Goal: Feedback & Contribution: Submit feedback/report problem

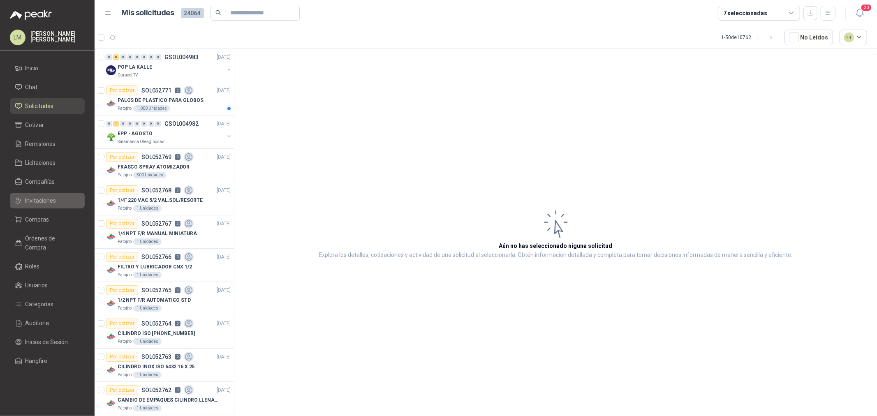
drag, startPoint x: 47, startPoint y: 218, endPoint x: 36, endPoint y: 207, distance: 15.7
click at [47, 218] on span "Compras" at bounding box center [38, 219] width 24 height 9
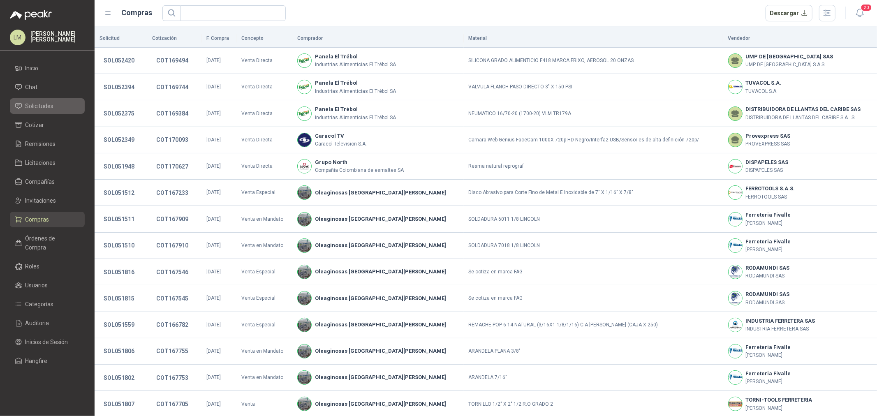
click at [46, 104] on span "Solicitudes" at bounding box center [40, 106] width 28 height 9
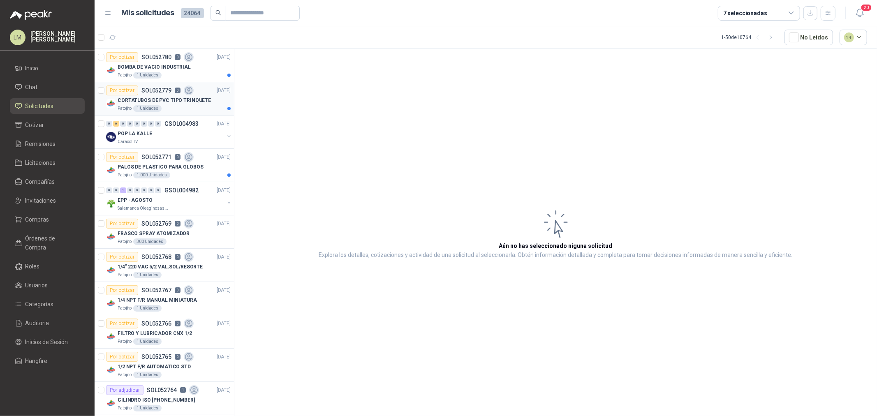
scroll to position [91, 0]
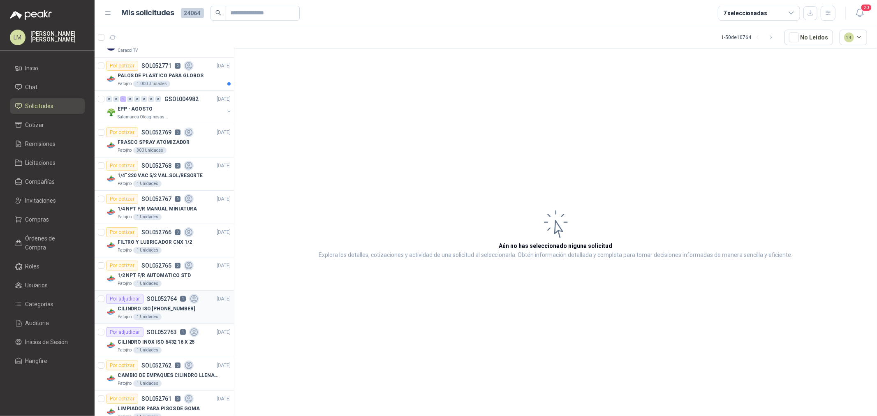
click at [149, 306] on p "CILINDRO ISO [PHONE_NUMBER]" at bounding box center [156, 309] width 77 height 8
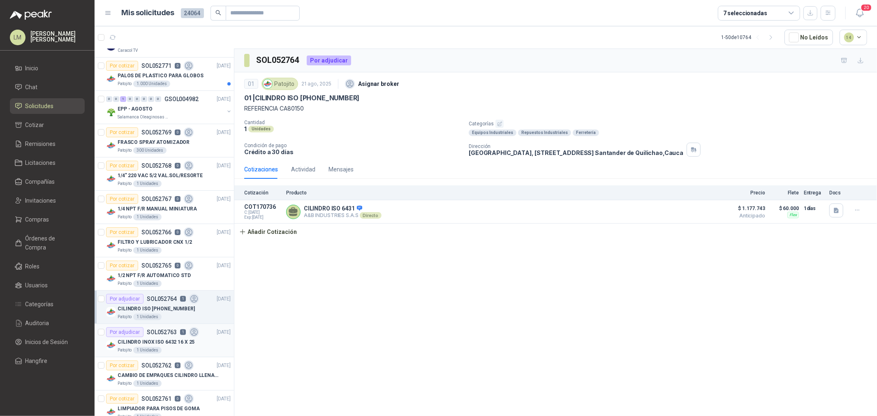
click at [149, 339] on p "CILINDRO INOX ISO 6432 16 X 25" at bounding box center [156, 343] width 77 height 8
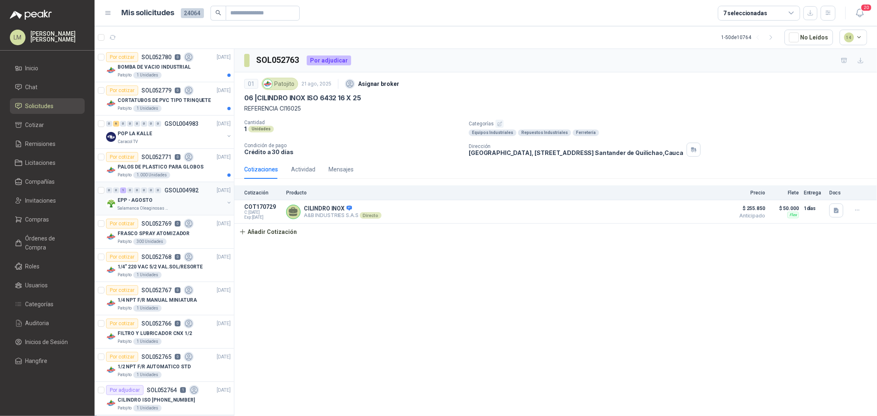
click at [226, 202] on button "button" at bounding box center [229, 202] width 7 height 7
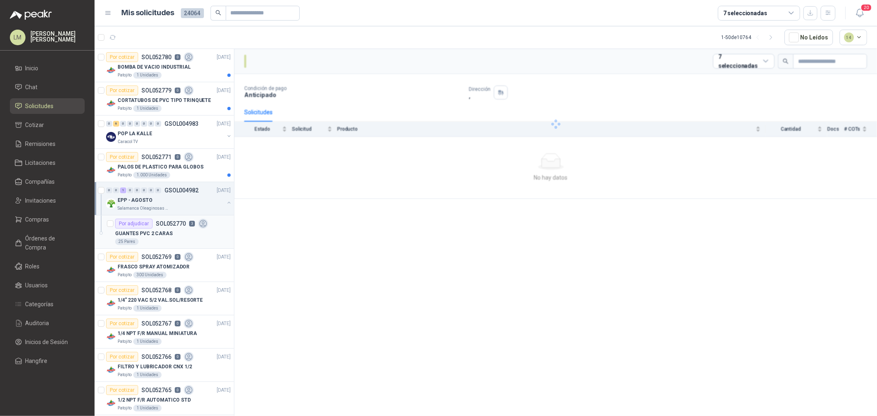
click at [145, 235] on p "GUANTES PVC 2 CARAS" at bounding box center [144, 234] width 58 height 8
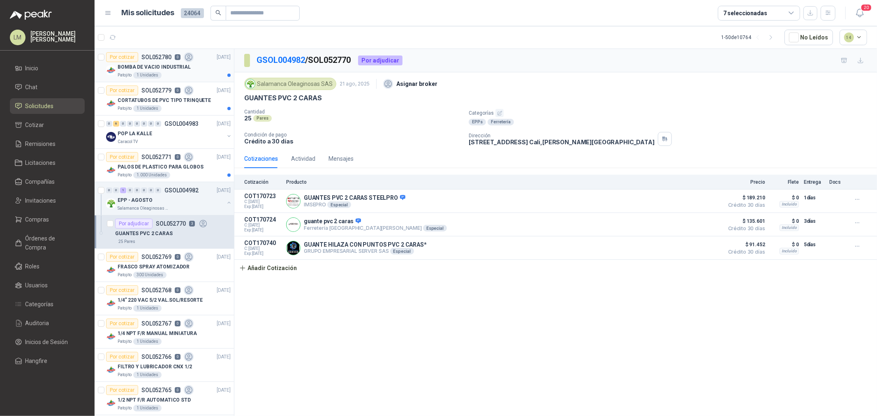
click at [151, 71] on div "BOMBA DE VACIO INDUSTRIAL" at bounding box center [174, 67] width 113 height 10
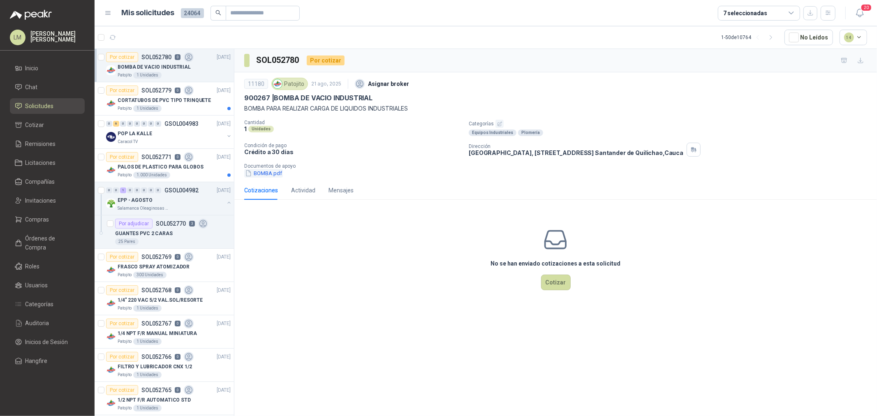
click at [266, 172] on button "BOMBA.pdf" at bounding box center [263, 173] width 39 height 9
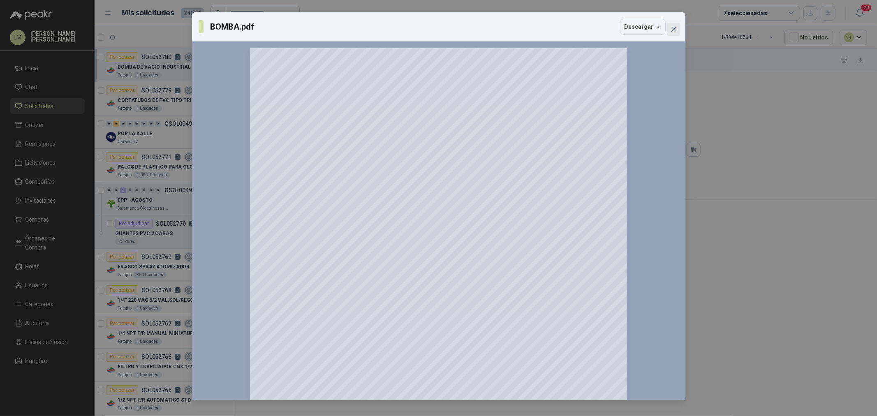
click at [673, 26] on icon "close" at bounding box center [674, 29] width 7 height 7
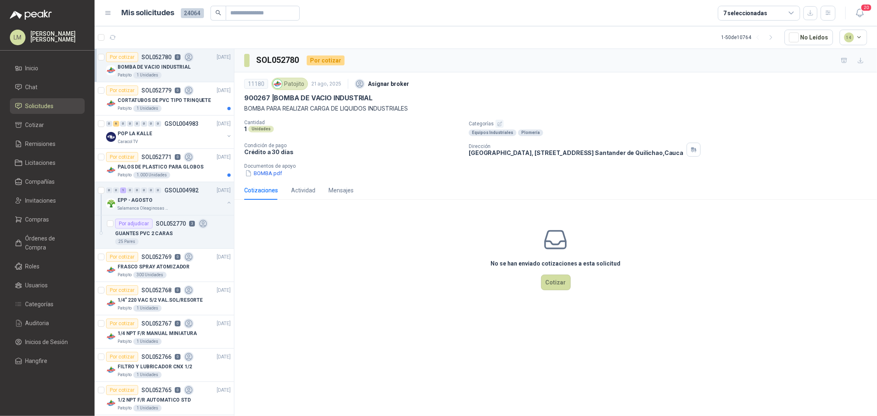
click at [499, 125] on icon "button" at bounding box center [499, 123] width 5 height 5
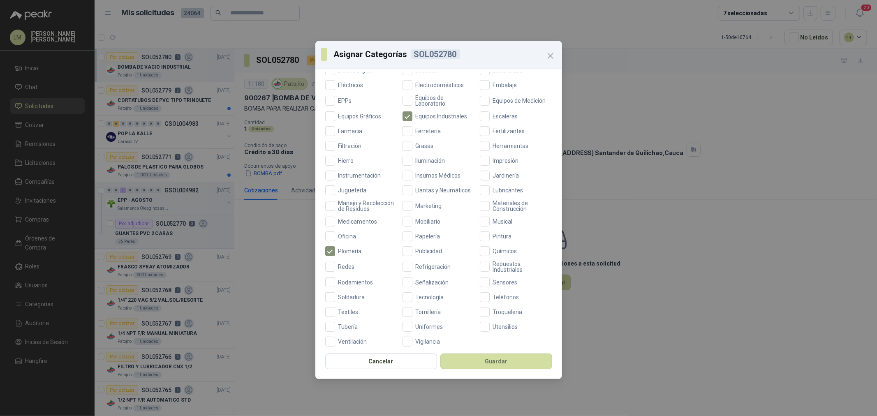
scroll to position [194, 0]
click at [496, 265] on span "Repuestos Industriales" at bounding box center [521, 263] width 63 height 12
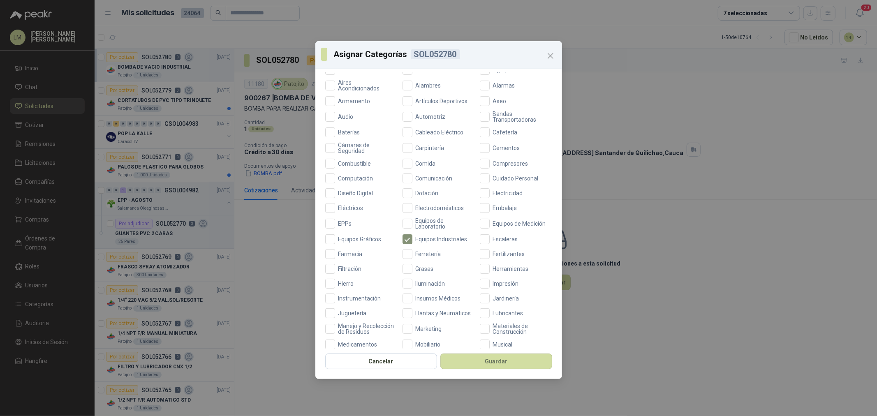
scroll to position [57, 0]
click at [420, 255] on span "Ferretería" at bounding box center [429, 257] width 32 height 6
click at [476, 360] on button "Guardar" at bounding box center [497, 362] width 112 height 16
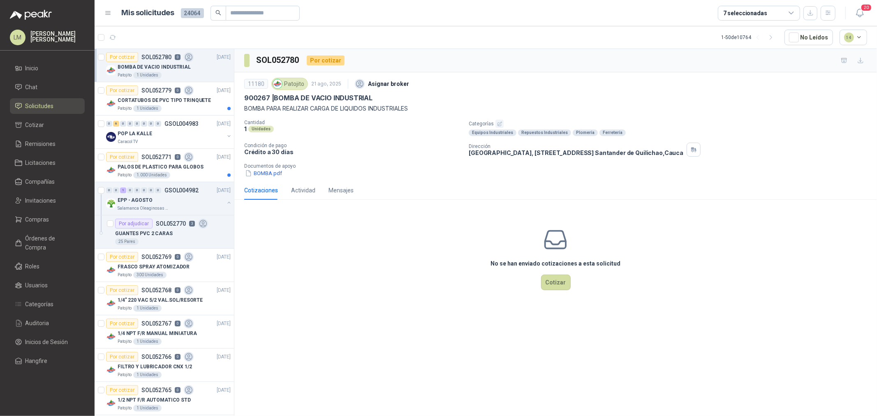
click at [303, 244] on div "No se han enviado cotizaciones a esta solicitud Cotizar" at bounding box center [555, 258] width 643 height 105
click at [139, 95] on div "CORTATUBOS DE PVC TIPO TRINQUETE" at bounding box center [174, 100] width 113 height 10
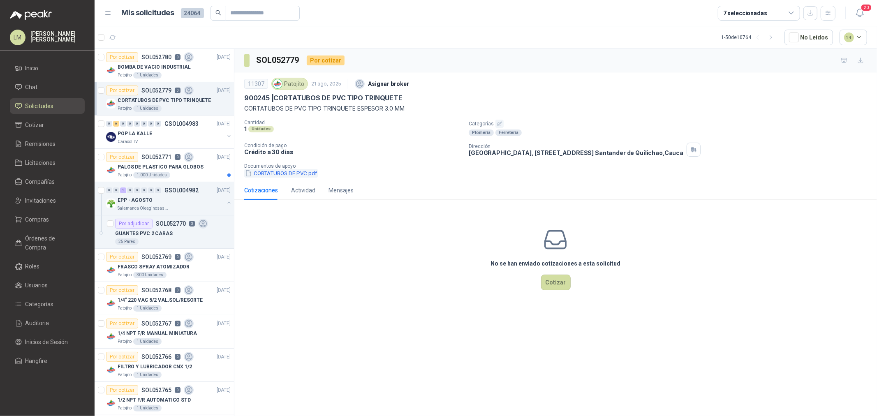
click at [273, 173] on button "CORTATUBOS DE PVC.pdf" at bounding box center [281, 173] width 74 height 9
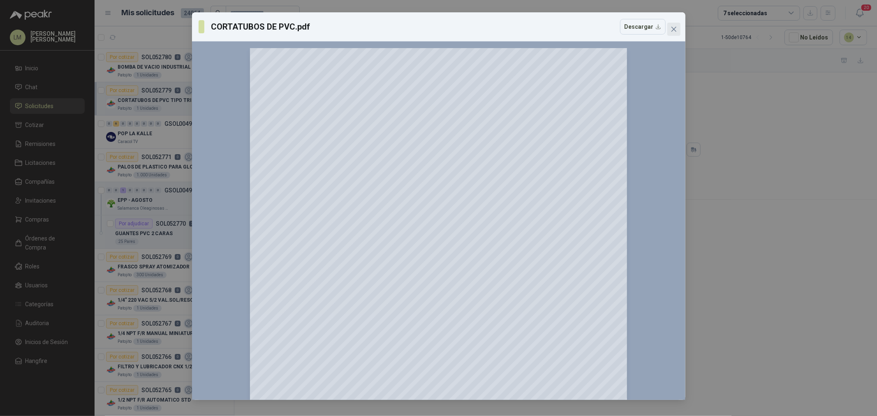
click at [673, 31] on icon "close" at bounding box center [674, 29] width 7 height 7
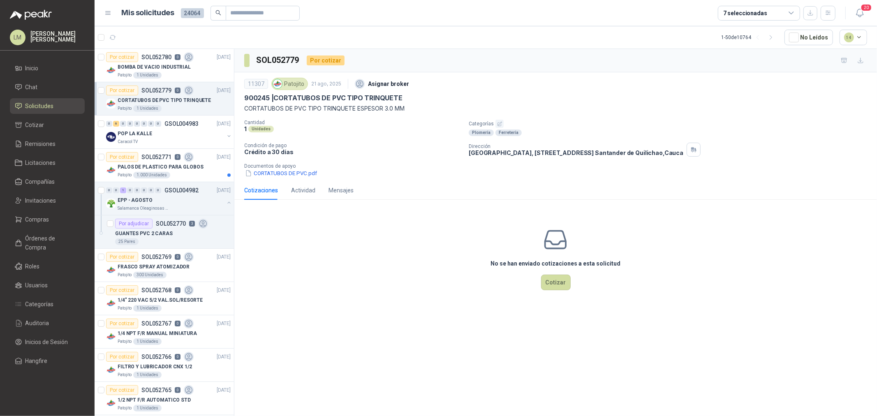
click at [498, 122] on icon "button" at bounding box center [499, 123] width 5 height 5
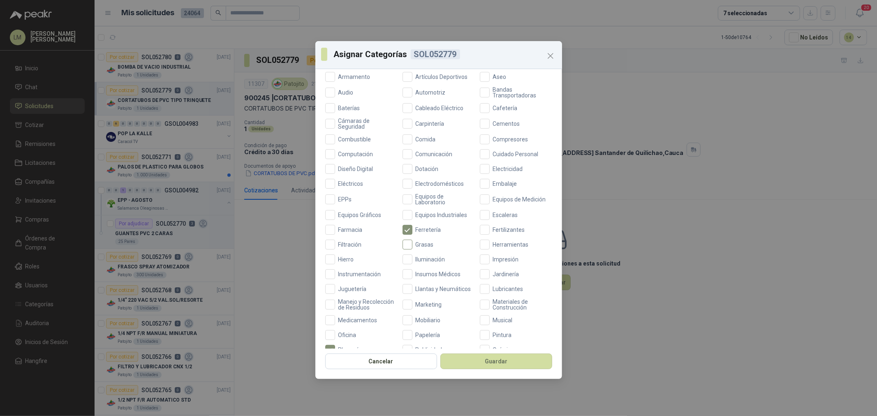
scroll to position [91, 0]
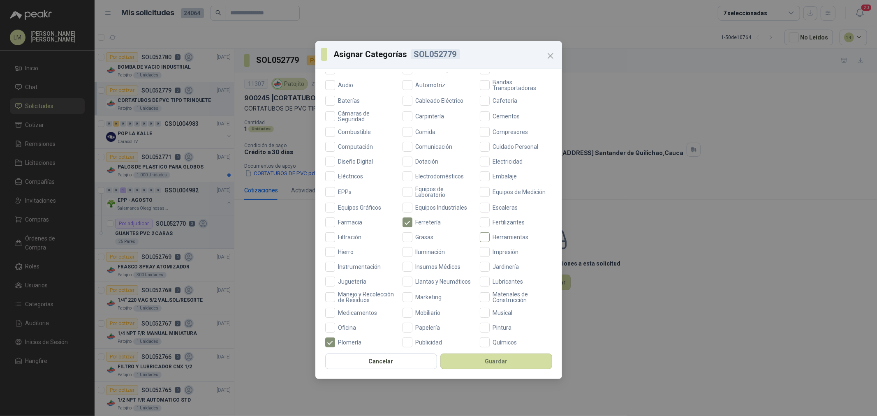
click at [491, 237] on span "Herramientas" at bounding box center [511, 237] width 42 height 6
click at [480, 366] on button "Guardar" at bounding box center [497, 362] width 112 height 16
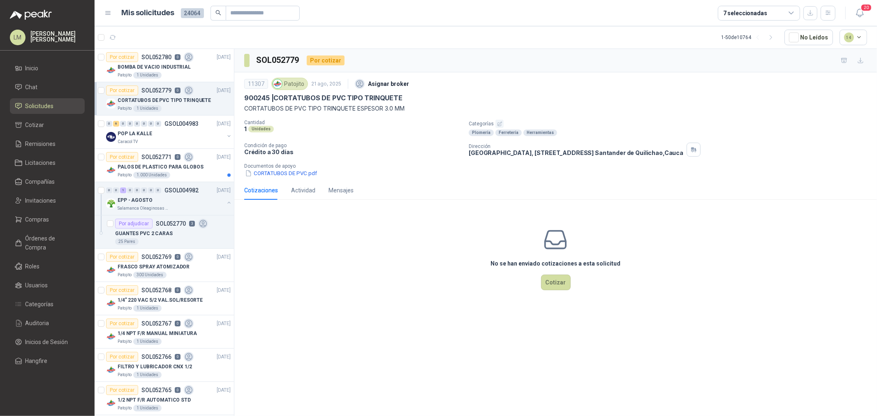
click at [47, 190] on ul "Inicio Chat Solicitudes Cotizar Remisiones Licitaciones Compañías Invitaciones …" at bounding box center [47, 216] width 95 height 312
click at [47, 198] on span "Invitaciones" at bounding box center [41, 200] width 31 height 9
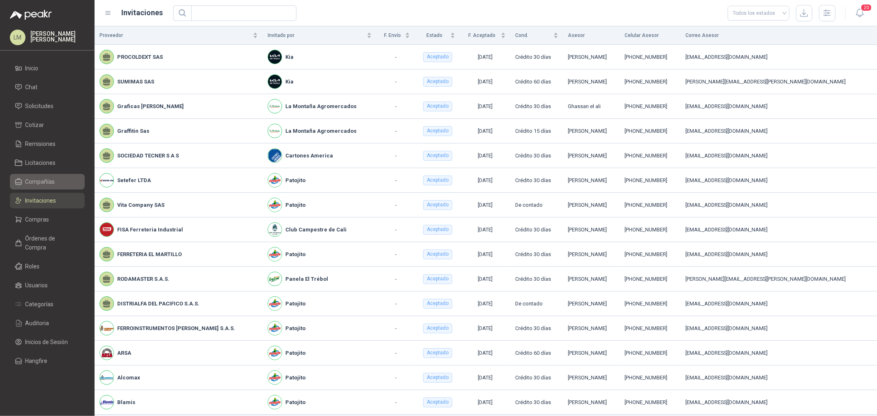
click at [45, 177] on span "Compañías" at bounding box center [41, 181] width 30 height 9
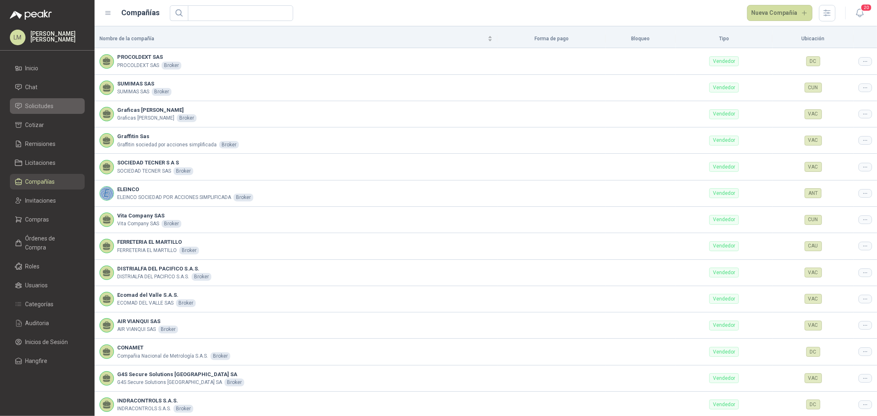
click at [42, 102] on span "Solicitudes" at bounding box center [40, 106] width 28 height 9
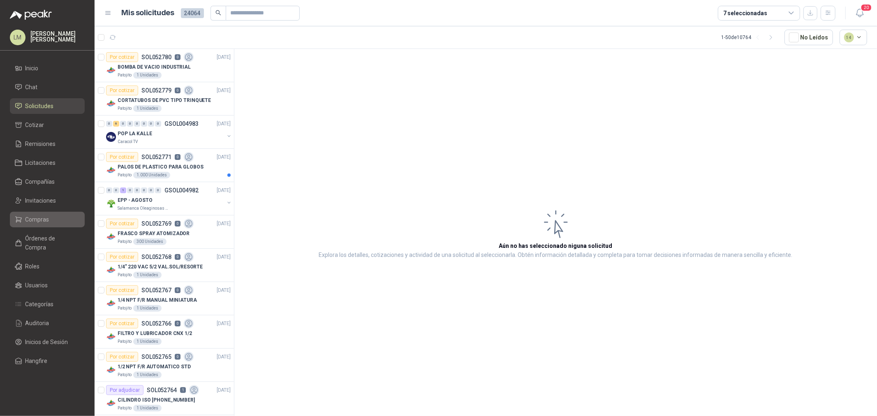
click at [42, 219] on span "Compras" at bounding box center [38, 219] width 24 height 9
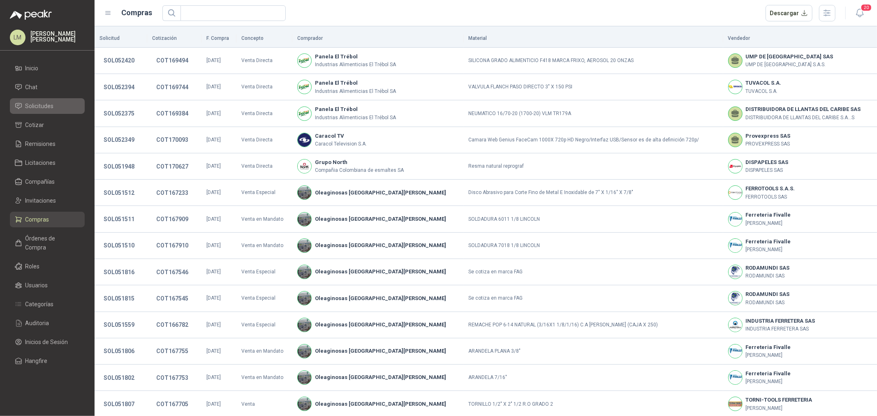
click at [46, 108] on span "Solicitudes" at bounding box center [40, 106] width 28 height 9
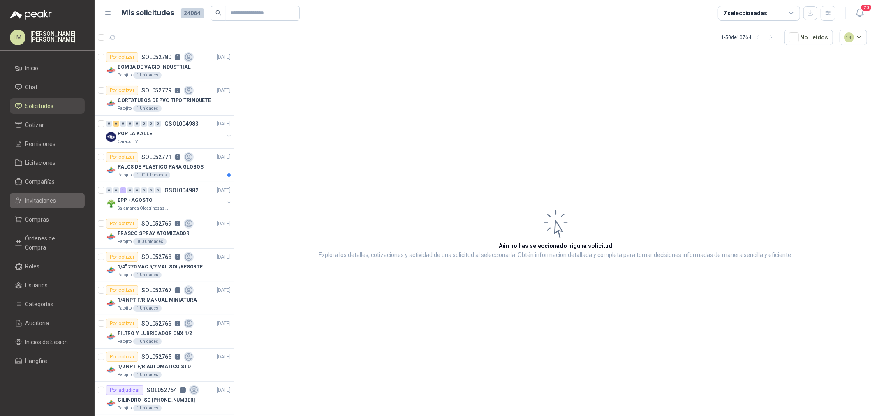
click at [35, 207] on link "Invitaciones" at bounding box center [47, 201] width 75 height 16
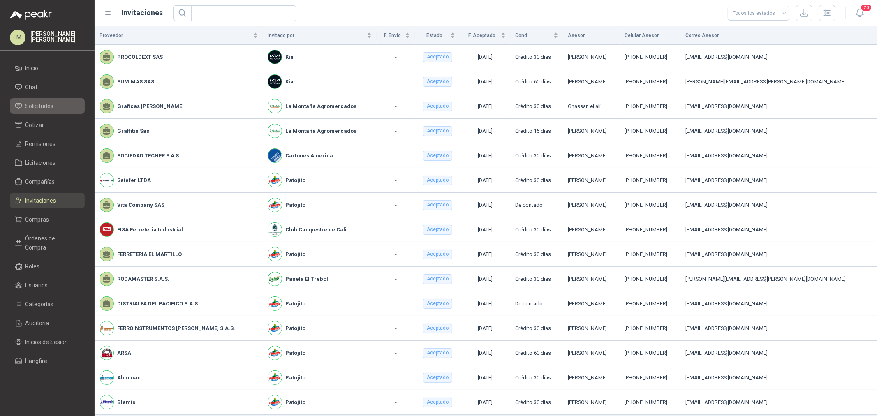
click at [39, 109] on span "Solicitudes" at bounding box center [40, 106] width 28 height 9
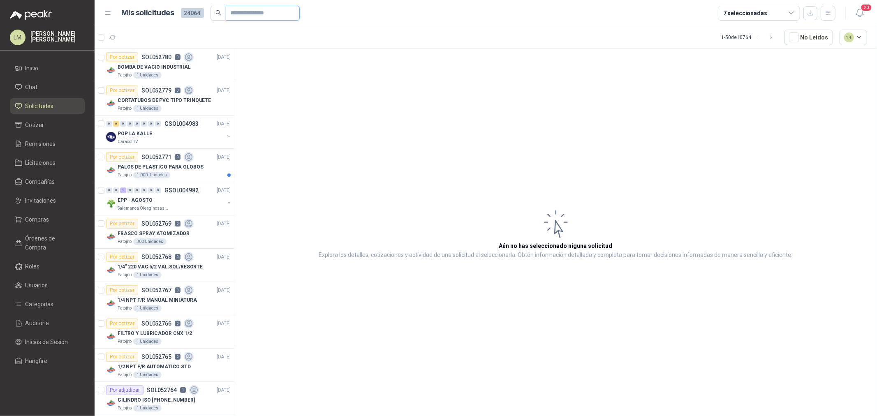
click at [247, 16] on input "text" at bounding box center [260, 13] width 58 height 14
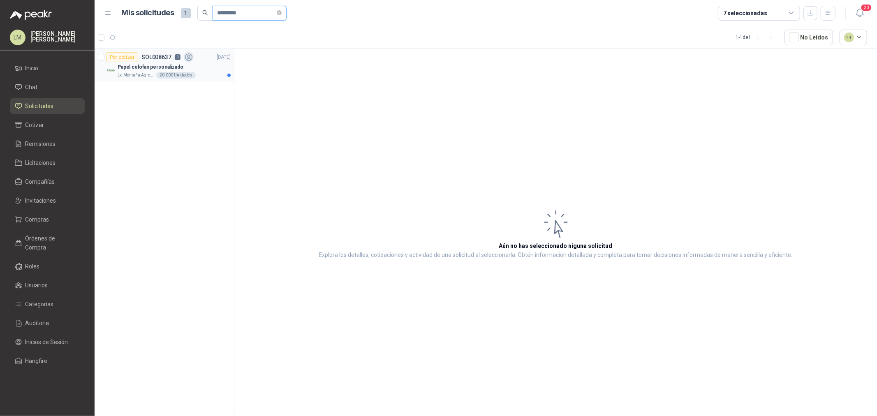
type input "*********"
click at [156, 63] on p "Papel celofan personalizado" at bounding box center [151, 67] width 66 height 8
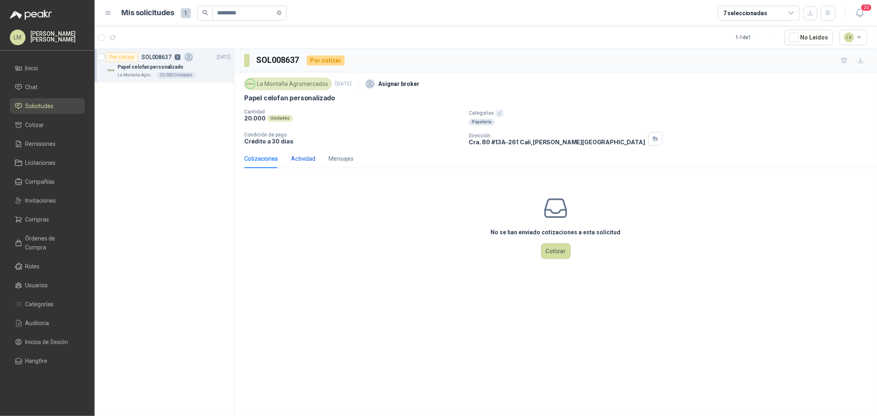
click at [305, 162] on div "Actividad" at bounding box center [303, 158] width 24 height 9
click at [260, 159] on div "Cotizaciones" at bounding box center [261, 158] width 34 height 9
drag, startPoint x: 260, startPoint y: 81, endPoint x: 315, endPoint y: 85, distance: 55.6
click at [315, 85] on div "La Montaña Agromercados" at bounding box center [288, 84] width 88 height 12
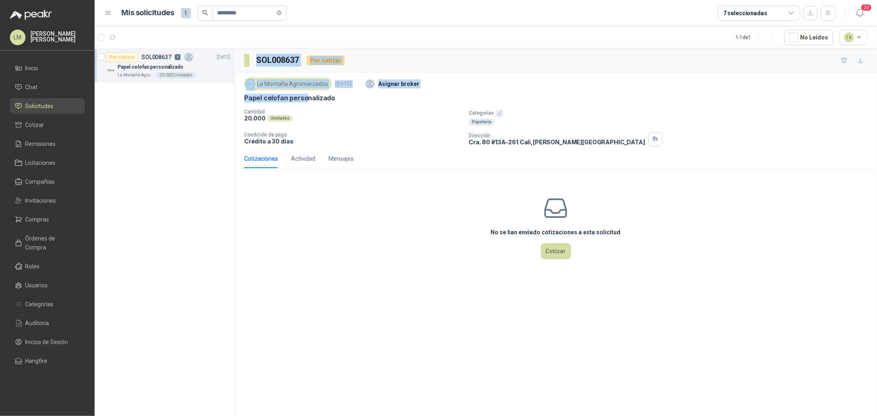
drag, startPoint x: 308, startPoint y: 95, endPoint x: 227, endPoint y: 103, distance: 81.4
click at [228, 103] on div "Por cotizar SOL008637 0 [DATE] Papel celofan personalizado La Montaña Agromerca…" at bounding box center [486, 234] width 783 height 371
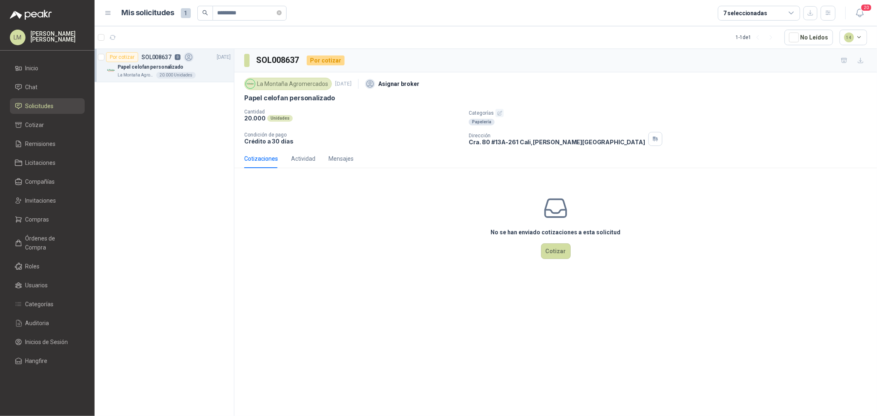
click at [346, 106] on div "La Montaña Agromercados [DATE] Asignar broker Papel celofan personalizado Canti…" at bounding box center [555, 111] width 623 height 70
click at [45, 182] on span "Compañías" at bounding box center [41, 181] width 30 height 9
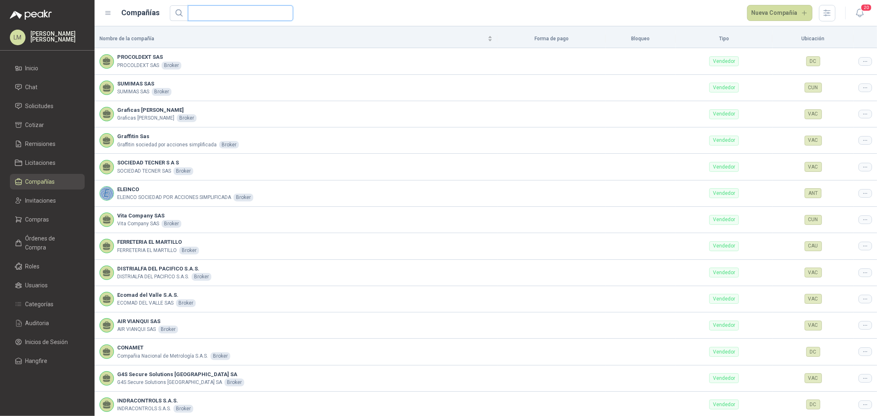
click at [249, 17] on input "text" at bounding box center [237, 13] width 89 height 15
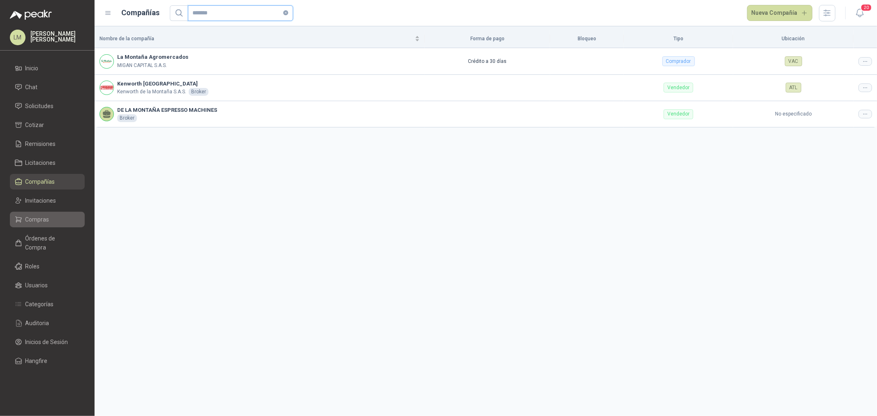
type input "*******"
click at [40, 222] on span "Compras" at bounding box center [38, 219] width 24 height 9
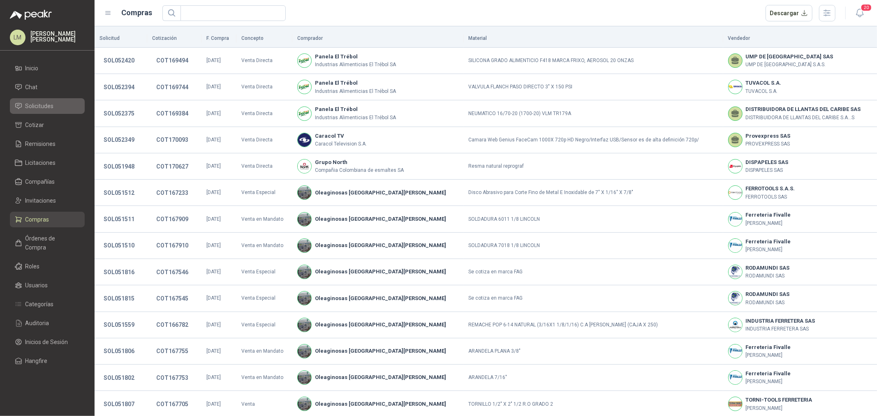
click at [42, 105] on span "Solicitudes" at bounding box center [40, 106] width 28 height 9
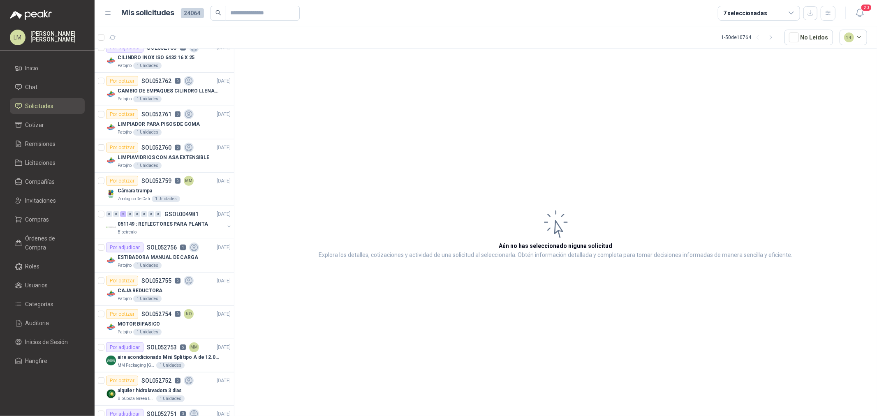
scroll to position [457, 0]
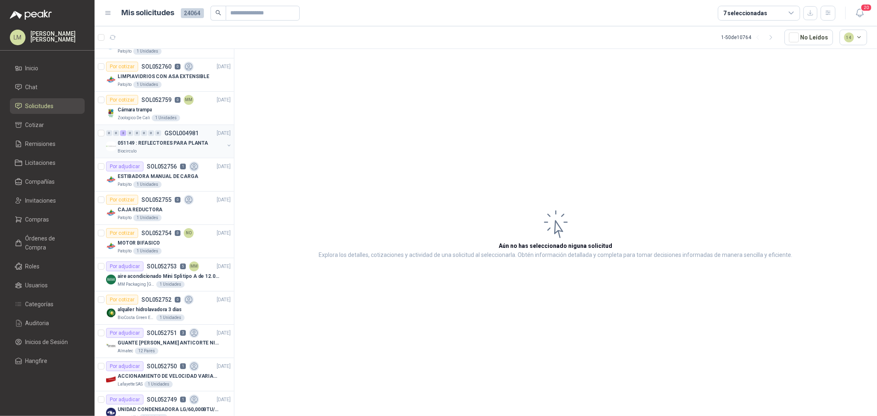
click at [226, 144] on button "button" at bounding box center [229, 145] width 7 height 7
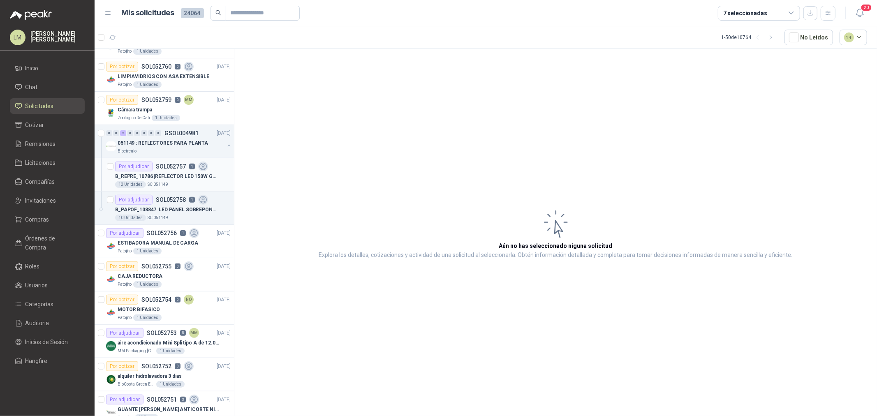
click at [199, 169] on icon at bounding box center [203, 166] width 9 height 9
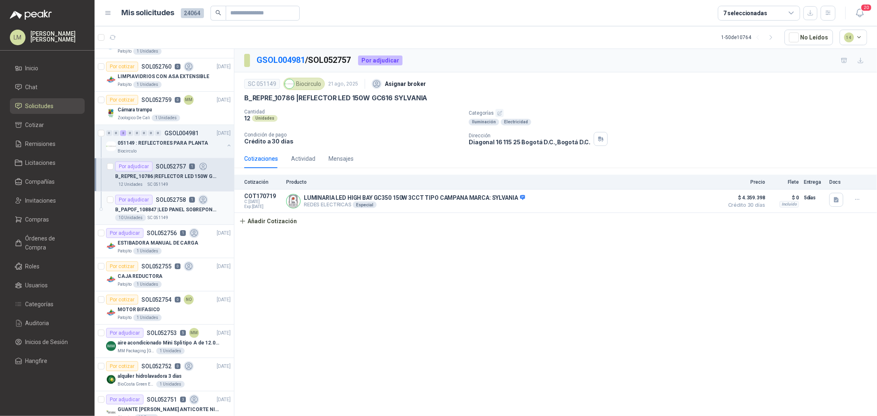
click at [171, 209] on p "B_PAPOF_108847 | LED PANEL SOBREPONER RD 18W 6.500K" at bounding box center [166, 210] width 102 height 8
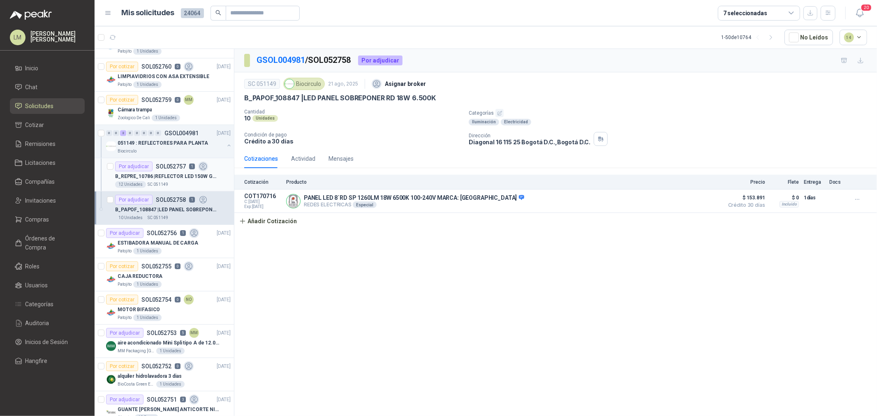
click at [171, 180] on p "B_REPRE_10786 | REFLECTOR LED 150W GC616 SYLVANIA" at bounding box center [166, 177] width 102 height 8
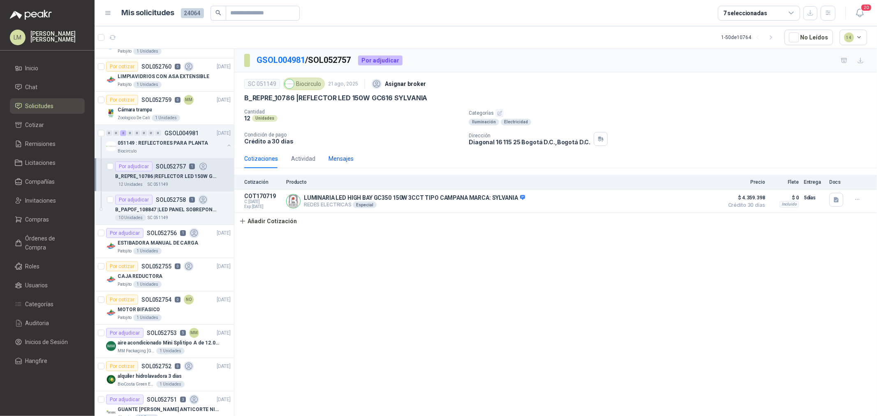
click at [339, 156] on div "Mensajes" at bounding box center [341, 158] width 25 height 9
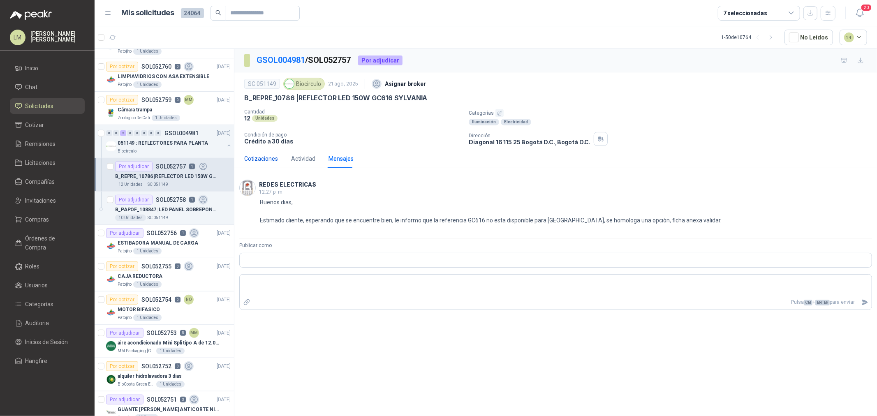
click at [264, 157] on div "Cotizaciones" at bounding box center [261, 158] width 34 height 9
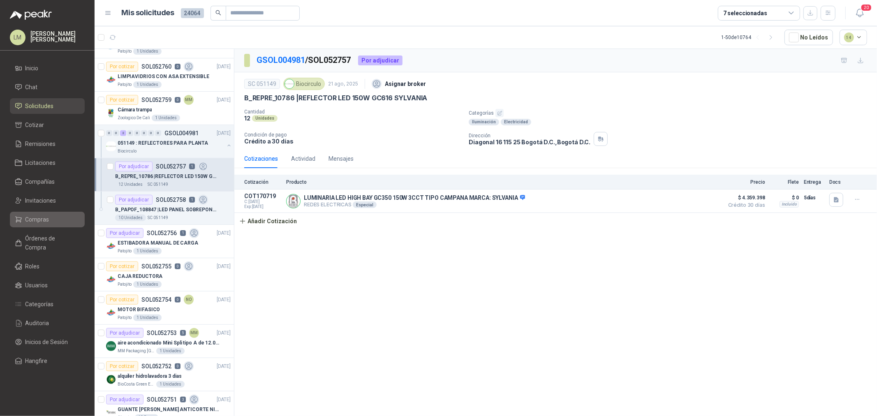
click at [47, 220] on span "Compras" at bounding box center [38, 219] width 24 height 9
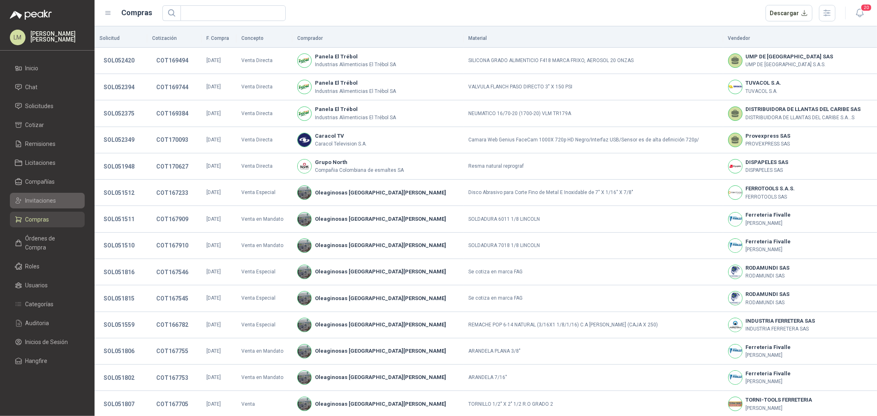
click at [47, 199] on span "Invitaciones" at bounding box center [41, 200] width 31 height 9
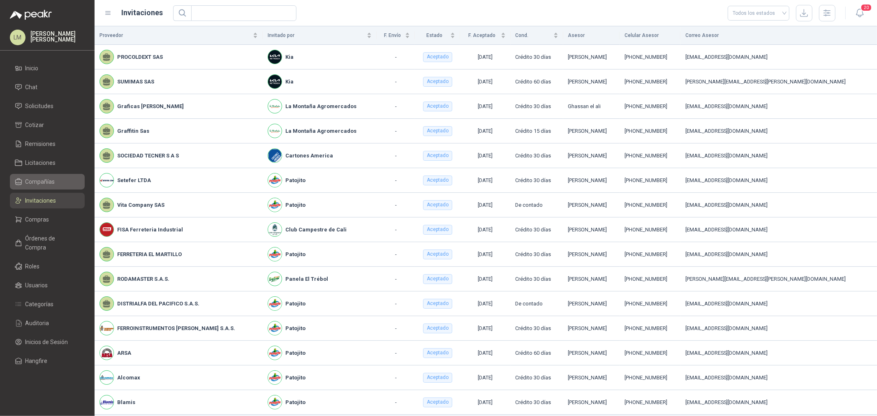
click at [37, 186] on span "Compañías" at bounding box center [41, 181] width 30 height 9
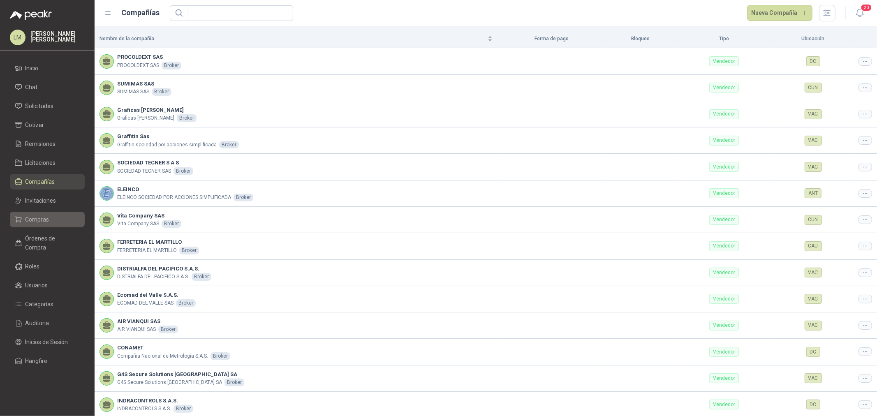
click at [42, 220] on span "Compras" at bounding box center [38, 219] width 24 height 9
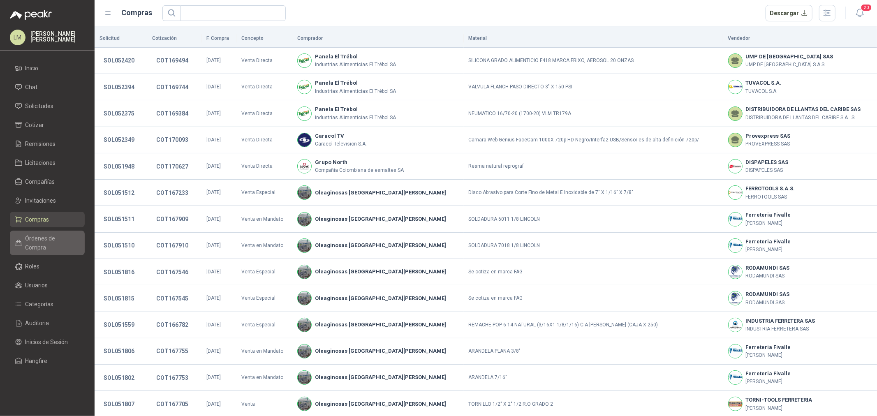
click at [40, 239] on span "Órdenes de Compra" at bounding box center [51, 243] width 51 height 18
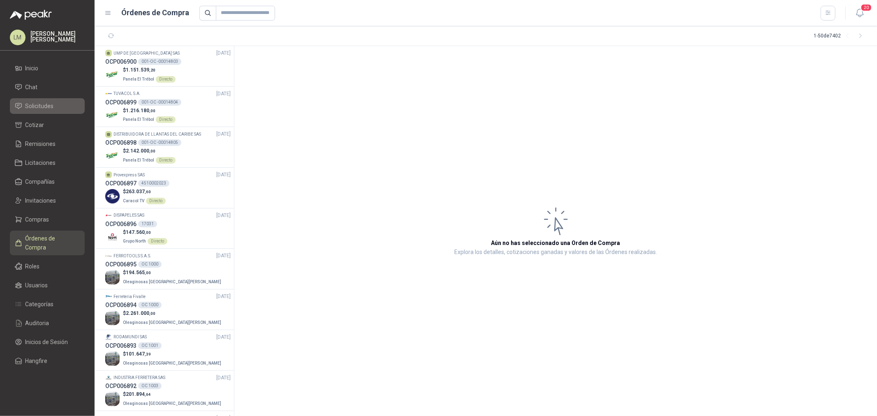
click at [50, 106] on span "Solicitudes" at bounding box center [40, 106] width 28 height 9
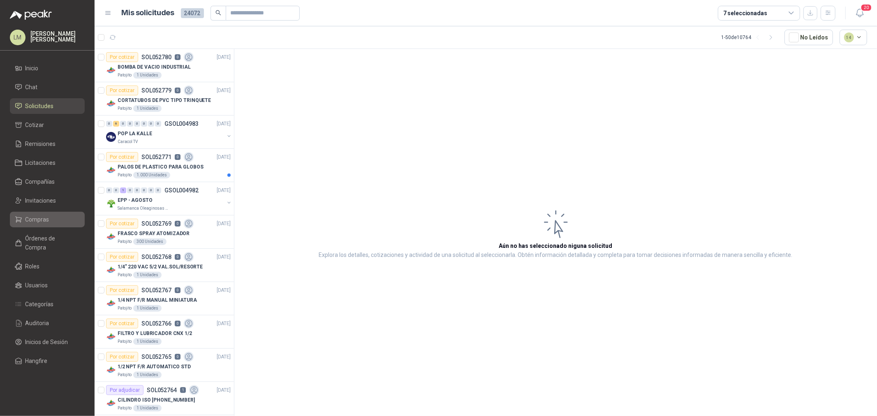
click at [40, 219] on span "Compras" at bounding box center [38, 219] width 24 height 9
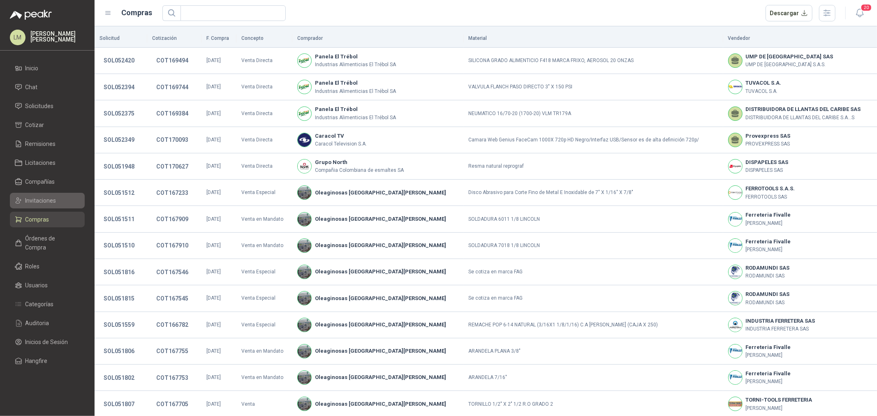
click at [42, 202] on span "Invitaciones" at bounding box center [41, 200] width 31 height 9
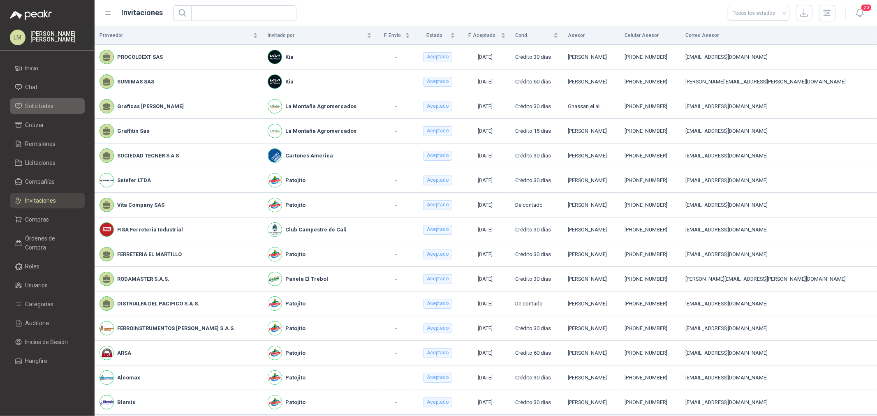
click at [35, 106] on span "Solicitudes" at bounding box center [40, 106] width 28 height 9
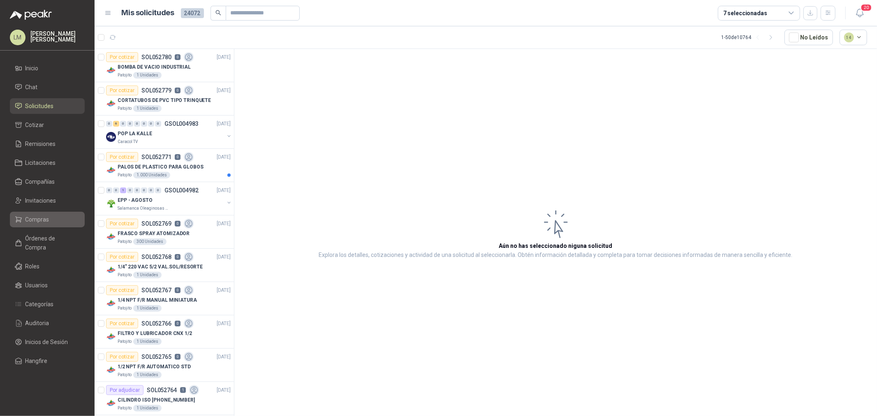
click at [37, 216] on span "Compras" at bounding box center [38, 219] width 24 height 9
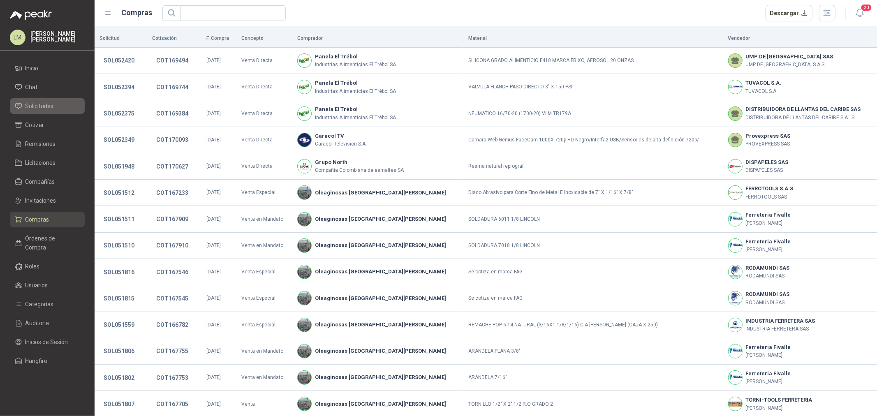
click at [37, 111] on link "Solicitudes" at bounding box center [47, 106] width 75 height 16
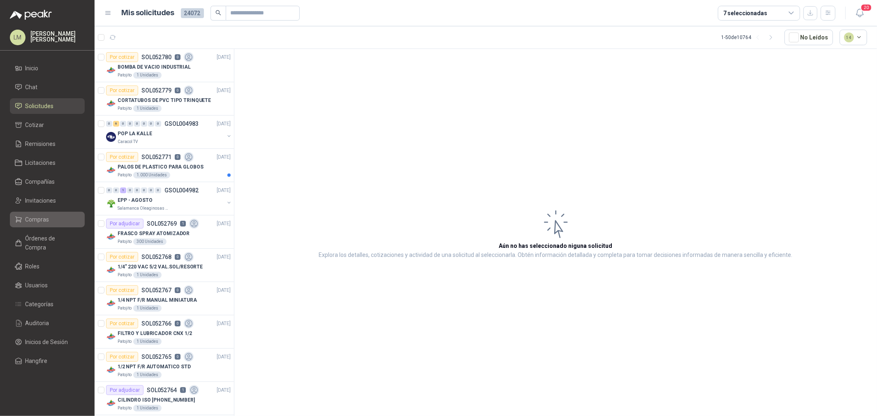
click at [42, 218] on span "Compras" at bounding box center [38, 219] width 24 height 9
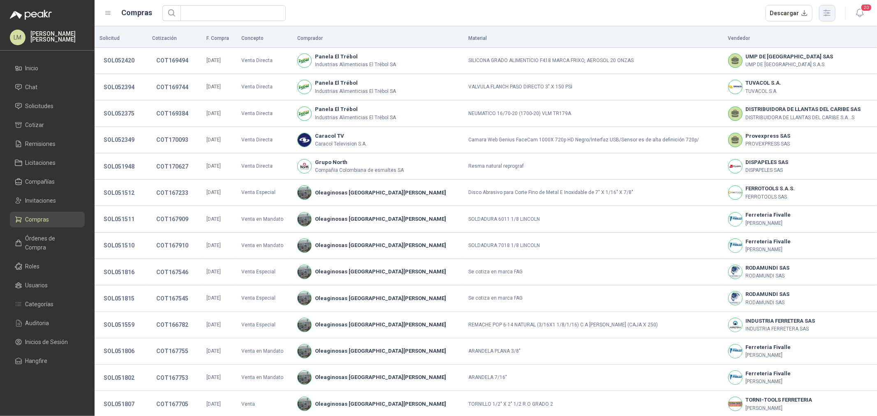
click at [825, 17] on icon "button" at bounding box center [827, 12] width 9 height 9
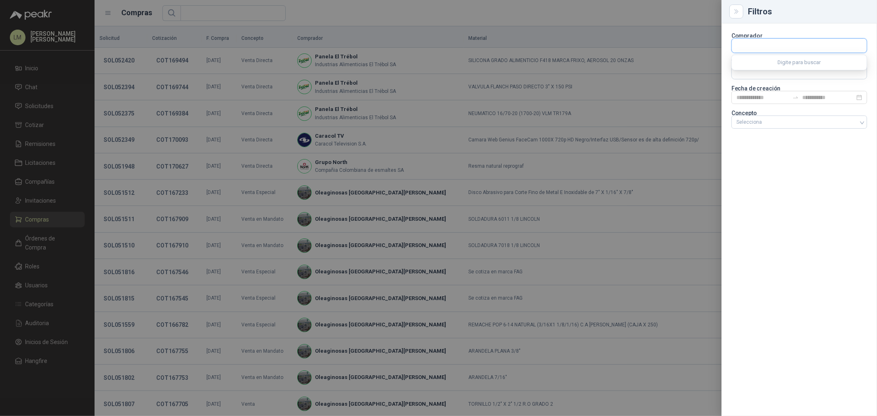
click at [743, 48] on input "text" at bounding box center [799, 46] width 135 height 14
type input "******"
click at [745, 61] on img "button" at bounding box center [743, 65] width 9 height 9
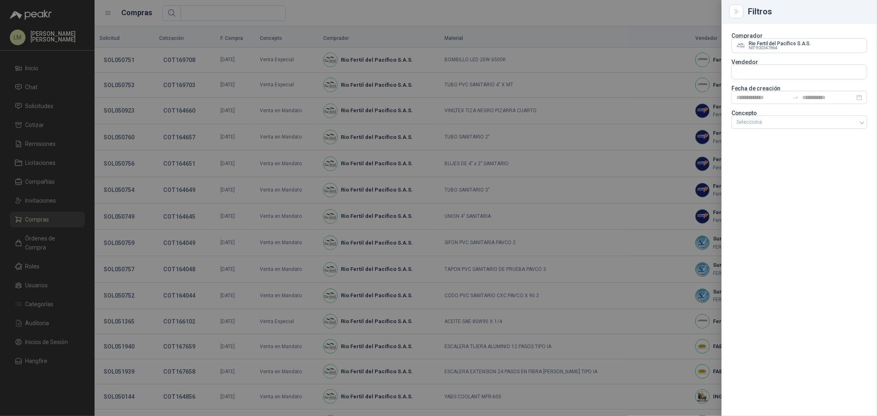
click at [373, 20] on div at bounding box center [438, 208] width 877 height 416
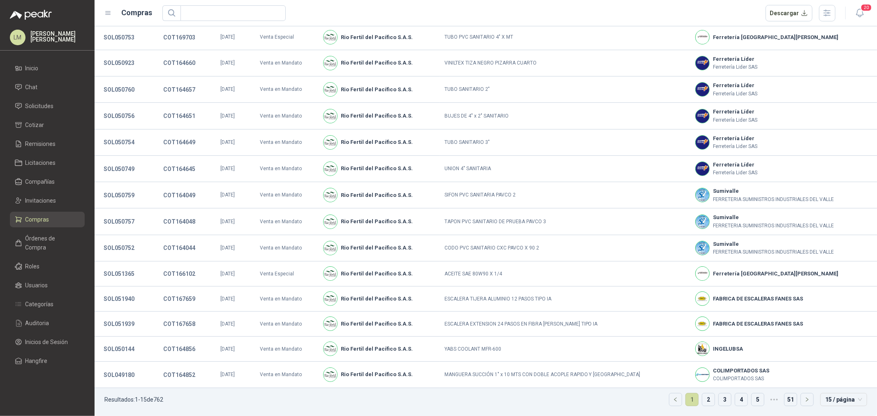
scroll to position [50, 0]
click at [704, 404] on link "2" at bounding box center [709, 400] width 12 height 12
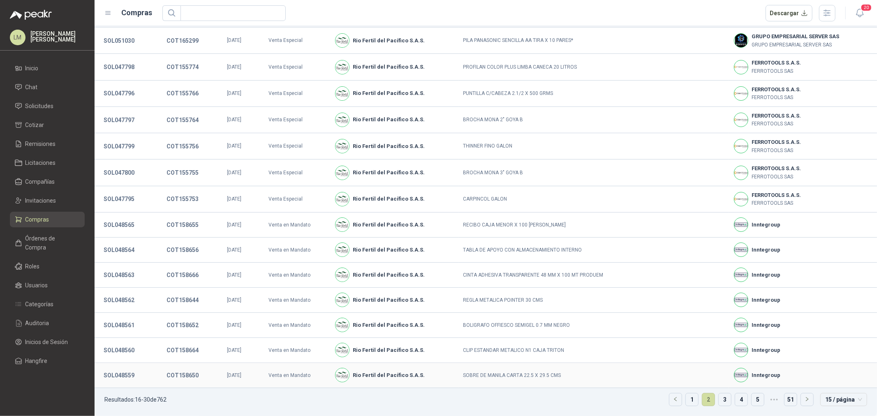
scroll to position [49, 0]
click at [726, 404] on li "3" at bounding box center [725, 399] width 13 height 13
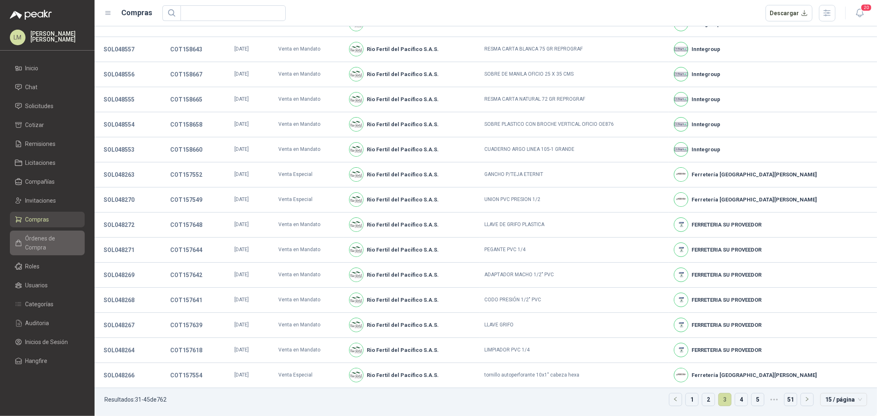
click at [27, 236] on span "Órdenes de Compra" at bounding box center [51, 243] width 51 height 18
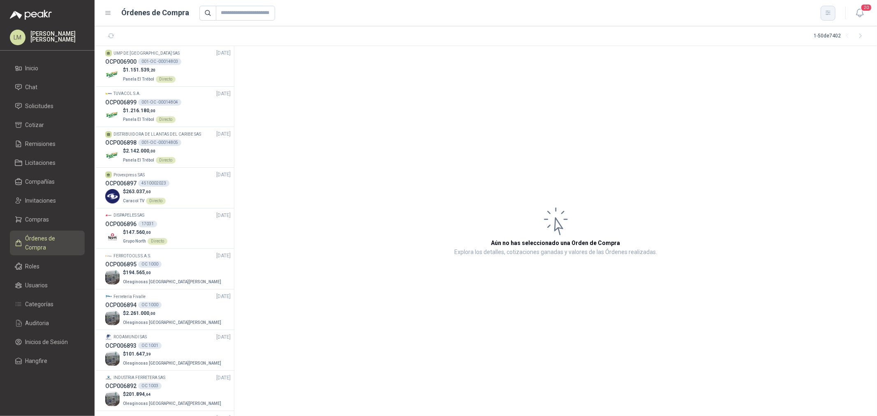
click at [827, 14] on icon "button" at bounding box center [828, 12] width 7 height 7
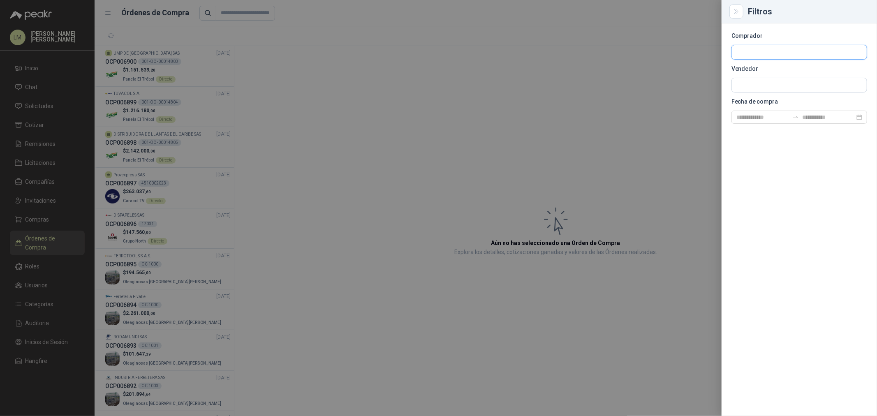
click at [791, 55] on input "text" at bounding box center [799, 52] width 135 height 14
type input "*****"
click at [770, 76] on span "NIT : 900347864" at bounding box center [765, 74] width 29 height 4
click at [767, 59] on input "text" at bounding box center [799, 52] width 135 height 14
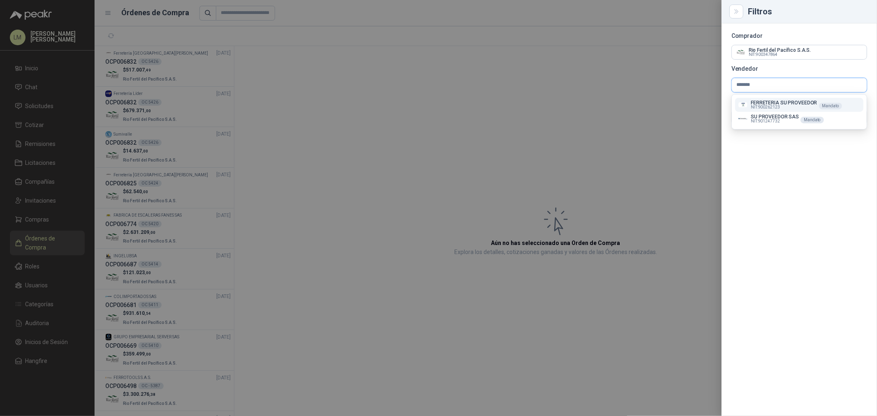
type input "*******"
click at [771, 104] on p "FERRETERIA SU PROVEEDOR" at bounding box center [784, 102] width 66 height 5
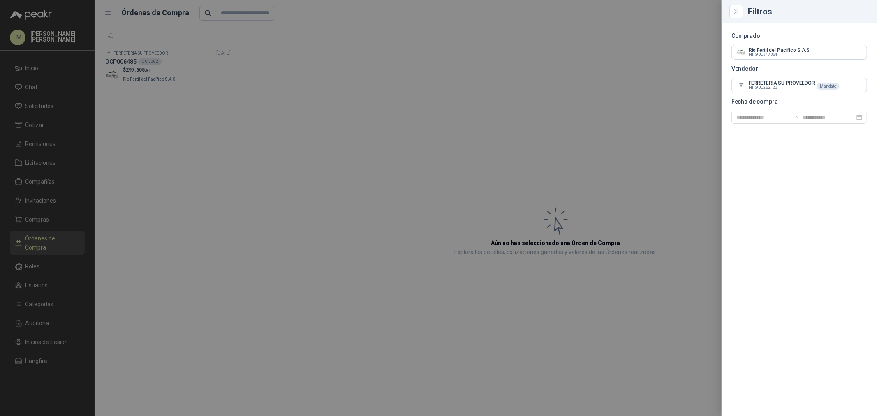
click at [461, 92] on div at bounding box center [438, 208] width 877 height 416
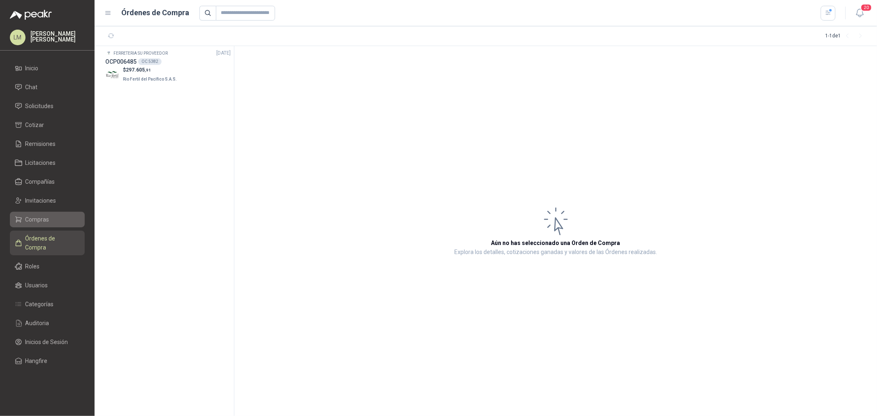
click at [32, 217] on span "Compras" at bounding box center [38, 219] width 24 height 9
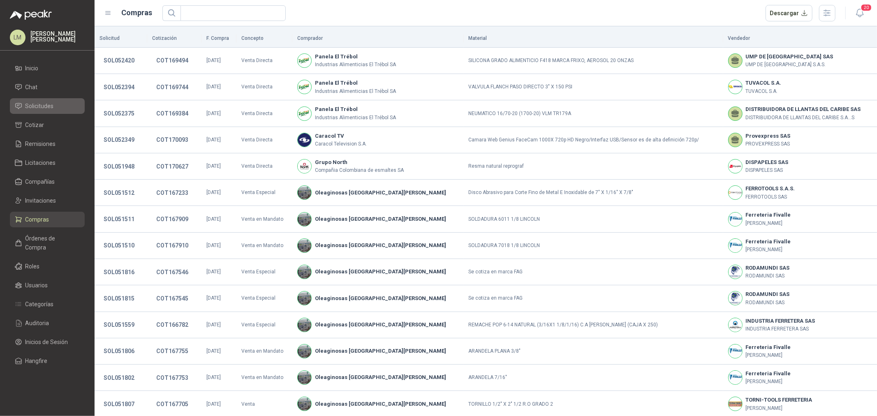
click at [43, 106] on span "Solicitudes" at bounding box center [40, 106] width 28 height 9
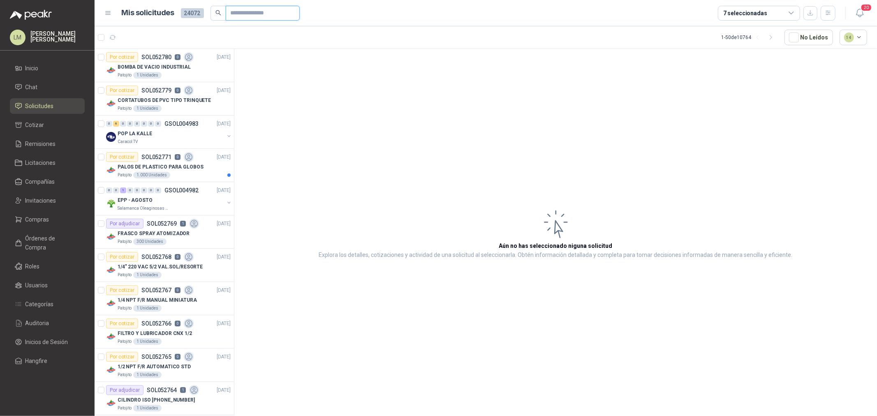
click at [236, 17] on input "text" at bounding box center [260, 13] width 58 height 14
click at [833, 13] on button "button" at bounding box center [828, 13] width 15 height 15
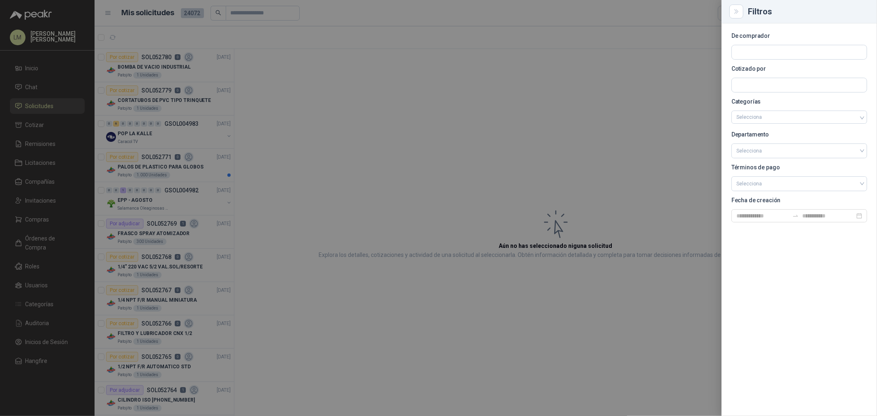
click at [349, 151] on div at bounding box center [438, 208] width 877 height 416
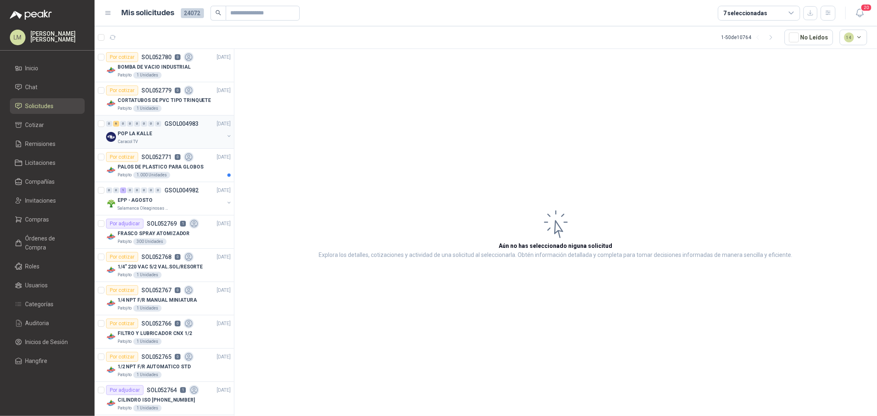
click at [183, 128] on div "0 6 0 0 0 0 0 0 GSOL004983 [DATE]" at bounding box center [169, 124] width 126 height 10
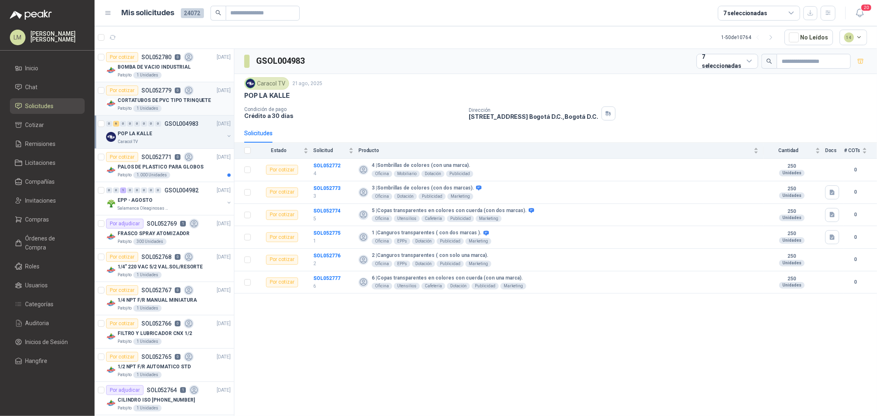
click at [169, 97] on p "CORTATUBOS DE PVC TIPO TRINQUETE" at bounding box center [164, 101] width 93 height 8
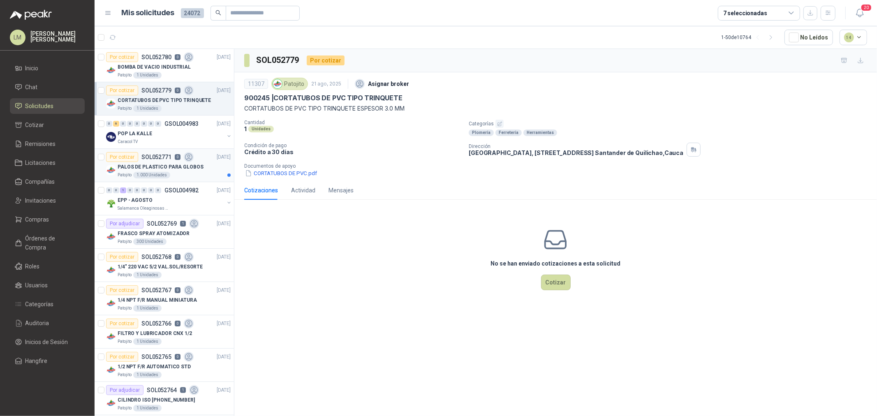
click at [158, 164] on p "PALOS DE PLASTICO PARA GLOBOS" at bounding box center [161, 167] width 86 height 8
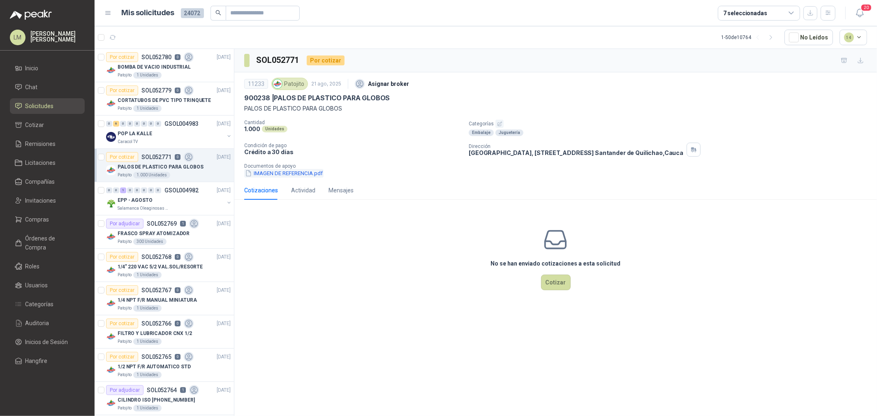
click at [276, 174] on button "IMAGEN DE REFERENCIA.pdf" at bounding box center [283, 173] width 79 height 9
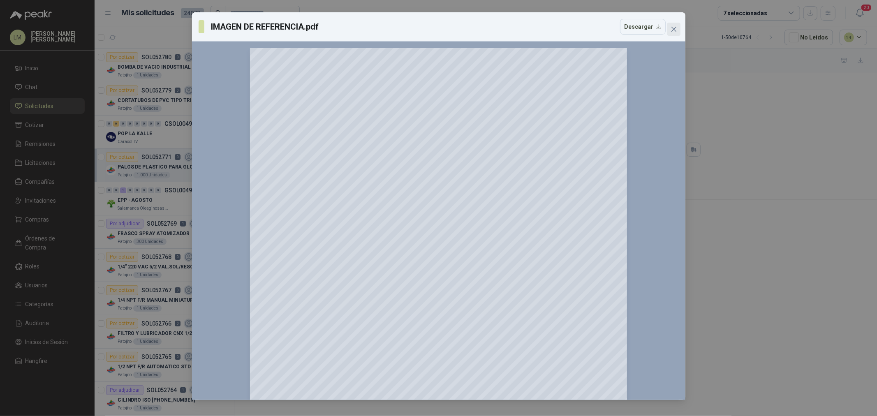
click at [675, 28] on icon "close" at bounding box center [673, 29] width 5 height 5
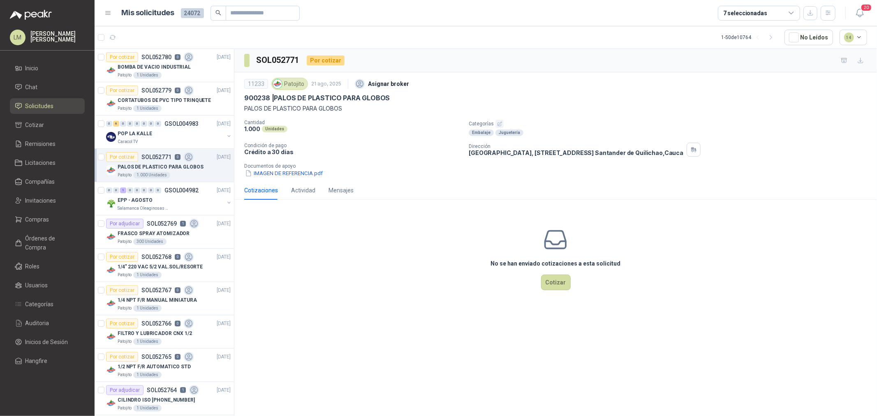
click at [502, 121] on button "button" at bounding box center [500, 124] width 8 height 8
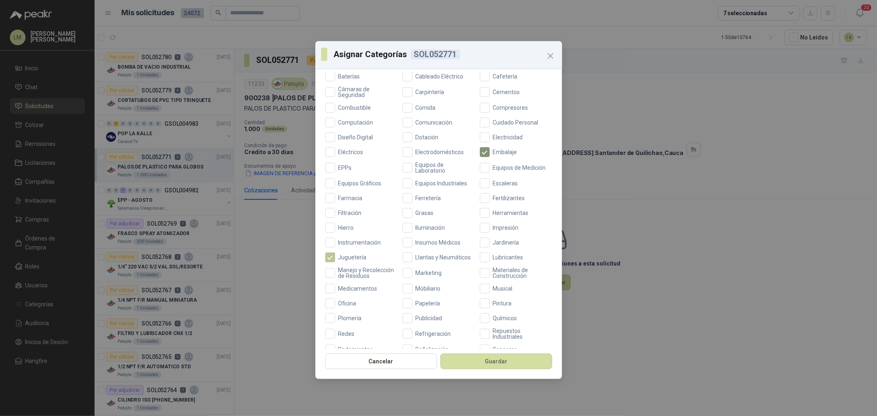
scroll to position [194, 0]
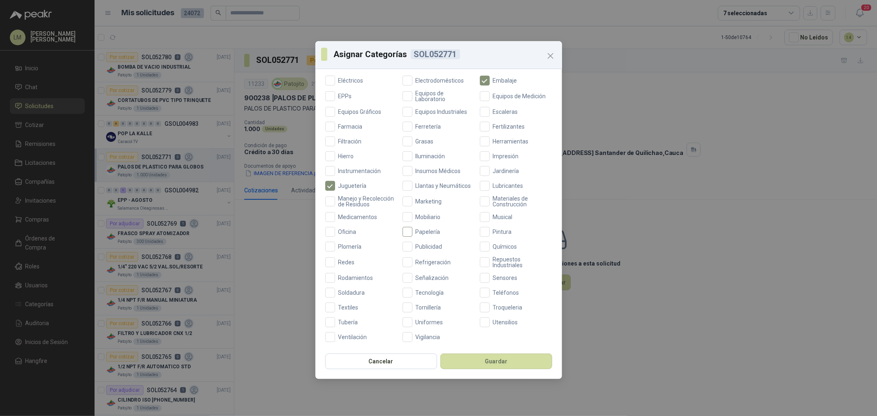
click at [418, 231] on span "Papelería" at bounding box center [428, 232] width 31 height 6
click at [478, 363] on button "Guardar" at bounding box center [497, 362] width 112 height 16
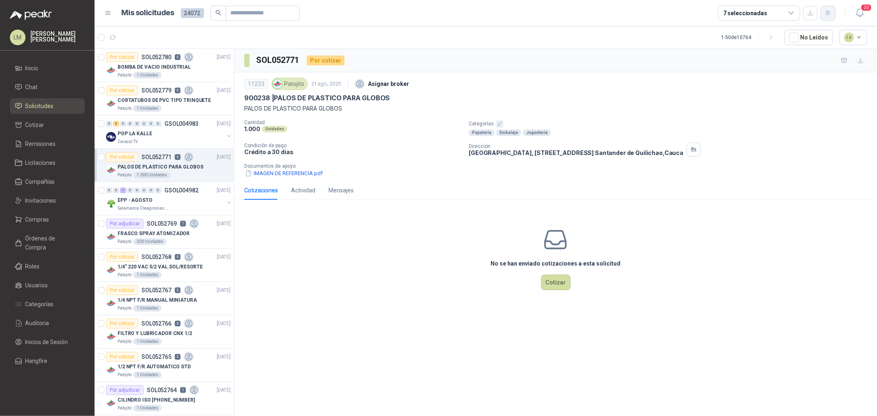
click at [824, 11] on button "button" at bounding box center [828, 13] width 15 height 15
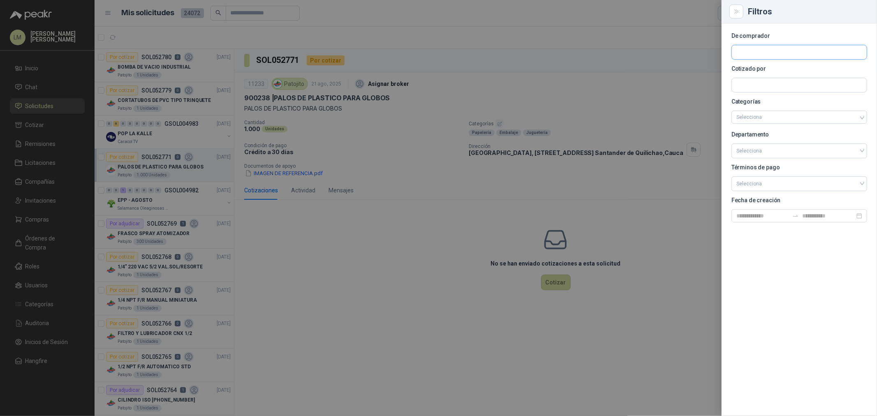
click at [757, 53] on input "text" at bounding box center [799, 52] width 135 height 14
type input "*****"
click at [769, 71] on p "Salamanca Oleaginosas SAS" at bounding box center [784, 69] width 67 height 5
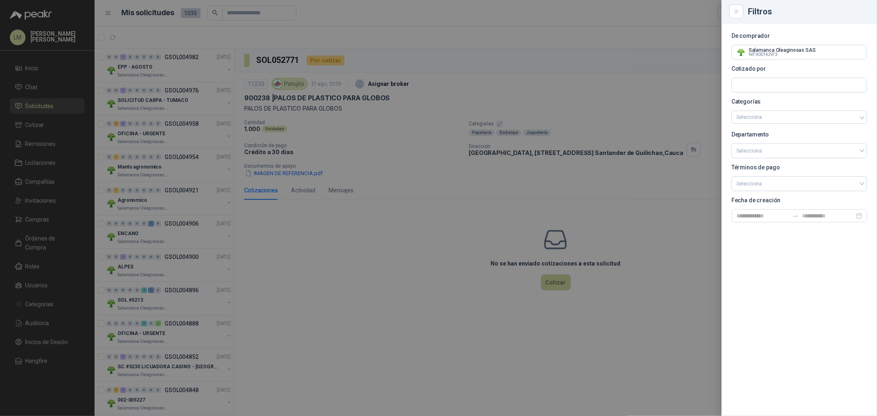
click at [359, 154] on div at bounding box center [438, 208] width 877 height 416
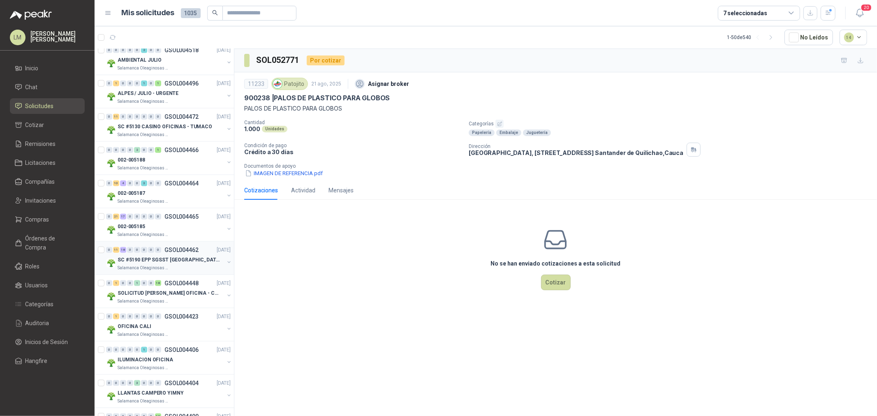
scroll to position [777, 0]
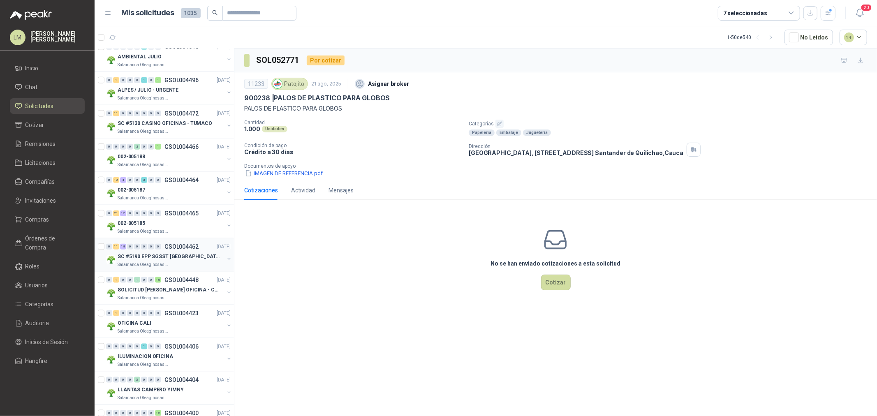
click at [226, 258] on button "button" at bounding box center [229, 259] width 7 height 7
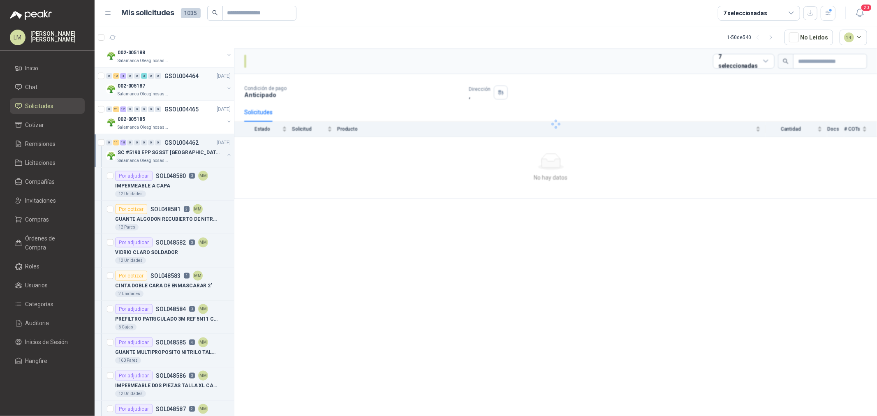
scroll to position [914, 0]
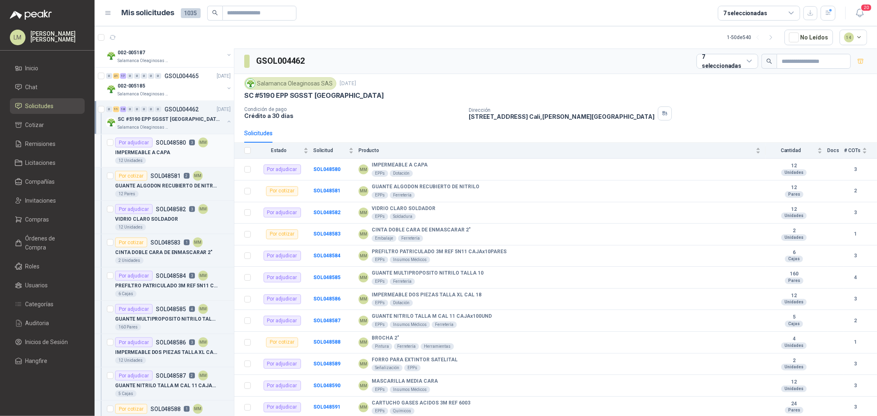
click at [166, 150] on p "IMPERMEABLE A CAPA" at bounding box center [142, 153] width 55 height 8
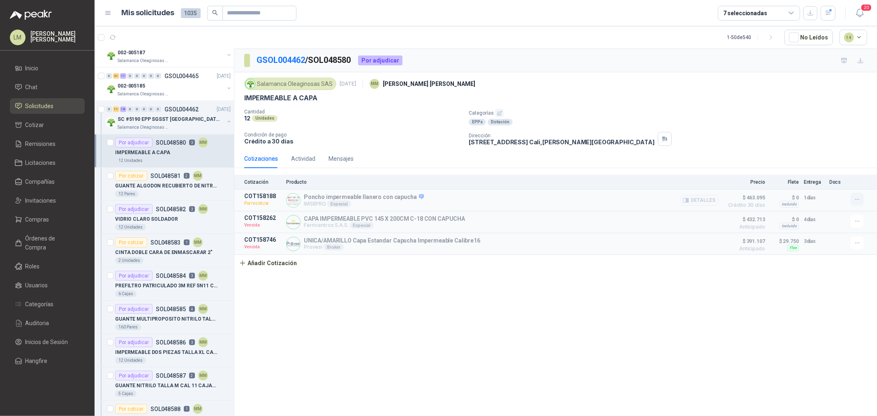
click at [852, 198] on button "button" at bounding box center [857, 199] width 13 height 13
click at [673, 190] on article "COT158188 Por recotizar Poncho impermeable llanero con capucha IMSEPRO Especial…" at bounding box center [555, 201] width 643 height 22
click at [169, 217] on p "VIDRIO CLARO SOLDADOR" at bounding box center [146, 220] width 63 height 8
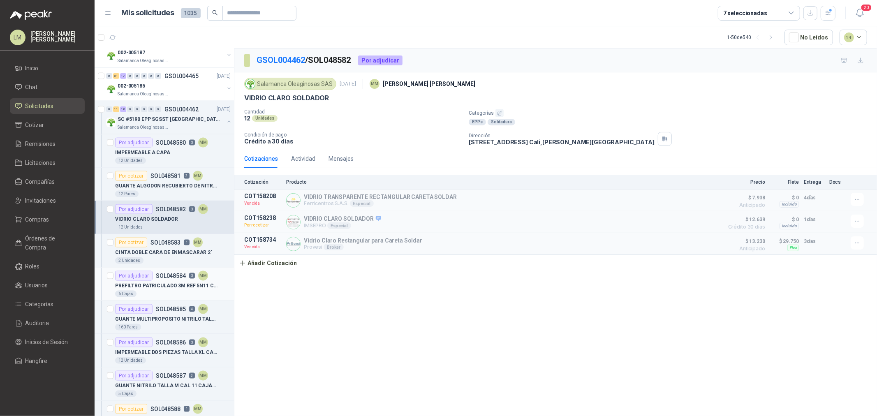
click at [139, 281] on div "Por adjudicar" at bounding box center [133, 276] width 37 height 10
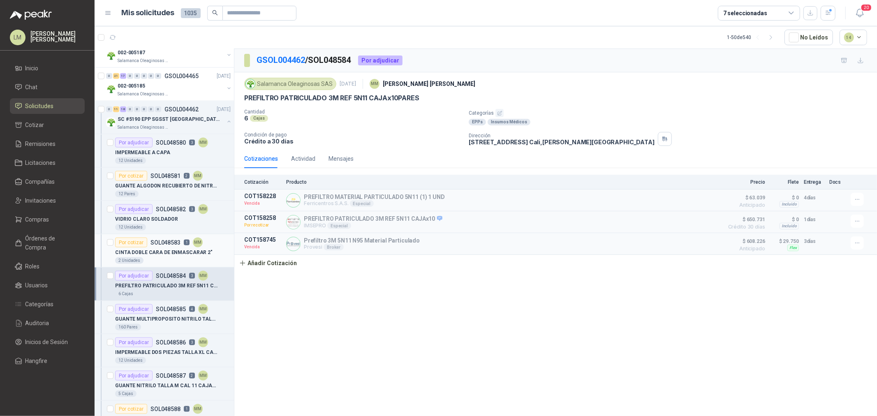
click at [153, 253] on p "CINTA DOBLE CARA DE ENMASCARAR 2"" at bounding box center [163, 253] width 97 height 8
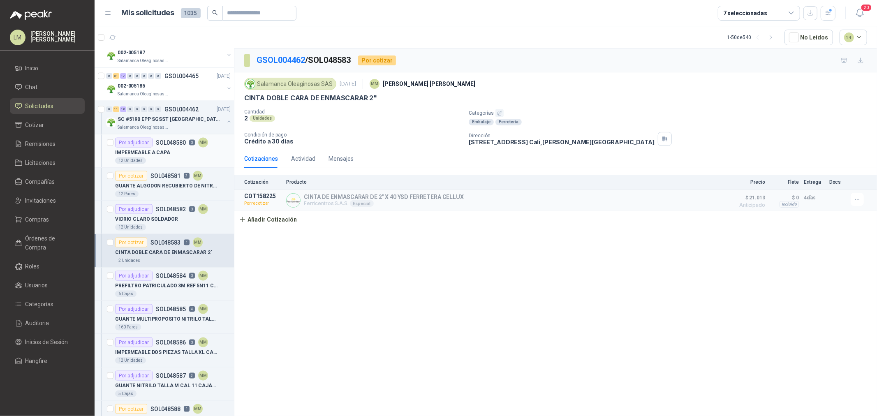
click at [155, 153] on p "IMPERMEABLE A CAPA" at bounding box center [142, 153] width 55 height 8
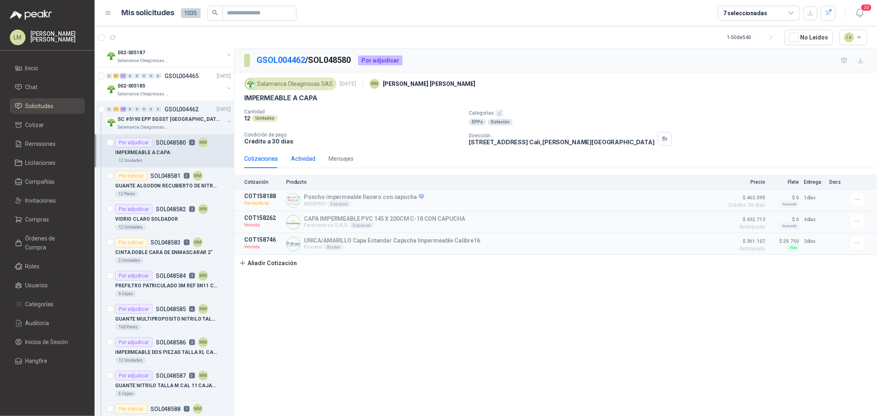
click at [294, 158] on div "Actividad" at bounding box center [303, 158] width 24 height 9
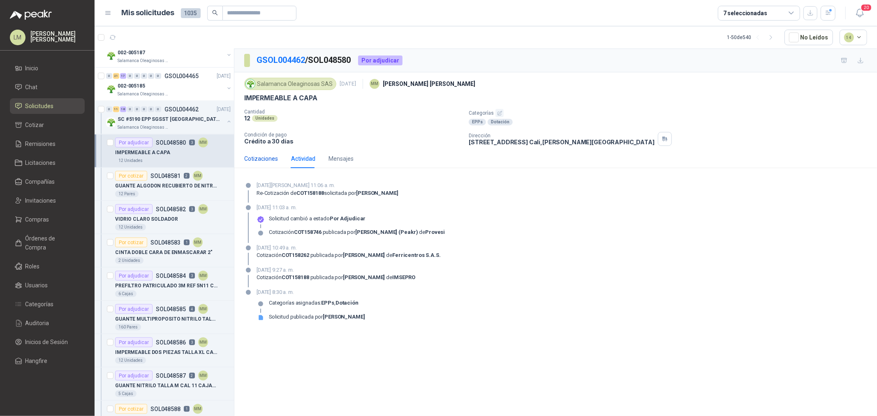
click at [265, 158] on div "Cotizaciones" at bounding box center [261, 158] width 34 height 9
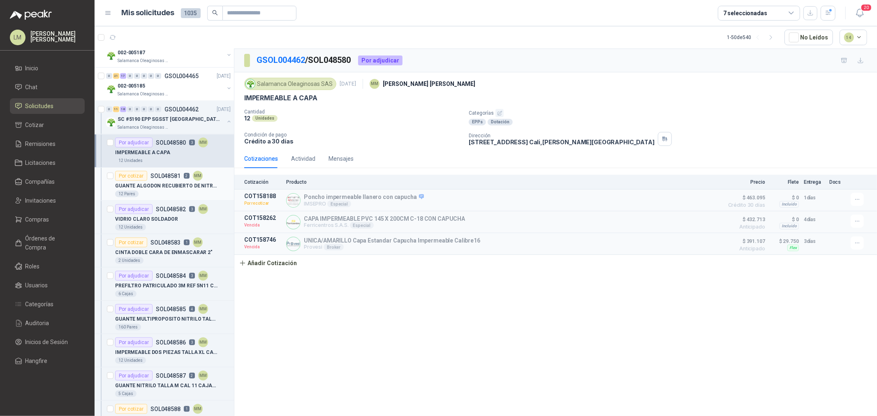
click at [170, 190] on div "GUANTE ALGODON RECUBIERTO DE NITRILO" at bounding box center [173, 186] width 116 height 10
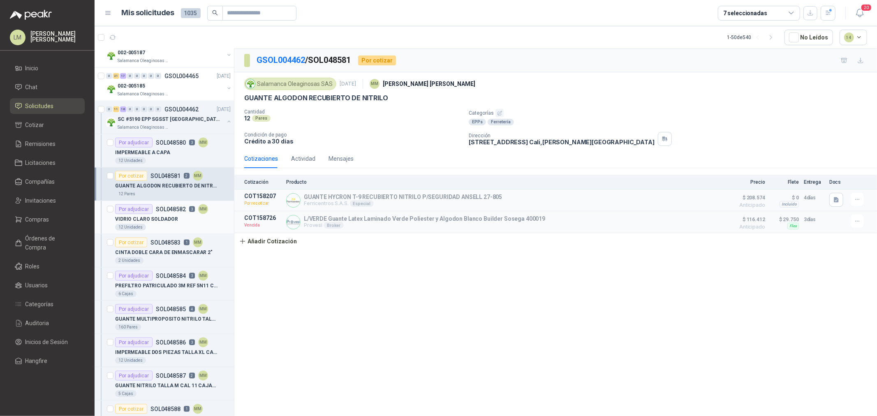
click at [165, 212] on p "SOL048582" at bounding box center [171, 209] width 30 height 6
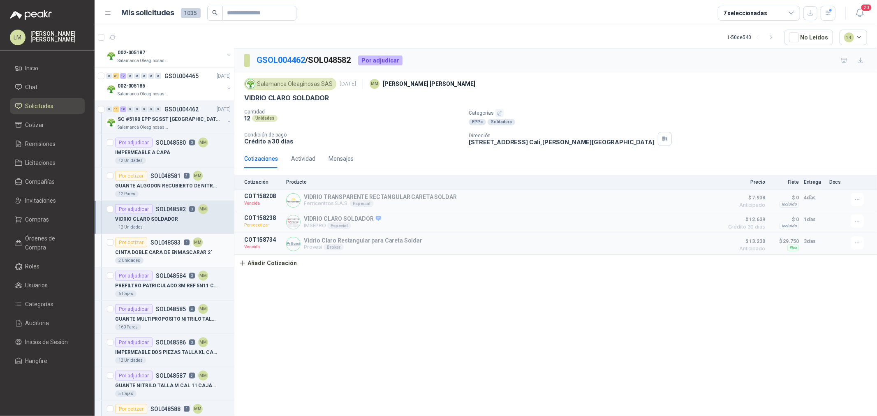
click at [162, 250] on p "CINTA DOBLE CARA DE ENMASCARAR 2"" at bounding box center [163, 253] width 97 height 8
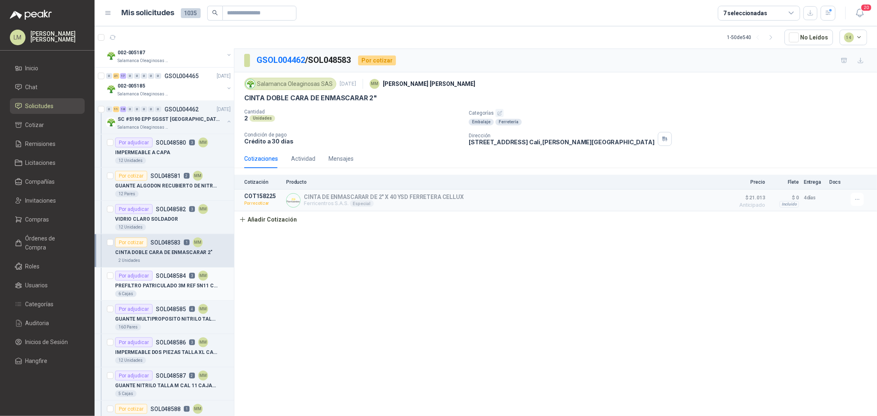
click at [163, 279] on p "SOL048584" at bounding box center [171, 276] width 30 height 6
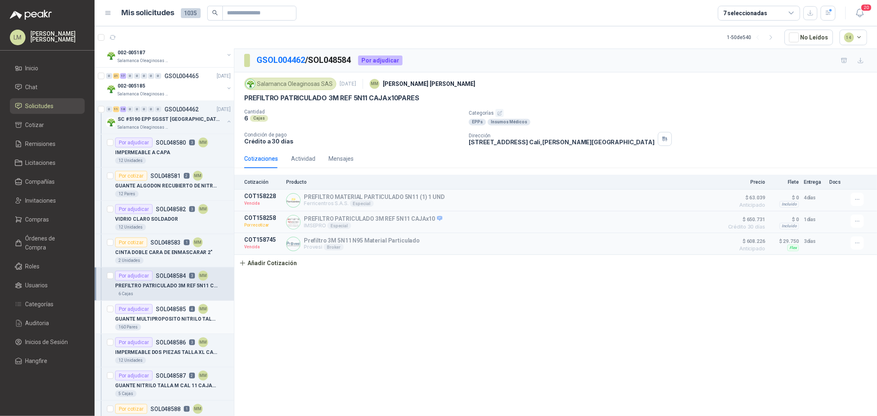
click at [161, 315] on p "GUANTE MULTIPROPOSITO NITRILO TALLA 10" at bounding box center [166, 319] width 102 height 8
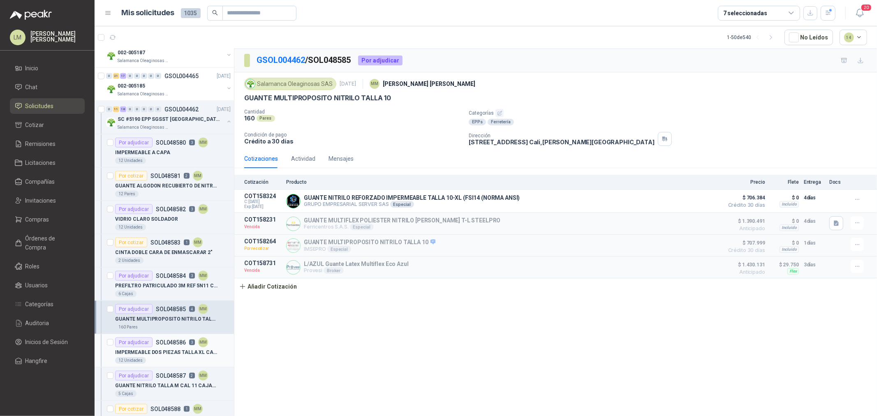
click at [166, 346] on p "SOL048586" at bounding box center [171, 343] width 30 height 6
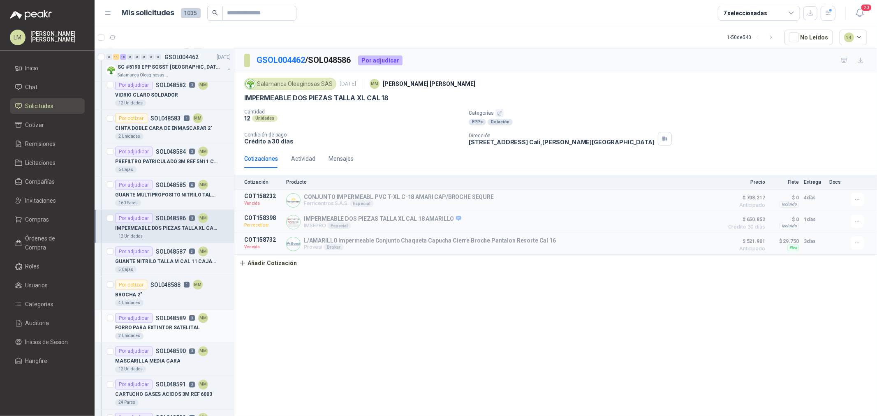
scroll to position [1051, 0]
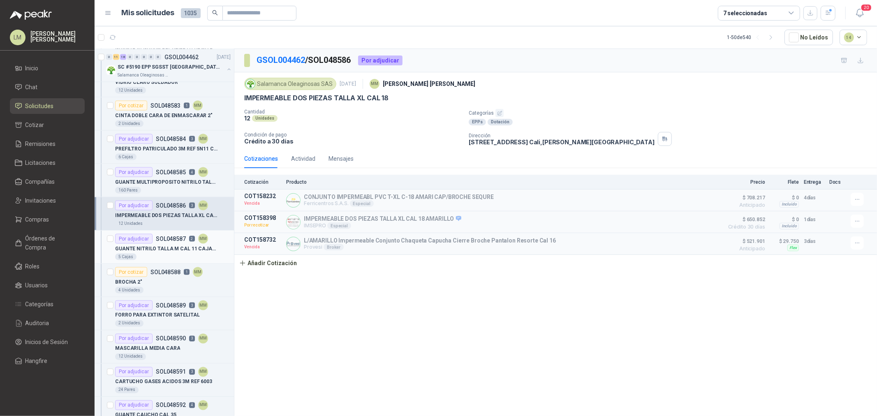
click at [155, 243] on div "Por adjudicar SOL048587 2 MM" at bounding box center [161, 239] width 93 height 10
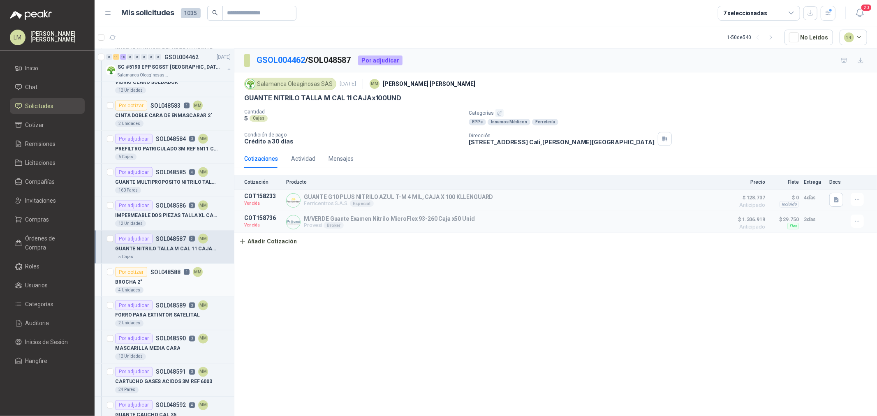
click at [155, 284] on div "BROCHA 2"" at bounding box center [173, 282] width 116 height 10
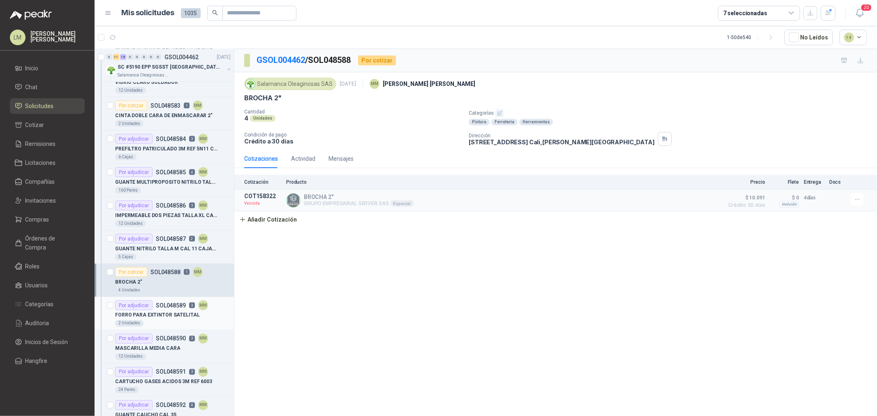
click at [159, 322] on div "2 Unidades" at bounding box center [173, 323] width 116 height 7
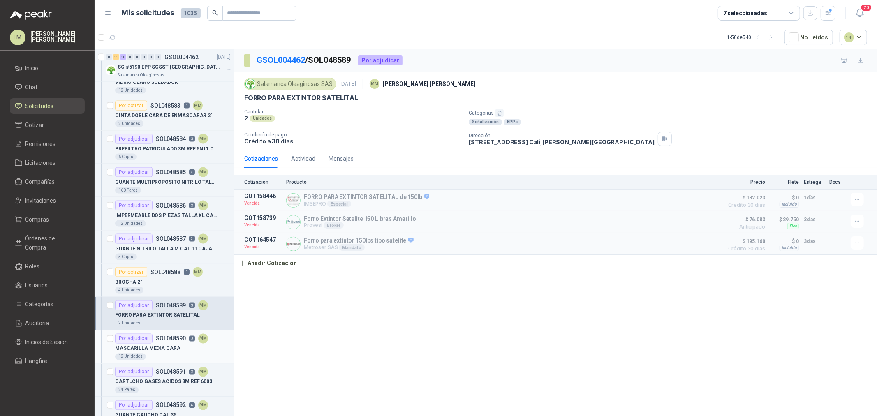
click at [157, 342] on p "SOL048590" at bounding box center [171, 339] width 30 height 6
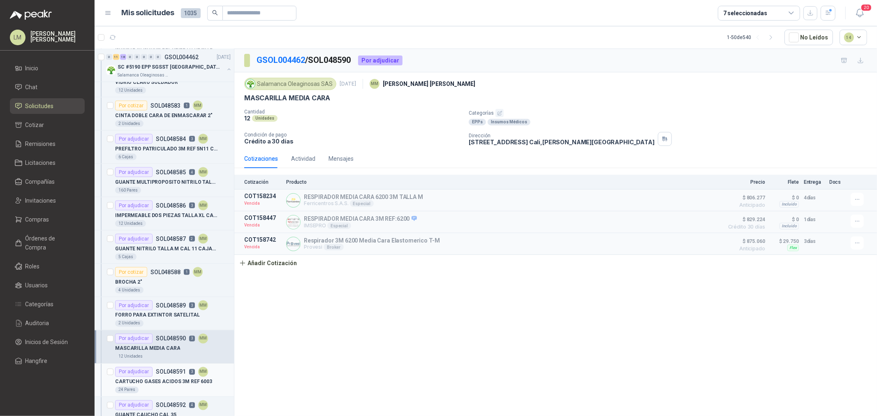
click at [158, 371] on p "SOL048591" at bounding box center [171, 372] width 30 height 6
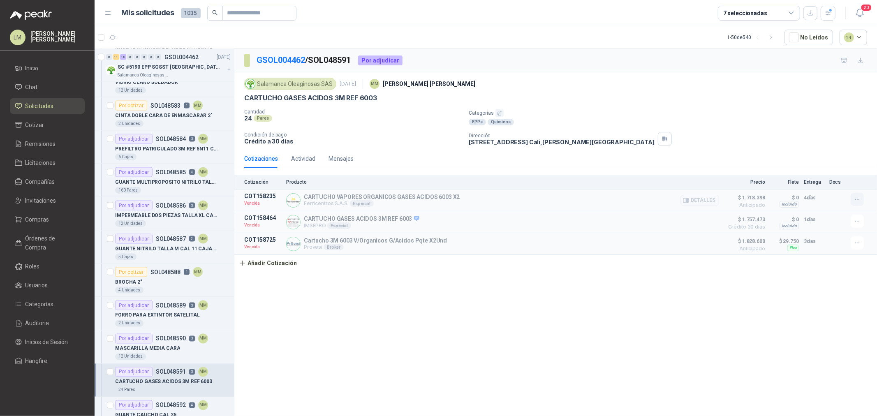
click at [861, 202] on icon "button" at bounding box center [857, 199] width 7 height 7
click at [383, 139] on p "Crédito a 30 días" at bounding box center [353, 141] width 218 height 7
click at [156, 306] on p "SOL048589" at bounding box center [171, 306] width 30 height 6
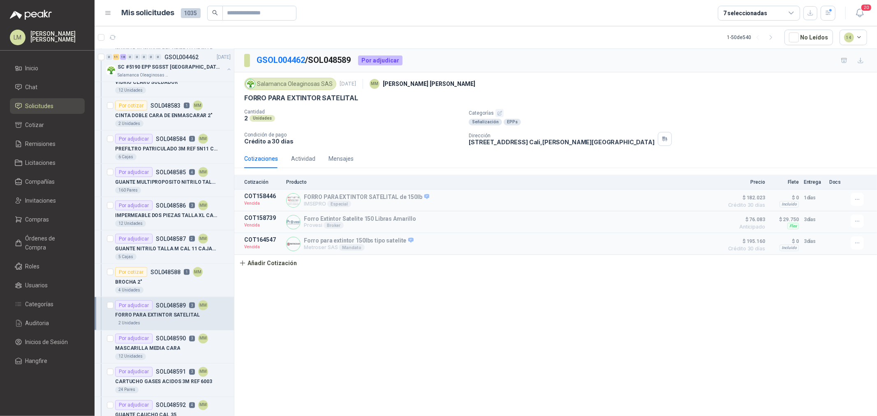
scroll to position [1188, 0]
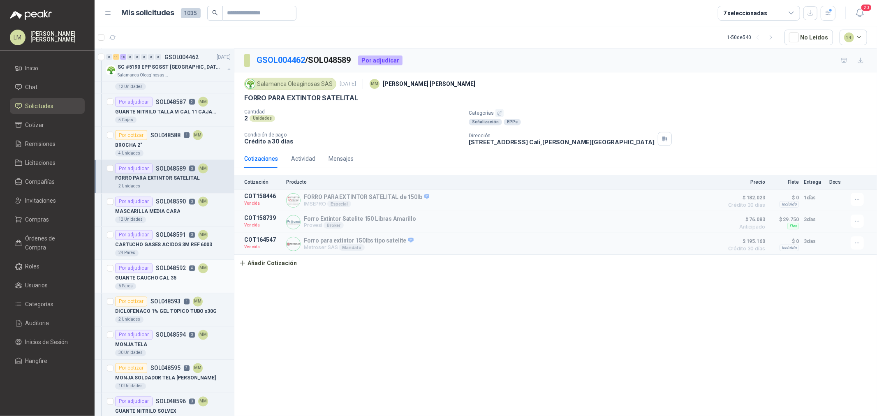
click at [166, 282] on p "GUANTE CAUCHO CAL 35" at bounding box center [145, 279] width 61 height 8
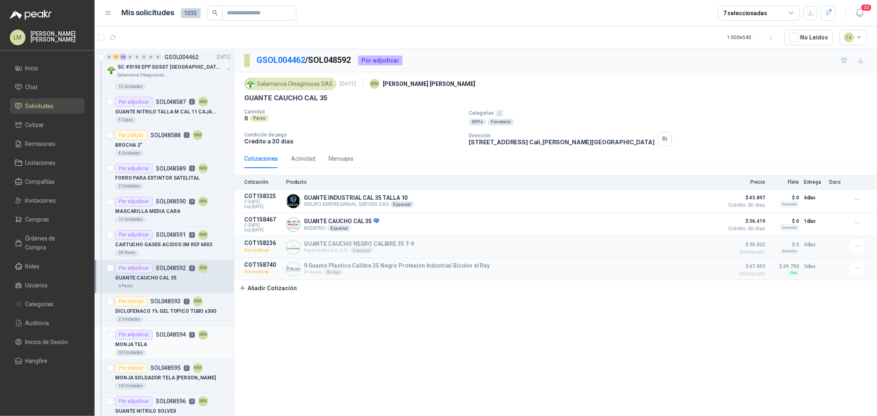
click at [160, 336] on p "SOL048594" at bounding box center [171, 335] width 30 height 6
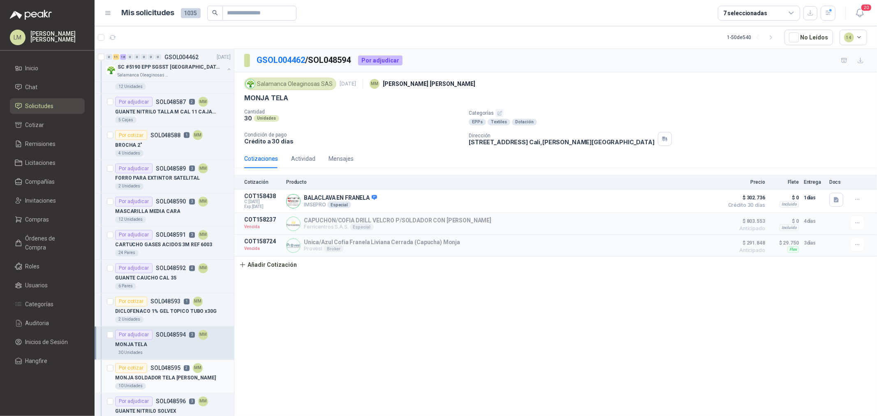
click at [168, 373] on div "Por cotizar SOL048595 2 MM" at bounding box center [159, 369] width 88 height 10
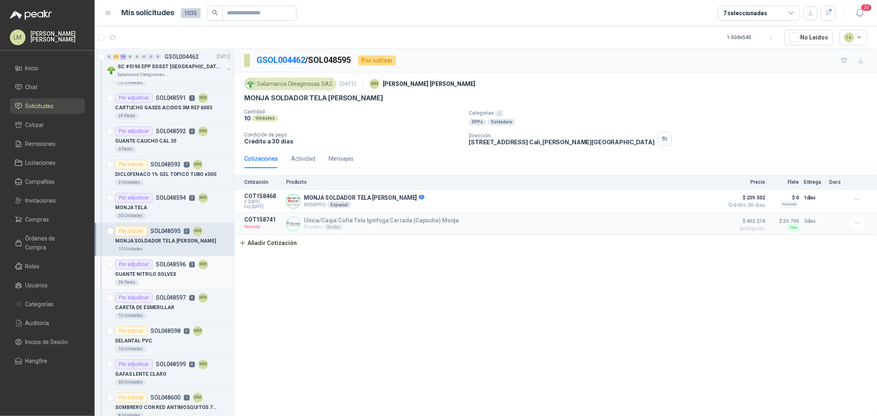
scroll to position [1325, 0]
click at [168, 270] on div "GUANTE NITRILO SOLVEX" at bounding box center [173, 274] width 116 height 10
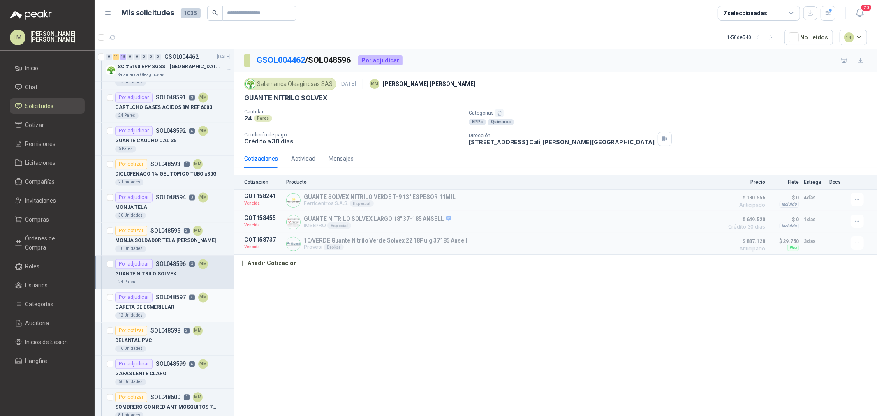
click at [167, 307] on p "CARETA DE ESMERILLAR" at bounding box center [144, 308] width 59 height 8
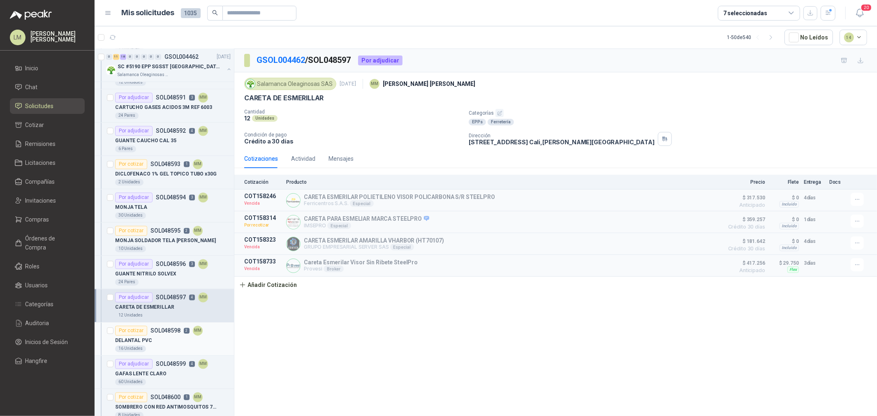
click at [172, 339] on div "DELANTAL PVC" at bounding box center [173, 341] width 116 height 10
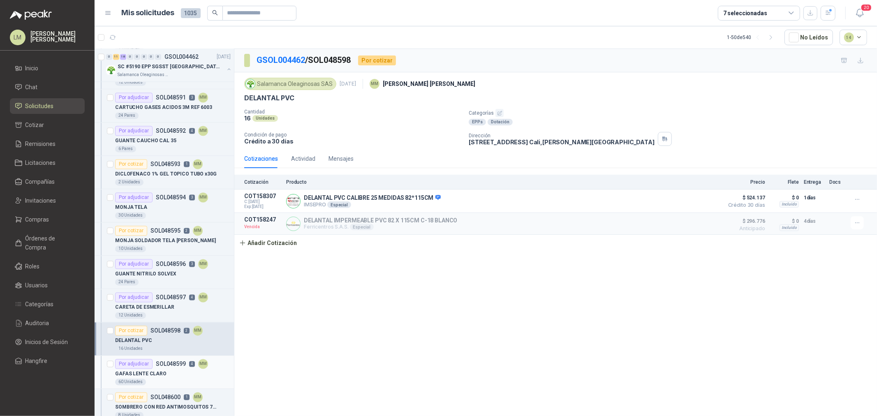
click at [168, 371] on div "GAFAS LENTE CLARO" at bounding box center [173, 374] width 116 height 10
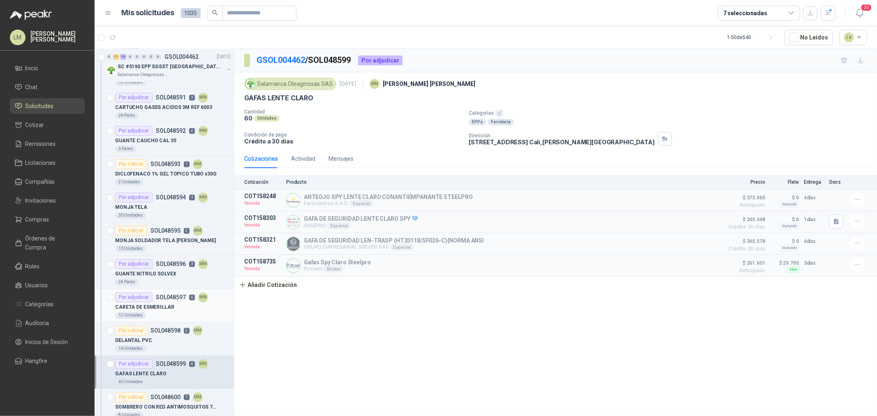
scroll to position [1462, 0]
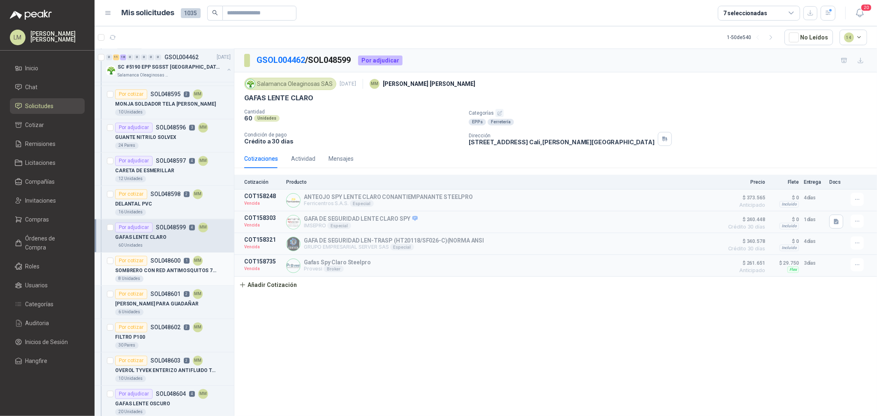
click at [167, 269] on p "SOMBRERO CON RED ANTIMOSQUITOS 7 1/2"" at bounding box center [166, 271] width 102 height 8
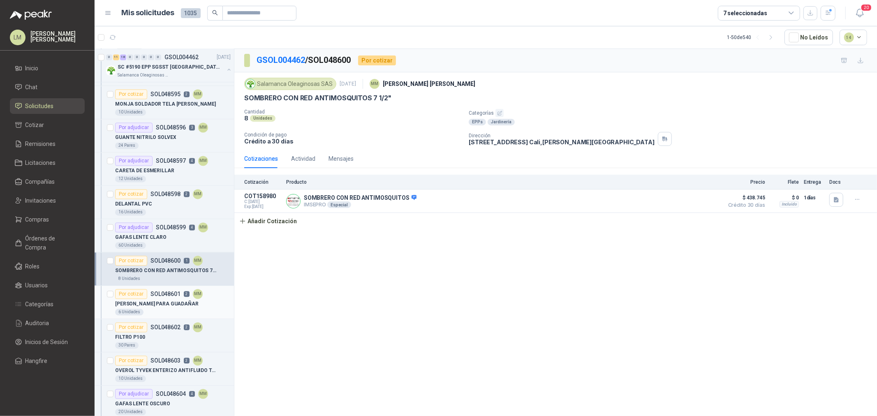
click at [163, 305] on p "[PERSON_NAME] PARA GUADAÑAR" at bounding box center [157, 304] width 84 height 8
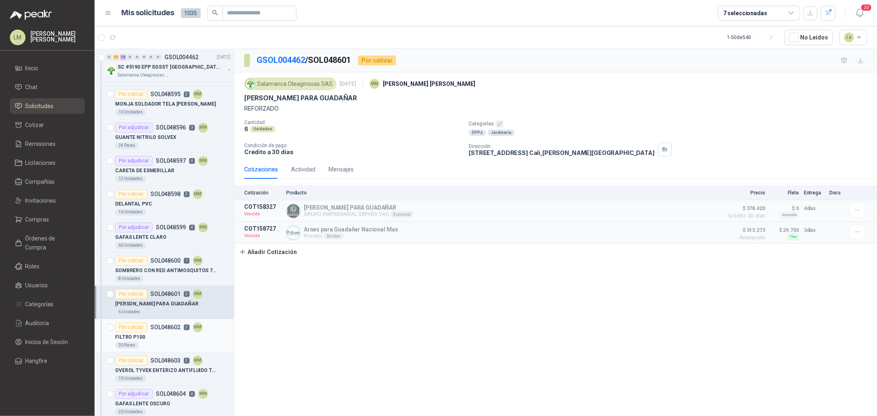
click at [162, 330] on p "SOL048602" at bounding box center [166, 328] width 30 height 6
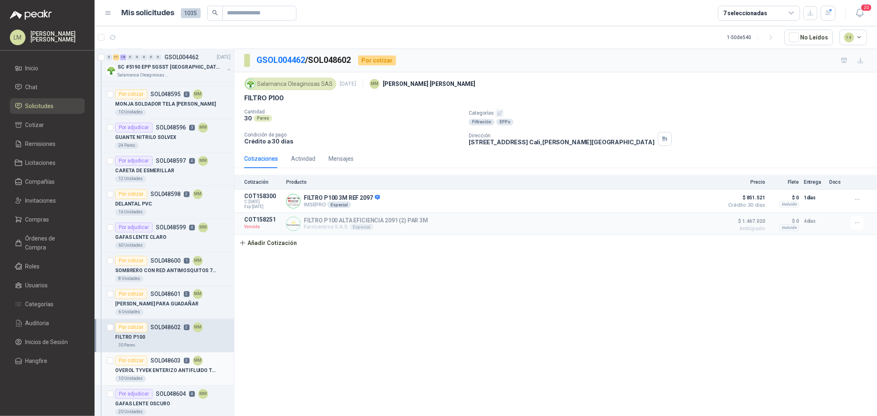
click at [162, 368] on p "OVEROL TYVEK ENTERIZO ANTIFLUIDO TALLA XL" at bounding box center [166, 371] width 102 height 8
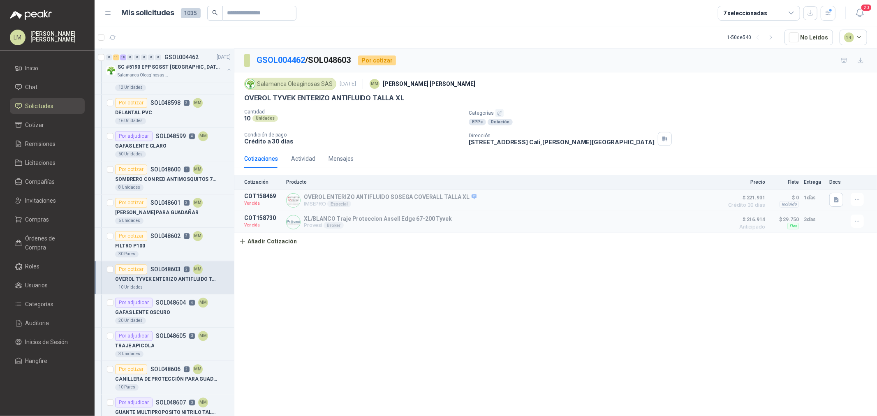
scroll to position [1599, 0]
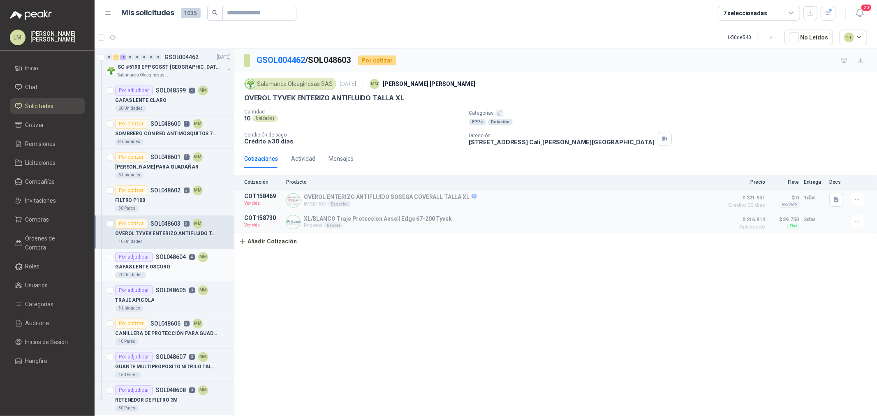
click at [167, 261] on div "Por adjudicar SOL048604 4 MM" at bounding box center [161, 257] width 93 height 10
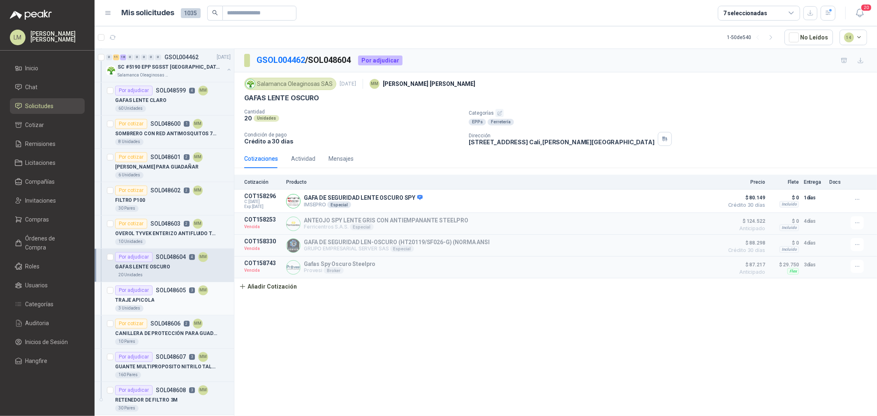
click at [169, 299] on div "TRAJE APICOLA" at bounding box center [173, 300] width 116 height 10
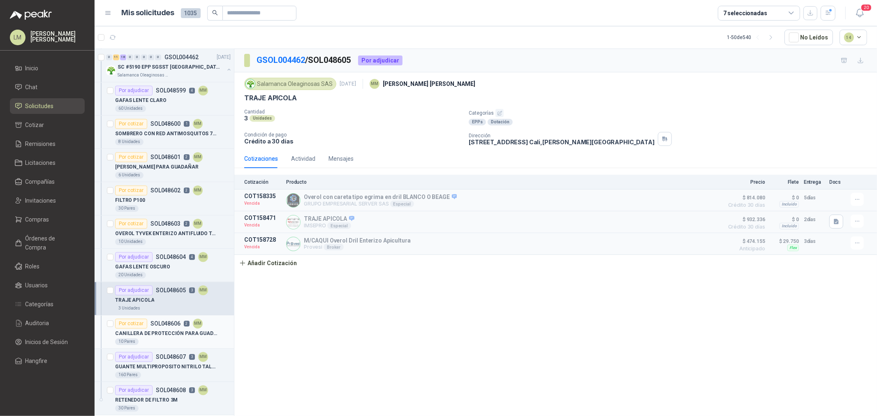
click at [165, 330] on p "CANILLERA DE PROTECCIÓN PARA GUADAÑAR" at bounding box center [166, 334] width 102 height 8
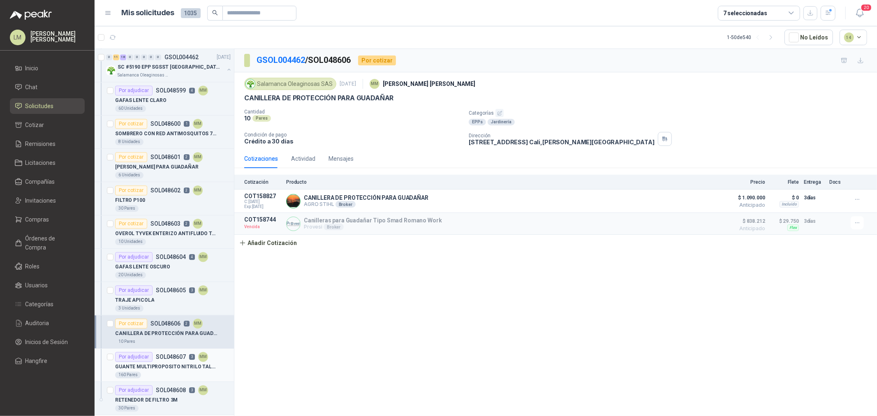
click at [166, 363] on div "GUANTE MULTIPROPOSITO NITRILO TALLA 9" at bounding box center [173, 367] width 116 height 10
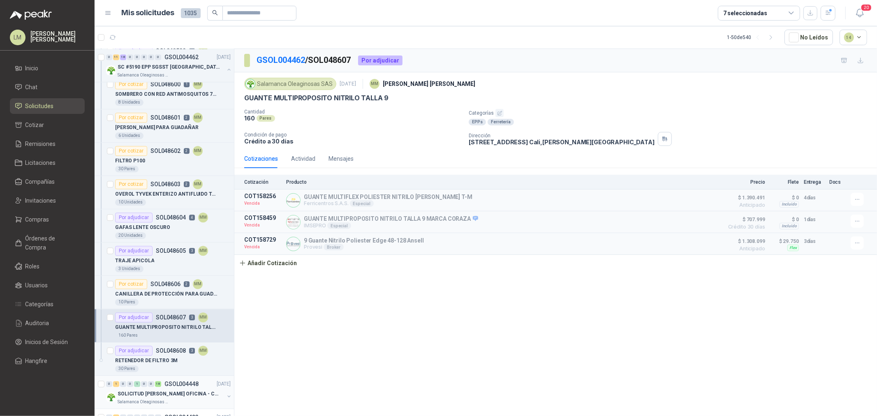
scroll to position [1691, 0]
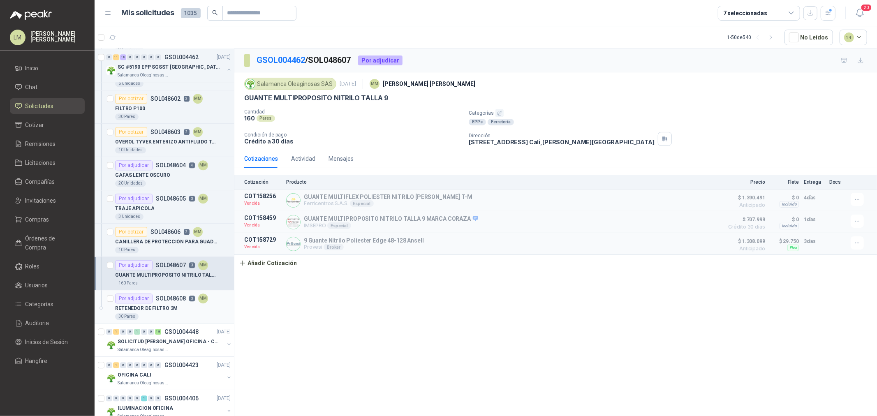
click at [158, 296] on p "SOL048608" at bounding box center [171, 299] width 30 height 6
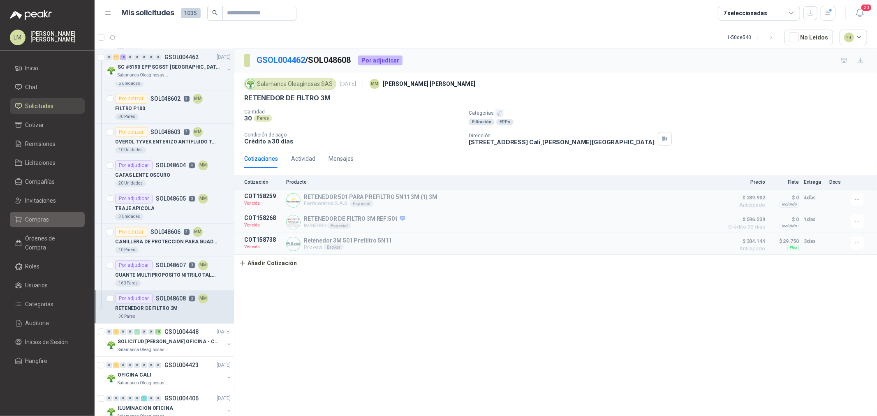
click at [33, 217] on span "Compras" at bounding box center [38, 219] width 24 height 9
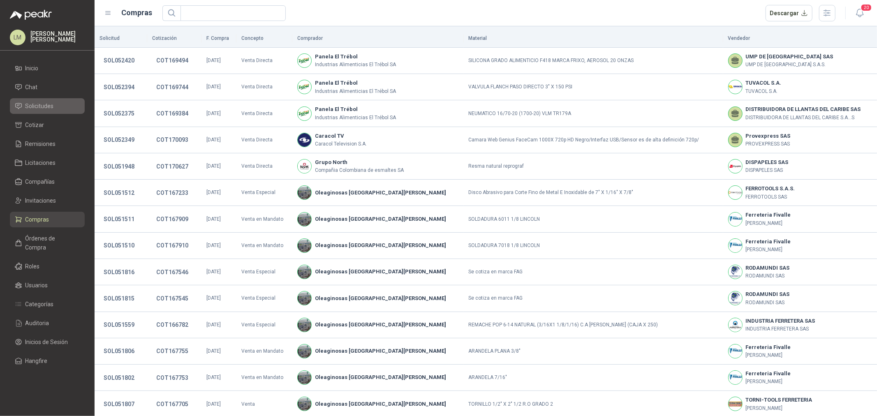
click at [38, 104] on span "Solicitudes" at bounding box center [40, 106] width 28 height 9
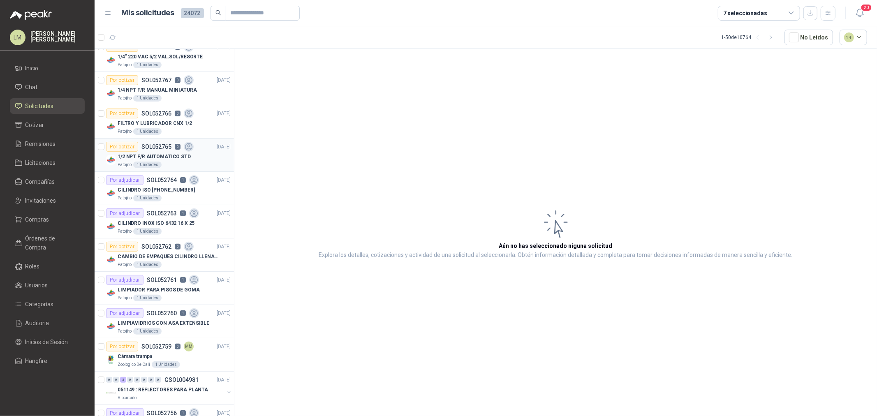
scroll to position [228, 0]
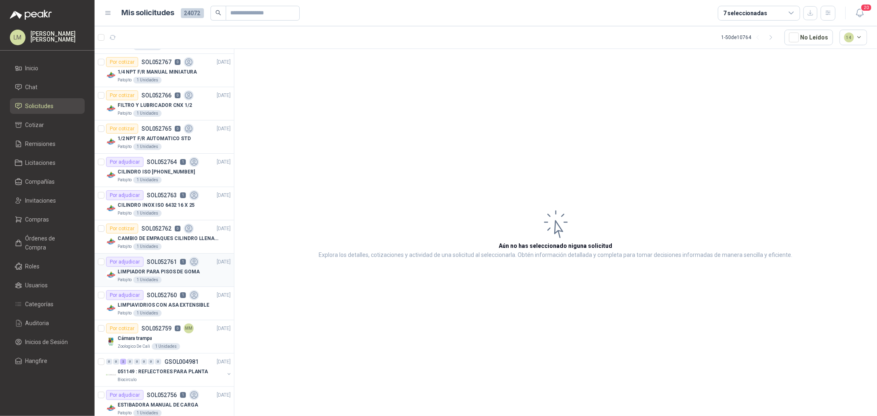
click at [153, 275] on p "LIMPIADOR PARA PISOS DE GOMA" at bounding box center [159, 272] width 82 height 8
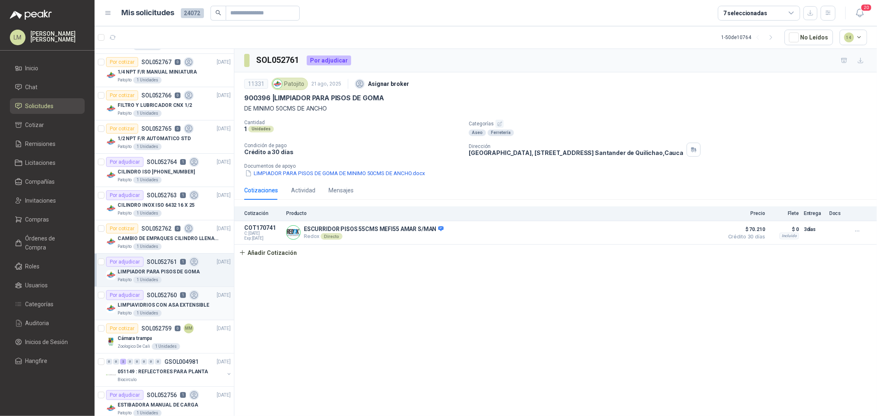
click at [154, 302] on p "LIMPIAVIDRIOS CON ASA EXTENSIBLE" at bounding box center [164, 306] width 92 height 8
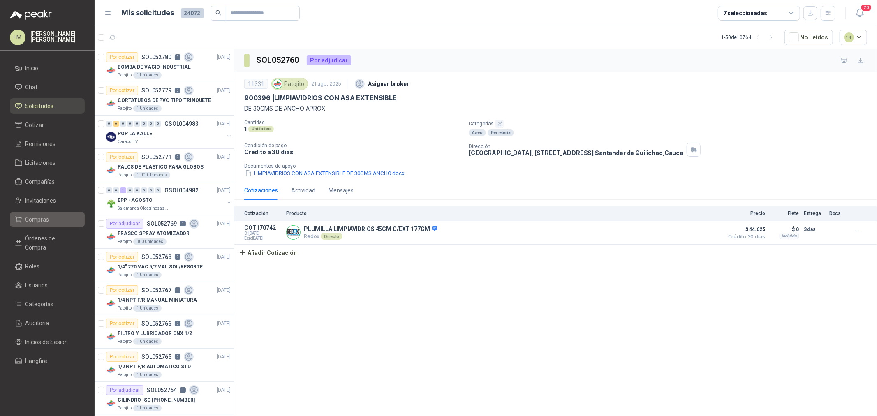
click at [44, 215] on span "Compras" at bounding box center [38, 219] width 24 height 9
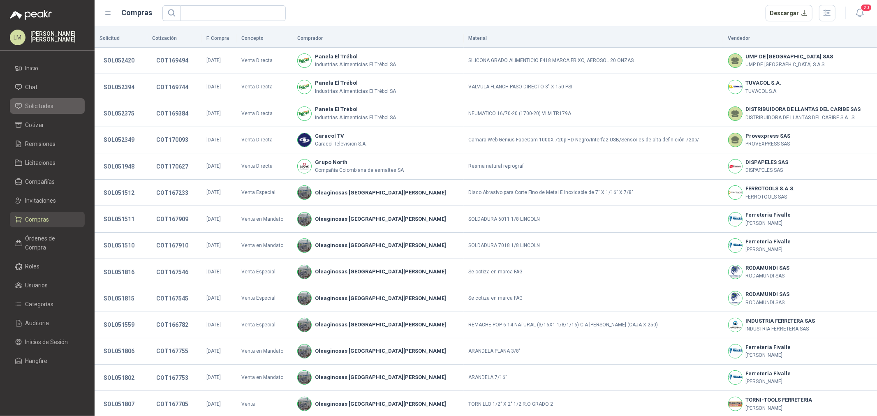
click at [44, 103] on span "Solicitudes" at bounding box center [40, 106] width 28 height 9
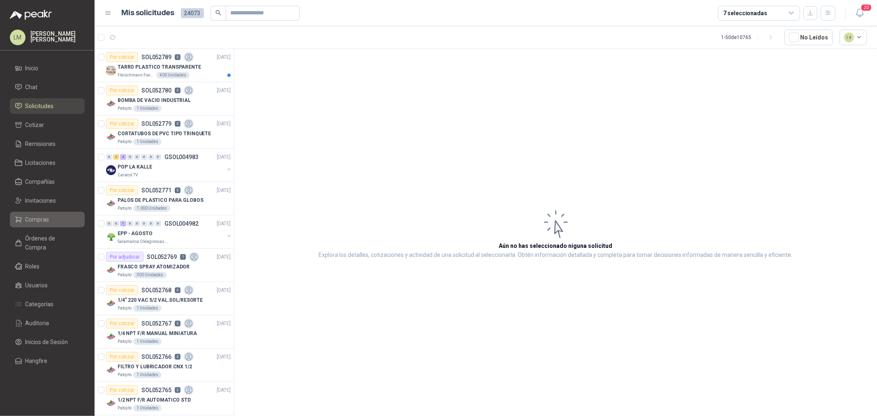
click at [46, 213] on link "Compras" at bounding box center [47, 220] width 75 height 16
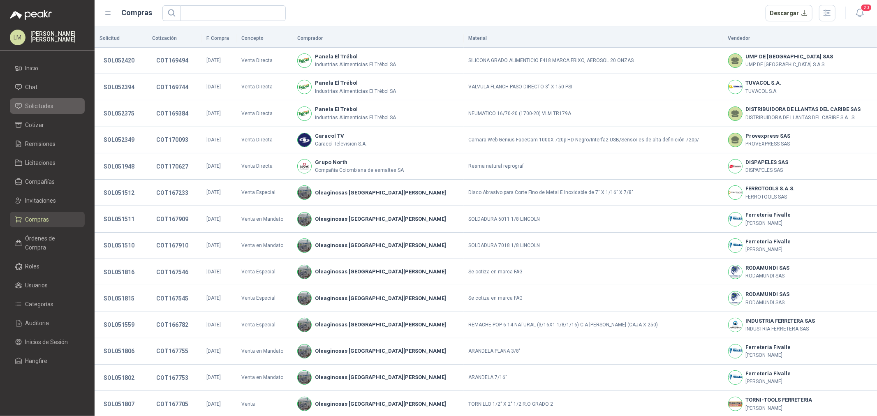
click at [42, 109] on span "Solicitudes" at bounding box center [40, 106] width 28 height 9
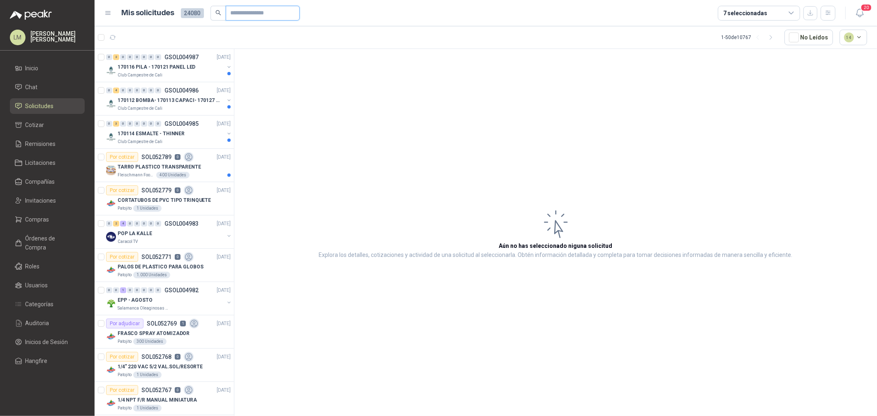
click at [244, 15] on input "text" at bounding box center [260, 13] width 58 height 14
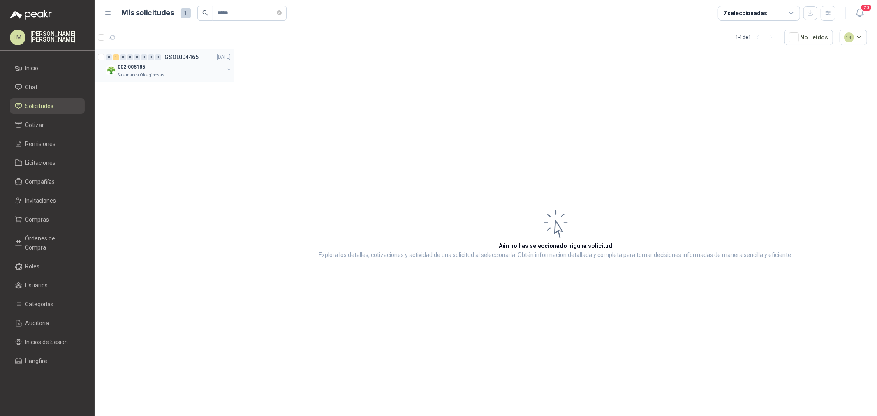
click at [227, 68] on button "button" at bounding box center [229, 69] width 7 height 7
click at [172, 99] on p "017757 | TORNILLO 20 MM X 50 M" at bounding box center [154, 101] width 78 height 8
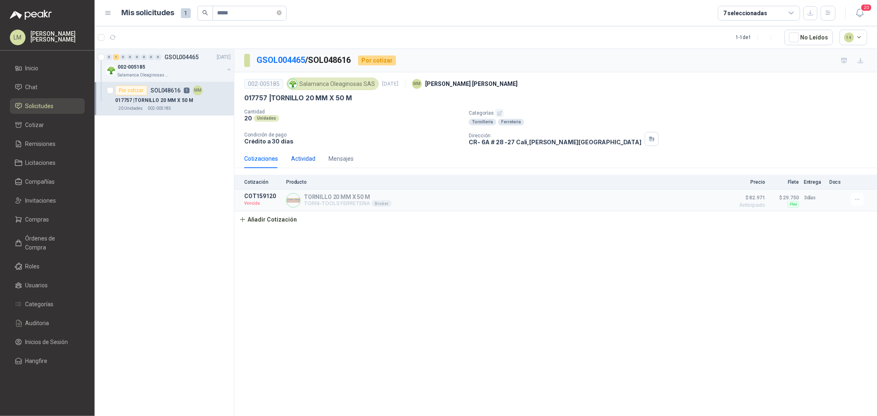
click at [306, 160] on div "Actividad" at bounding box center [303, 158] width 24 height 9
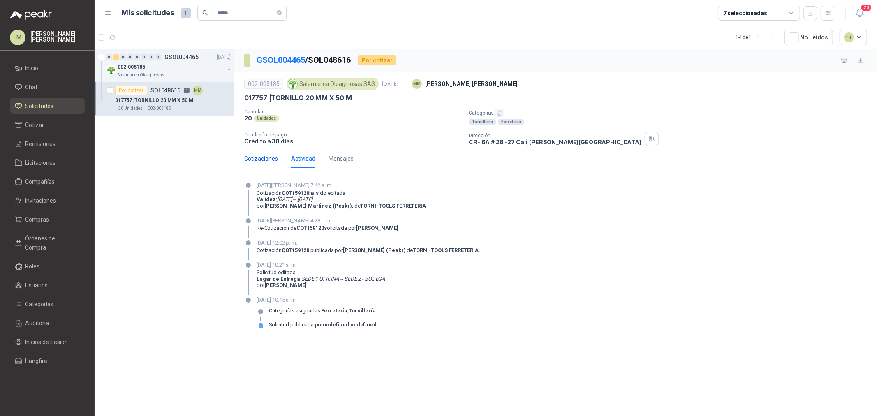
click at [267, 159] on div "Cotizaciones" at bounding box center [261, 158] width 34 height 9
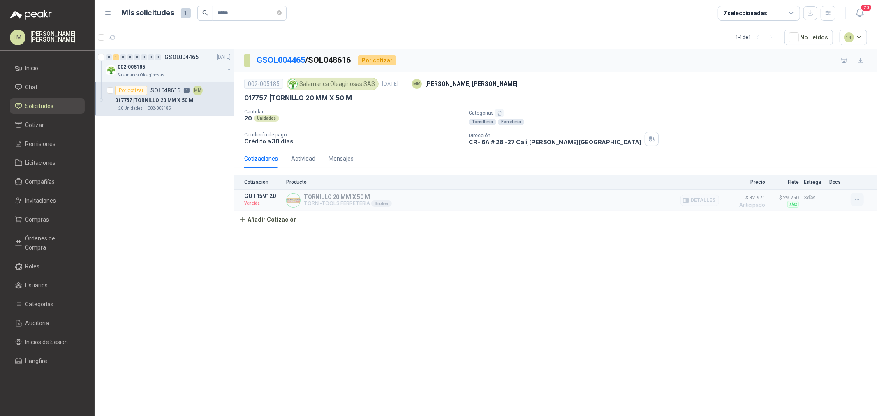
click at [854, 199] on button "button" at bounding box center [857, 199] width 13 height 13
click at [642, 114] on p "Categorías" at bounding box center [671, 113] width 405 height 8
click at [240, 13] on input "*****" at bounding box center [247, 13] width 58 height 14
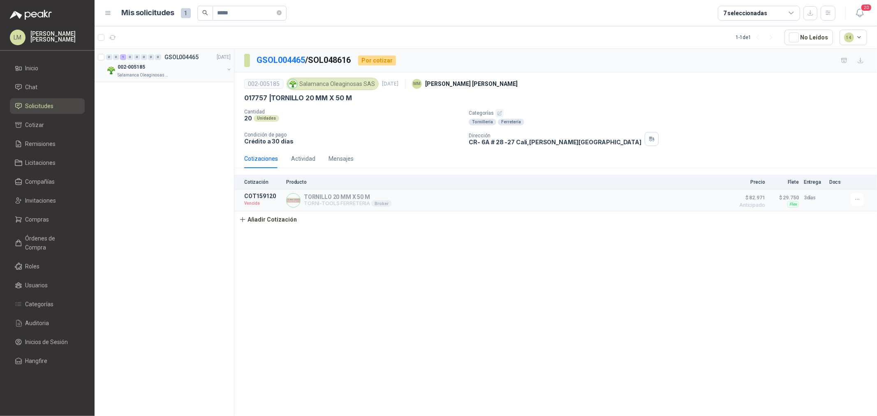
click at [228, 67] on button "button" at bounding box center [229, 69] width 7 height 7
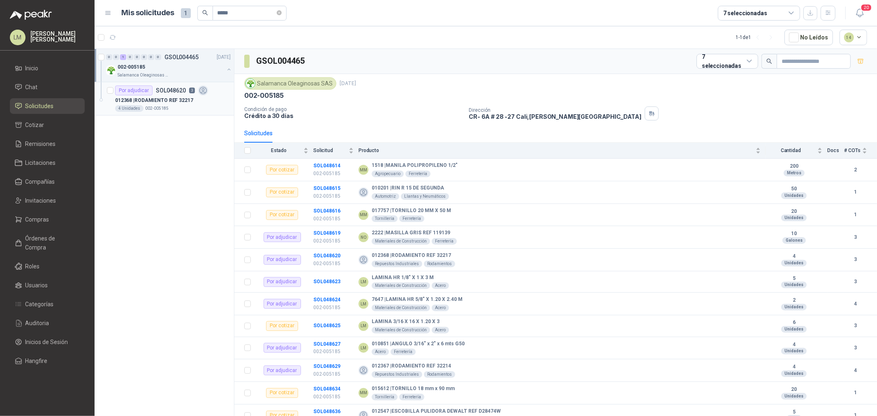
click at [199, 93] on icon at bounding box center [203, 90] width 9 height 9
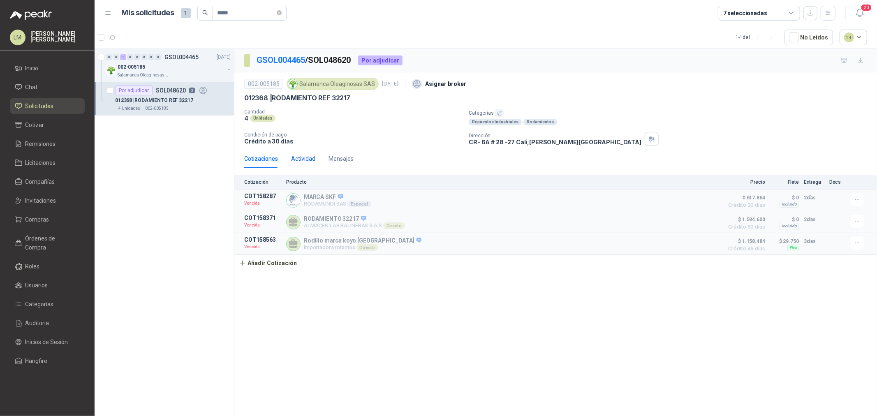
click at [305, 155] on div "Actividad" at bounding box center [303, 158] width 24 height 9
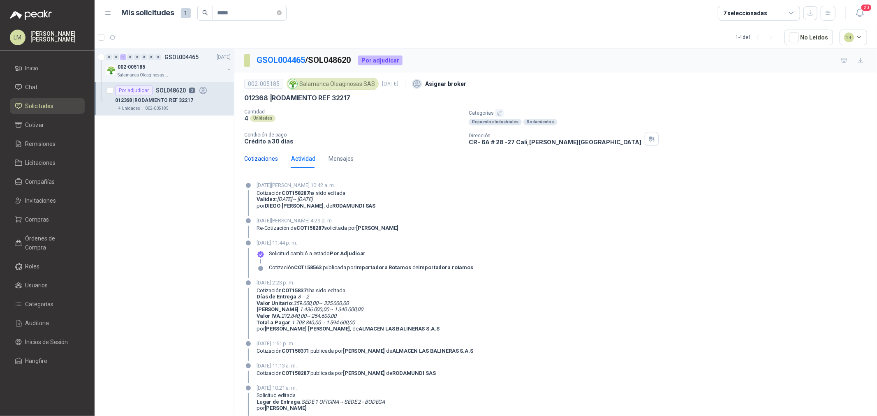
click at [265, 158] on div "Cotizaciones" at bounding box center [261, 158] width 34 height 9
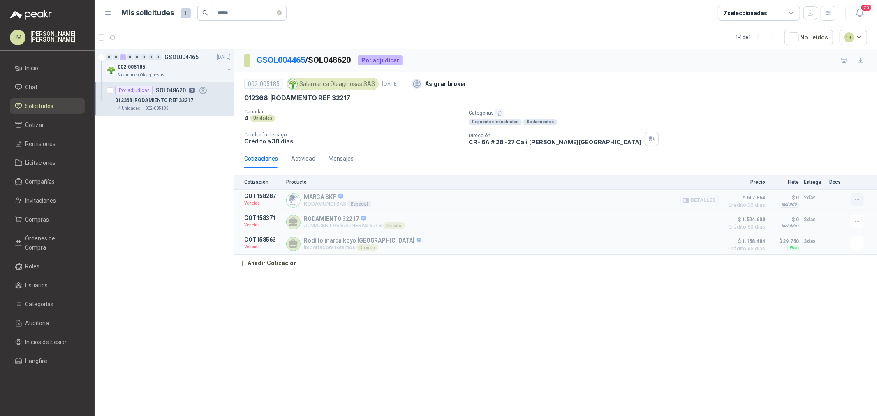
click at [860, 197] on icon "button" at bounding box center [857, 199] width 7 height 7
click at [713, 199] on button "Detalles" at bounding box center [700, 200] width 39 height 11
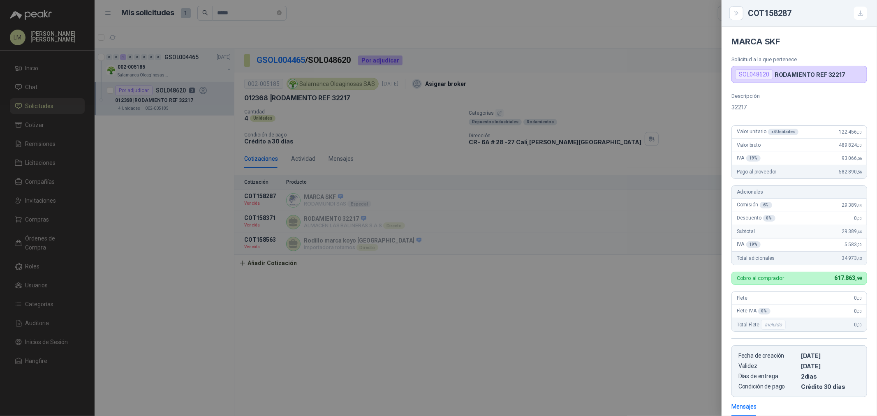
click at [380, 154] on div at bounding box center [438, 208] width 877 height 416
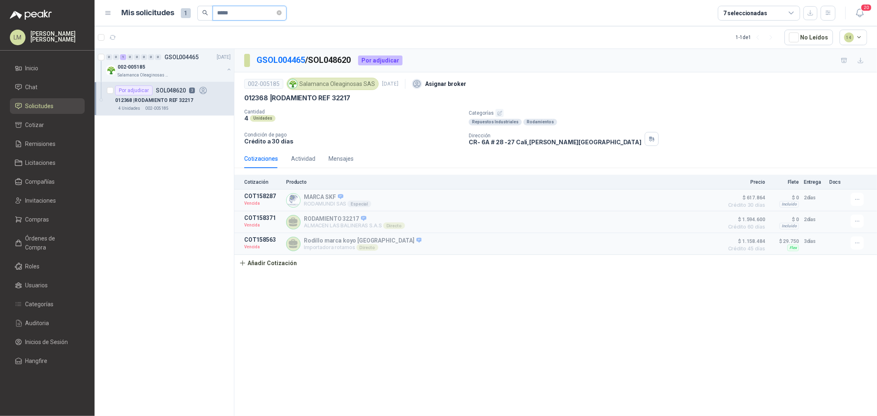
click at [247, 9] on input "*****" at bounding box center [247, 13] width 58 height 14
click at [351, 141] on p "Crédito a 30 días" at bounding box center [353, 141] width 218 height 7
click at [172, 102] on p "8044 | BATERIA 12 V 31 H 1250 AMP" at bounding box center [156, 101] width 83 height 8
click at [239, 14] on input "*****" at bounding box center [247, 13] width 58 height 14
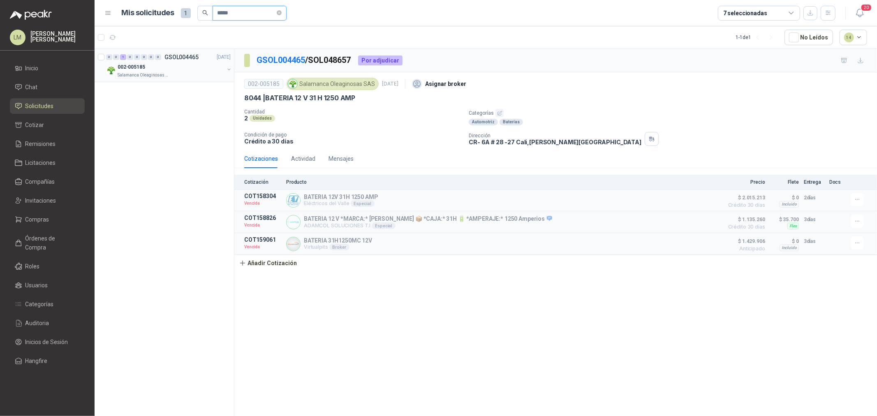
type input "*****"
click at [230, 70] on button "button" at bounding box center [229, 69] width 7 height 7
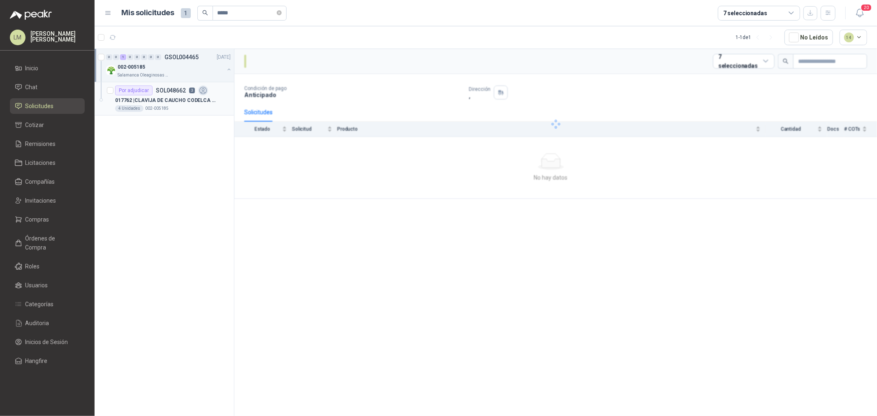
click at [200, 88] on icon at bounding box center [203, 90] width 9 height 9
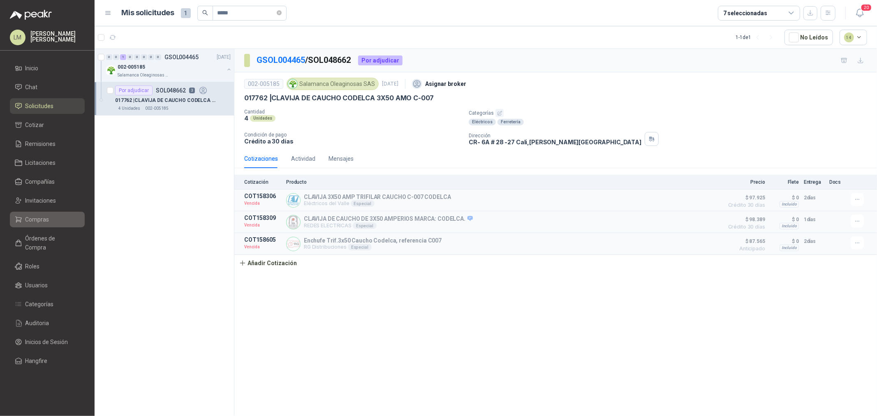
click at [30, 219] on span "Compras" at bounding box center [38, 219] width 24 height 9
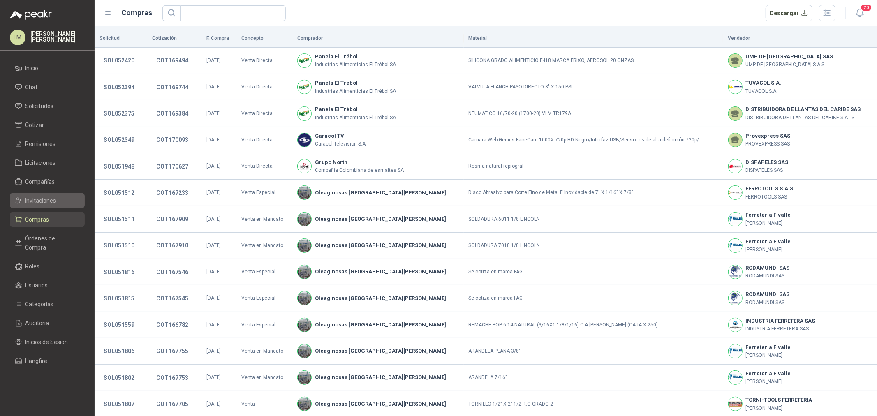
click at [42, 203] on span "Invitaciones" at bounding box center [41, 200] width 31 height 9
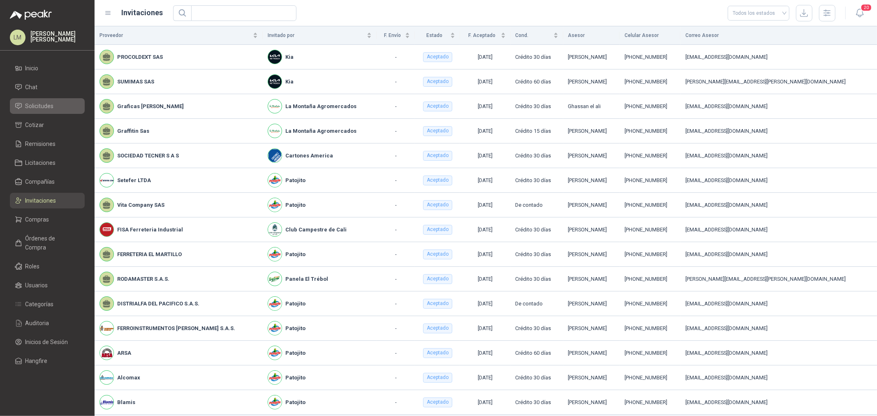
click at [38, 106] on span "Solicitudes" at bounding box center [40, 106] width 28 height 9
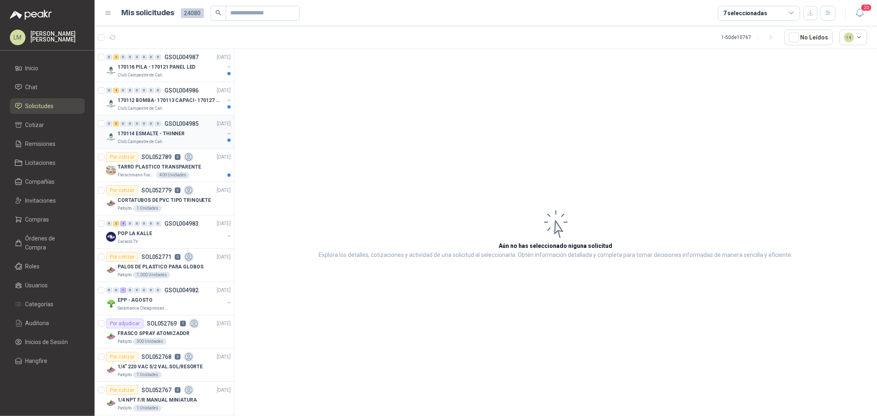
click at [149, 142] on p "Club Campestre de Cali" at bounding box center [140, 142] width 45 height 7
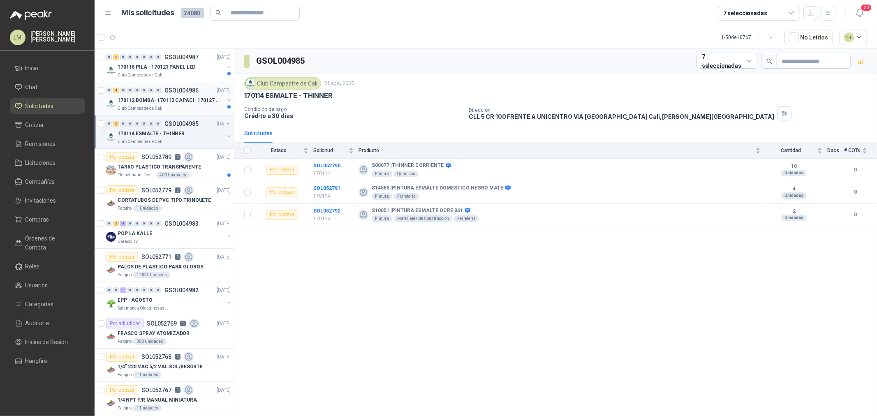
click at [153, 95] on div "0 4 0 0 0 0 0 0 GSOL004986 [DATE]" at bounding box center [169, 91] width 126 height 10
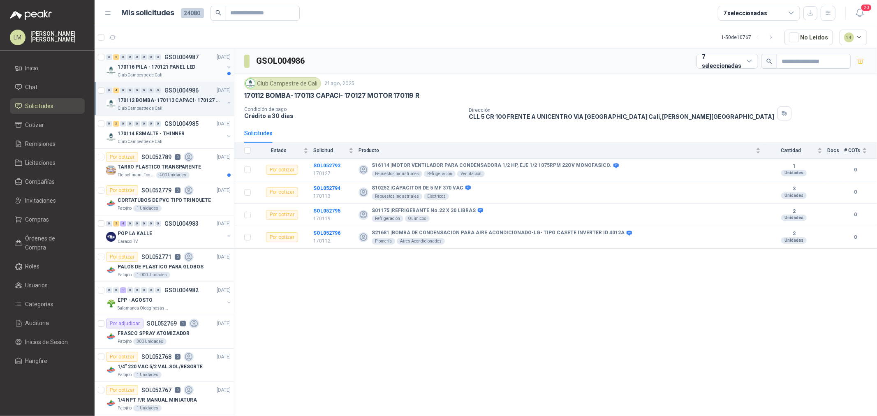
click at [161, 70] on p "170116 PILA - 170121 PANEL LED" at bounding box center [157, 67] width 78 height 8
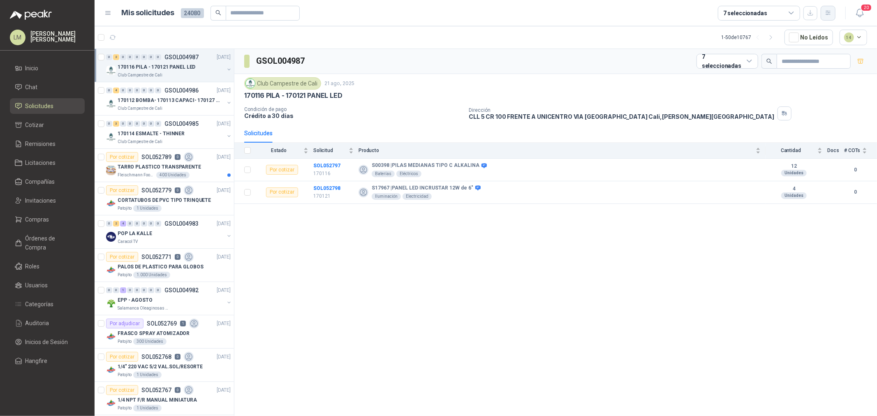
click at [834, 13] on button "button" at bounding box center [828, 13] width 15 height 15
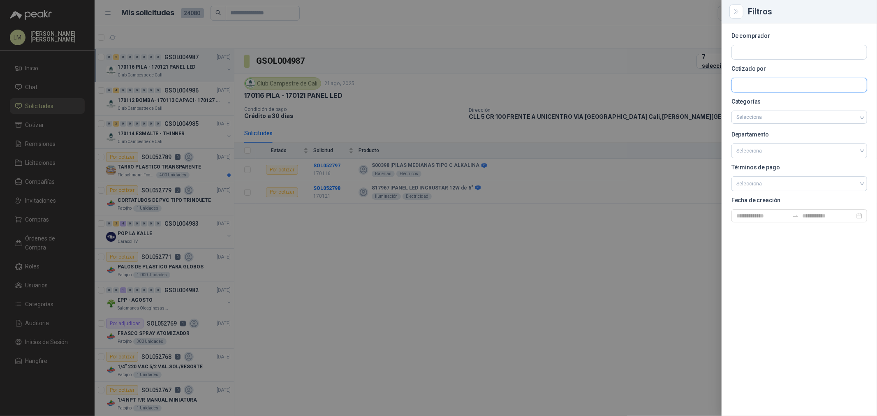
click at [755, 86] on input "text" at bounding box center [799, 85] width 135 height 14
click at [754, 52] on input "text" at bounding box center [799, 52] width 135 height 14
click at [749, 86] on input "text" at bounding box center [799, 85] width 135 height 14
type input "*******"
click at [758, 102] on p "FERRETERIA SU PROVEEDOR" at bounding box center [784, 102] width 66 height 5
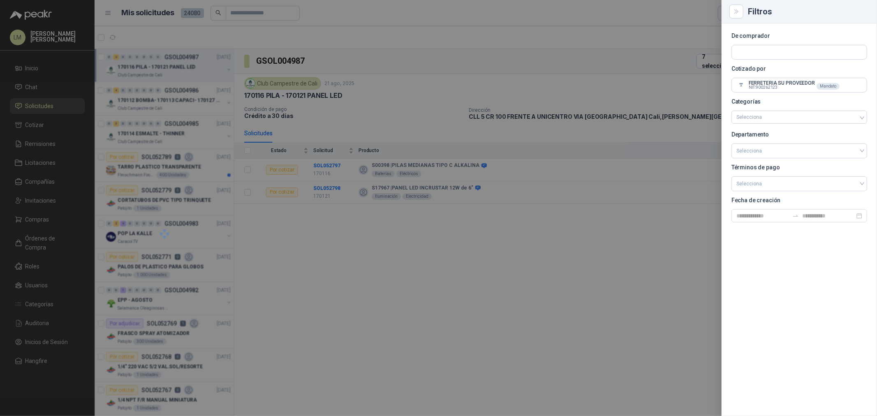
click at [449, 72] on div at bounding box center [438, 208] width 877 height 416
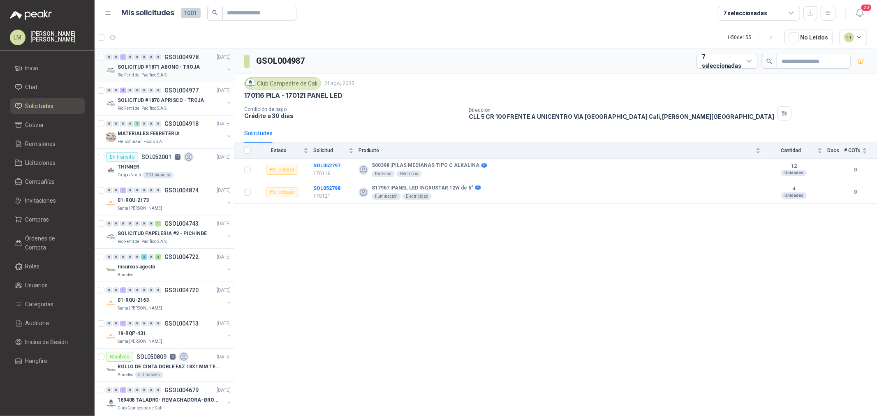
click at [226, 68] on button "button" at bounding box center [229, 69] width 7 height 7
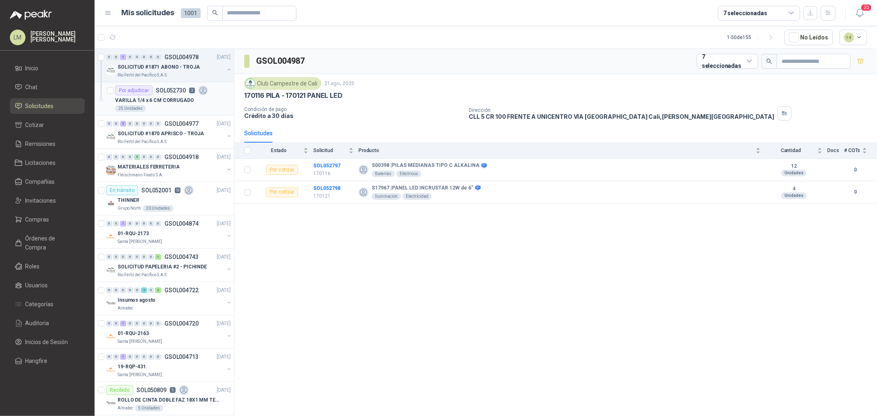
click at [166, 93] on p "SOL052730" at bounding box center [171, 91] width 30 height 6
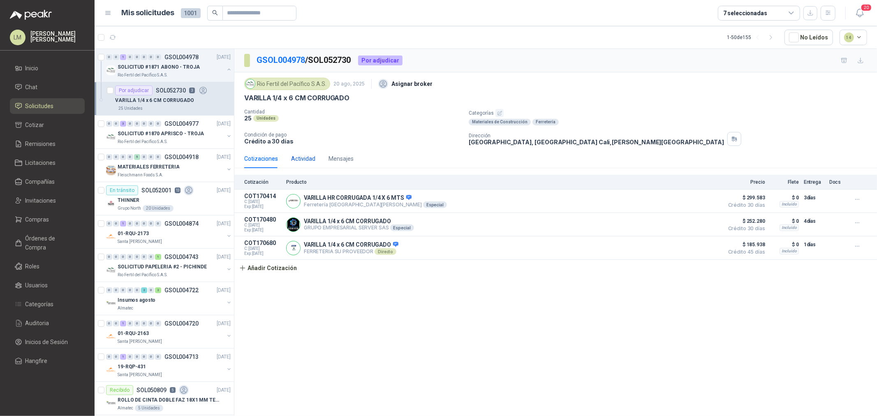
click at [299, 161] on div "Actividad" at bounding box center [303, 158] width 24 height 9
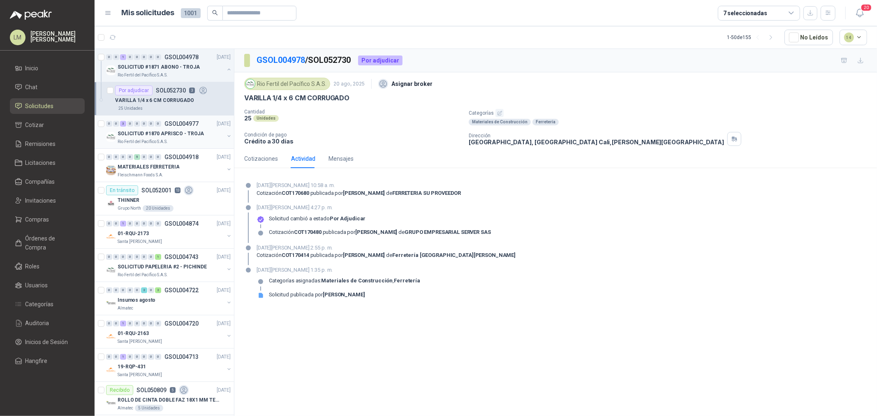
click at [226, 137] on button "button" at bounding box center [229, 136] width 7 height 7
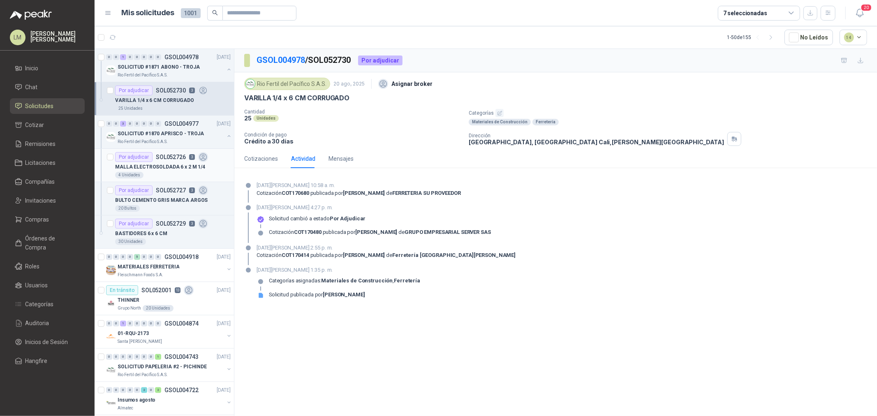
click at [186, 161] on div "Por adjudicar SOL052726 3" at bounding box center [161, 157] width 93 height 10
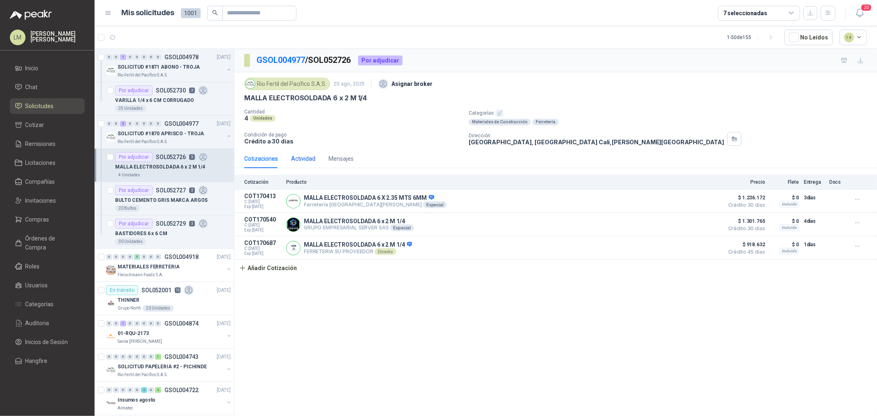
click at [303, 159] on div "Actividad" at bounding box center [303, 158] width 24 height 9
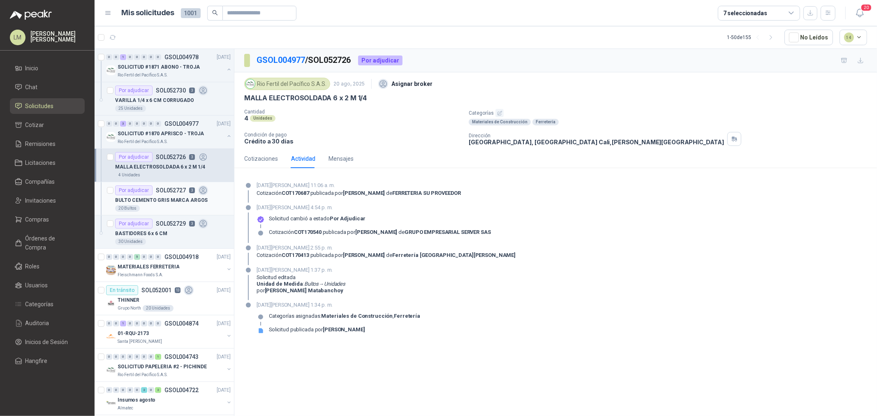
click at [150, 202] on p "BULTO CEMENTO GRIS MARCA ARGOS" at bounding box center [161, 201] width 93 height 8
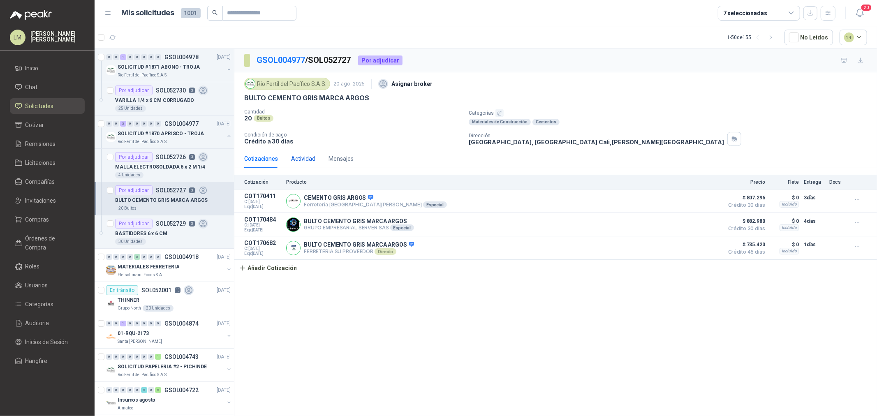
click at [304, 157] on div "Actividad" at bounding box center [303, 158] width 24 height 9
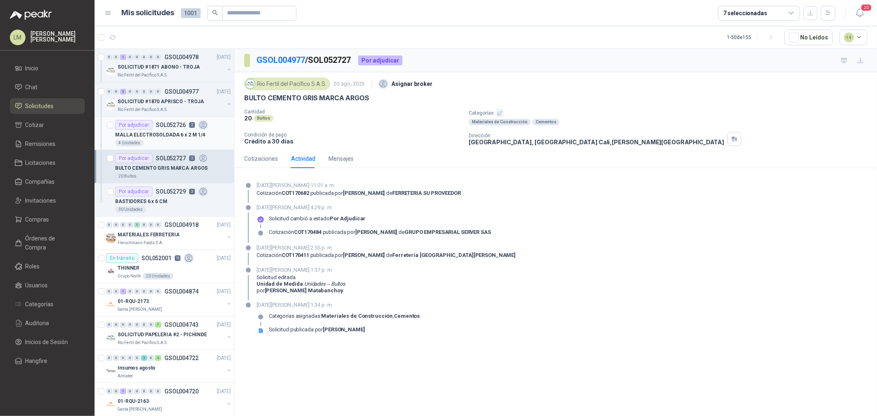
scroll to position [91, 0]
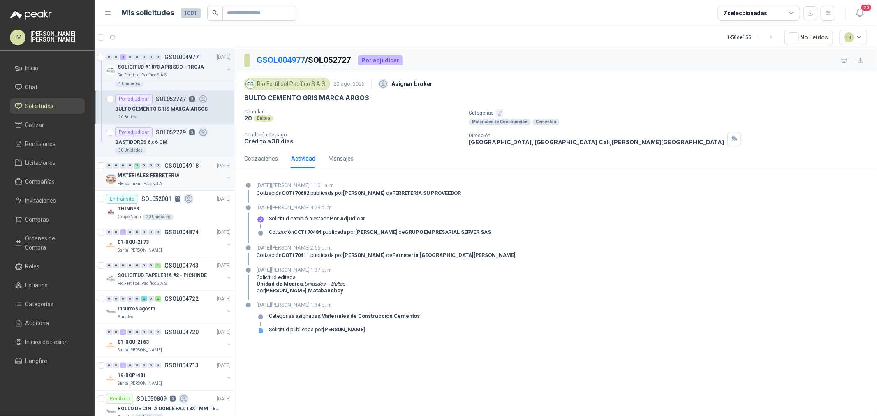
click at [226, 178] on button "button" at bounding box center [229, 178] width 7 height 7
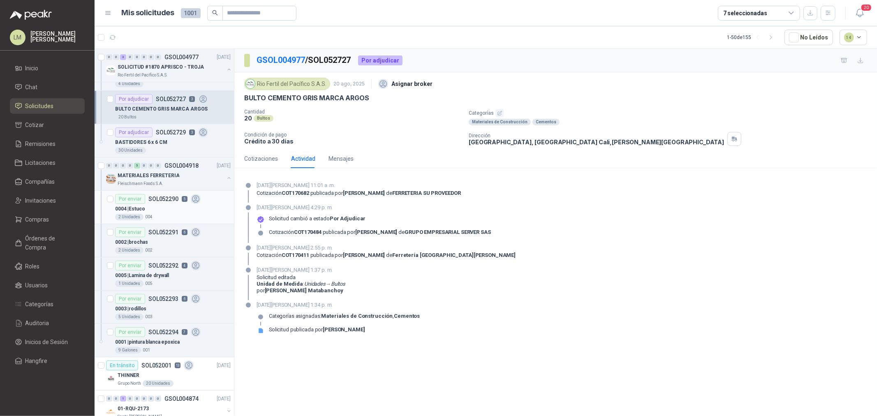
click at [182, 203] on div "Por enviar SOL052290 5" at bounding box center [158, 199] width 86 height 10
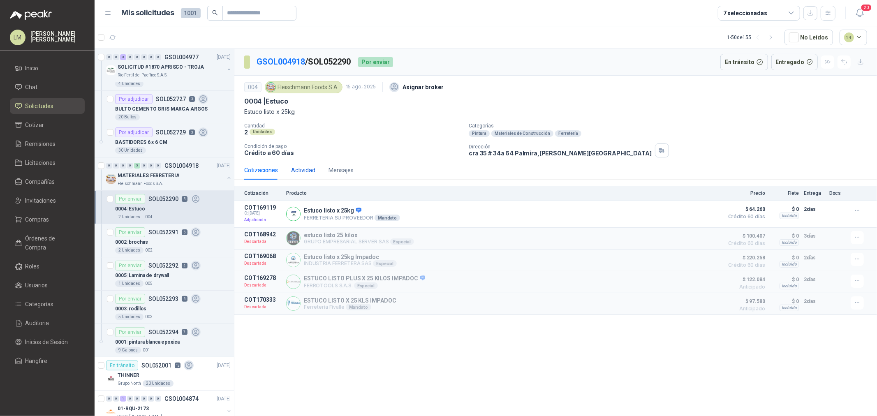
click at [309, 169] on div "Actividad" at bounding box center [303, 170] width 24 height 9
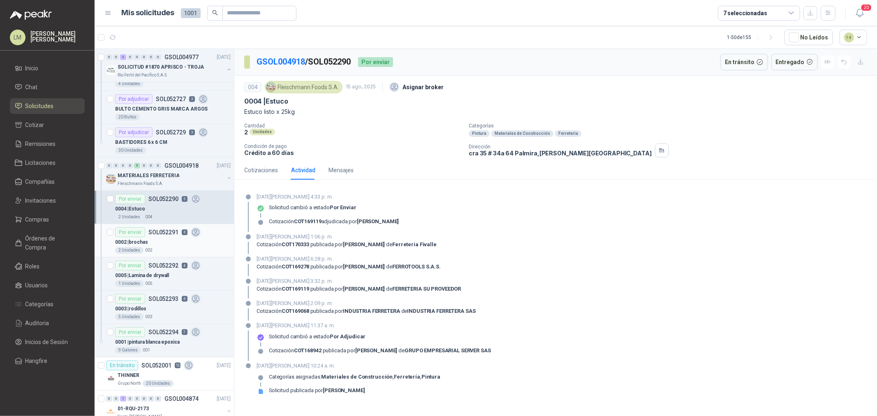
click at [162, 240] on div "0002 | brochas" at bounding box center [173, 242] width 116 height 10
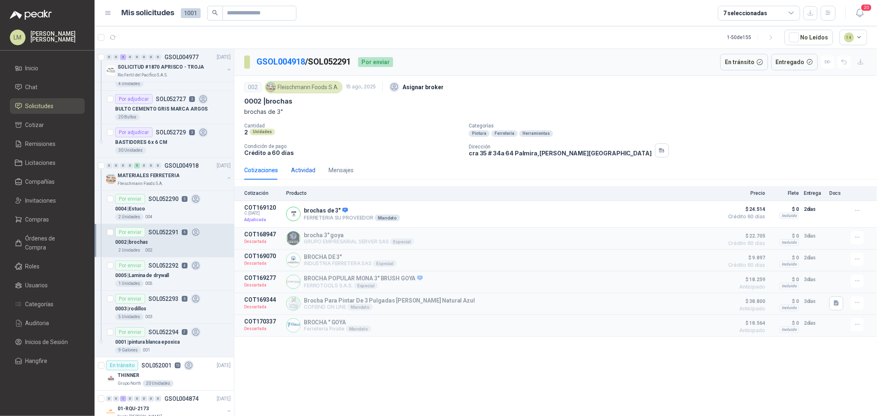
click at [305, 168] on div "Actividad" at bounding box center [303, 170] width 24 height 9
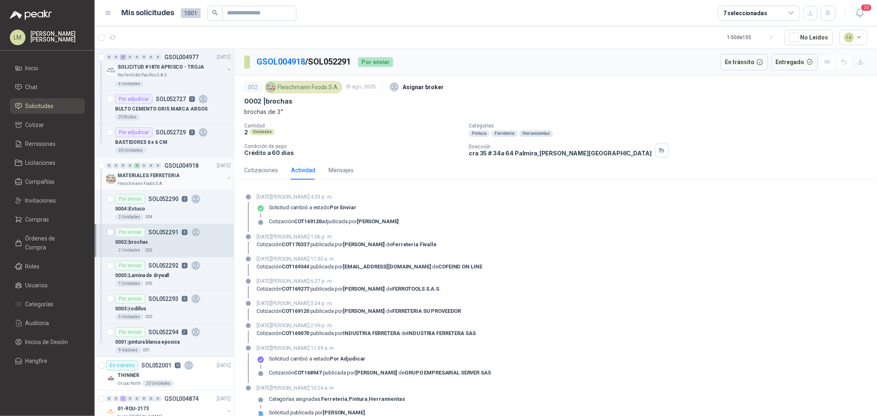
click at [226, 176] on button "button" at bounding box center [229, 178] width 7 height 7
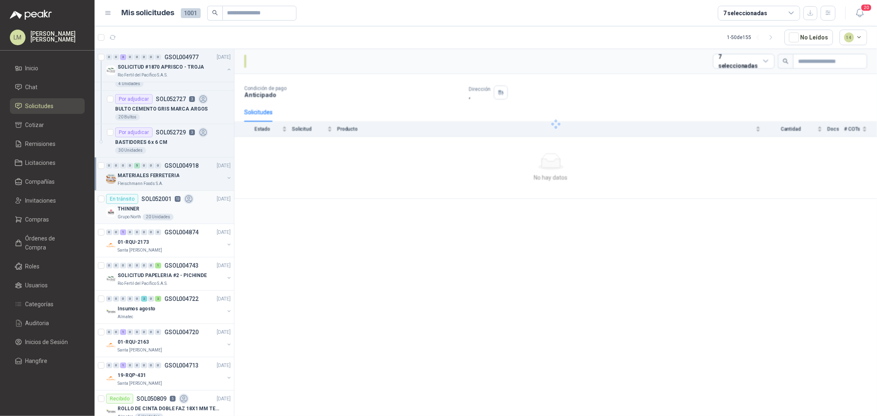
click at [162, 217] on div "20 Unidades" at bounding box center [158, 217] width 31 height 7
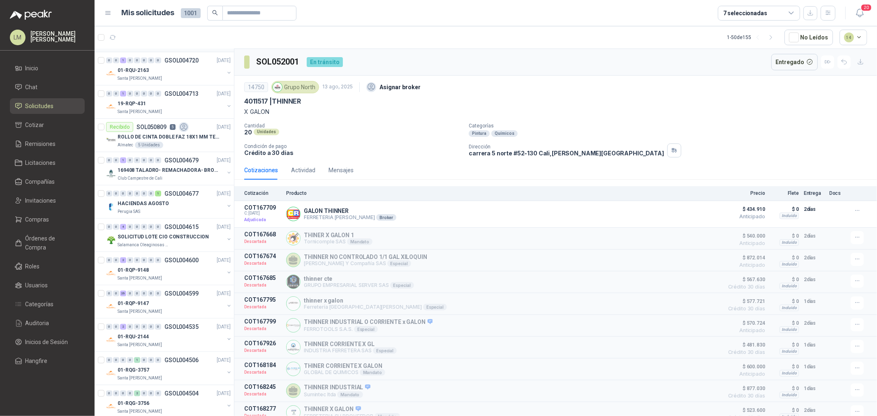
scroll to position [365, 0]
click at [226, 234] on button "button" at bounding box center [229, 237] width 7 height 7
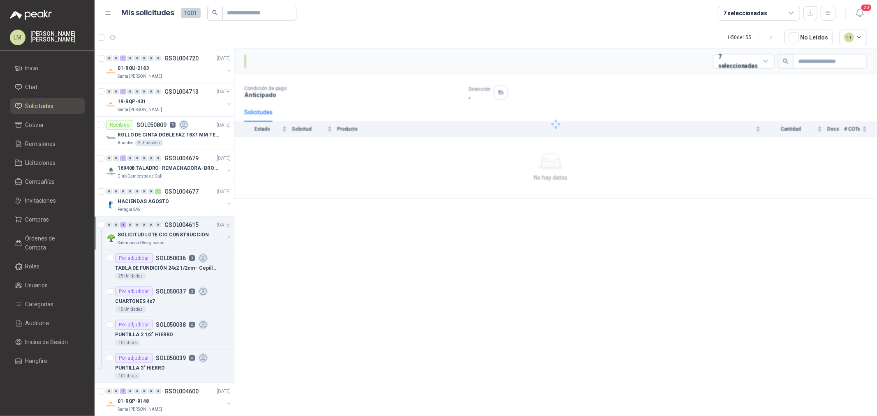
click at [226, 234] on button "button" at bounding box center [229, 237] width 7 height 7
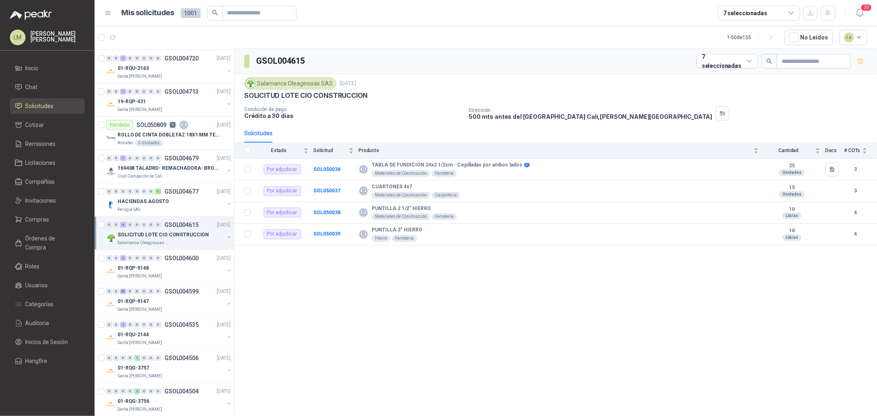
click at [226, 238] on button "button" at bounding box center [229, 237] width 7 height 7
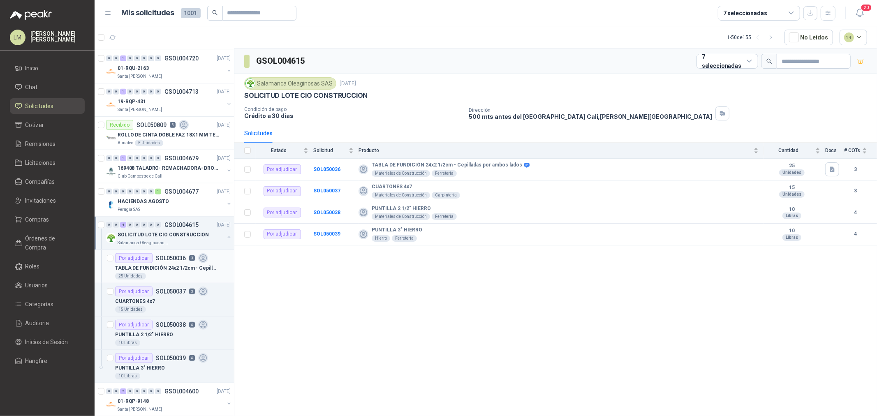
click at [175, 271] on p "TABLA DE FUNDICIÓN 24x2 1/2cm - Cepilladas por ambos lados" at bounding box center [166, 268] width 102 height 8
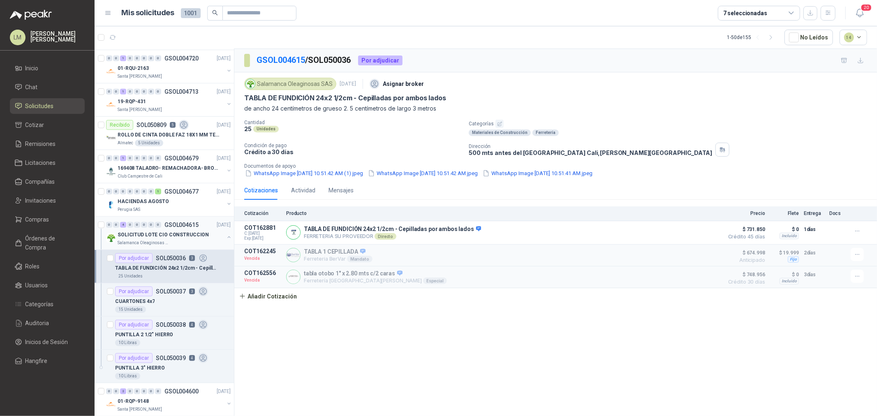
click at [226, 236] on button "button" at bounding box center [229, 237] width 7 height 7
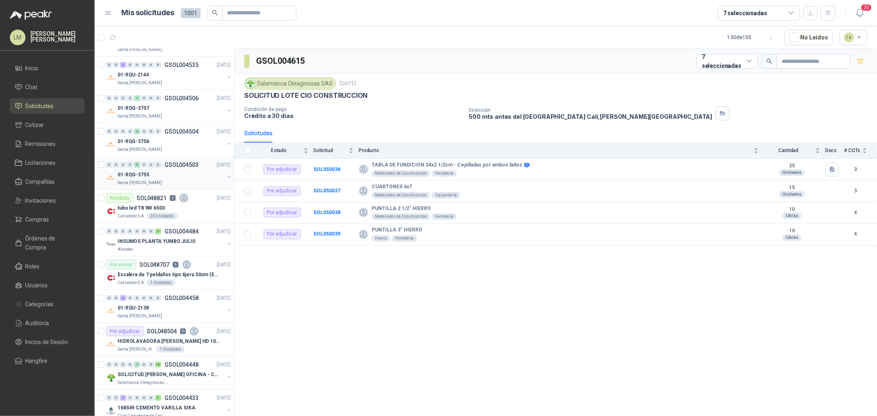
scroll to position [442, 0]
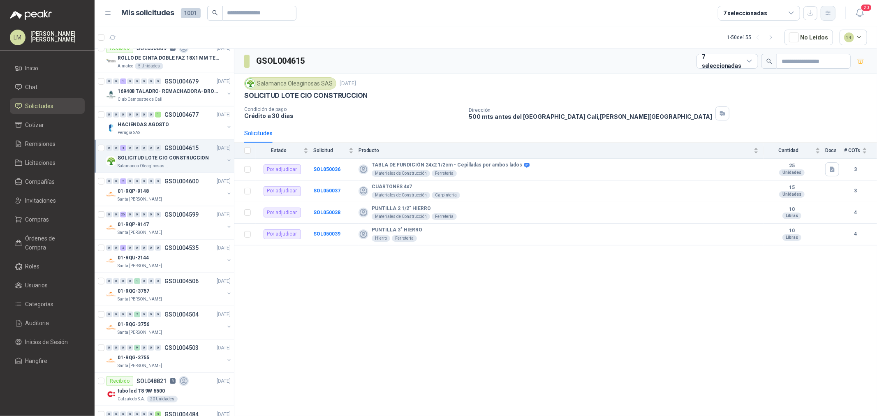
click at [828, 19] on button "button" at bounding box center [828, 13] width 15 height 15
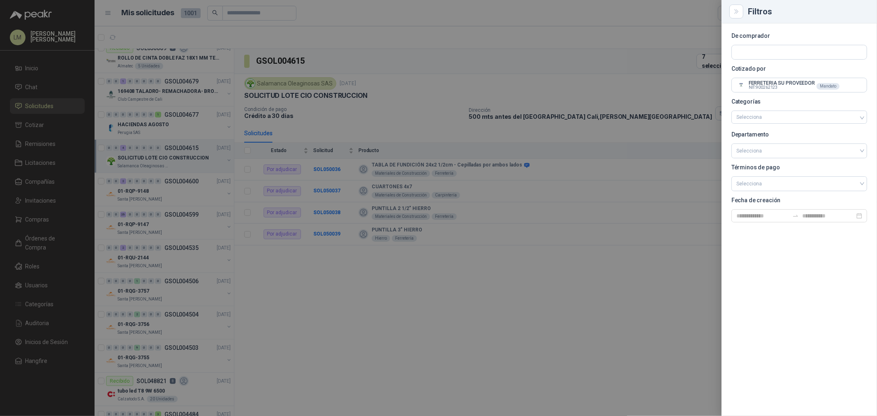
click at [797, 42] on section "De comprador Cotizado por FERRETERIA SU PROVEEDOR NIT : 900262123 Mandato Categ…" at bounding box center [800, 127] width 136 height 189
click at [793, 48] on input "text" at bounding box center [799, 52] width 135 height 14
type input "******"
click at [779, 72] on p "Rio Fertil del Pacífico S.A.S." at bounding box center [782, 69] width 62 height 5
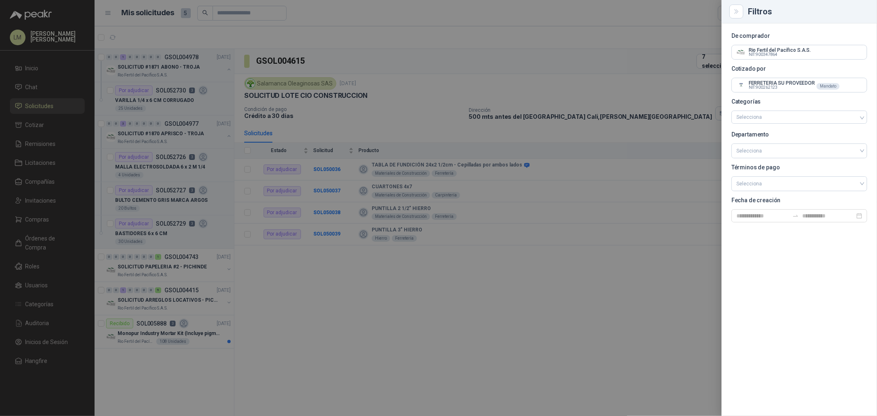
click at [540, 80] on div at bounding box center [438, 208] width 877 height 416
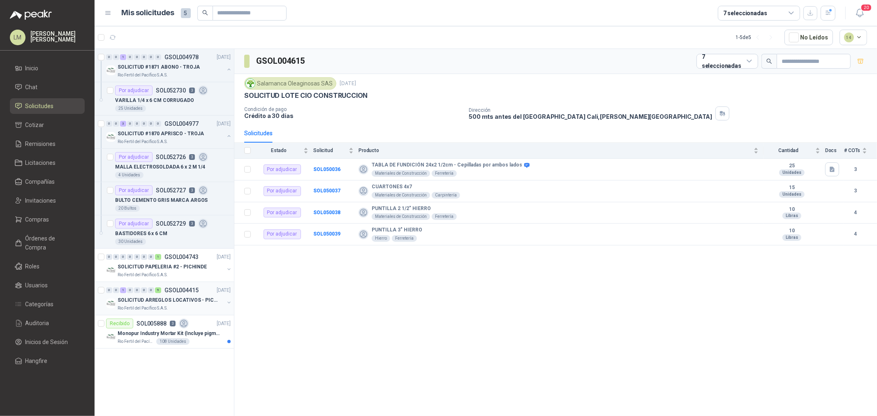
click at [229, 302] on button "button" at bounding box center [229, 302] width 7 height 7
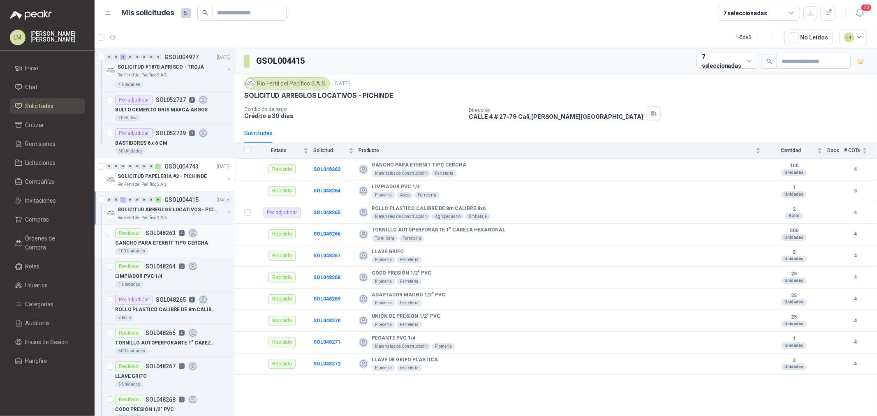
scroll to position [91, 0]
click at [169, 239] on p "GANCHO PARA ETERNIT TIPO CERCHA" at bounding box center [161, 243] width 93 height 8
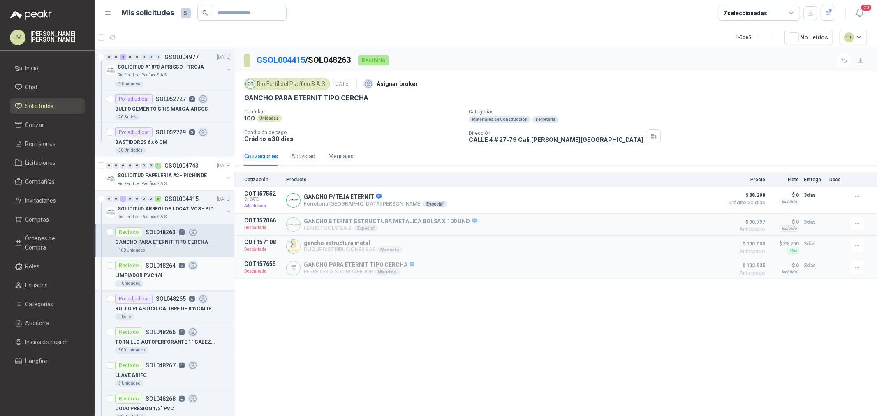
click at [158, 273] on p "LIMPIADOR PVC 1/4" at bounding box center [138, 276] width 47 height 8
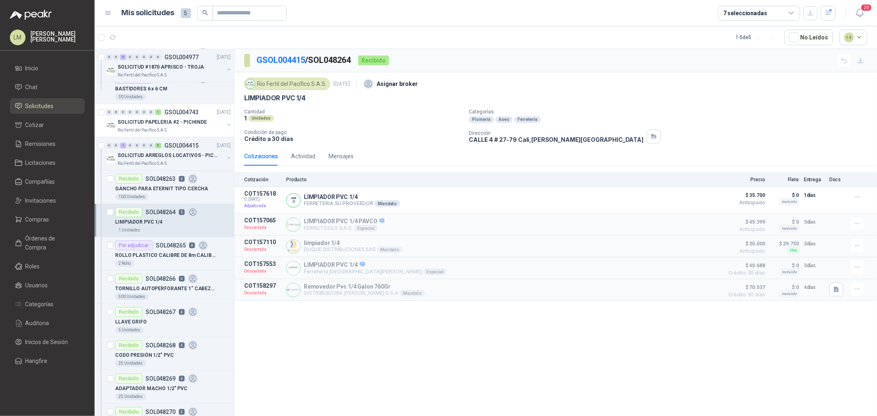
scroll to position [228, 0]
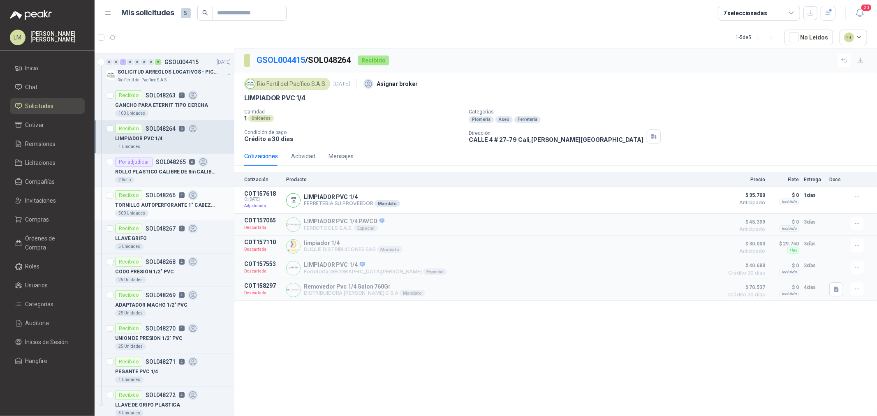
click at [162, 204] on p "TORNILLO AUTOPERFORANTE 1" CABEZA HEXAGONAL" at bounding box center [166, 206] width 102 height 8
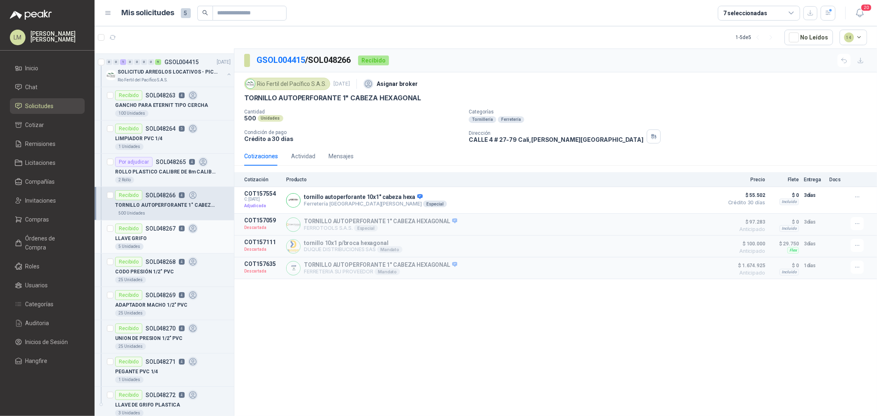
click at [158, 242] on div "LLAVE GRIFO" at bounding box center [173, 239] width 116 height 10
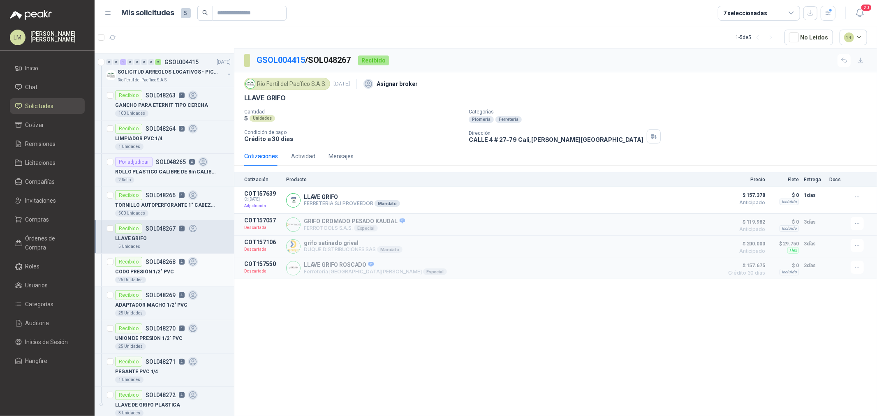
click at [155, 274] on p "CODO PRESIÓN 1/2" PVC" at bounding box center [144, 272] width 58 height 8
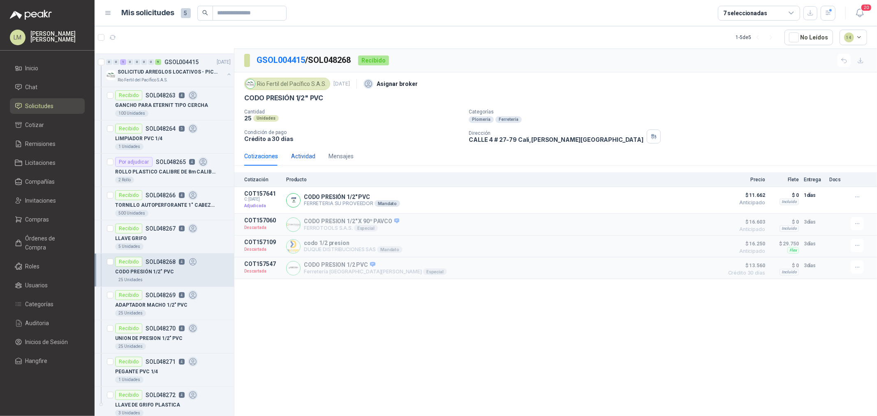
click at [306, 155] on div "Actividad" at bounding box center [303, 156] width 24 height 9
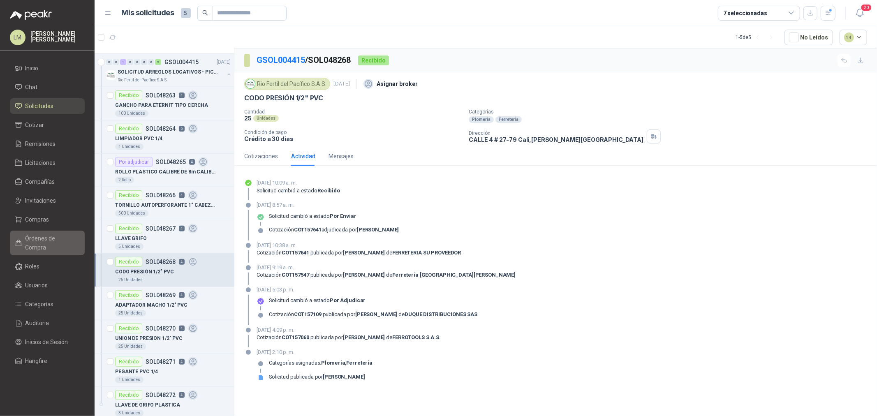
click at [42, 237] on span "Órdenes de Compra" at bounding box center [51, 243] width 51 height 18
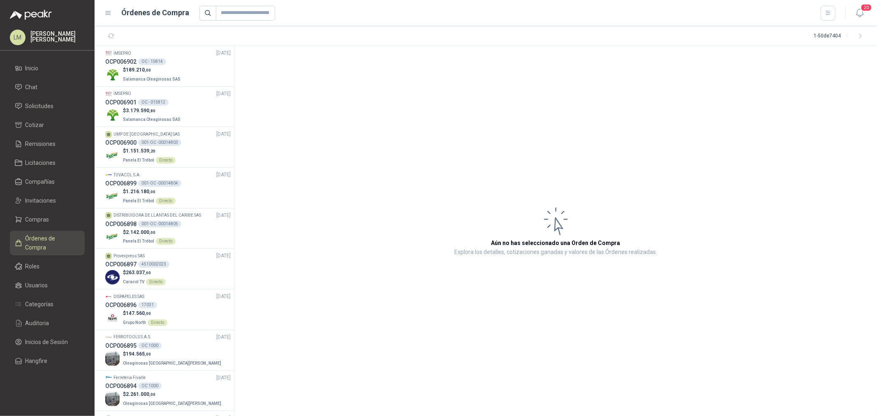
click at [840, 21] on header "Órdenes de Compra 20" at bounding box center [486, 13] width 783 height 26
click at [835, 18] on button "button" at bounding box center [828, 13] width 15 height 15
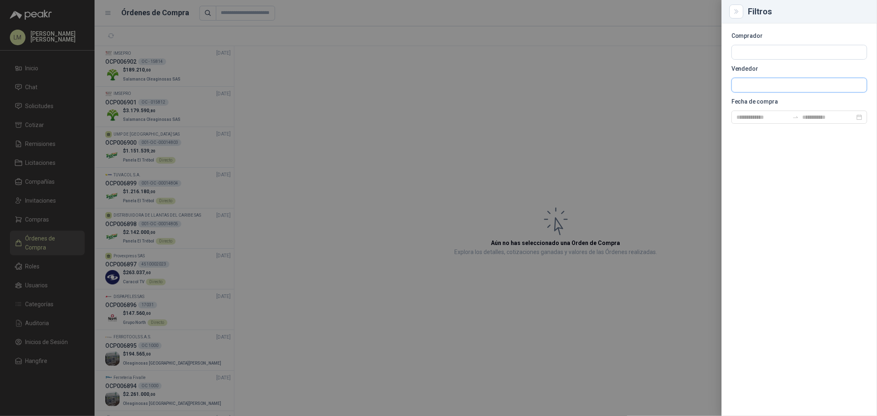
click at [781, 59] on input "text" at bounding box center [799, 52] width 135 height 14
click at [778, 81] on input "******" at bounding box center [799, 85] width 135 height 14
type input "********"
click at [763, 102] on p "FERRETERIA SU PROVEEDOR" at bounding box center [784, 102] width 66 height 5
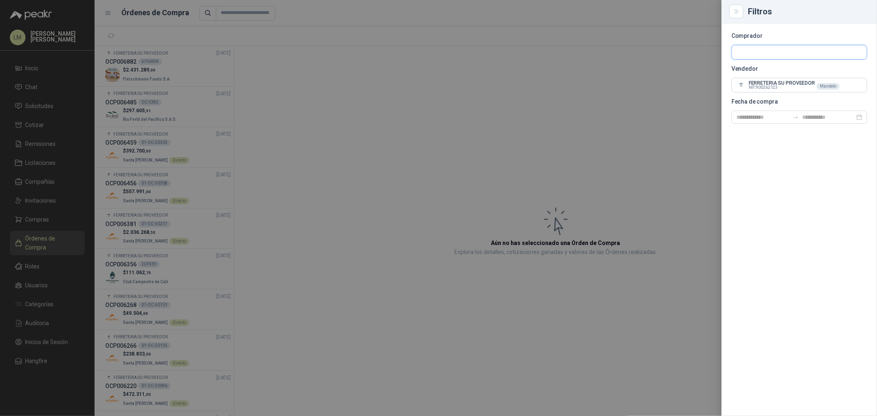
click at [758, 47] on input "text" at bounding box center [799, 52] width 135 height 14
type input "******"
click at [762, 67] on p "Rio Fertil del Pacífico S.A.S." at bounding box center [782, 69] width 62 height 5
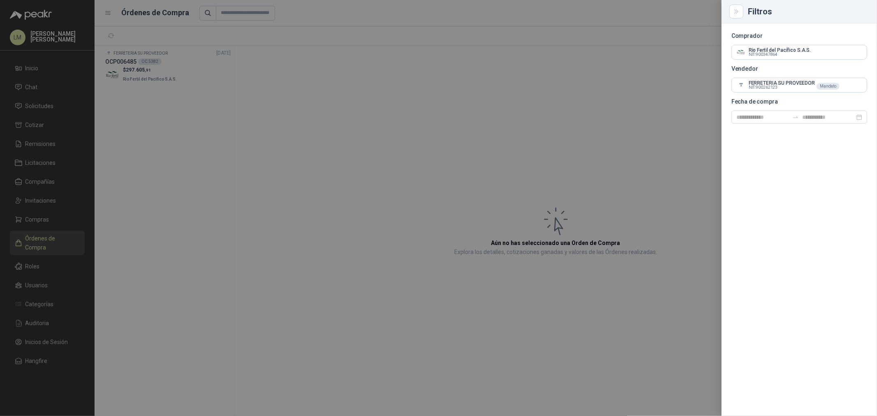
click at [436, 64] on div at bounding box center [438, 208] width 877 height 416
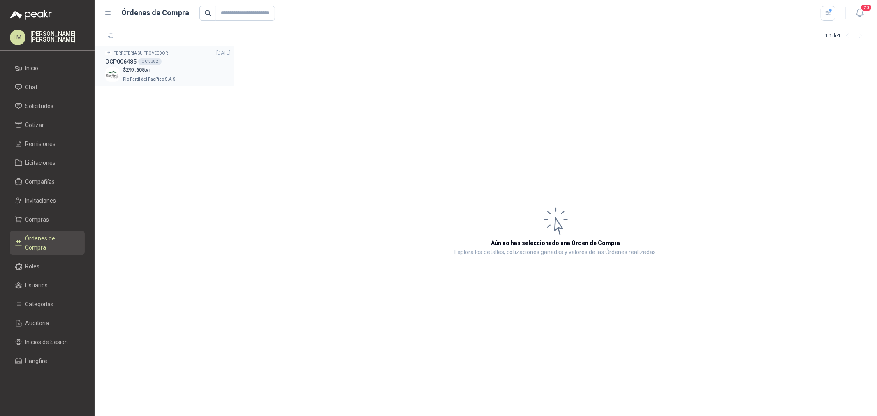
click at [163, 80] on span "Rio Fertil del Pacífico S.A.S." at bounding box center [150, 79] width 54 height 5
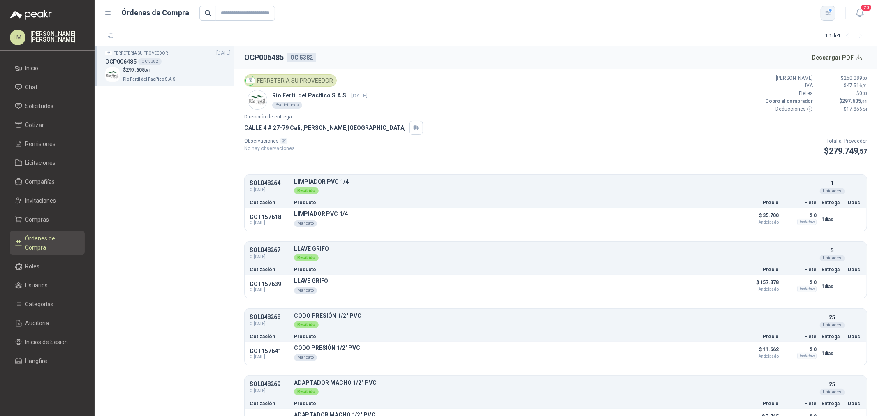
click at [828, 14] on icon "button" at bounding box center [828, 13] width 5 height 4
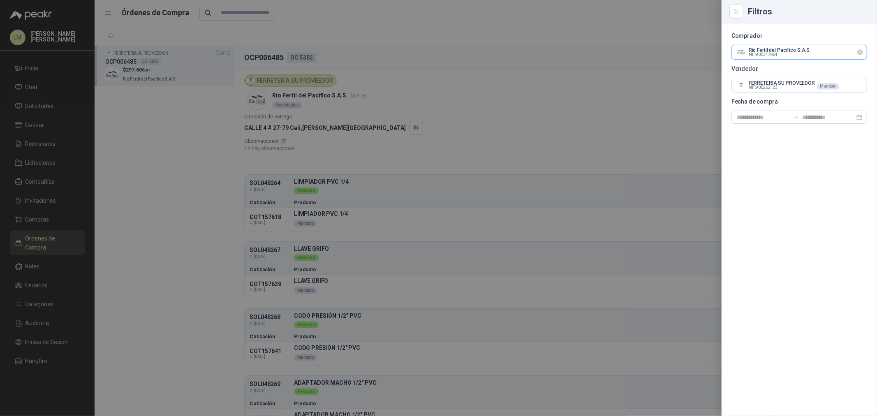
click at [812, 51] on input "text" at bounding box center [799, 52] width 135 height 14
type input "****"
click at [799, 69] on p "Fleischmann Foods S.A." at bounding box center [789, 69] width 77 height 5
click at [445, 39] on div at bounding box center [438, 208] width 877 height 416
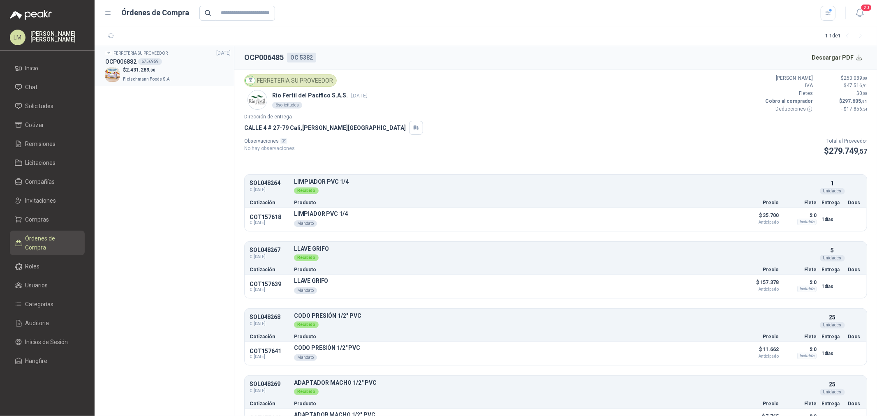
click at [144, 69] on span "2.431.289 ,00" at bounding box center [141, 70] width 30 height 6
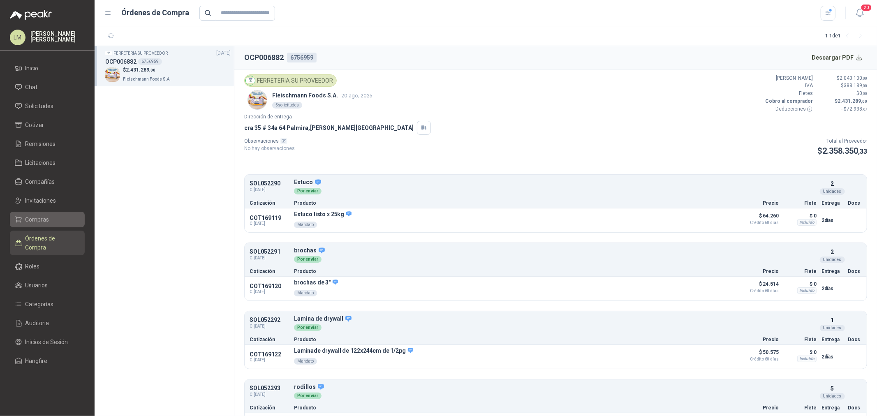
click at [34, 221] on span "Compras" at bounding box center [38, 219] width 24 height 9
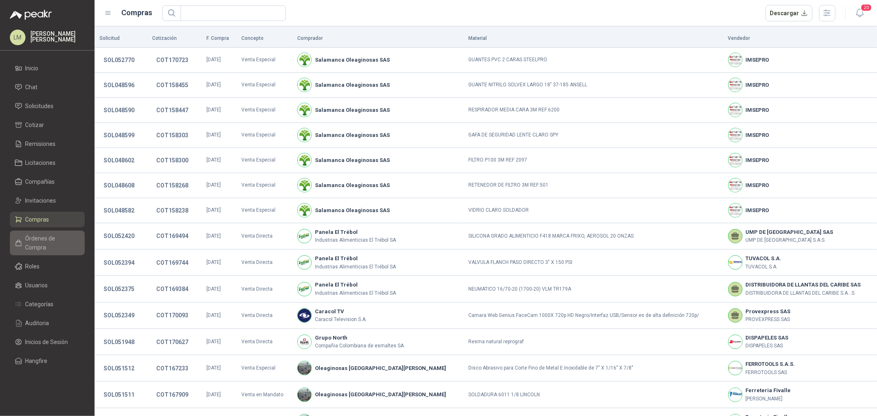
click at [48, 239] on span "Órdenes de Compra" at bounding box center [51, 243] width 51 height 18
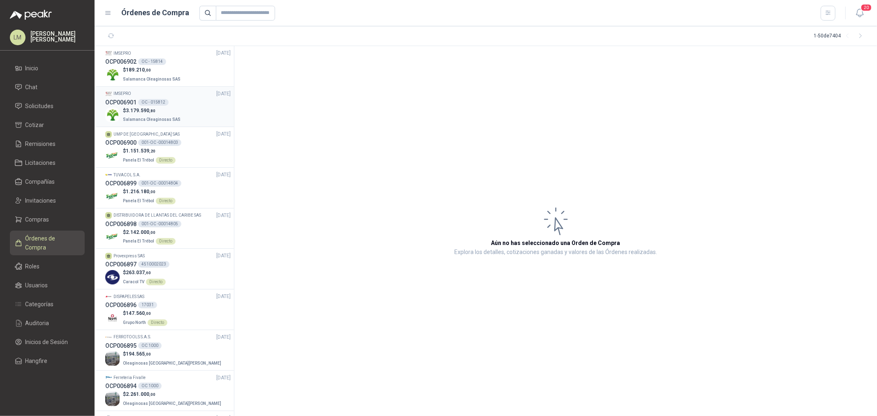
click at [140, 104] on div "OC - 015812" at bounding box center [153, 102] width 30 height 7
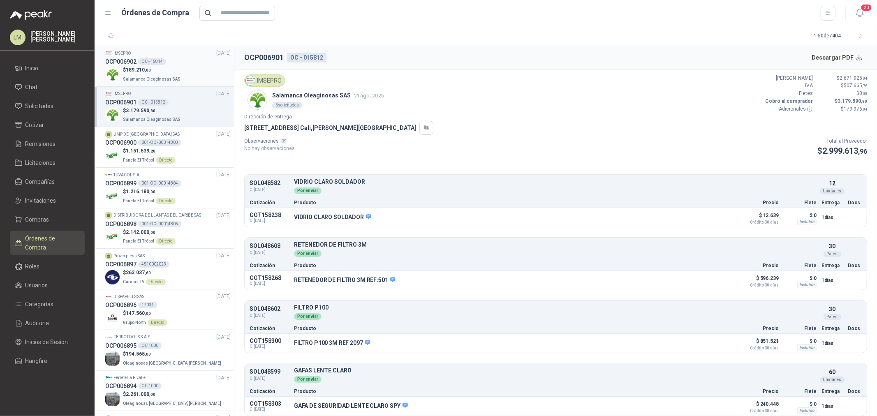
click at [150, 69] on span ",00" at bounding box center [148, 70] width 6 height 5
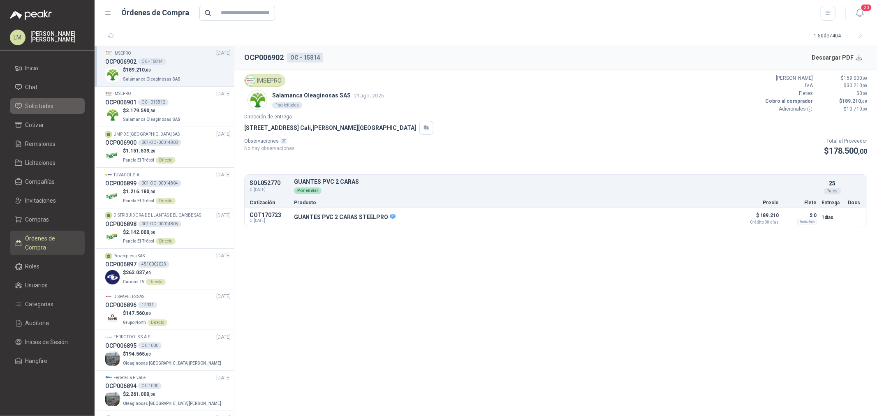
click at [38, 105] on span "Solicitudes" at bounding box center [40, 106] width 28 height 9
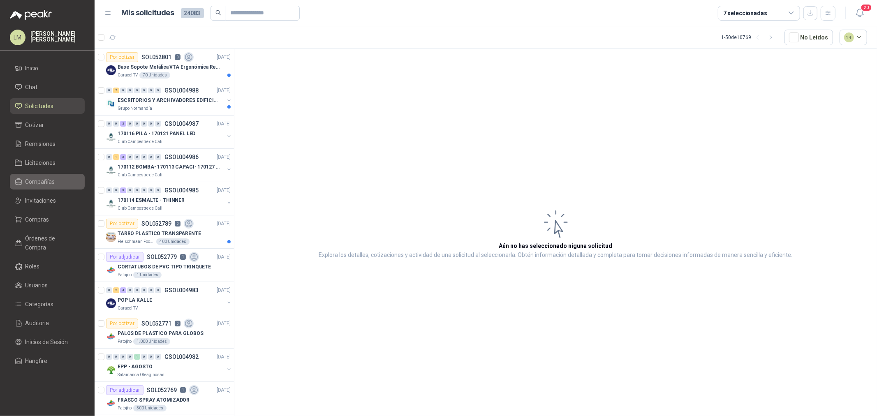
click at [37, 180] on span "Compañías" at bounding box center [41, 181] width 30 height 9
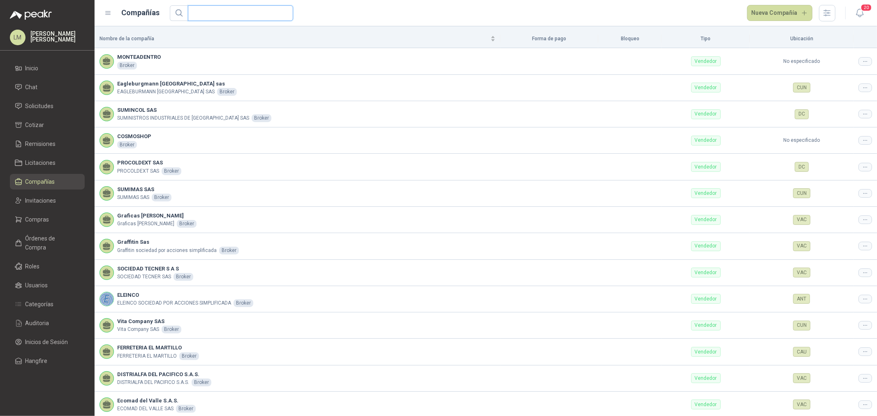
click at [213, 14] on input "text" at bounding box center [237, 13] width 89 height 15
click at [42, 202] on span "Invitaciones" at bounding box center [41, 200] width 31 height 9
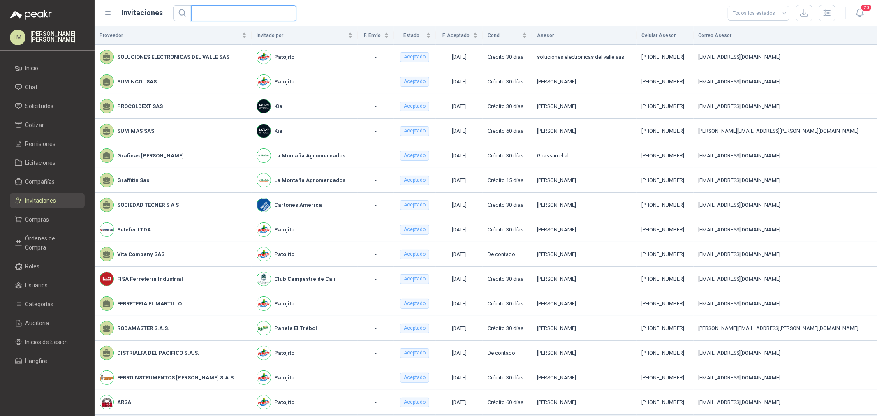
click at [196, 14] on input "text" at bounding box center [240, 13] width 89 height 15
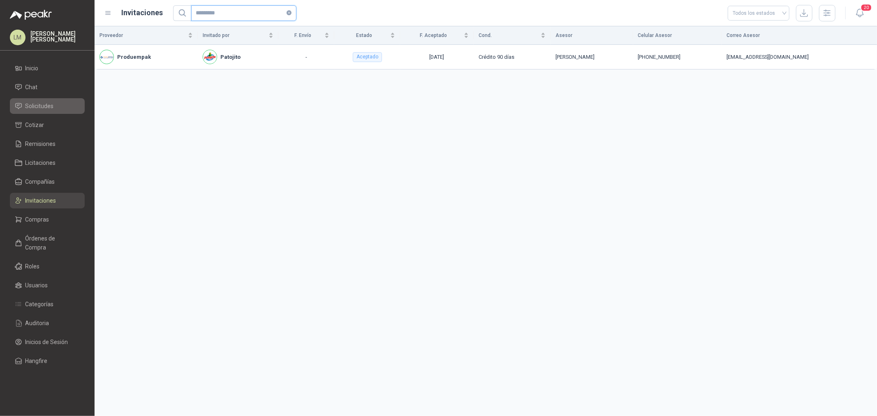
type input "*********"
click at [46, 104] on span "Solicitudes" at bounding box center [40, 106] width 28 height 9
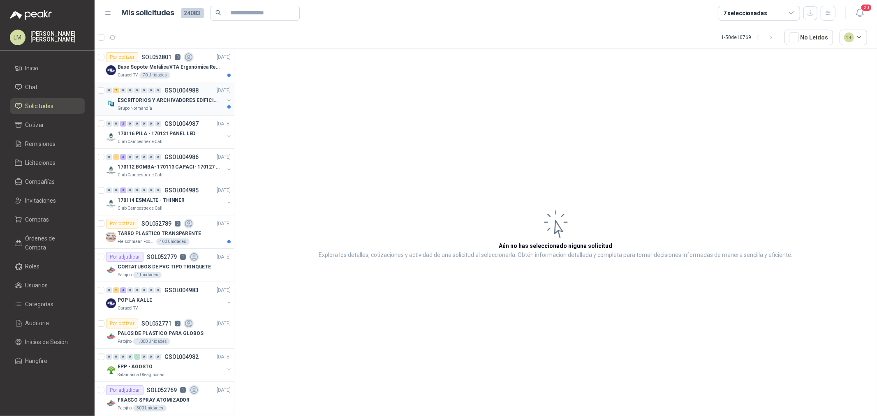
click at [151, 83] on div "0 2 0 0 0 0 0 0 GSOL004988 [DATE] ESCRITORIOS Y ARCHIVADORES EDIFICIO E Grupo […" at bounding box center [164, 98] width 139 height 33
click at [163, 100] on p "ESCRITORIOS Y ARCHIVADORES EDIFICIO E" at bounding box center [169, 101] width 102 height 8
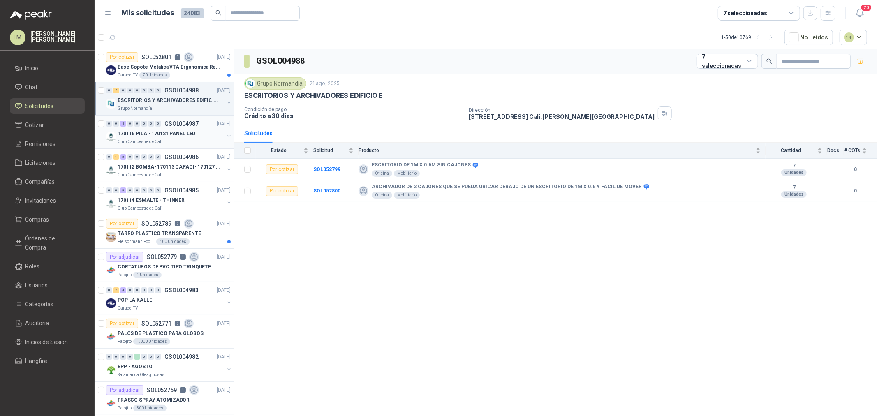
click at [172, 135] on p "170116 PILA - 170121 PANEL LED" at bounding box center [157, 134] width 78 height 8
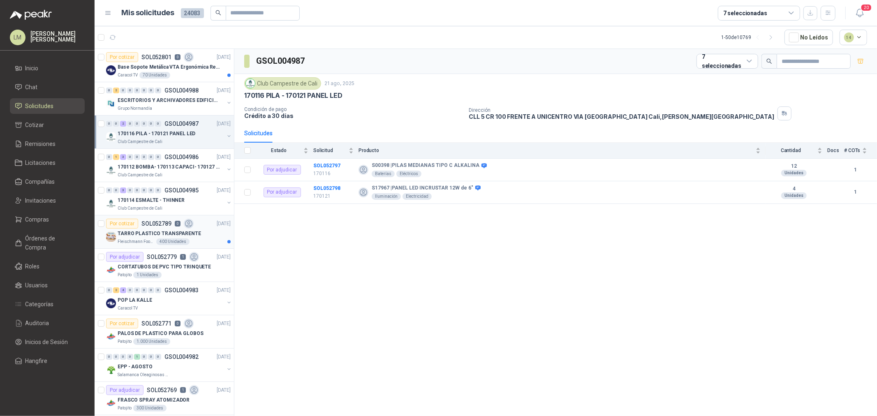
click at [163, 239] on div "400 Unidades" at bounding box center [172, 242] width 33 height 7
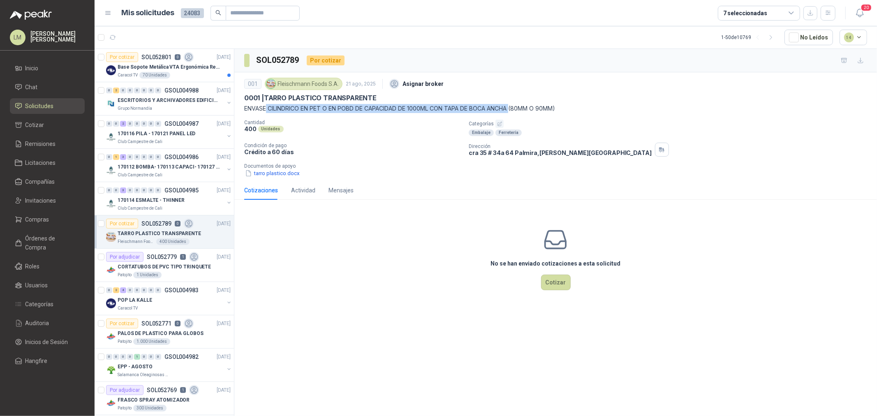
drag, startPoint x: 267, startPoint y: 109, endPoint x: 522, endPoint y: 113, distance: 255.1
click at [522, 113] on p "ENVASE CILINDRICO EN PET O EN POBD DE CAPACIDAD DE 1000ML CON TAPA DE BOCA ANCH…" at bounding box center [555, 108] width 623 height 9
click at [137, 40] on icon "button" at bounding box center [134, 37] width 8 height 8
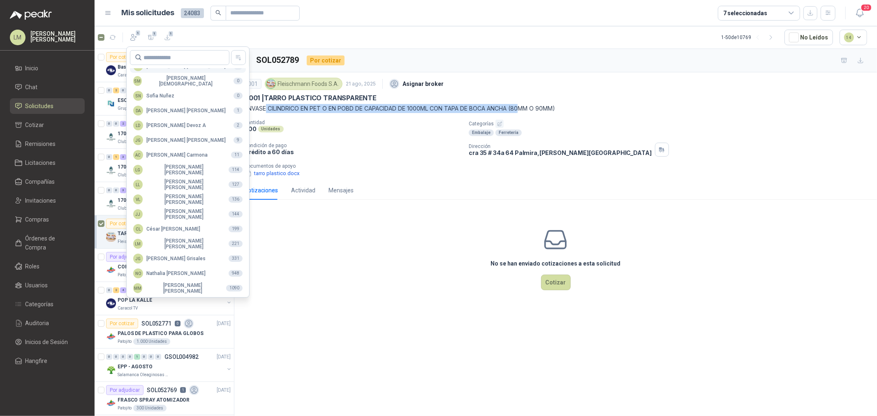
scroll to position [146, 0]
click at [173, 285] on div "MM [PERSON_NAME]" at bounding box center [176, 288] width 86 height 12
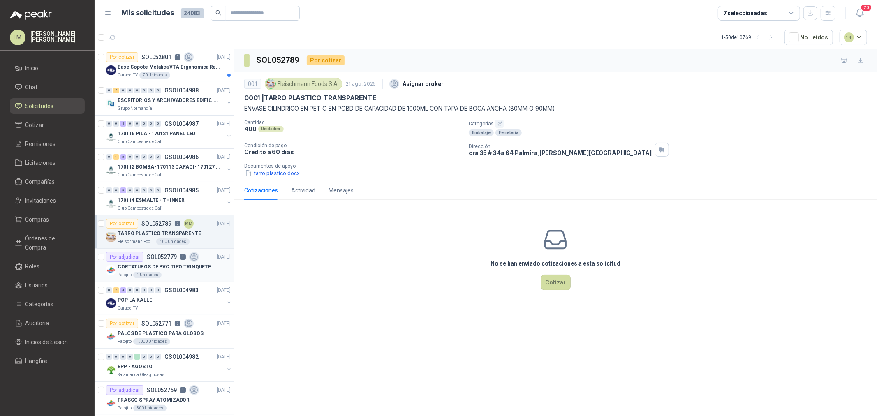
click at [147, 269] on p "CORTATUBOS DE PVC TIPO TRINQUETE" at bounding box center [164, 267] width 93 height 8
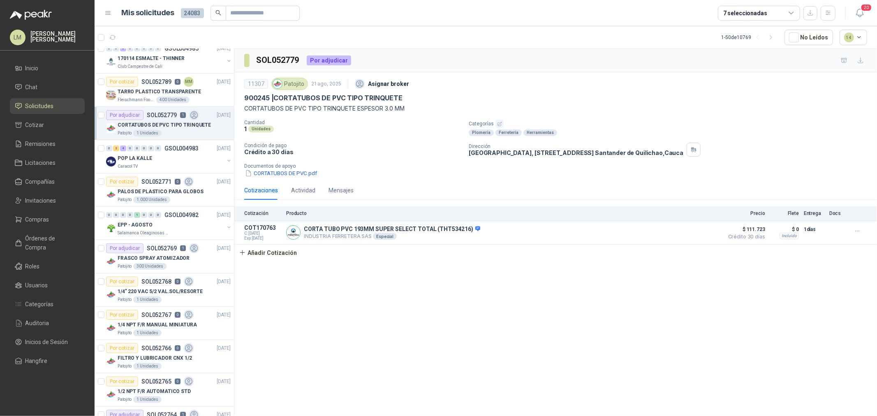
scroll to position [183, 0]
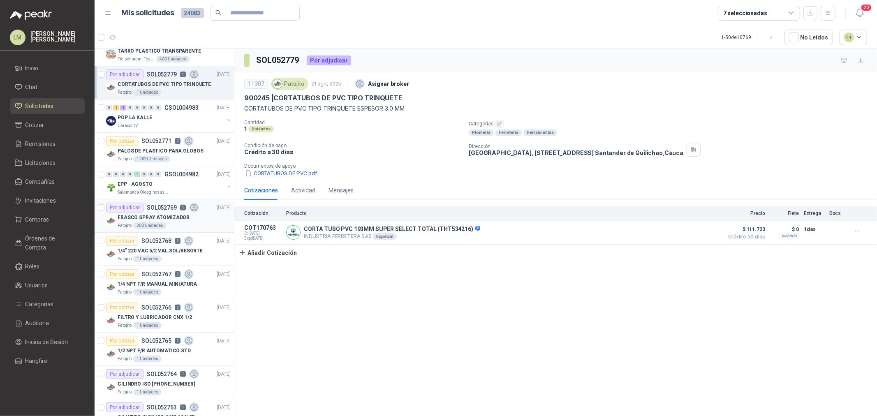
click at [151, 218] on p "FRASCO SPRAY ATOMIZADOR" at bounding box center [154, 218] width 72 height 8
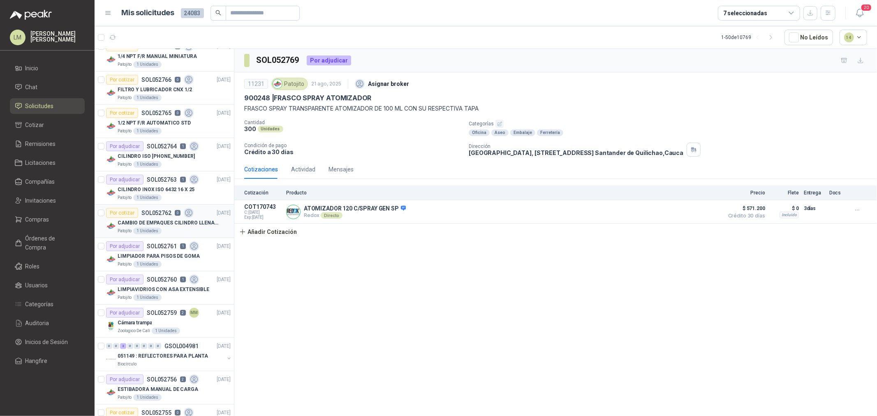
scroll to position [411, 0]
click at [175, 260] on p "LIMPIADOR PARA PISOS DE GOMA" at bounding box center [159, 256] width 82 height 8
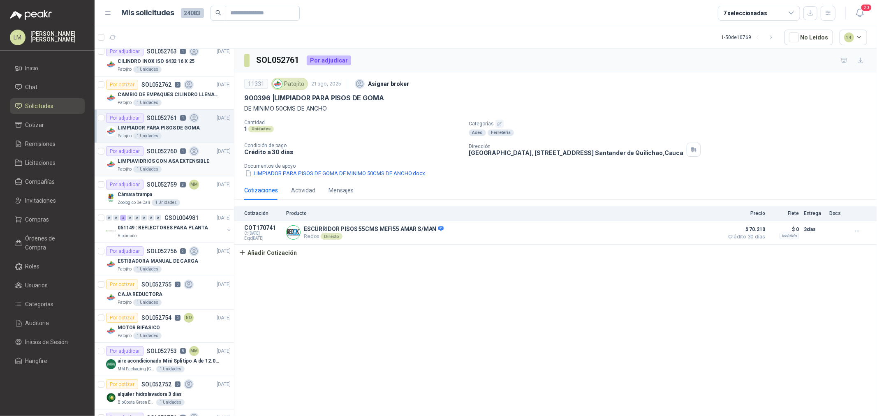
scroll to position [548, 0]
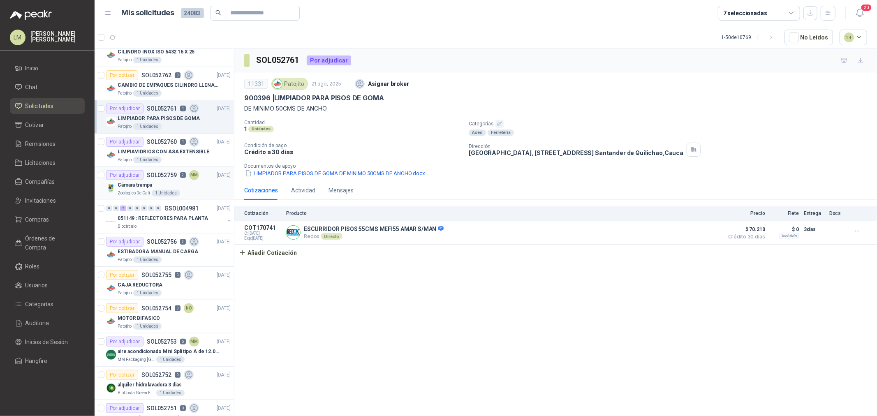
click at [179, 187] on div "Cámara trampa" at bounding box center [174, 185] width 113 height 10
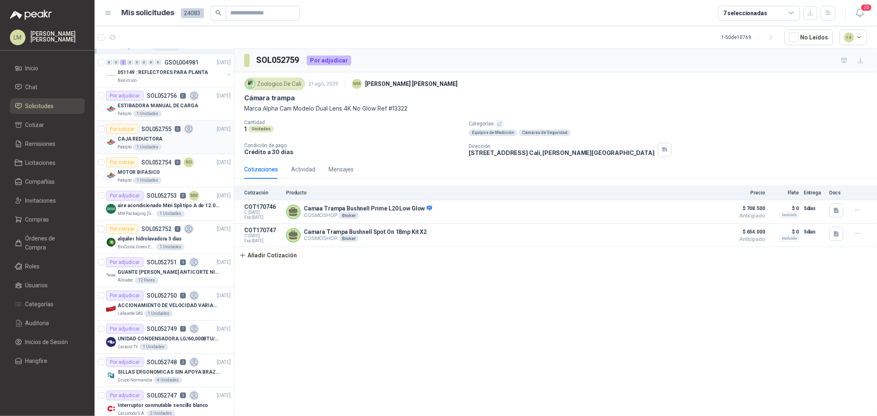
scroll to position [731, 0]
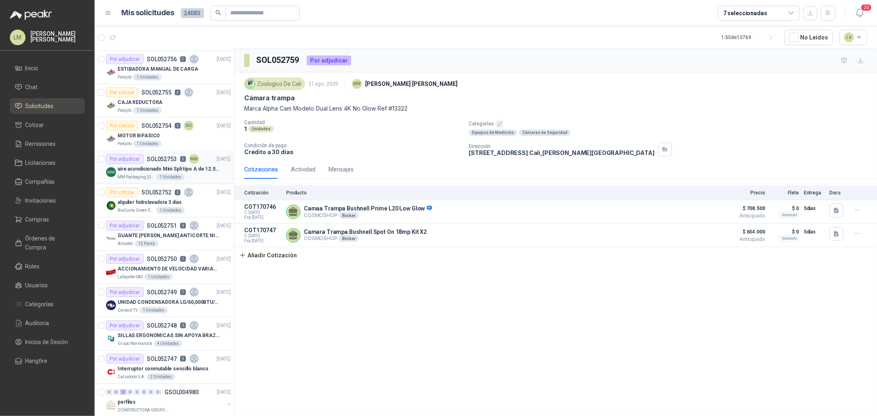
click at [162, 165] on div "aire acondicionado Mini Spli tipo A de 12.000 BTU." at bounding box center [174, 169] width 113 height 10
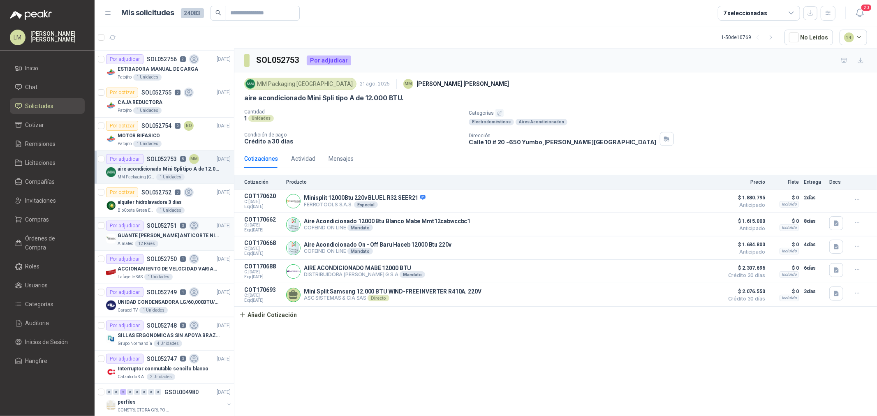
scroll to position [777, 0]
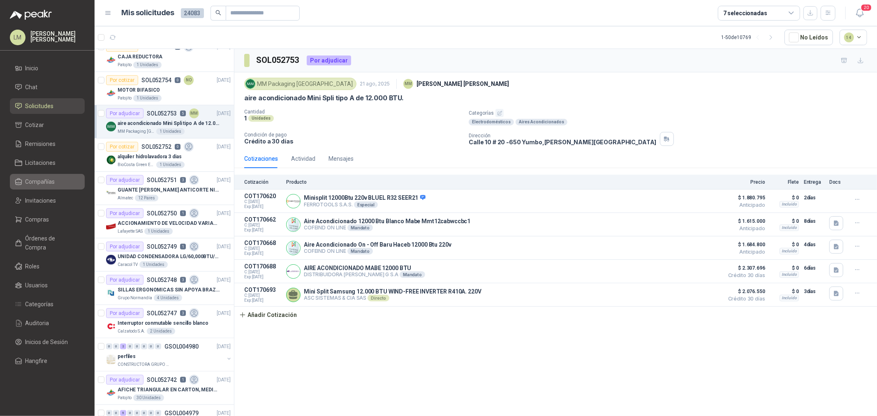
click at [40, 183] on span "Compañías" at bounding box center [41, 181] width 30 height 9
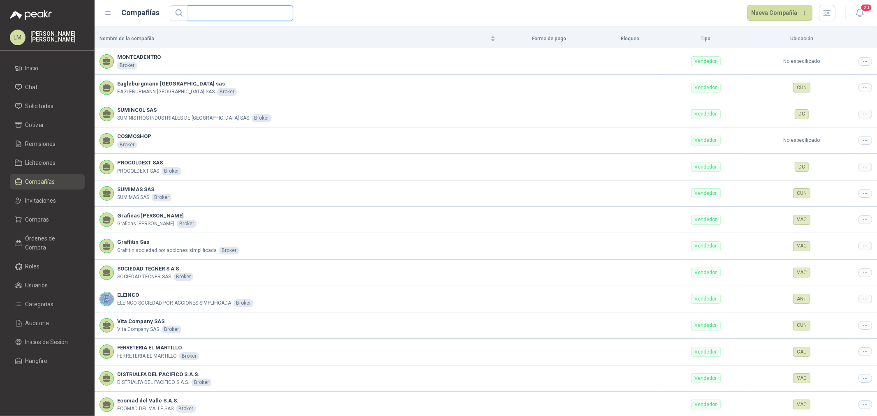
click at [218, 14] on input "text" at bounding box center [237, 13] width 89 height 15
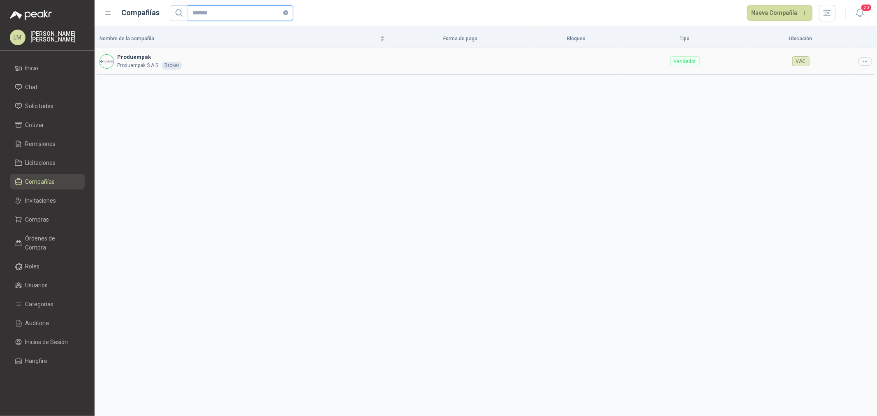
type input "*******"
click at [865, 60] on icon at bounding box center [866, 61] width 6 height 6
click at [857, 78] on span "Editar compañía" at bounding box center [844, 75] width 42 height 9
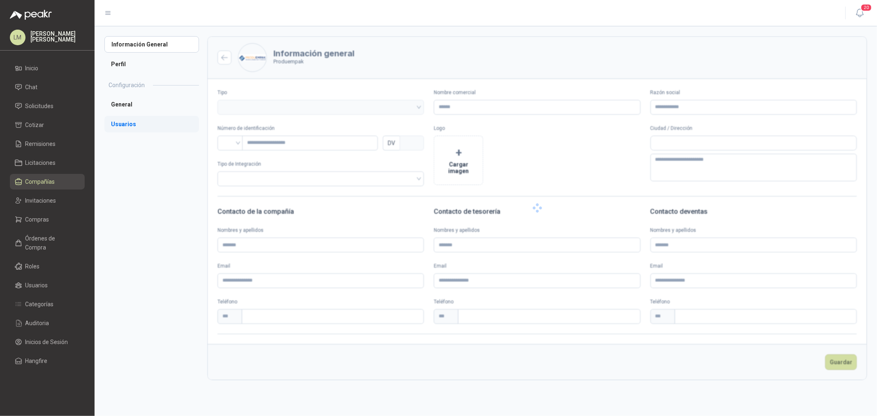
type input "**********"
type input "*********"
type input "*"
type textarea "**********"
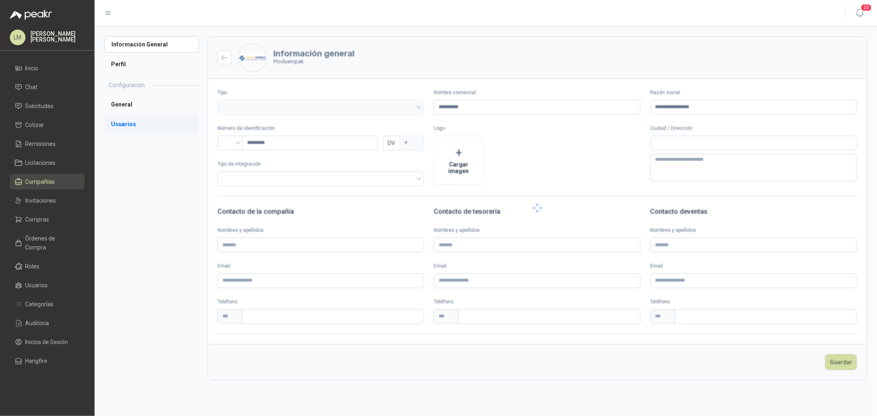
type input "**********"
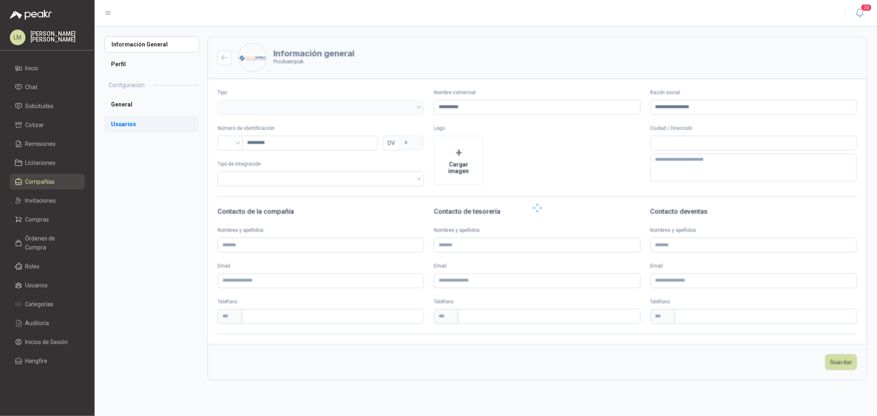
type input "**********"
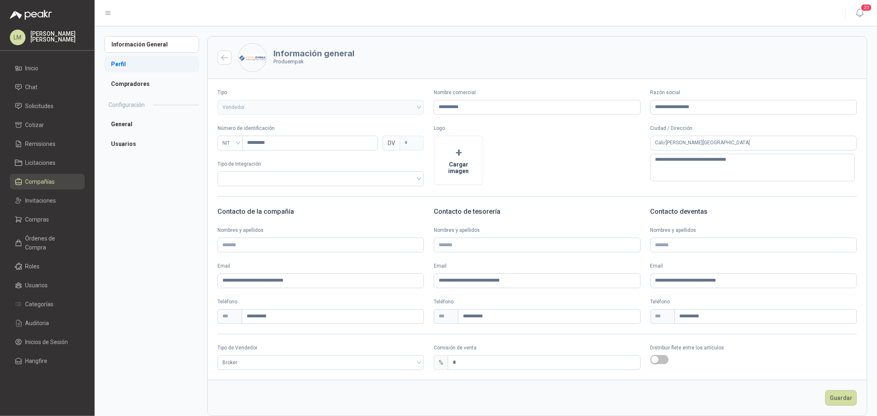
click at [128, 65] on li "Perfil" at bounding box center [151, 64] width 95 height 16
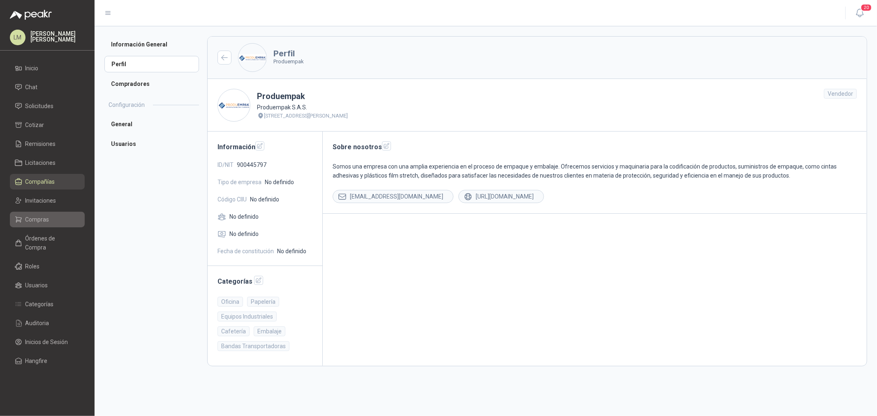
click at [41, 224] on span "Compras" at bounding box center [38, 219] width 24 height 9
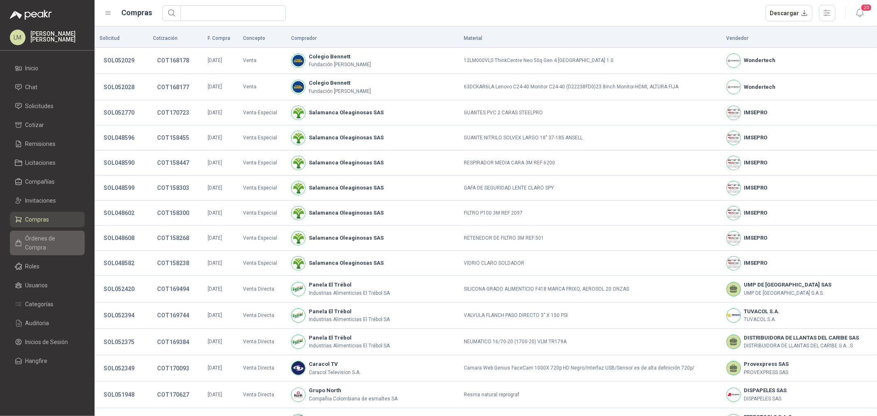
click at [42, 239] on span "Órdenes de Compra" at bounding box center [51, 243] width 51 height 18
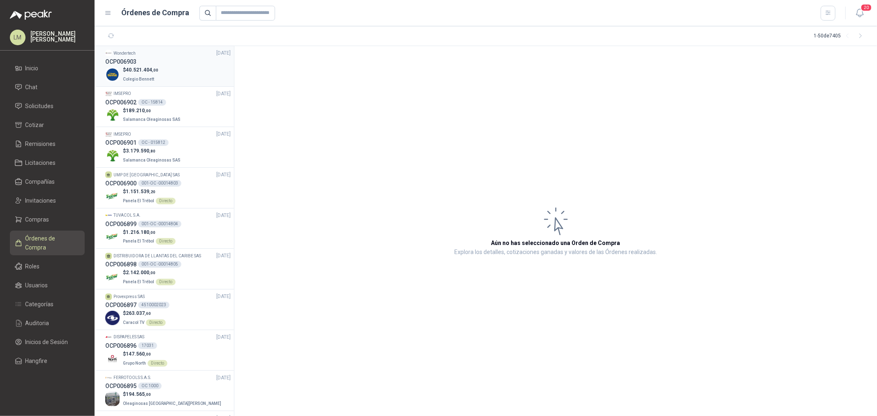
click at [146, 69] on span "40.521.404 ,00" at bounding box center [142, 70] width 32 height 6
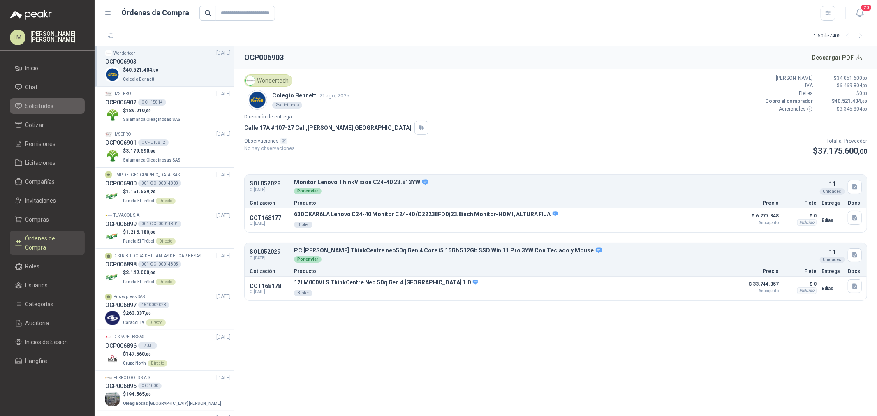
click at [51, 100] on link "Solicitudes" at bounding box center [47, 106] width 75 height 16
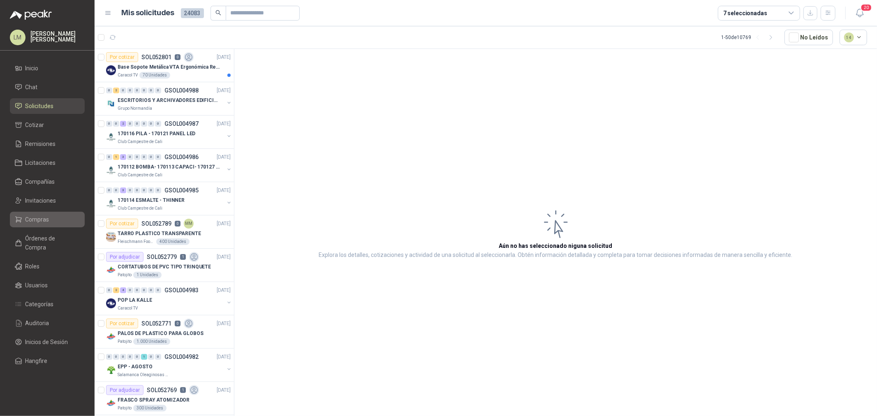
click at [28, 219] on span "Compras" at bounding box center [38, 219] width 24 height 9
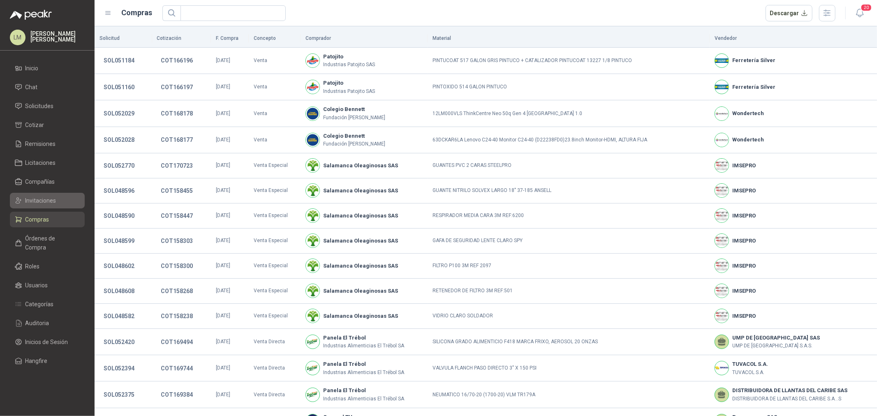
click at [44, 198] on span "Invitaciones" at bounding box center [41, 200] width 31 height 9
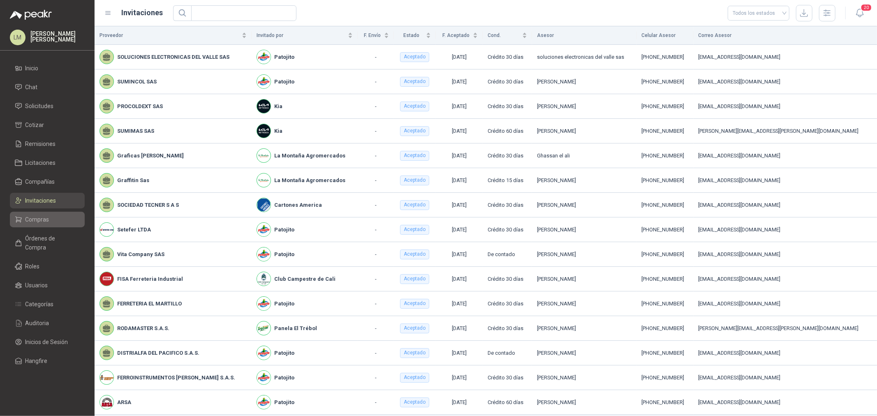
click at [44, 216] on span "Compras" at bounding box center [38, 219] width 24 height 9
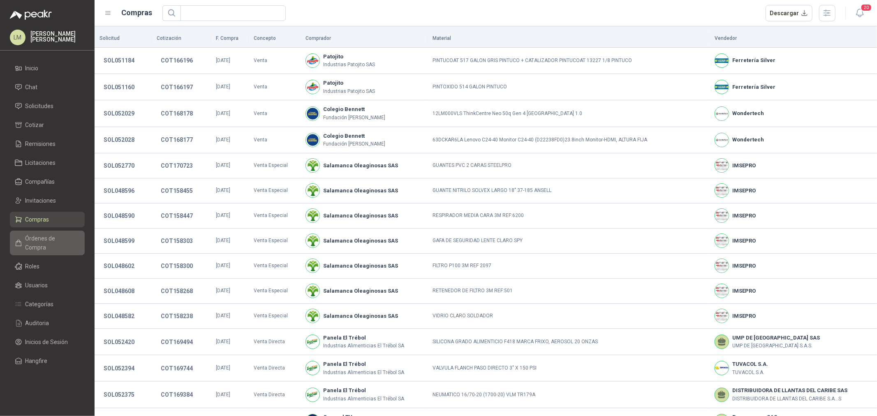
click at [43, 235] on span "Órdenes de Compra" at bounding box center [51, 243] width 51 height 18
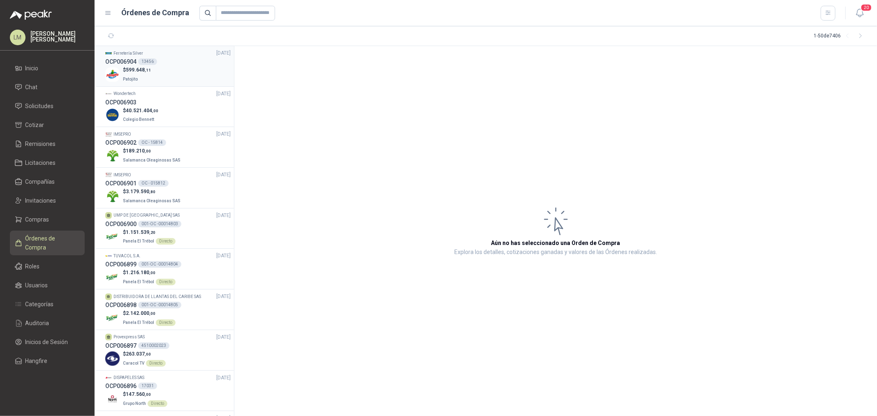
click at [158, 66] on div "$ 599.648 ,11 Patojito" at bounding box center [167, 74] width 125 height 17
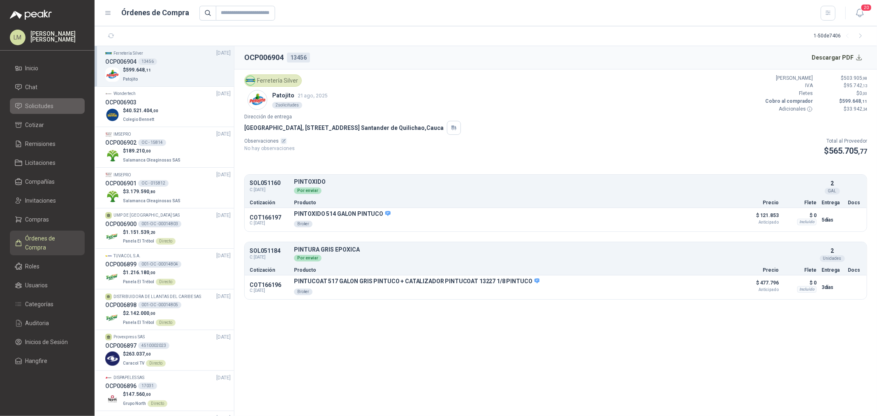
click at [43, 104] on span "Solicitudes" at bounding box center [40, 106] width 28 height 9
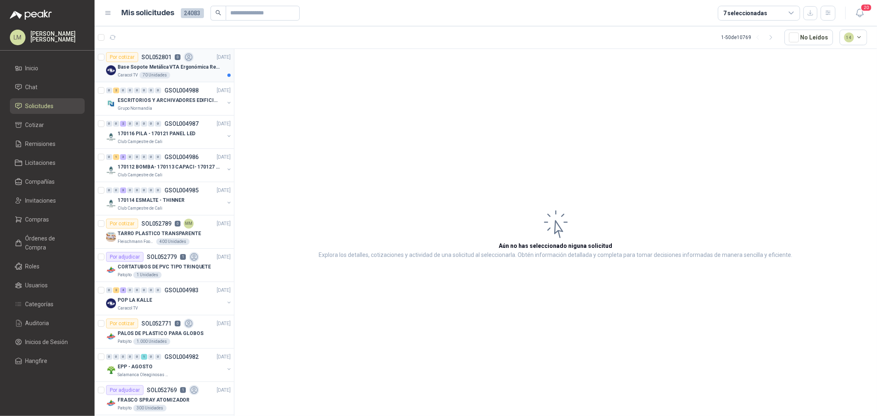
click at [155, 75] on div "70 Unidades" at bounding box center [154, 75] width 31 height 7
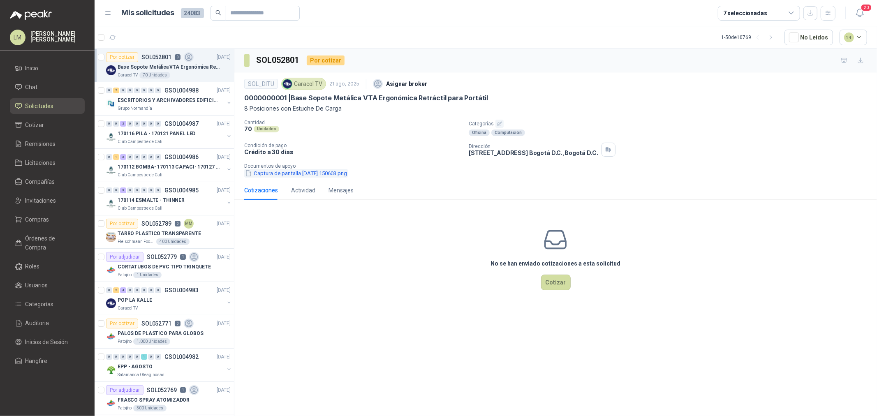
click at [322, 175] on button "Captura de pantalla [DATE] 150603.png" at bounding box center [296, 173] width 104 height 9
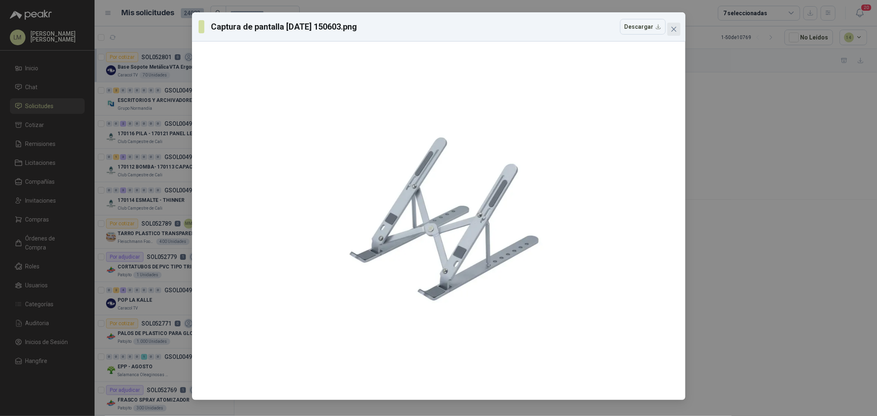
click at [671, 31] on icon "close" at bounding box center [674, 29] width 7 height 7
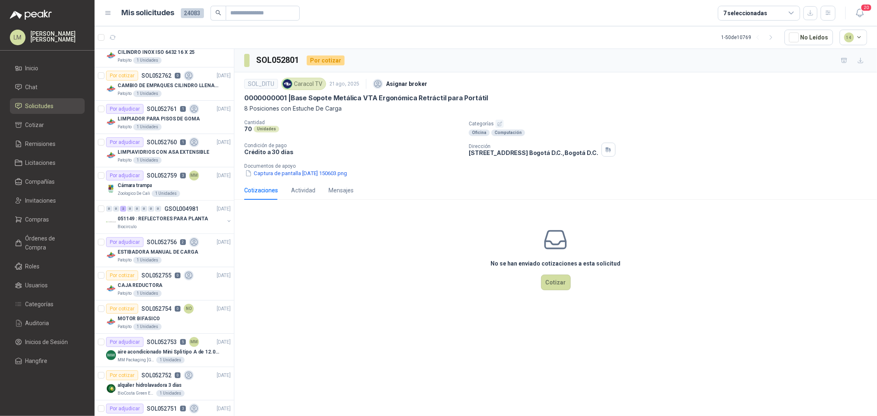
scroll to position [548, 0]
click at [147, 246] on div "Por adjudicar SOL052756 2" at bounding box center [152, 242] width 93 height 10
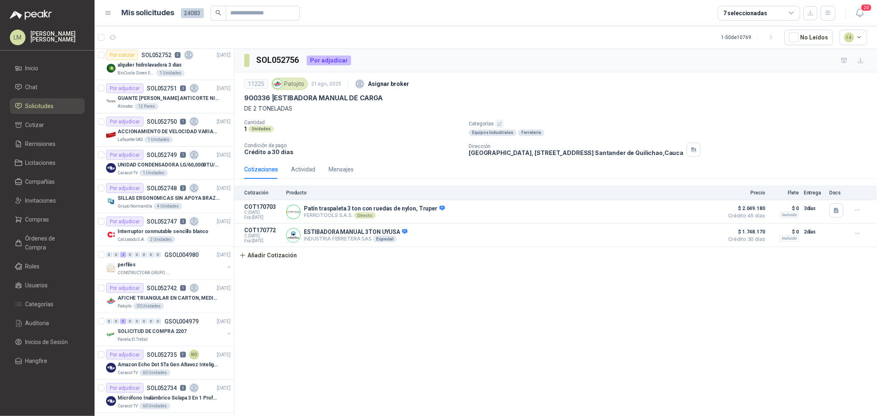
scroll to position [914, 0]
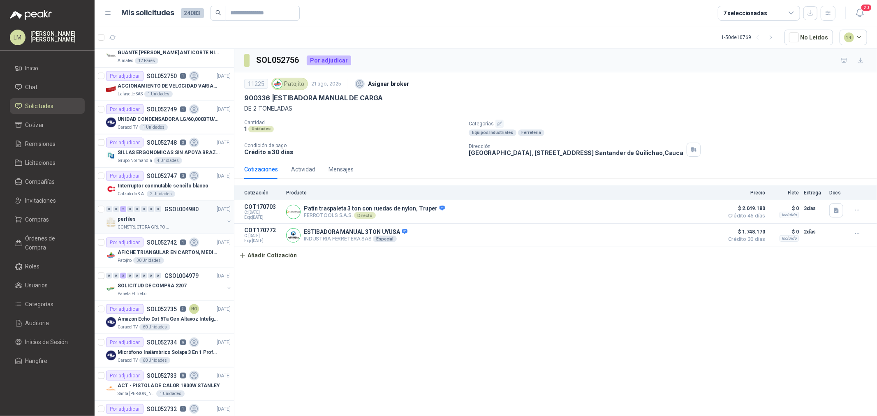
click at [157, 232] on div "0 0 2 0 0 0 0 0 GSOL004980 [DATE] perfiles CONSTRUCTORA GRUPO FIP" at bounding box center [164, 217] width 139 height 33
click at [160, 218] on div "perfiles" at bounding box center [171, 219] width 107 height 10
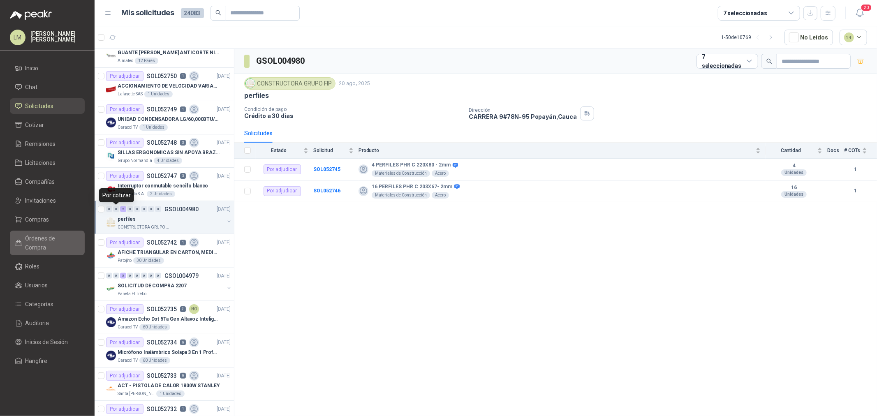
click at [40, 234] on span "Órdenes de Compra" at bounding box center [51, 243] width 51 height 18
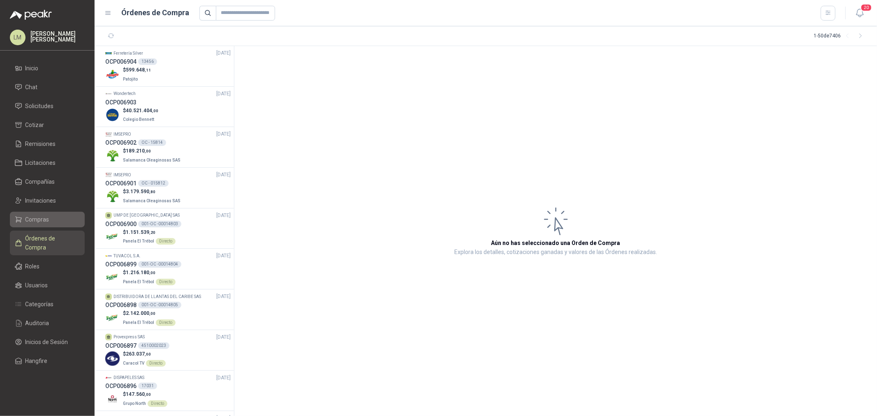
click at [37, 221] on span "Compras" at bounding box center [38, 219] width 24 height 9
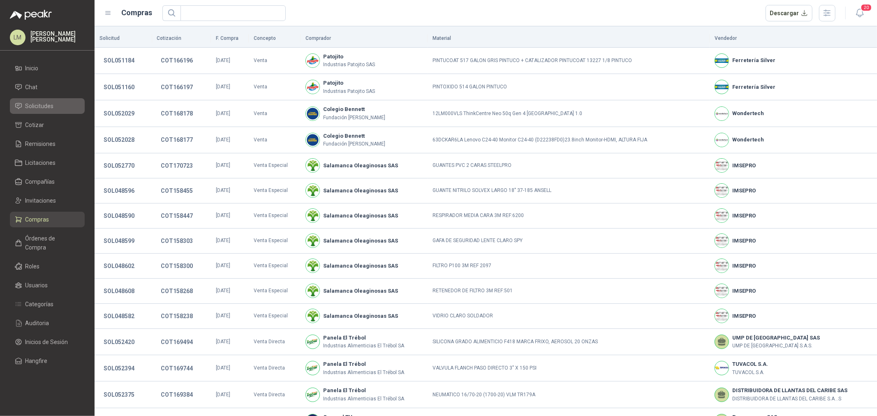
click at [42, 99] on link "Solicitudes" at bounding box center [47, 106] width 75 height 16
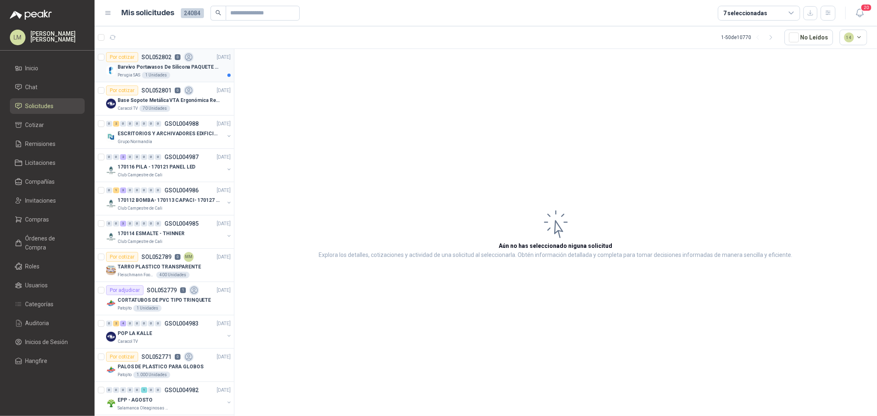
click at [161, 62] on div "Barvivo Portavasos De Silicona PAQUETE 6 Unidades Negro Con Soporte Antidesliza…" at bounding box center [174, 67] width 113 height 10
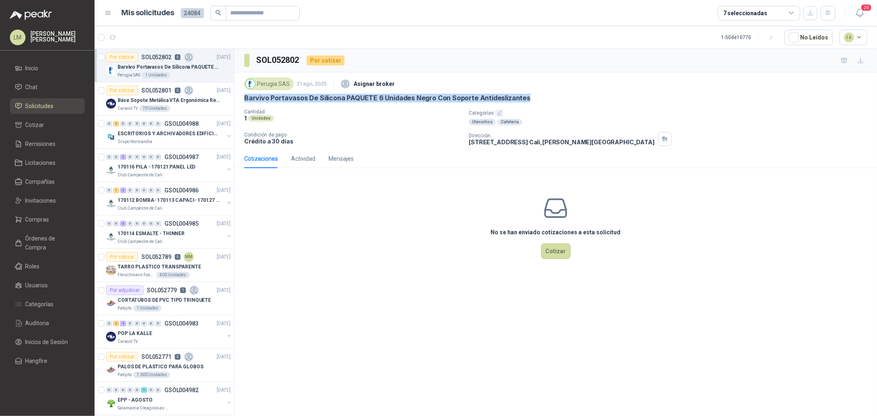
drag, startPoint x: 245, startPoint y: 94, endPoint x: 539, endPoint y: 98, distance: 294.1
click at [539, 98] on div "Barvivo Portavasos De Silicona PAQUETE 6 Unidades Negro Con Soporte Antidesliza…" at bounding box center [555, 98] width 623 height 9
copy p "Barvivo Portavasos De Silicona PAQUETE 6 Unidades Negro Con Soporte Antidesliza…"
click at [332, 263] on div "No se han enviado cotizaciones a esta solicitud Cotizar" at bounding box center [555, 227] width 643 height 105
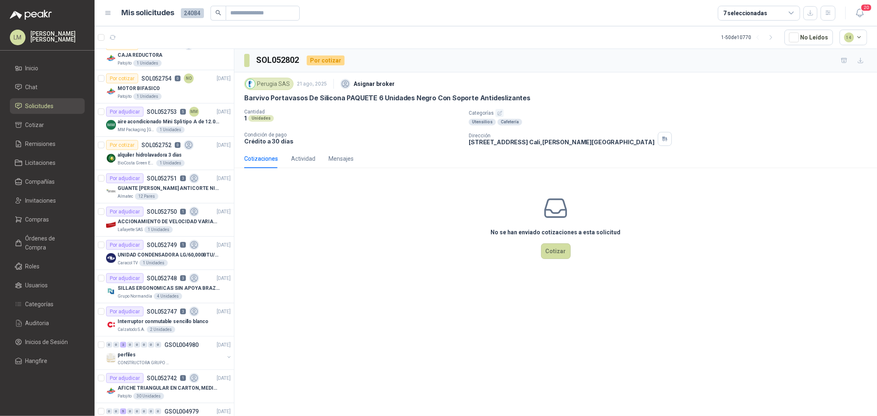
scroll to position [823, 0]
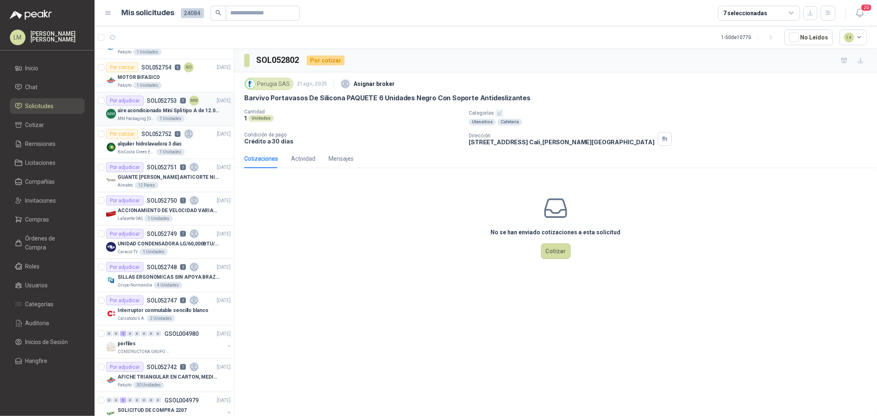
click at [167, 106] on div "aire acondicionado Mini Spli tipo A de 12.000 BTU." at bounding box center [174, 111] width 113 height 10
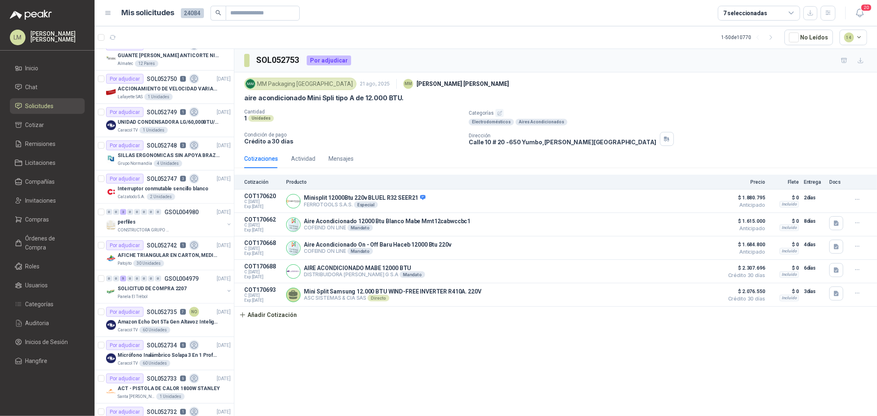
scroll to position [960, 0]
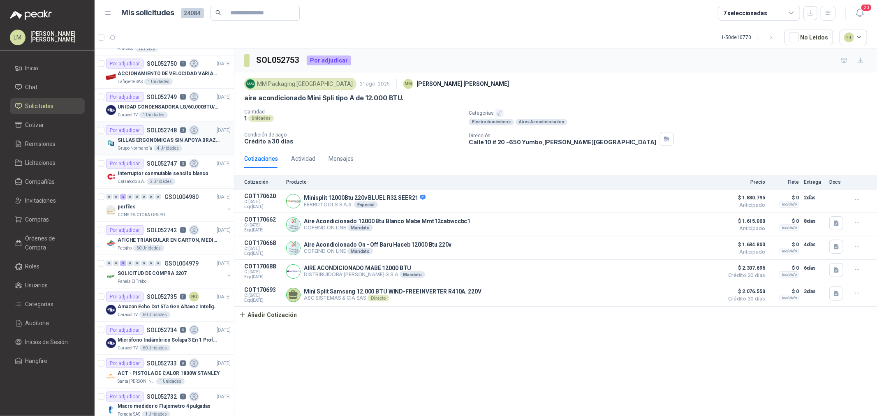
click at [165, 133] on p "SOL052748" at bounding box center [162, 131] width 30 height 6
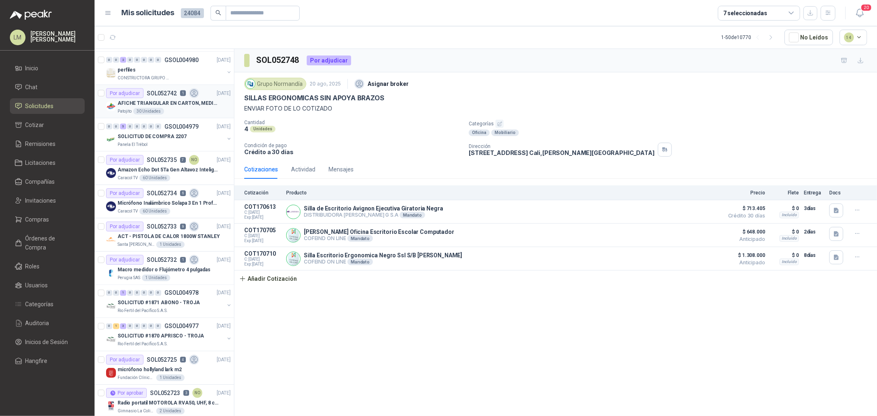
scroll to position [1142, 0]
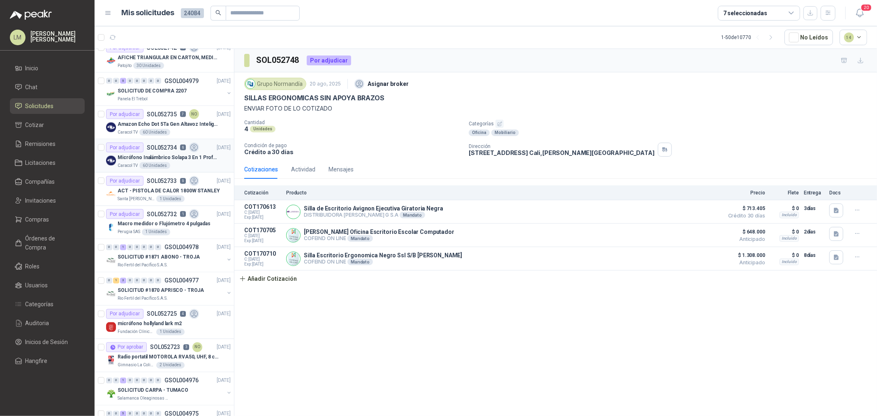
click at [156, 151] on div "Por adjudicar SOL052734 6" at bounding box center [152, 148] width 93 height 10
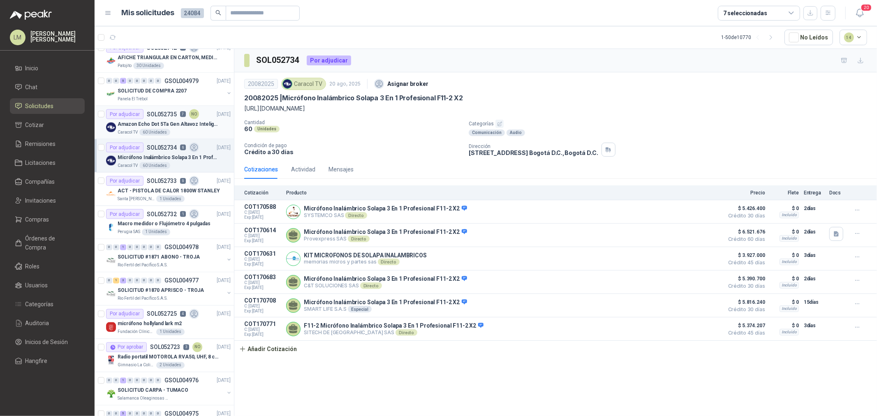
click at [160, 118] on div "Por adjudicar SOL052735 7 NO" at bounding box center [152, 114] width 93 height 10
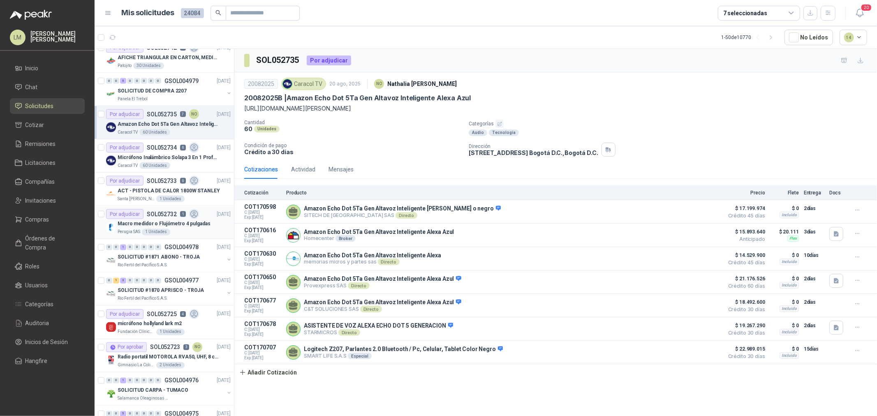
scroll to position [1314, 0]
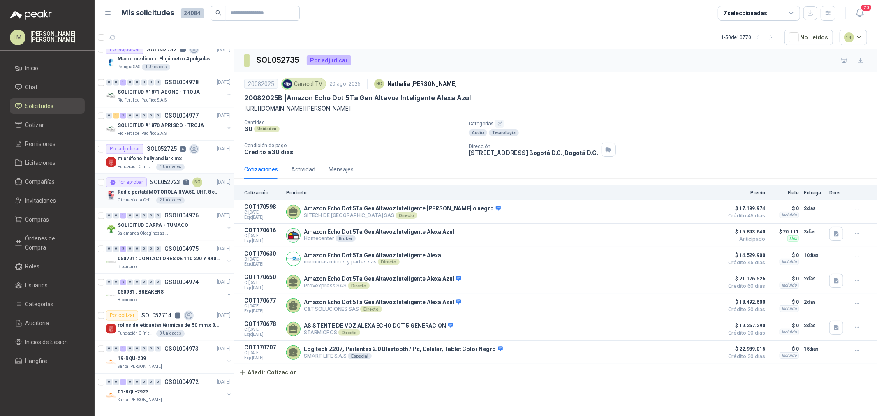
click at [154, 189] on p "Radio portatil MOTOROLA RVA50, UHF, 8 canales, 500MW" at bounding box center [169, 193] width 102 height 8
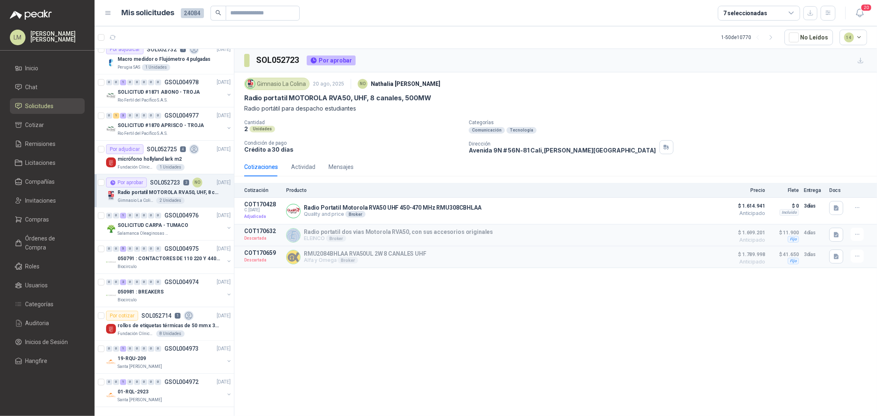
click at [769, 7] on div "7 seleccionadas" at bounding box center [759, 13] width 82 height 15
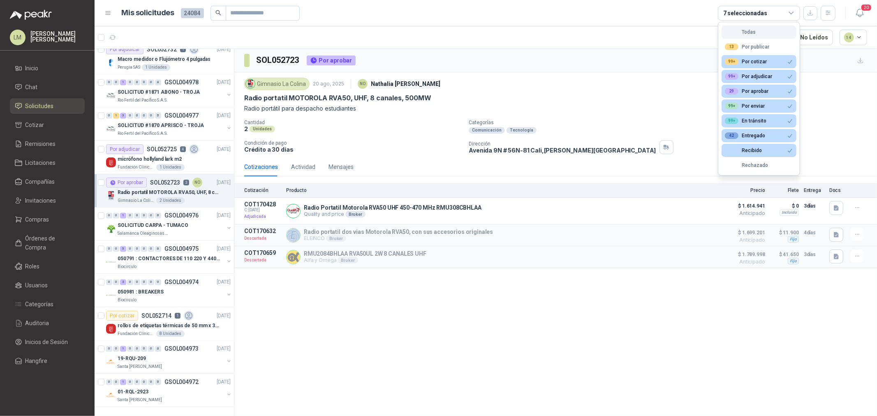
click at [753, 29] on div "Todas" at bounding box center [740, 32] width 31 height 6
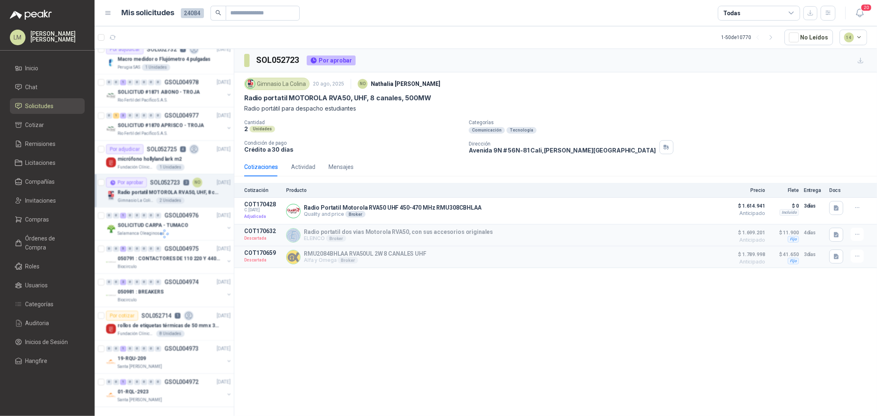
click at [752, 17] on div "Todas" at bounding box center [759, 13] width 82 height 15
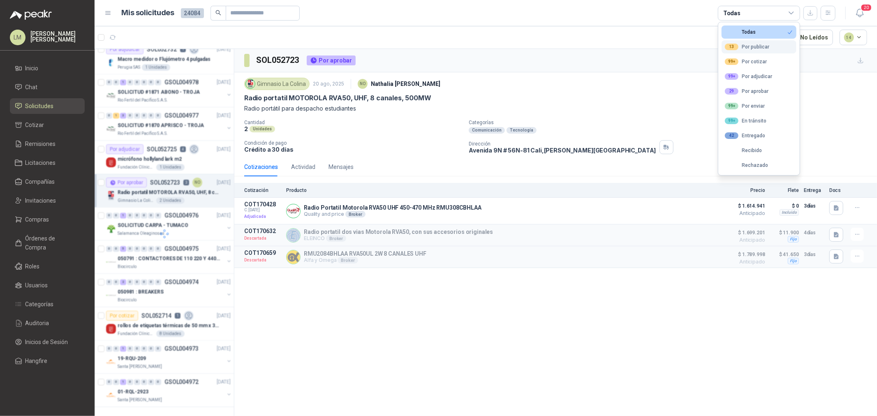
scroll to position [1315, 0]
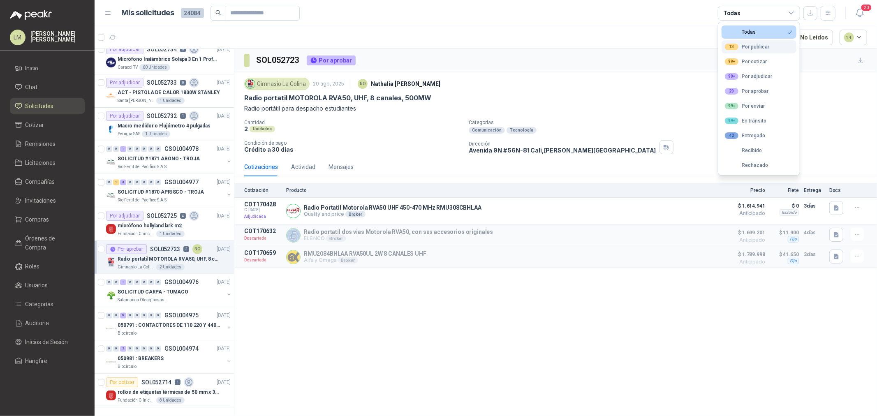
click at [742, 45] on div "13 Por publicar" at bounding box center [747, 47] width 44 height 7
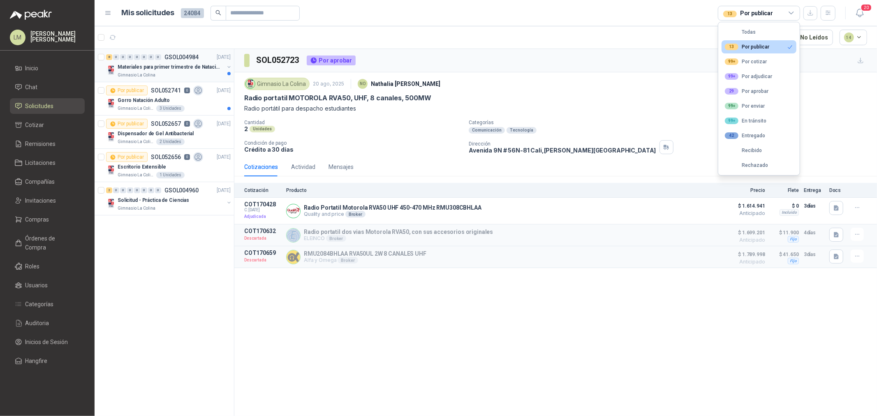
click at [184, 71] on div "Materiales para primer trimestre de Natación" at bounding box center [171, 67] width 107 height 10
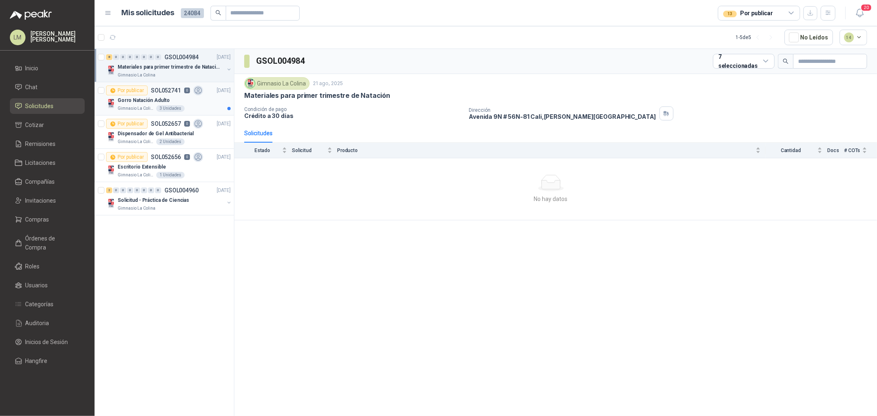
click at [167, 91] on p "SOL052741" at bounding box center [166, 91] width 30 height 6
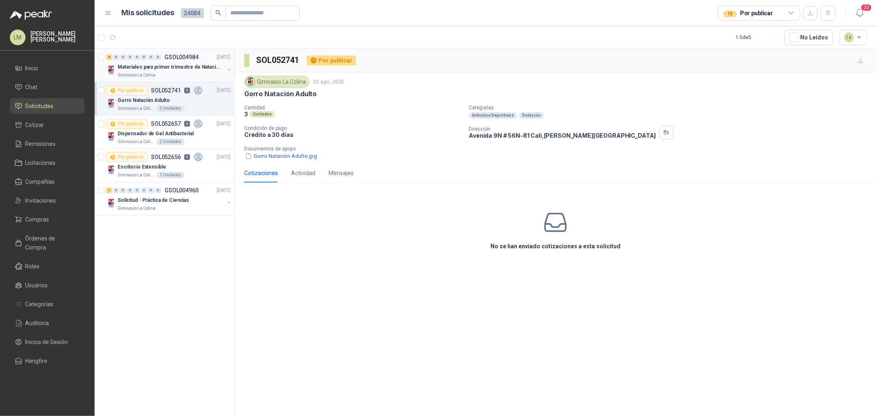
click at [226, 67] on button "button" at bounding box center [229, 69] width 7 height 7
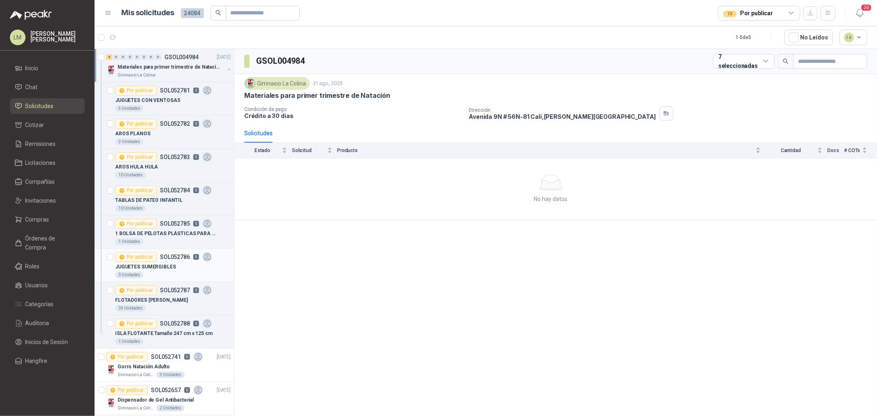
click at [147, 267] on p "JUGUETES SUMERGIBLES" at bounding box center [145, 267] width 61 height 8
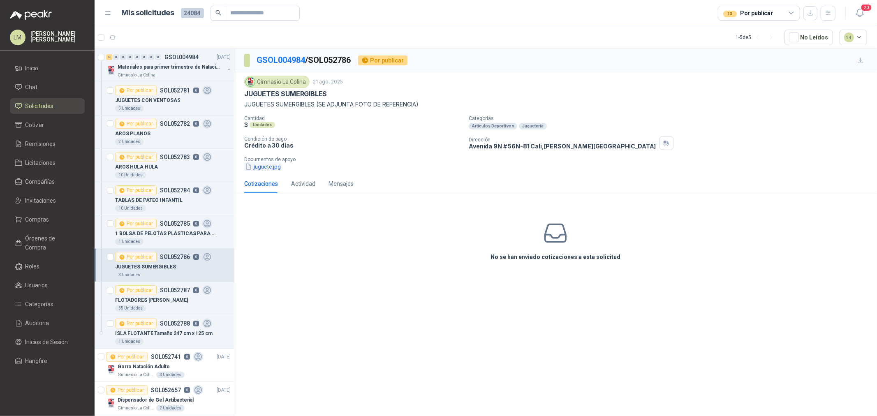
click at [256, 166] on button "juguete.jpg" at bounding box center [262, 166] width 37 height 9
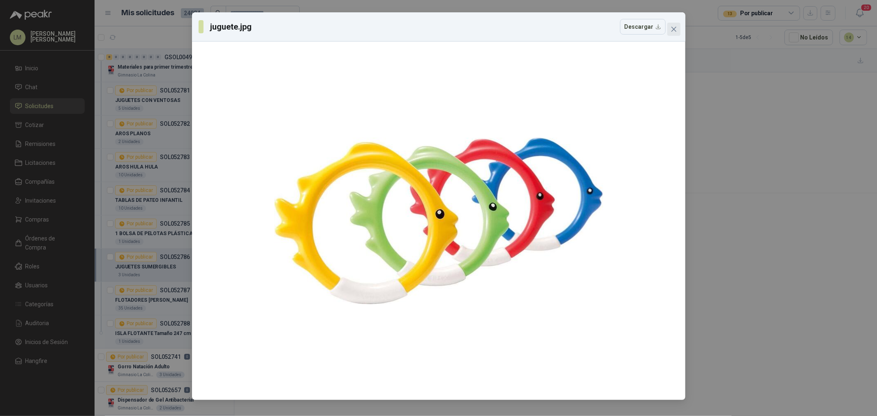
click at [673, 25] on button "Close" at bounding box center [674, 29] width 13 height 13
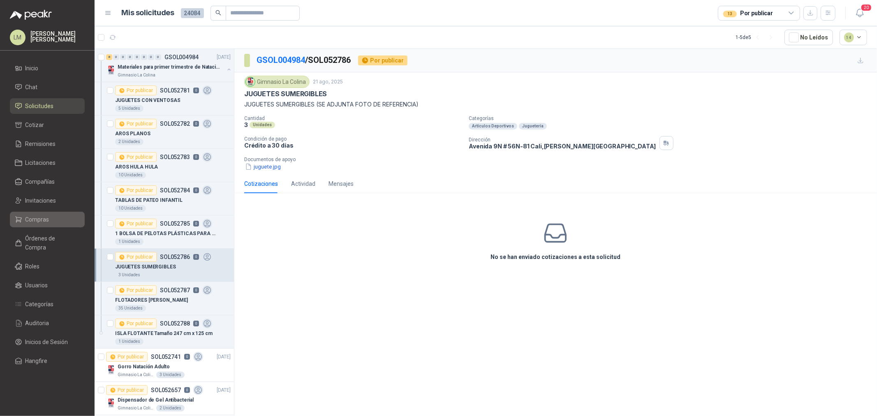
click at [38, 216] on span "Compras" at bounding box center [38, 219] width 24 height 9
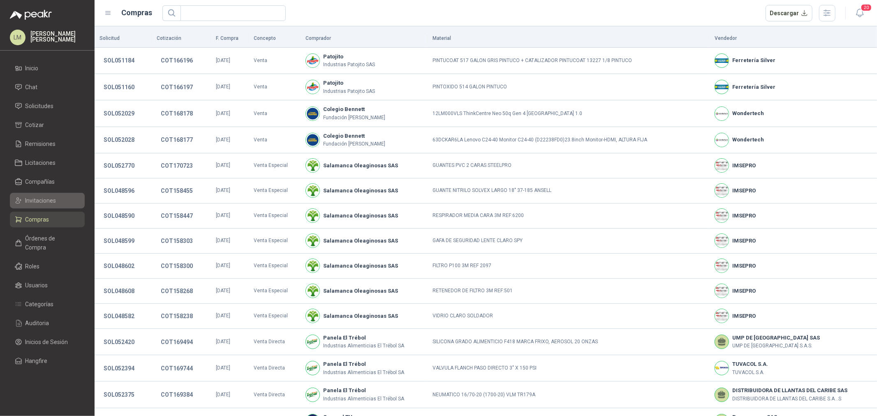
click at [36, 201] on span "Invitaciones" at bounding box center [41, 200] width 31 height 9
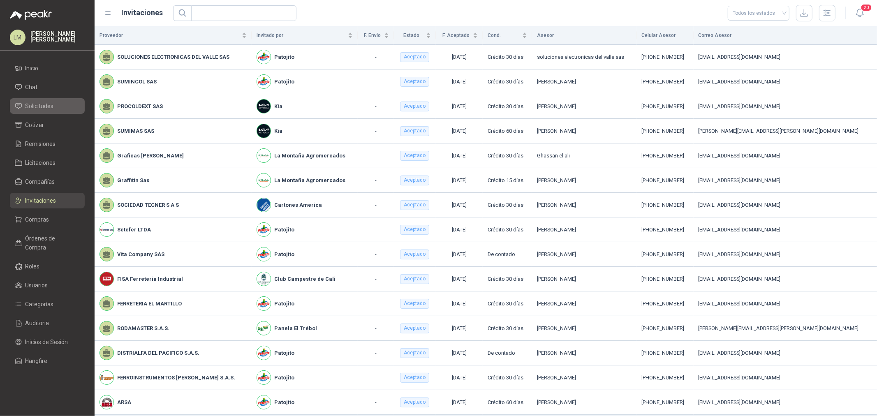
click at [40, 103] on span "Solicitudes" at bounding box center [40, 106] width 28 height 9
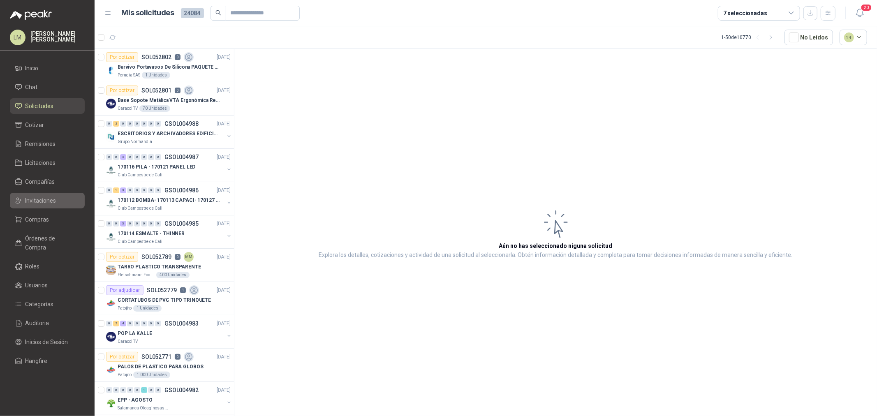
click at [36, 203] on span "Invitaciones" at bounding box center [41, 200] width 31 height 9
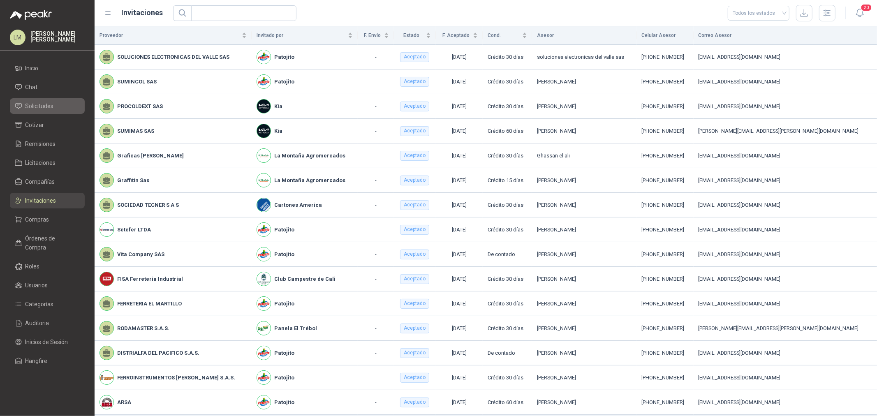
click at [52, 102] on span "Solicitudes" at bounding box center [40, 106] width 28 height 9
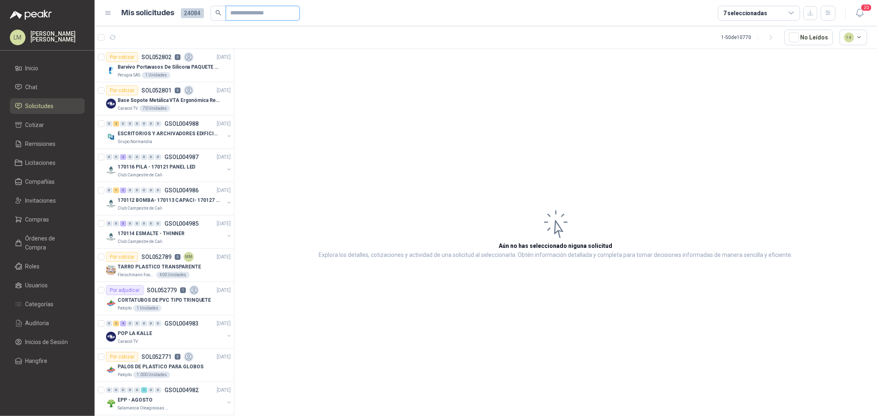
click at [254, 17] on input "text" at bounding box center [260, 13] width 58 height 14
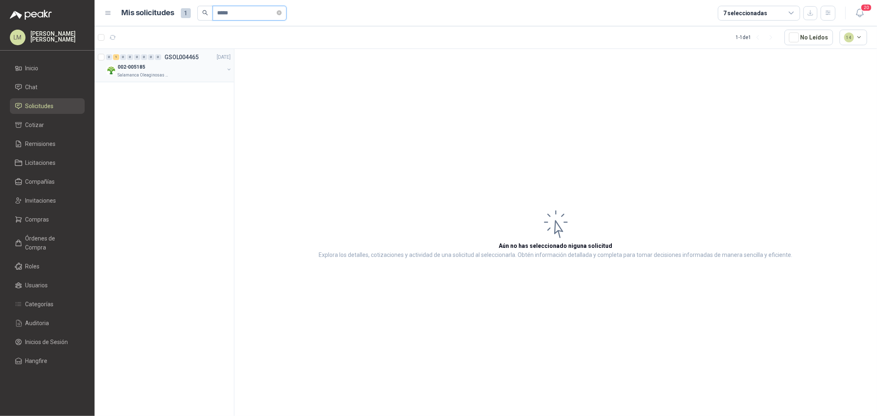
type input "*****"
click at [226, 70] on button "button" at bounding box center [229, 69] width 7 height 7
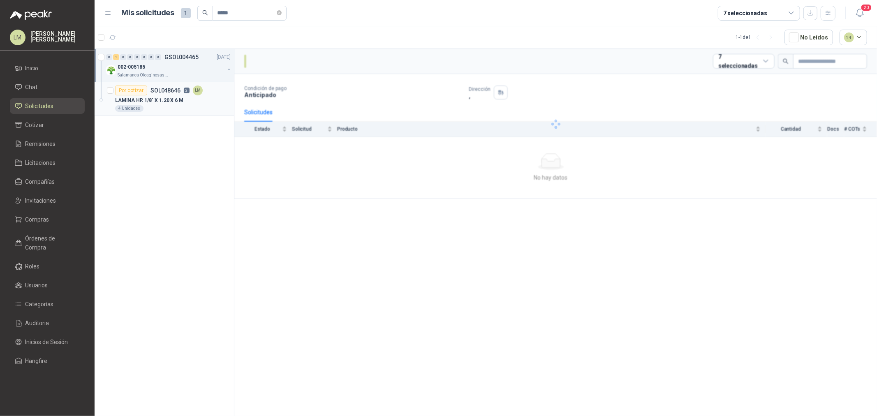
click at [188, 90] on p "2" at bounding box center [187, 91] width 6 height 6
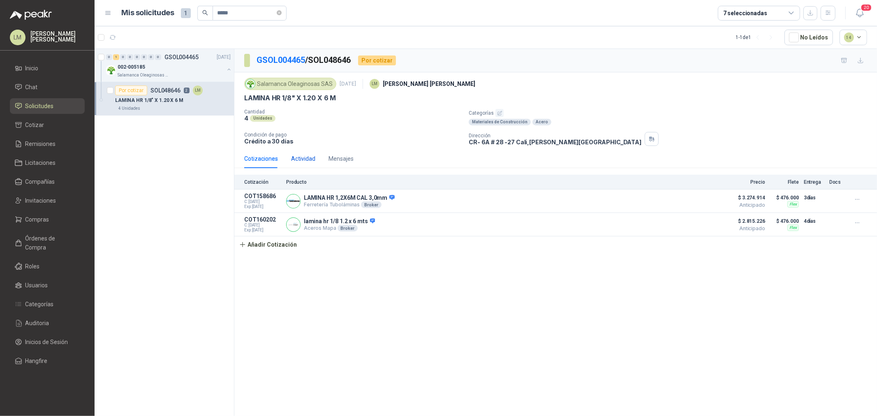
click at [301, 156] on div "Actividad" at bounding box center [303, 158] width 24 height 9
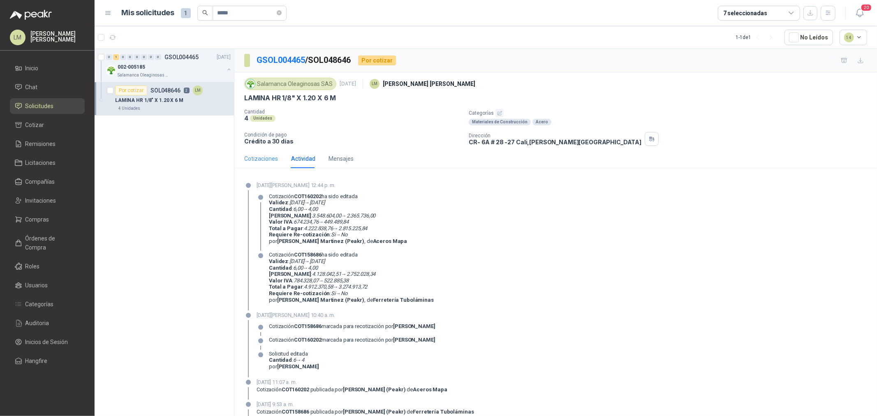
click at [268, 153] on div "Cotizaciones" at bounding box center [261, 158] width 34 height 19
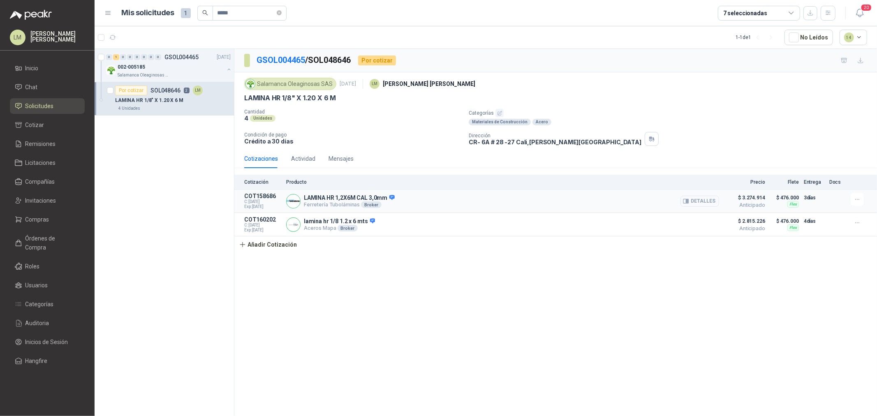
click at [695, 202] on button "Detalles" at bounding box center [700, 201] width 39 height 11
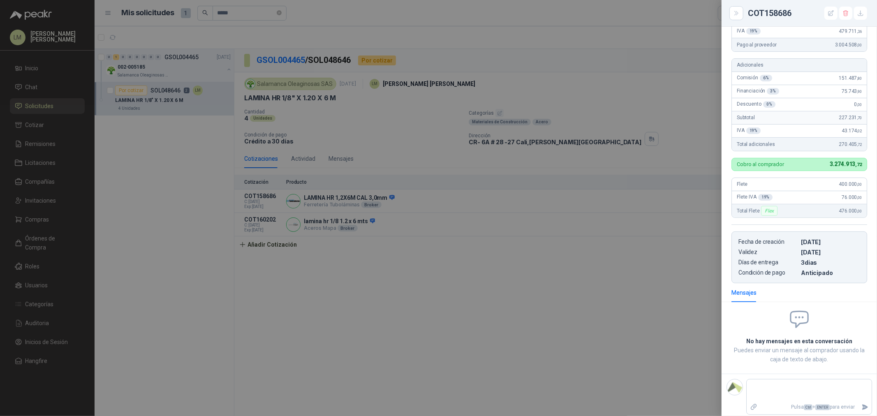
scroll to position [141, 0]
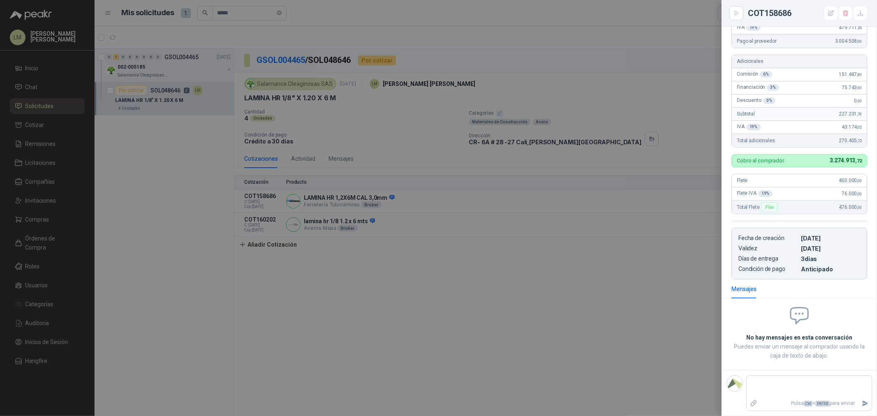
click at [506, 223] on div at bounding box center [438, 208] width 877 height 416
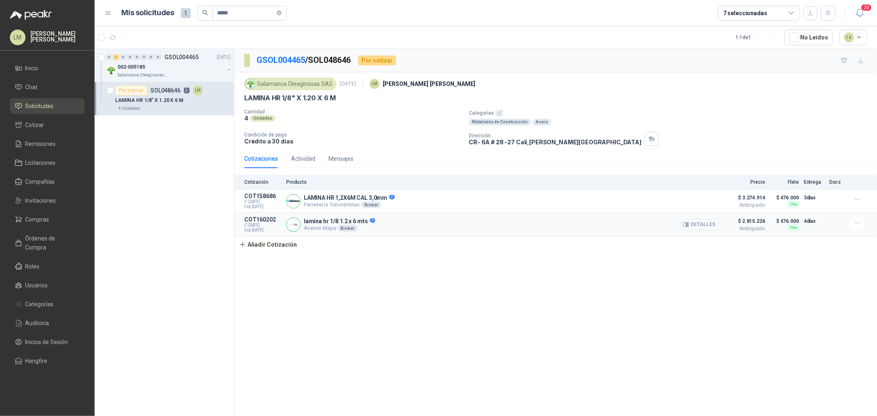
click at [691, 220] on button "Detalles" at bounding box center [700, 224] width 39 height 11
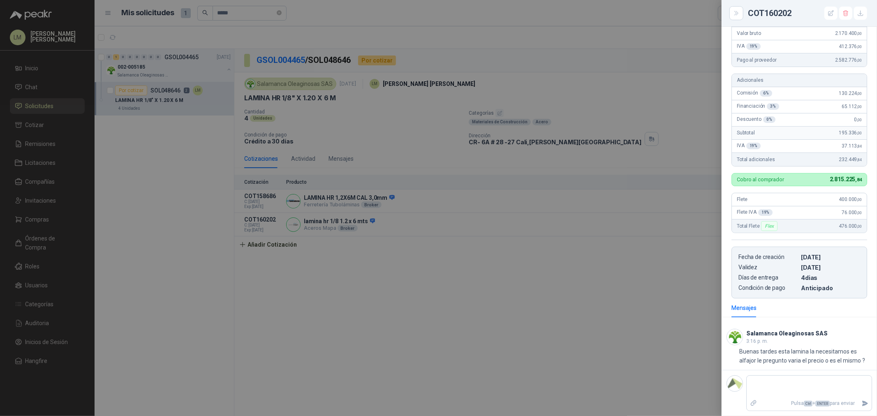
scroll to position [112, 0]
click at [786, 380] on textarea at bounding box center [809, 387] width 125 height 19
type textarea "*"
type textarea "**"
type textarea "***"
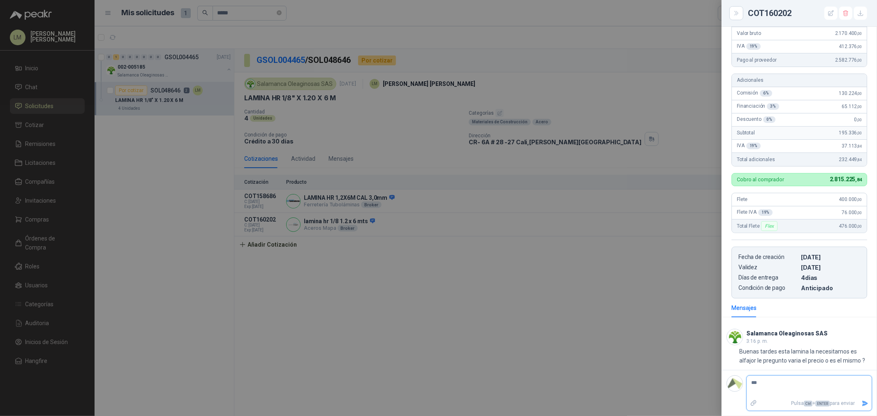
type textarea "****"
type textarea "***"
type textarea "**"
type textarea "*"
type textarea "**"
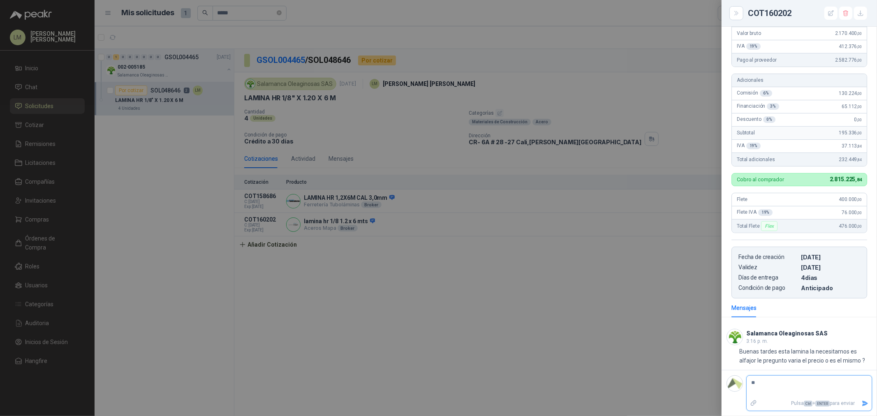
type textarea "***"
type textarea "****"
type textarea "*****"
type textarea "******"
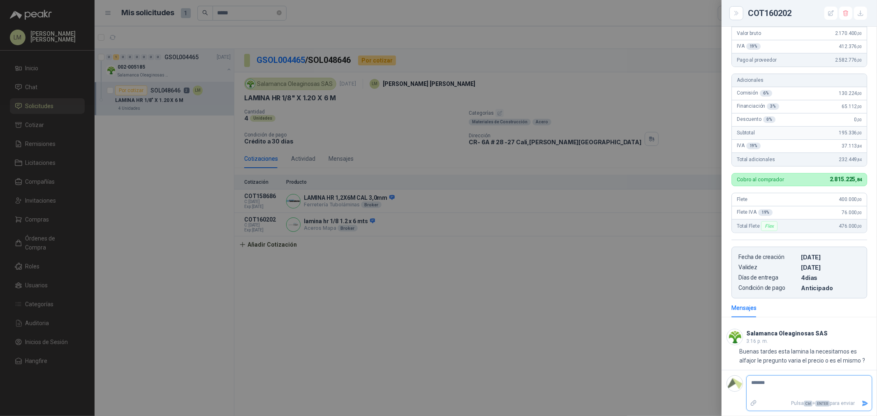
type textarea "********"
type textarea "*********"
type textarea "**********"
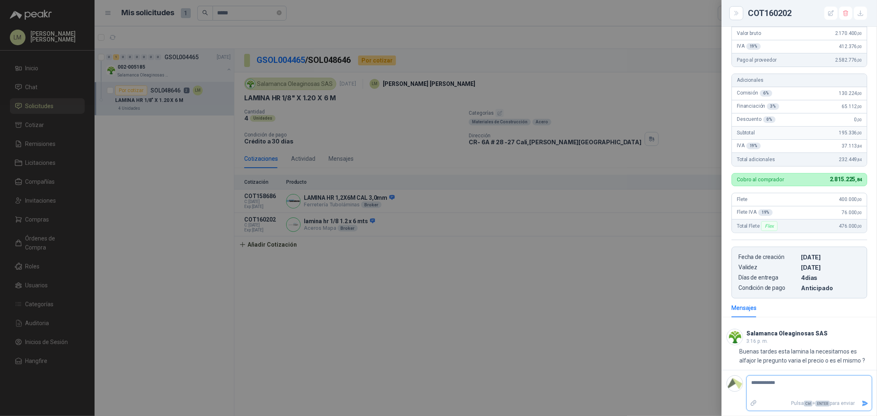
type textarea "**********"
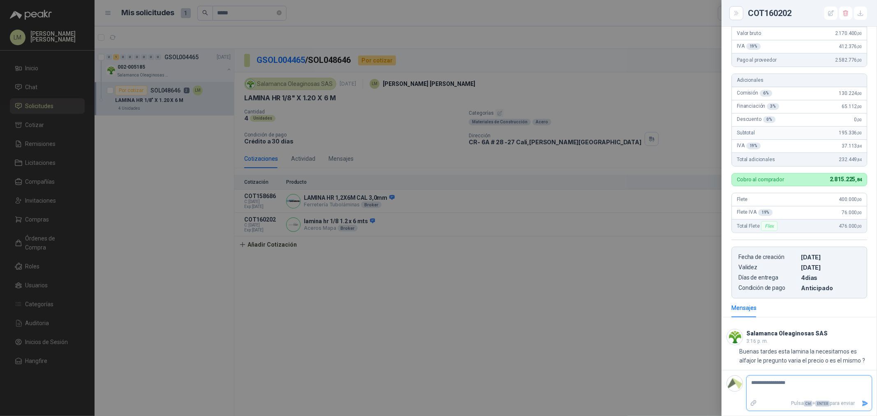
type textarea "**********"
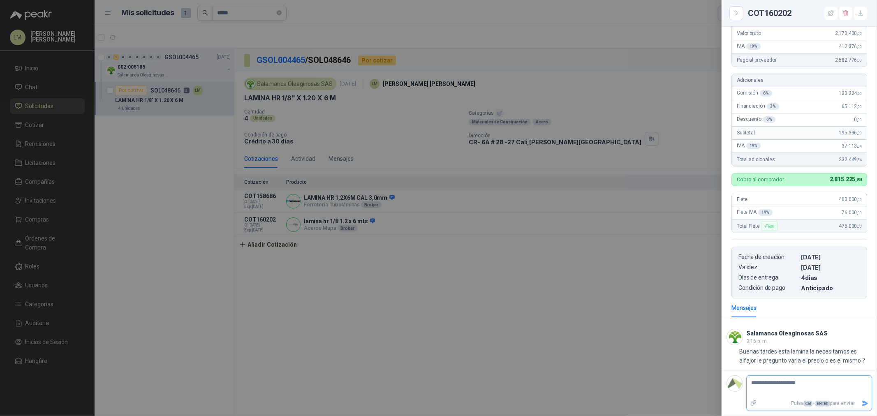
type textarea "**********"
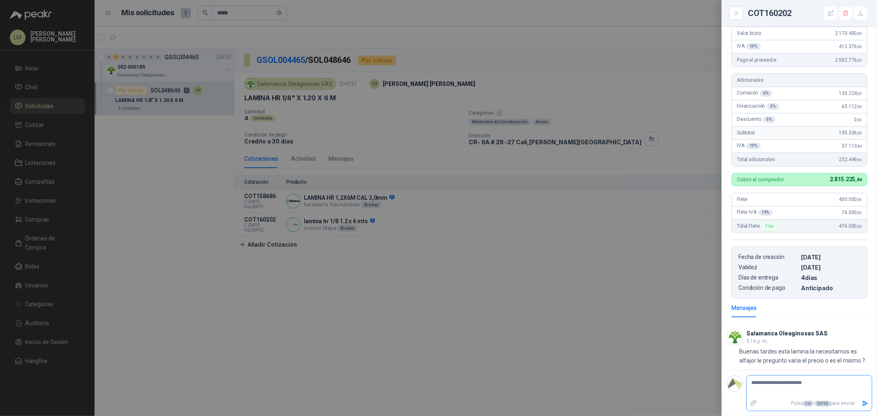
type textarea "**********"
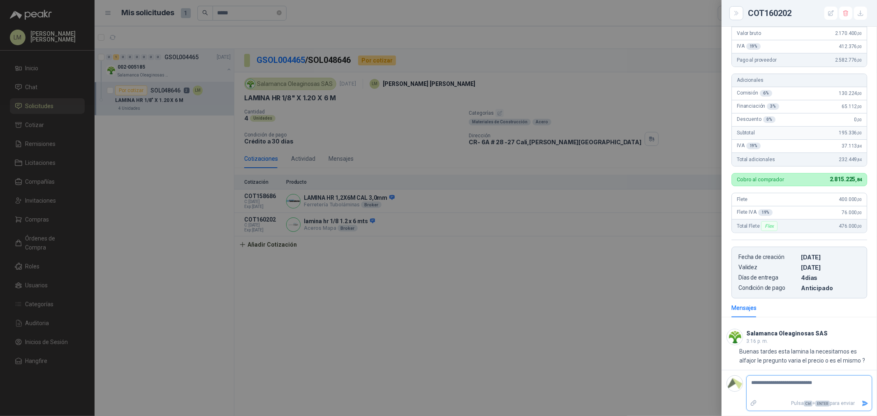
type textarea "**********"
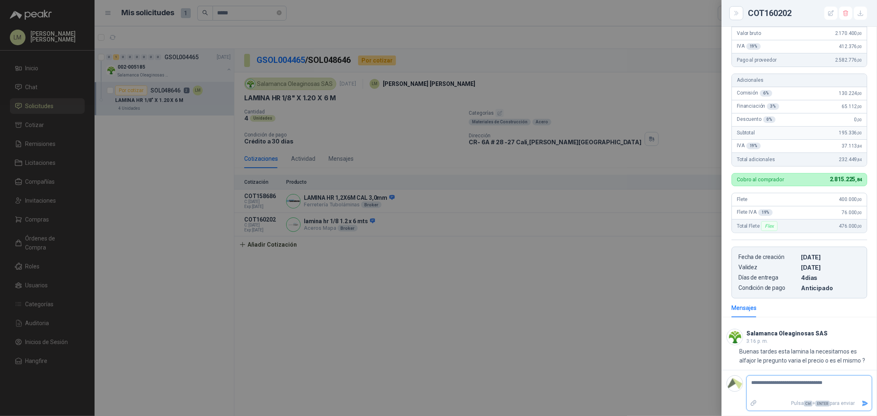
type textarea "**********"
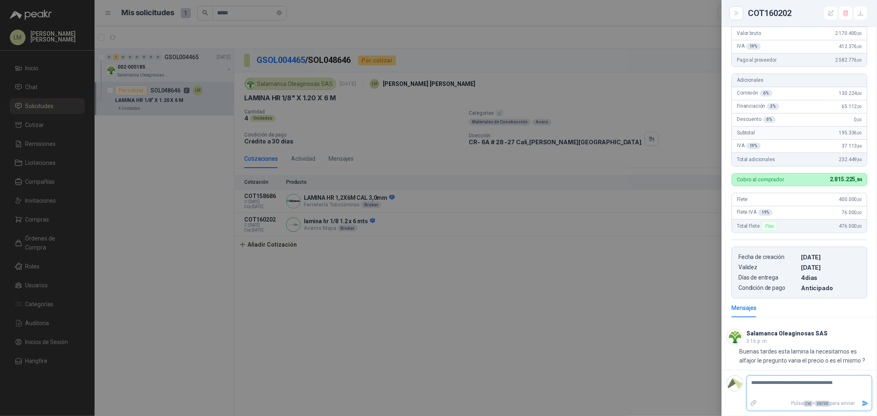
type textarea "**********"
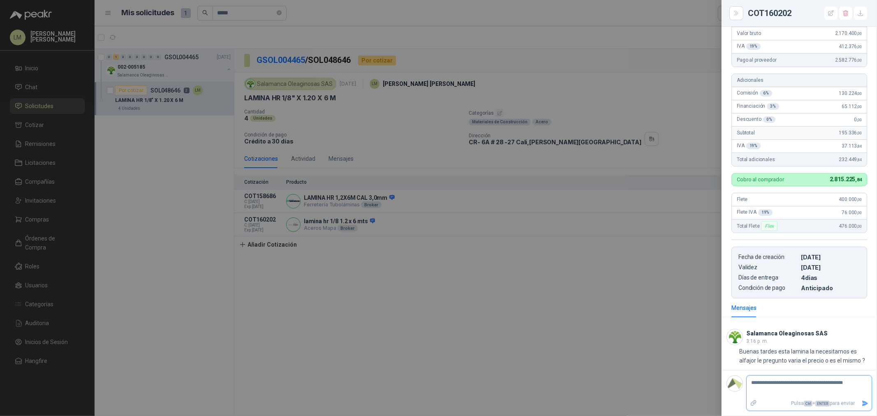
type textarea "**********"
click at [862, 401] on icon "Enviar" at bounding box center [865, 403] width 7 height 7
click at [642, 319] on div at bounding box center [438, 208] width 877 height 416
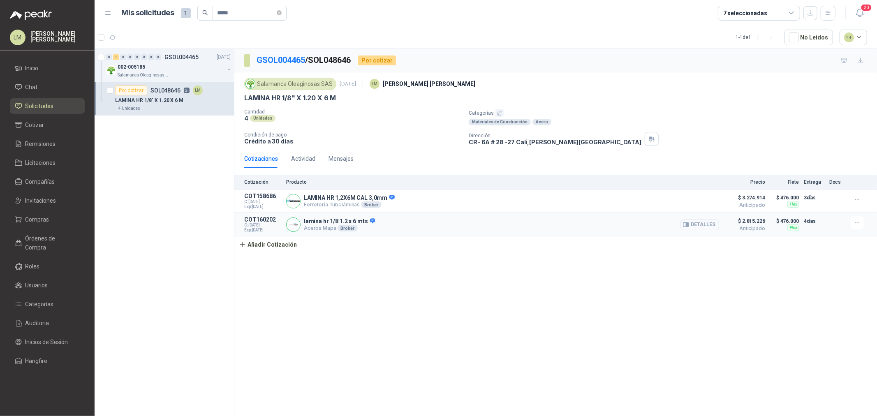
click at [716, 225] on button "Detalles" at bounding box center [700, 224] width 39 height 11
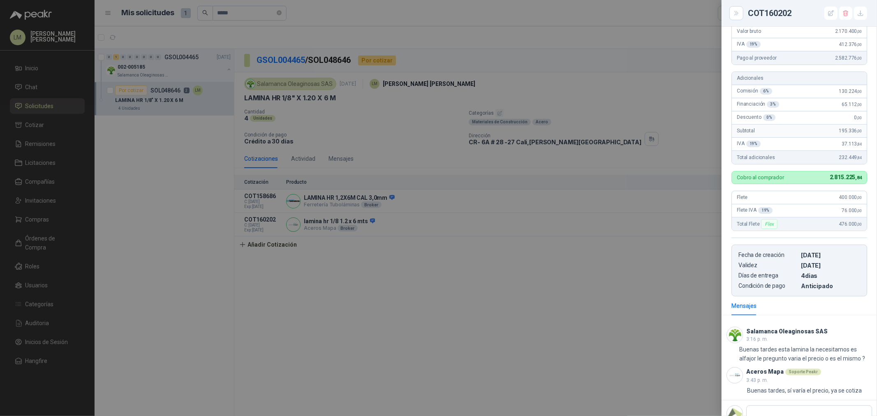
click at [565, 234] on div at bounding box center [438, 208] width 877 height 416
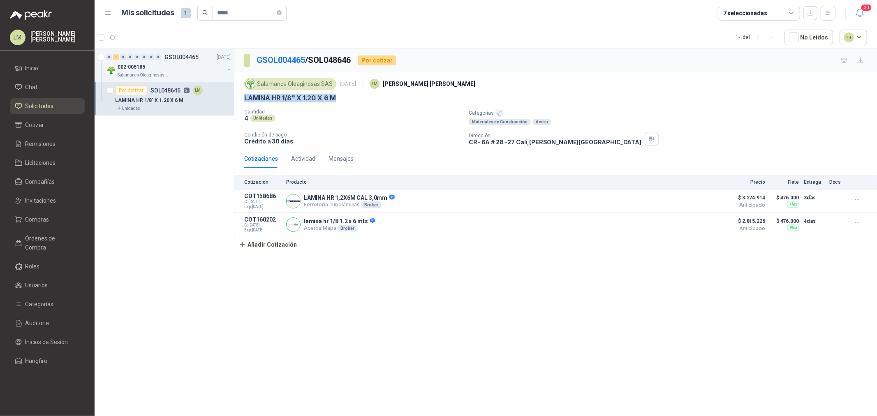
drag, startPoint x: 244, startPoint y: 97, endPoint x: 338, endPoint y: 96, distance: 94.2
click at [338, 96] on div "Salamanca Oleaginosas SAS [DATE] LM [PERSON_NAME] HR 1/8" X 1.20 X 6 M Cantidad…" at bounding box center [555, 110] width 643 height 77
copy p "LAMINA HR 1/8" X 1.20 X 6 M"
click at [38, 217] on span "Compras" at bounding box center [38, 219] width 24 height 9
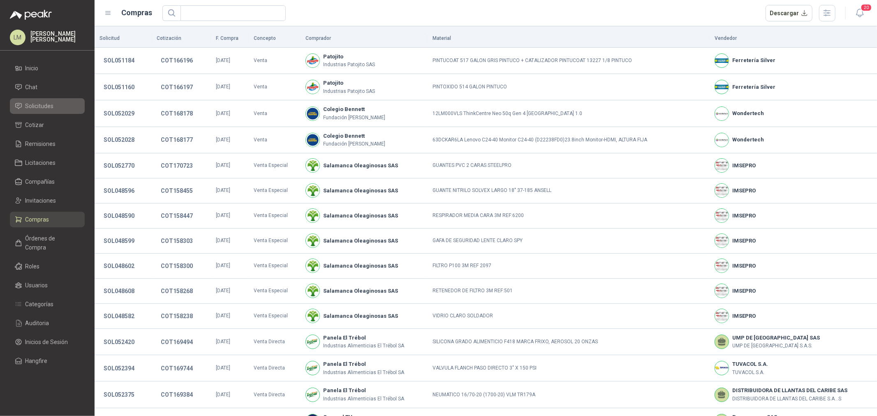
click at [42, 107] on span "Solicitudes" at bounding box center [40, 106] width 28 height 9
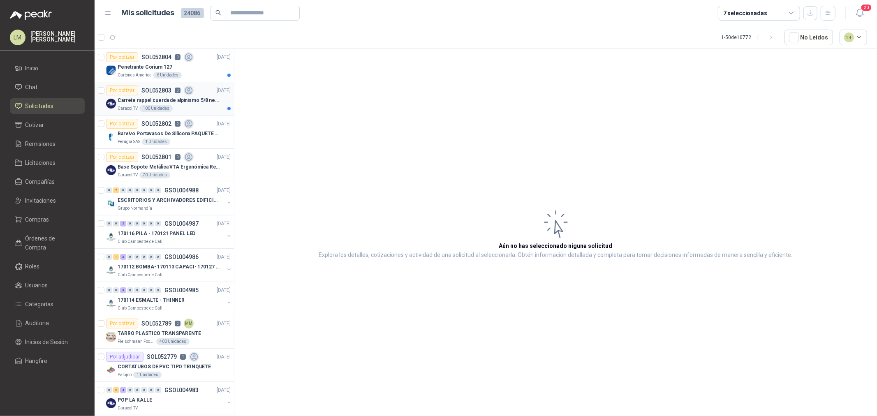
click at [141, 100] on p "Carrete rappel cuerda de alpinismo 5/8 negra 16mm" at bounding box center [169, 101] width 102 height 8
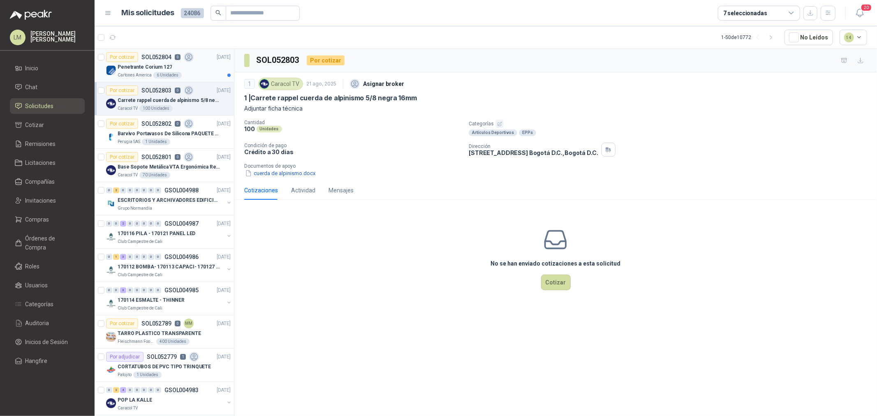
click at [181, 67] on div "Penetrante Corium 127" at bounding box center [174, 67] width 113 height 10
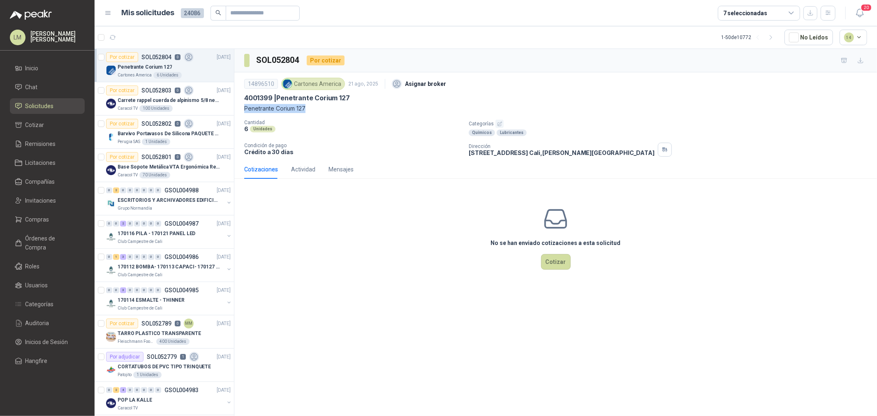
drag, startPoint x: 243, startPoint y: 108, endPoint x: 331, endPoint y: 108, distance: 87.6
click at [331, 108] on div "14896510 Cartones America [DATE] Asignar broker 4001399 | Penetrante Corium 127…" at bounding box center [555, 116] width 643 height 88
copy p "Penetrante Corium 127"
click at [501, 124] on icon "button" at bounding box center [499, 123] width 5 height 5
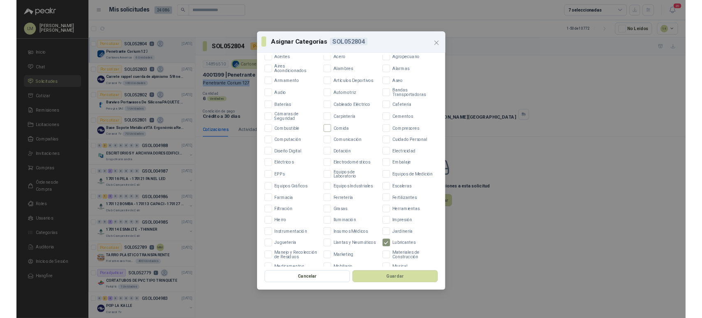
scroll to position [91, 0]
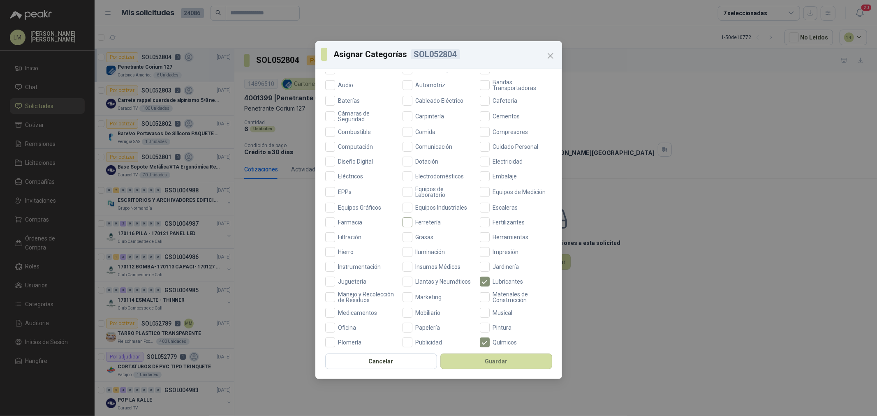
click at [429, 223] on span "Ferretería" at bounding box center [429, 223] width 32 height 6
click at [473, 363] on button "Guardar" at bounding box center [497, 362] width 112 height 16
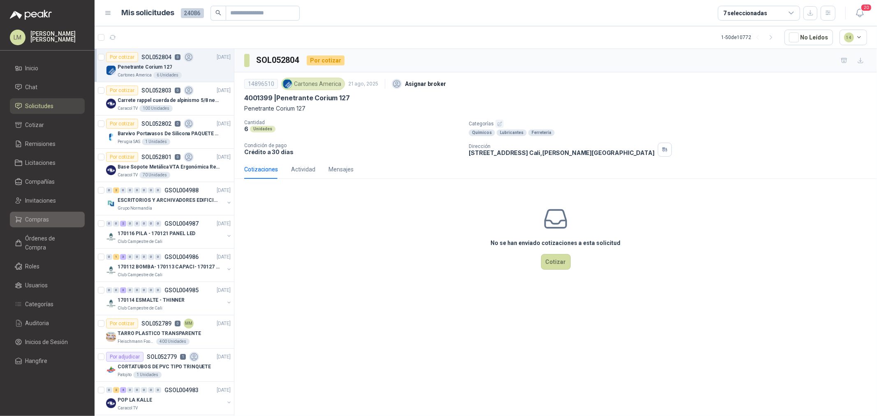
click at [38, 223] on span "Compras" at bounding box center [38, 219] width 24 height 9
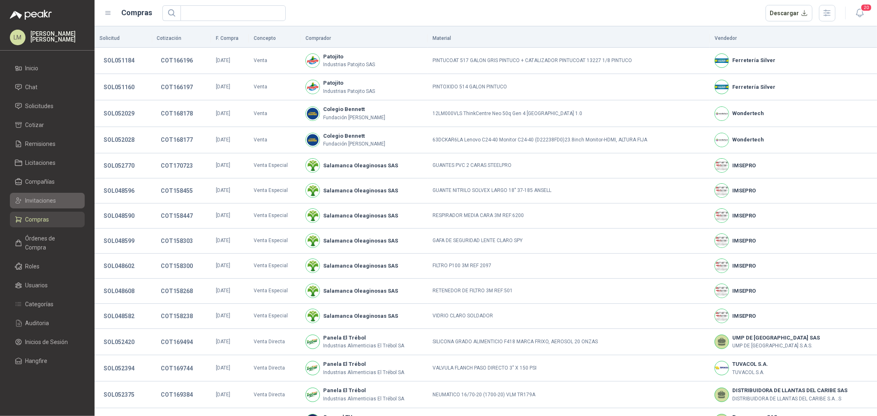
click at [44, 201] on span "Invitaciones" at bounding box center [41, 200] width 31 height 9
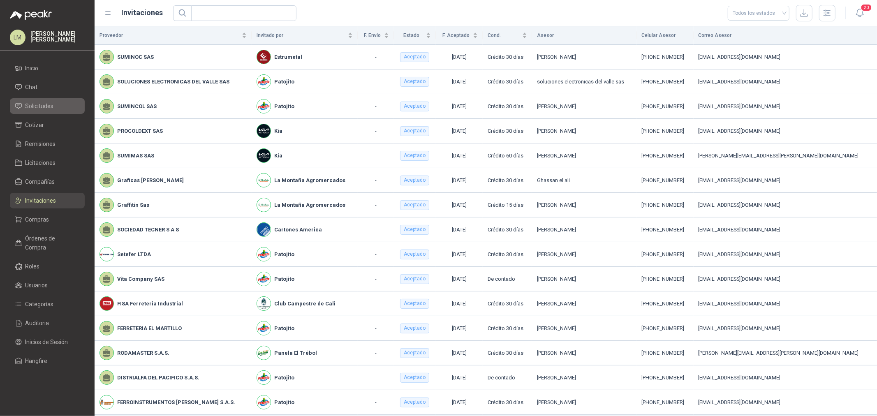
click at [42, 102] on span "Solicitudes" at bounding box center [40, 106] width 28 height 9
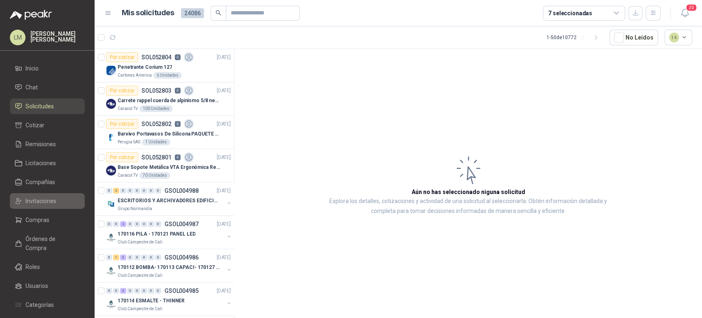
click at [43, 195] on link "Invitaciones" at bounding box center [47, 201] width 75 height 16
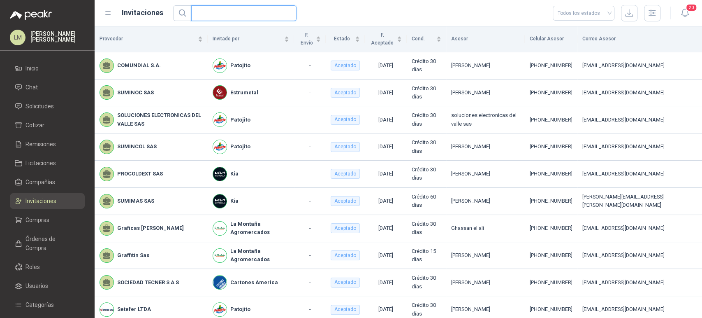
click at [212, 13] on input "text" at bounding box center [240, 13] width 89 height 15
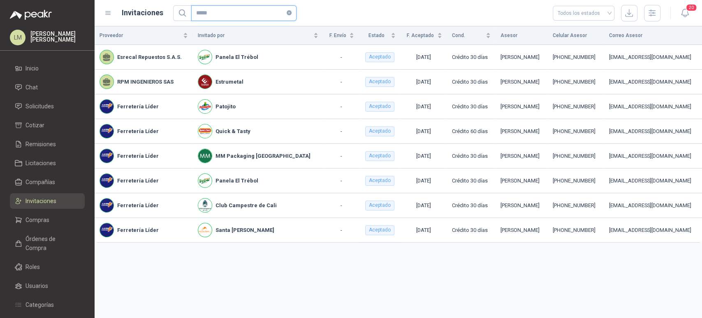
drag, startPoint x: 219, startPoint y: 9, endPoint x: 115, endPoint y: 2, distance: 103.9
click at [115, 2] on header "Invitaciones ***** Todos los estados 20" at bounding box center [399, 13] width 608 height 26
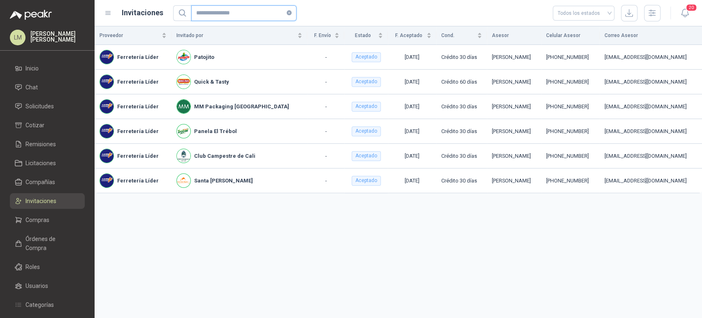
type input "**********"
click at [33, 187] on link "Compañías" at bounding box center [47, 182] width 75 height 16
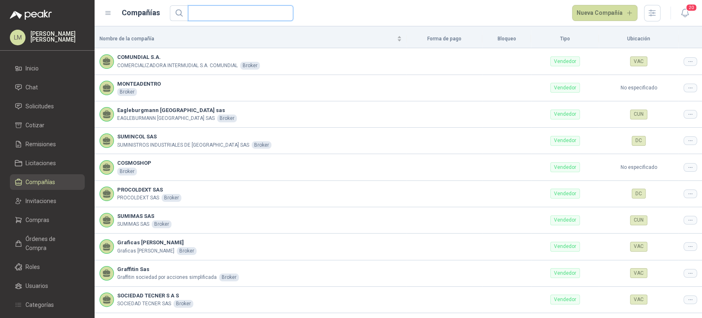
click at [214, 12] on input "text" at bounding box center [237, 13] width 89 height 15
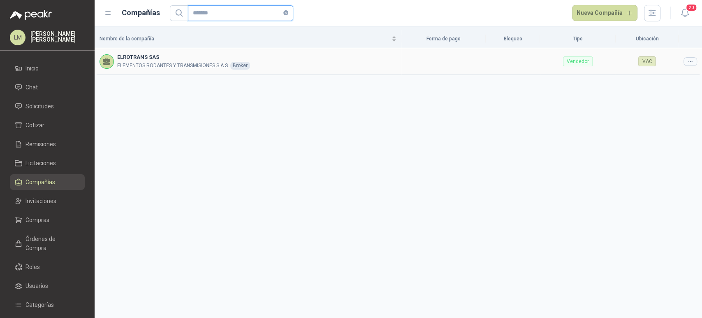
type input "*******"
click at [686, 59] on div at bounding box center [691, 61] width 14 height 9
click at [682, 70] on li "Editar compañía" at bounding box center [669, 75] width 52 height 13
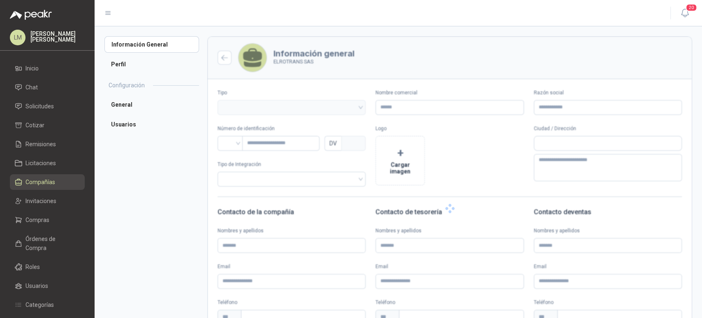
type input "**********"
type input "*********"
type input "*"
type textarea "**********"
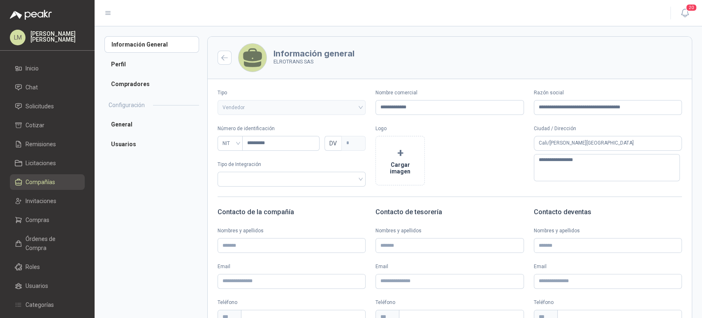
scroll to position [108, 0]
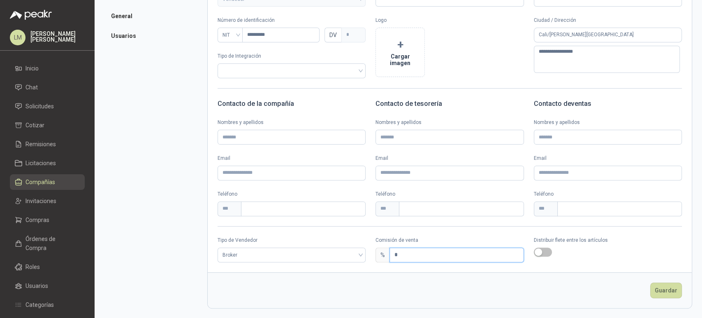
drag, startPoint x: 403, startPoint y: 255, endPoint x: 368, endPoint y: 255, distance: 35.4
click at [368, 255] on div "Tipo de Vendedor Broker Comisión de venta % * Distribuir flete entre los artícu…" at bounding box center [450, 249] width 484 height 26
click at [327, 254] on span "Broker" at bounding box center [292, 254] width 138 height 12
type input "*"
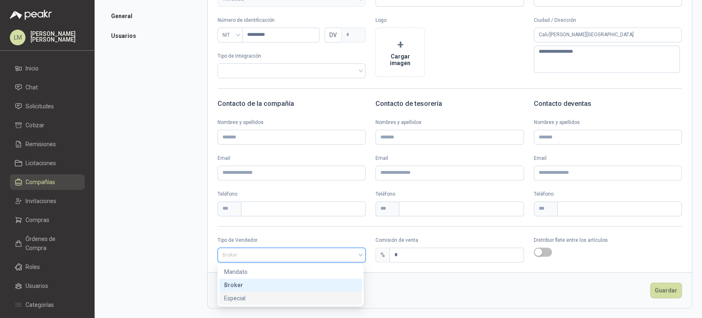
click at [252, 301] on div "Especial" at bounding box center [290, 297] width 133 height 9
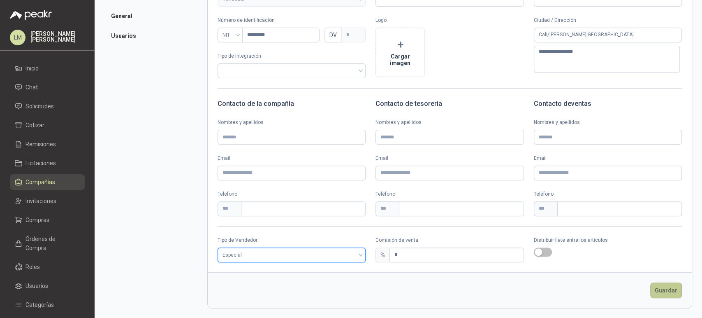
click at [661, 287] on button "Guardar" at bounding box center [666, 290] width 32 height 16
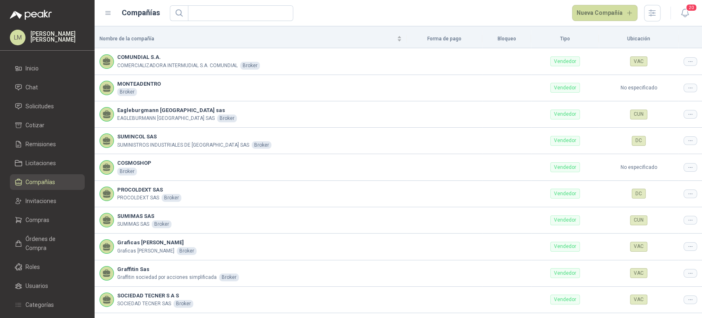
click at [32, 180] on span "Compañías" at bounding box center [41, 181] width 30 height 9
click at [228, 8] on input "text" at bounding box center [237, 13] width 89 height 15
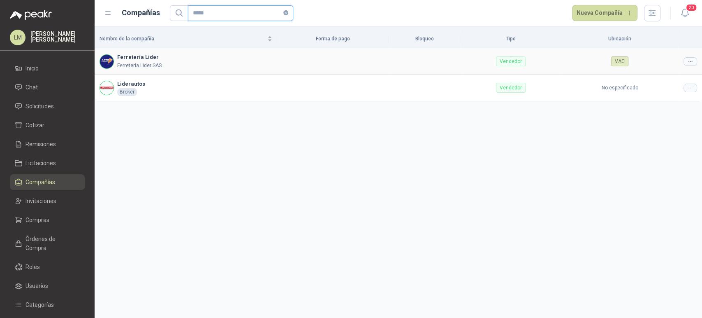
type input "*****"
click at [691, 62] on icon at bounding box center [690, 61] width 6 height 6
click at [661, 75] on td "No especificado" at bounding box center [620, 88] width 118 height 26
click at [690, 63] on icon at bounding box center [690, 61] width 6 height 6
click at [681, 70] on li "Editar compañía" at bounding box center [669, 75] width 52 height 13
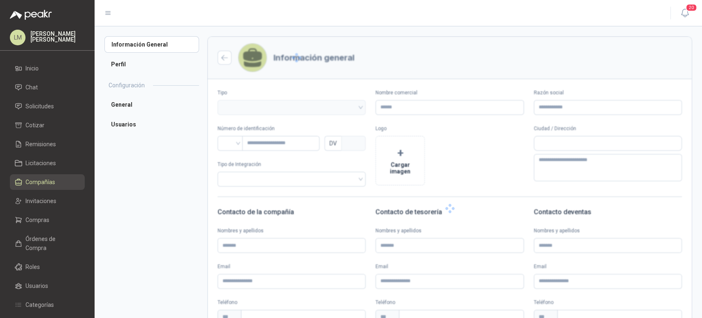
type input "**********"
type input "*********"
type input "*"
type textarea "**********"
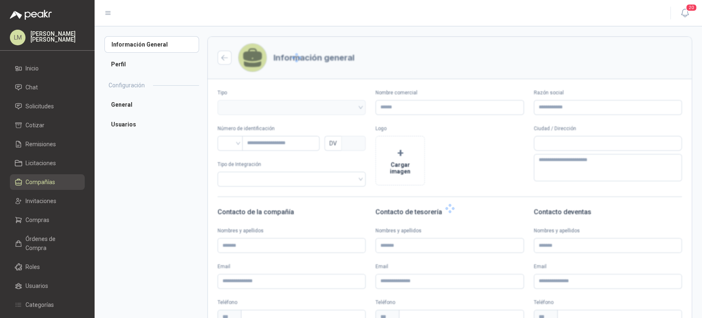
type input "**********"
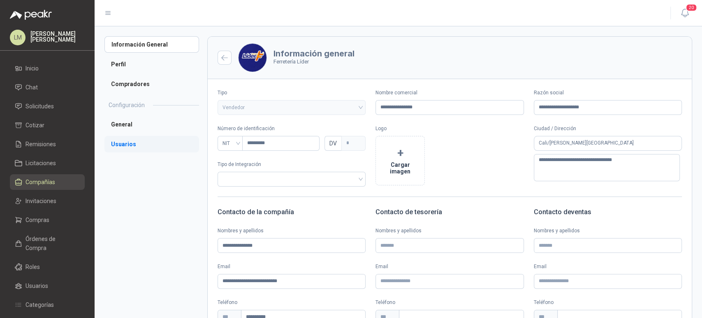
click at [128, 139] on li "Usuarios" at bounding box center [151, 144] width 95 height 16
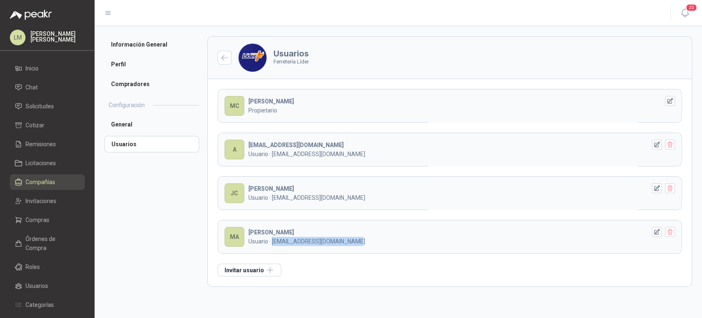
drag, startPoint x: 348, startPoint y: 238, endPoint x: 272, endPoint y: 243, distance: 75.4
click at [272, 243] on p "Usuario · [EMAIL_ADDRESS][DOMAIN_NAME]" at bounding box center [447, 241] width 398 height 9
copy p "[EMAIL_ADDRESS][DOMAIN_NAME]"
click at [246, 270] on button "Invitar usuario" at bounding box center [250, 269] width 64 height 13
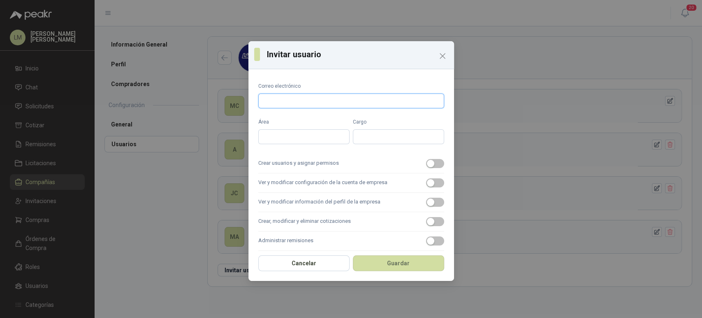
click at [286, 98] on input "Correo electrónico" at bounding box center [351, 100] width 186 height 15
paste input "**********"
click at [281, 98] on input "**********" at bounding box center [351, 100] width 186 height 15
type input "**********"
click at [430, 163] on span "button" at bounding box center [435, 163] width 18 height 9
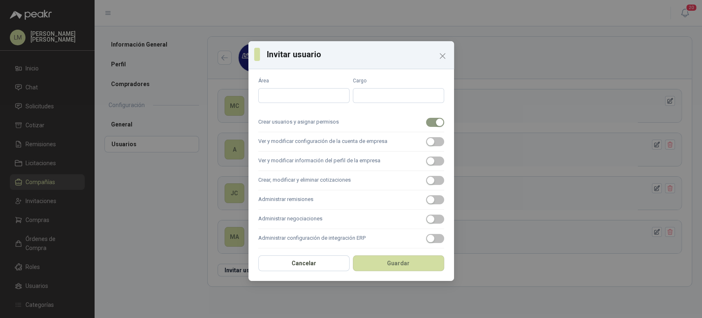
scroll to position [64, 0]
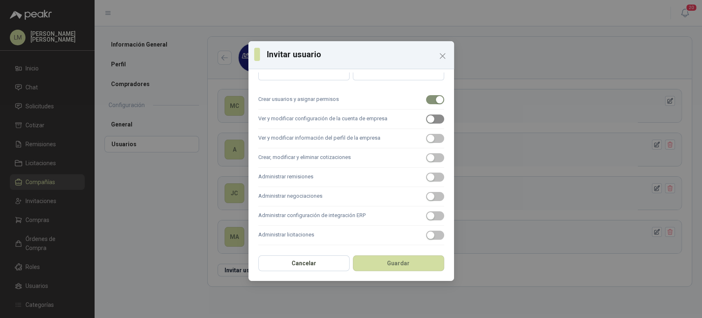
click at [431, 119] on span "button" at bounding box center [435, 118] width 18 height 9
click at [434, 135] on span "button" at bounding box center [435, 138] width 18 height 9
click at [429, 161] on span "button" at bounding box center [435, 157] width 18 height 9
click at [429, 179] on span "button" at bounding box center [435, 176] width 18 height 9
click at [428, 190] on label "Administrar negociaciones" at bounding box center [351, 196] width 186 height 19
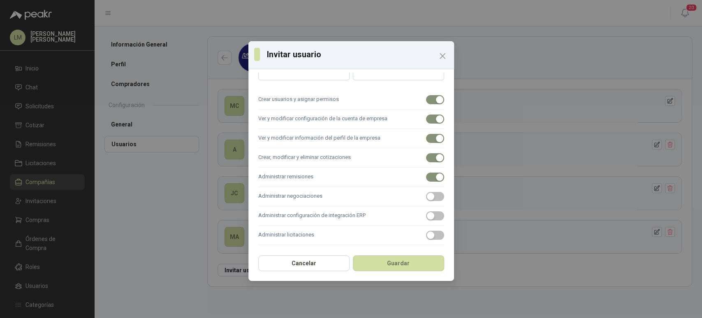
click at [428, 192] on button "Administrar negociaciones" at bounding box center [435, 196] width 18 height 9
click at [431, 233] on span "button" at bounding box center [435, 234] width 18 height 9
click at [405, 261] on button "Guardar" at bounding box center [398, 263] width 91 height 16
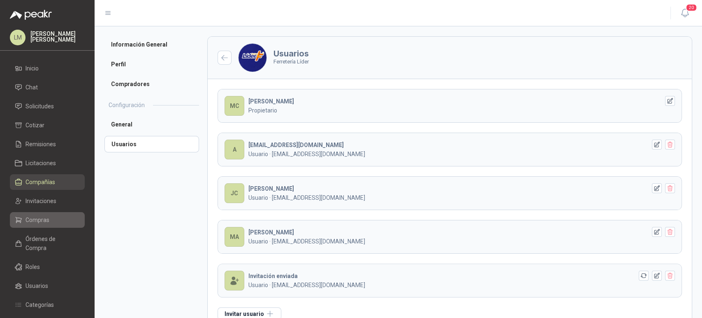
click at [38, 216] on span "Compras" at bounding box center [38, 219] width 24 height 9
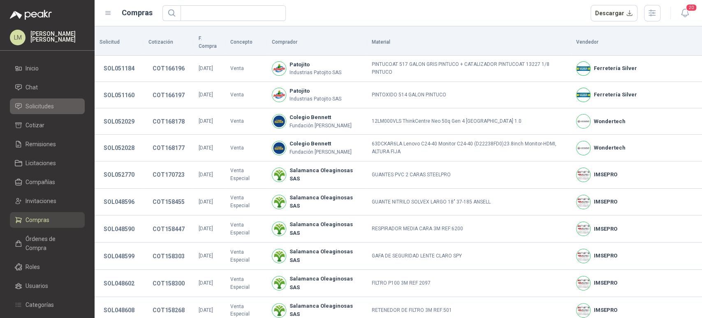
click at [46, 107] on span "Solicitudes" at bounding box center [40, 106] width 28 height 9
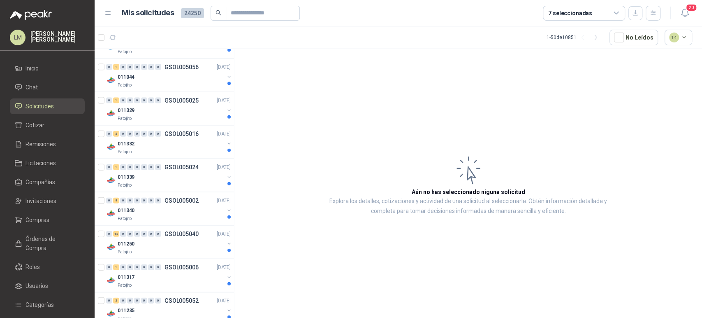
scroll to position [1403, 0]
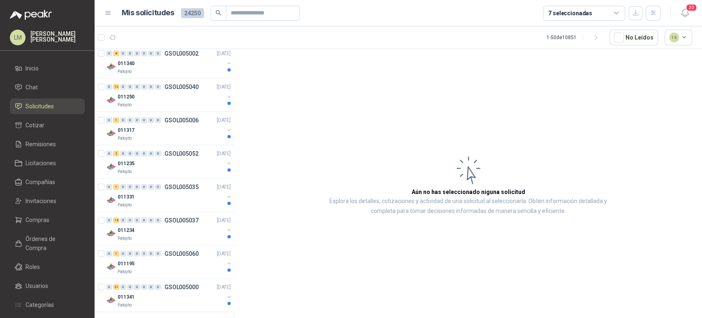
drag, startPoint x: 598, startPoint y: 34, endPoint x: 402, endPoint y: 128, distance: 216.9
click at [598, 34] on icon "button" at bounding box center [596, 37] width 7 height 7
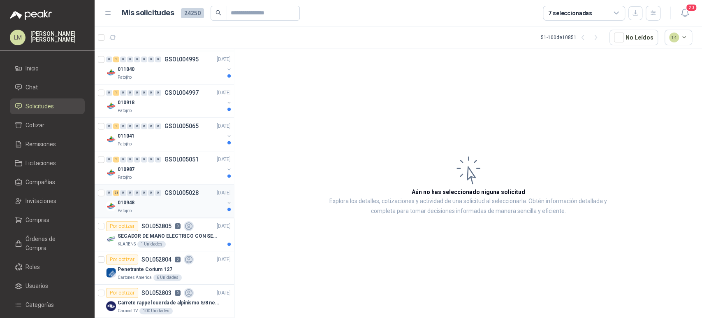
click at [144, 198] on div "010948" at bounding box center [171, 202] width 107 height 10
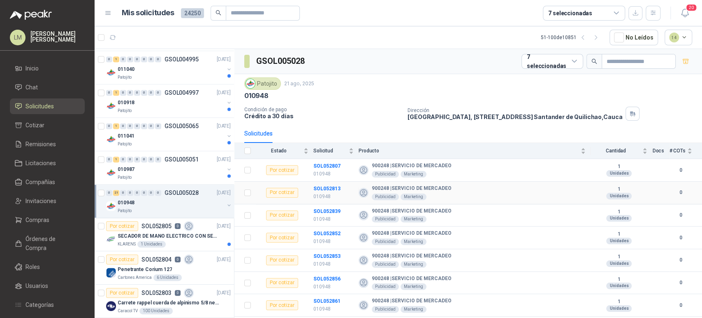
scroll to position [309, 0]
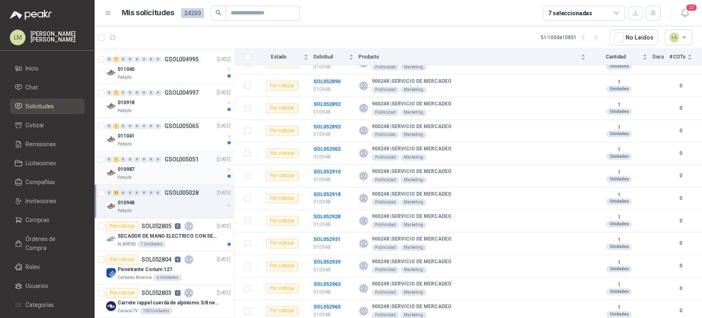
click at [154, 174] on div "Patojito" at bounding box center [171, 177] width 107 height 7
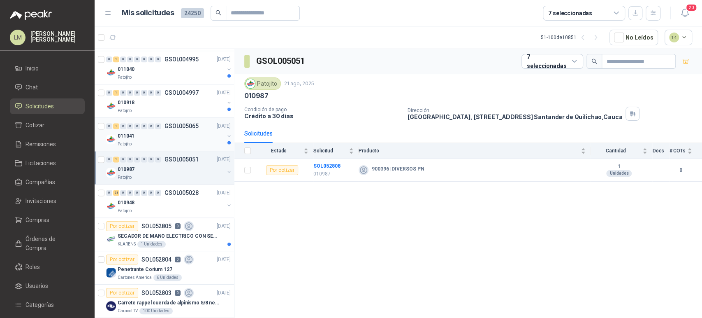
click at [169, 128] on div "0 1 0 0 0 0 0 0 GSOL005065 [DATE]" at bounding box center [169, 126] width 126 height 10
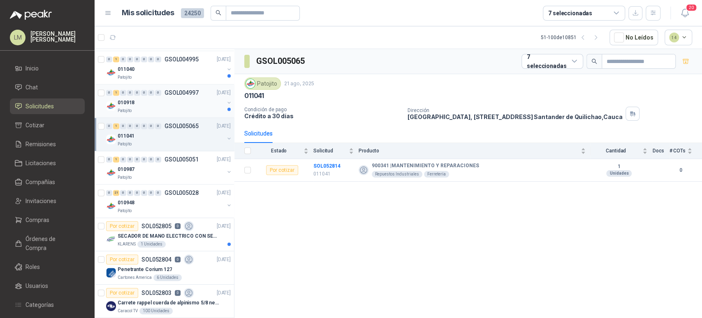
click at [166, 104] on div "010918" at bounding box center [171, 102] width 107 height 10
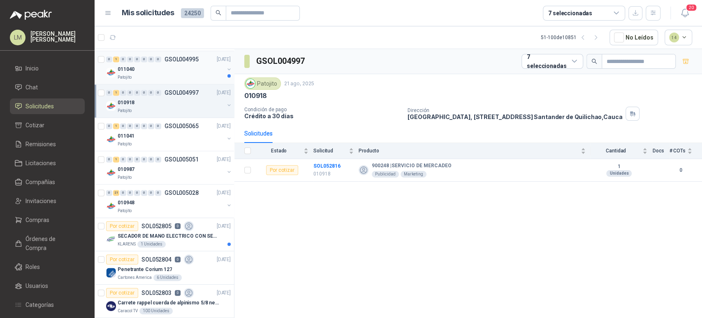
click at [173, 64] on div "011040" at bounding box center [171, 69] width 107 height 10
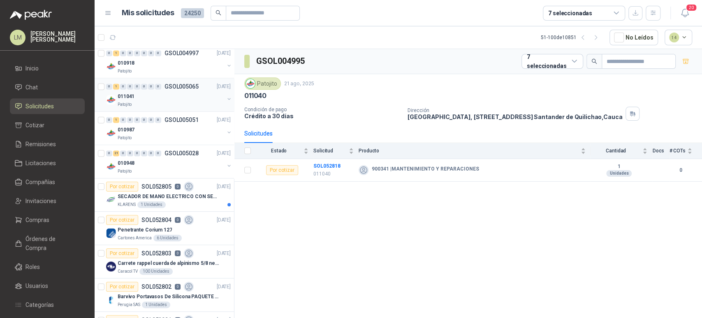
scroll to position [805, 0]
click at [169, 168] on div "Patojito" at bounding box center [171, 170] width 107 height 7
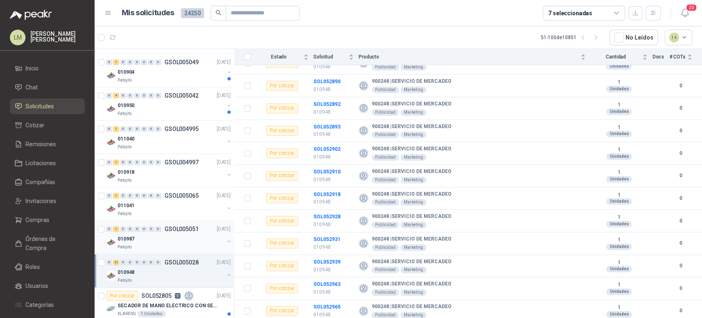
scroll to position [692, 0]
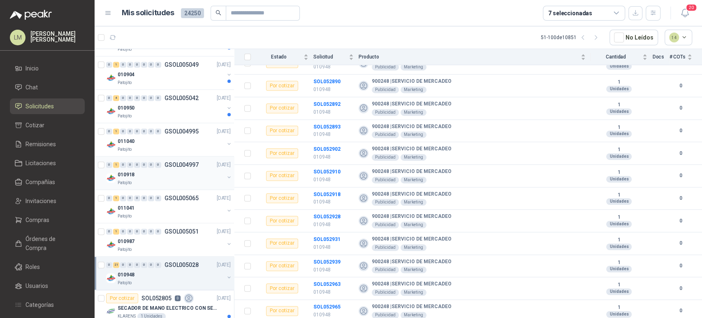
click at [144, 174] on div "010918" at bounding box center [171, 174] width 107 height 10
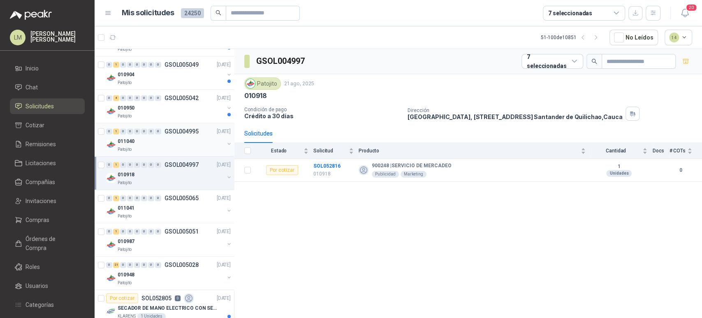
click at [163, 138] on div "011040" at bounding box center [171, 141] width 107 height 10
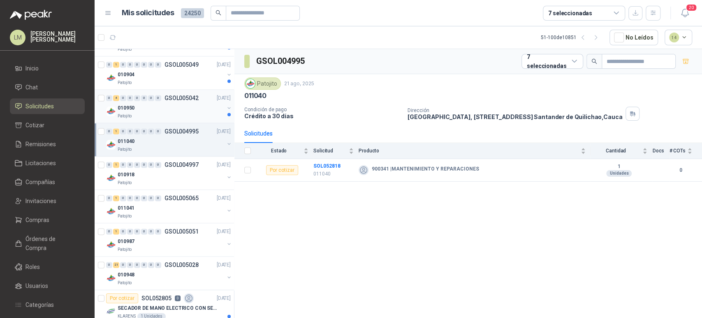
click at [163, 104] on div "010950" at bounding box center [171, 108] width 107 height 10
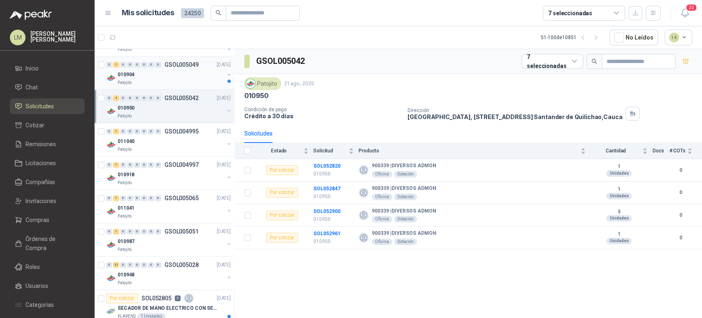
click at [162, 72] on div "010904" at bounding box center [171, 75] width 107 height 10
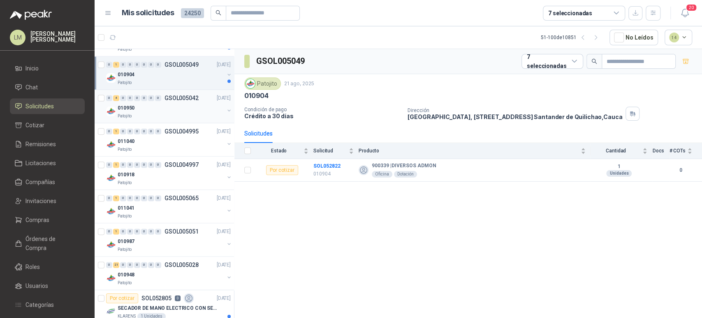
click at [156, 105] on div "010950" at bounding box center [171, 108] width 107 height 10
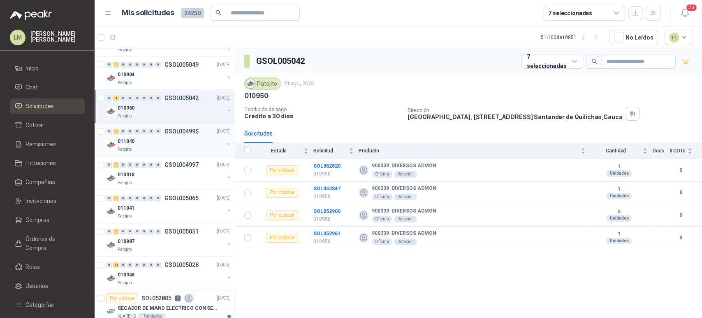
click at [164, 134] on div "0 1 0 0 0 0 0 0 GSOL004995 [DATE]" at bounding box center [169, 131] width 126 height 10
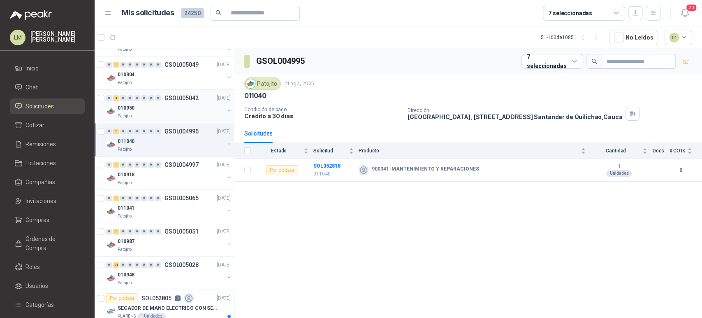
click at [169, 104] on div "010950" at bounding box center [171, 108] width 107 height 10
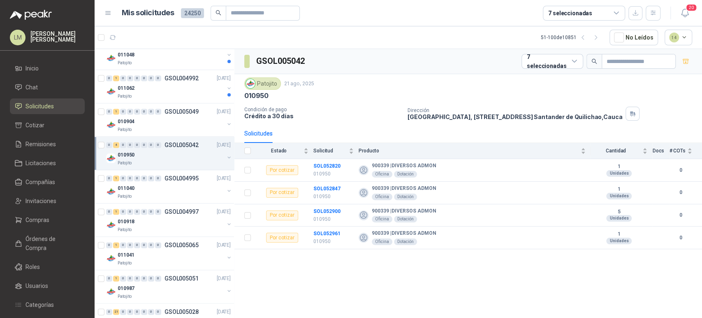
scroll to position [643, 0]
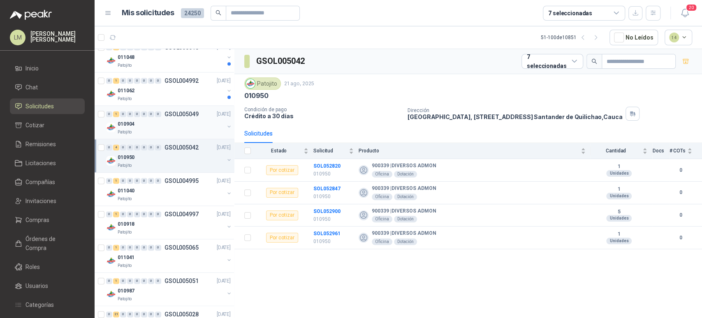
click at [166, 120] on div "010904" at bounding box center [171, 124] width 107 height 10
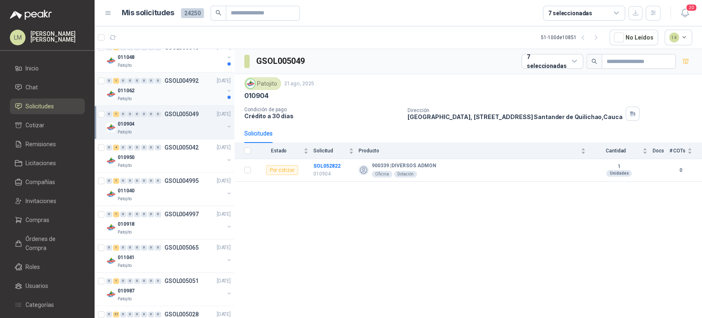
click at [167, 95] on div "Patojito" at bounding box center [171, 98] width 107 height 7
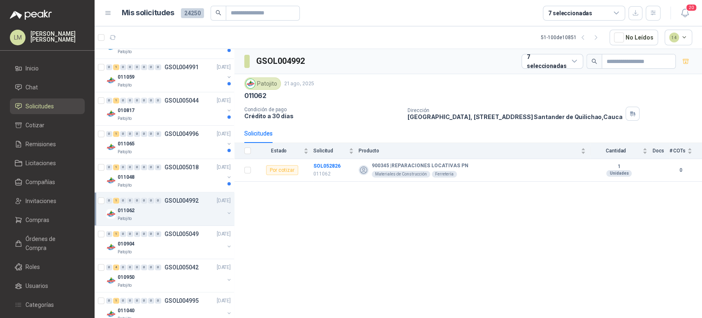
scroll to position [523, 0]
click at [145, 174] on div "011048" at bounding box center [171, 177] width 107 height 10
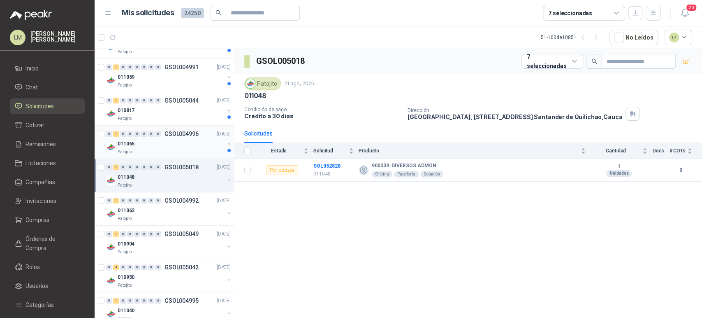
click at [156, 141] on div "011065" at bounding box center [171, 144] width 107 height 10
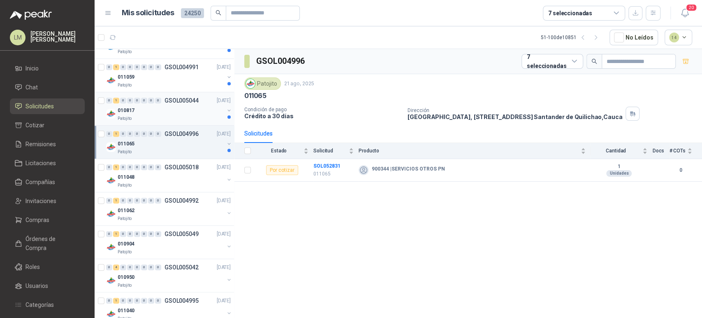
click at [172, 105] on div "010817" at bounding box center [171, 110] width 107 height 10
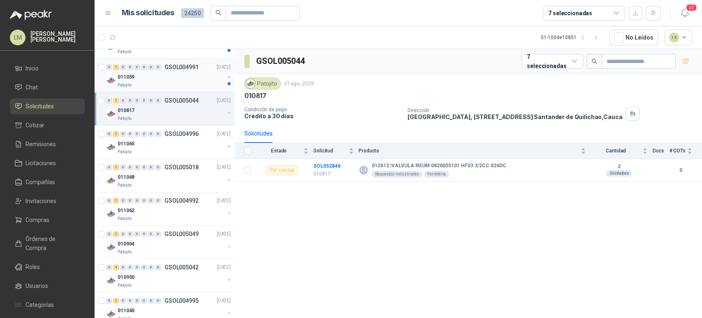
click at [174, 76] on div "011059" at bounding box center [171, 77] width 107 height 10
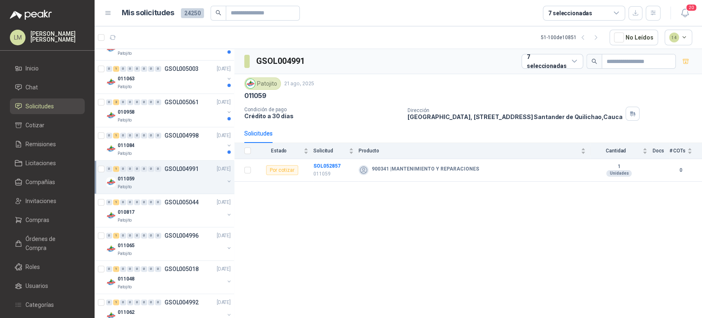
scroll to position [411, 0]
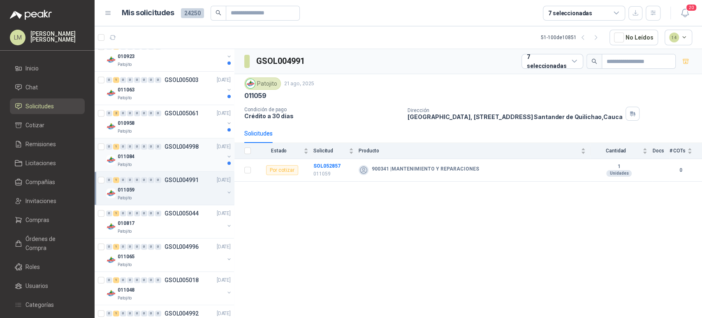
click at [160, 161] on div "Patojito" at bounding box center [171, 164] width 107 height 7
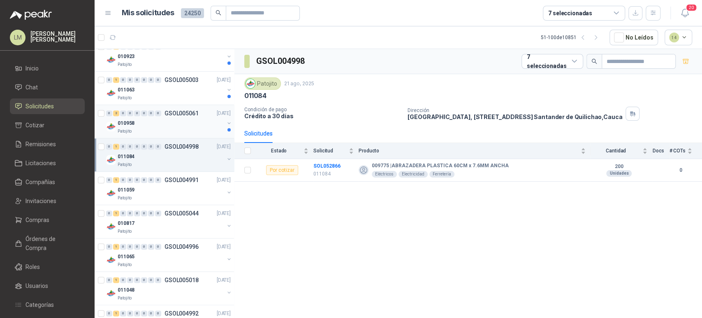
click at [172, 123] on div "010958" at bounding box center [171, 123] width 107 height 10
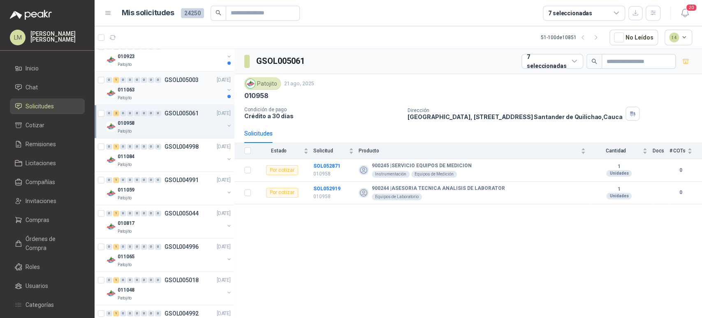
click at [173, 96] on div "Patojito" at bounding box center [171, 98] width 107 height 7
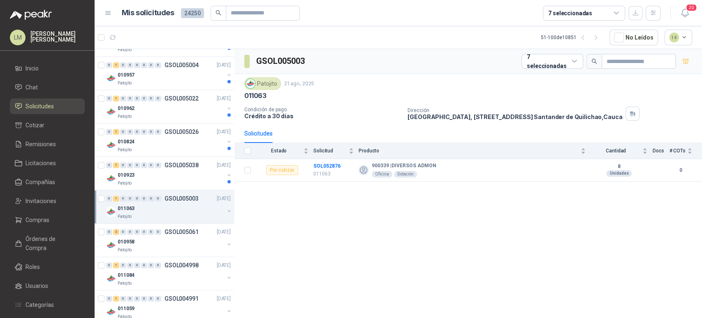
scroll to position [292, 0]
click at [163, 172] on div "010923" at bounding box center [171, 175] width 107 height 10
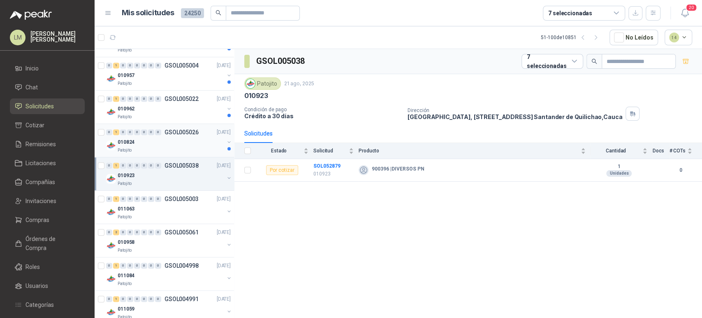
click at [172, 142] on div "010824" at bounding box center [171, 142] width 107 height 10
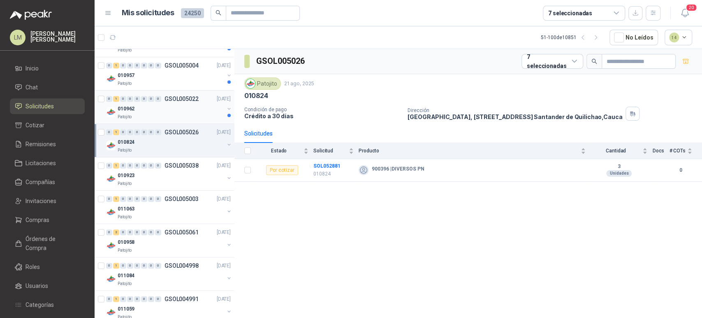
click at [180, 111] on div "010962" at bounding box center [171, 109] width 107 height 10
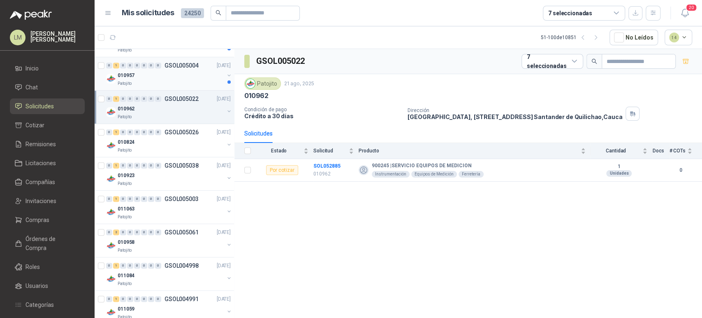
click at [180, 72] on div "010957" at bounding box center [171, 75] width 107 height 10
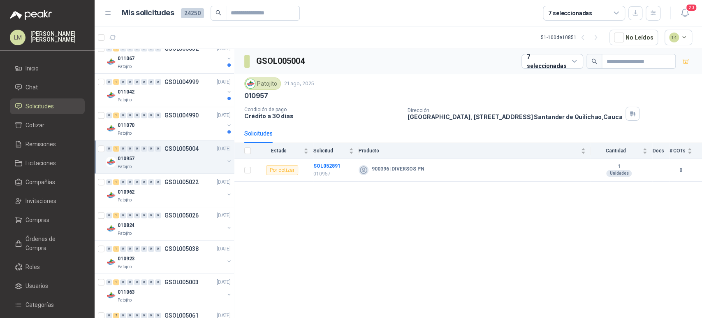
scroll to position [191, 0]
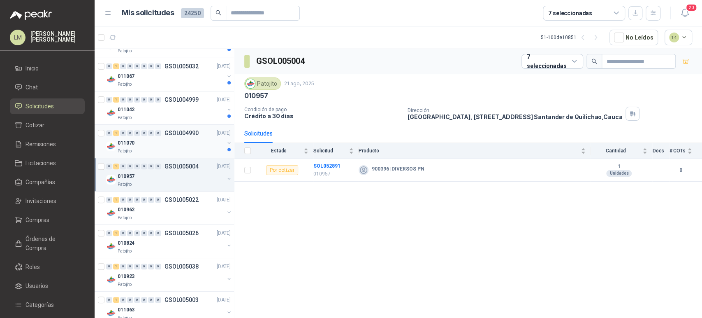
click at [159, 131] on div "0" at bounding box center [158, 133] width 6 height 6
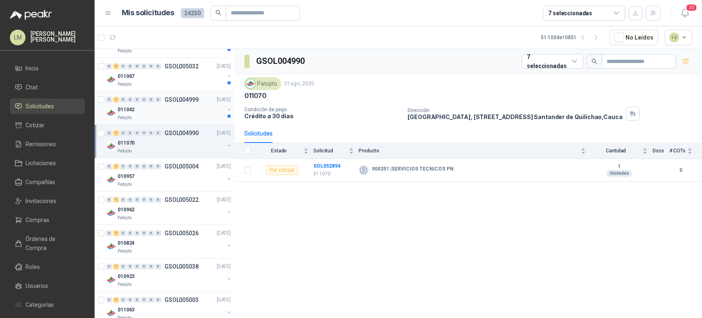
click at [174, 105] on div "011042" at bounding box center [171, 109] width 107 height 10
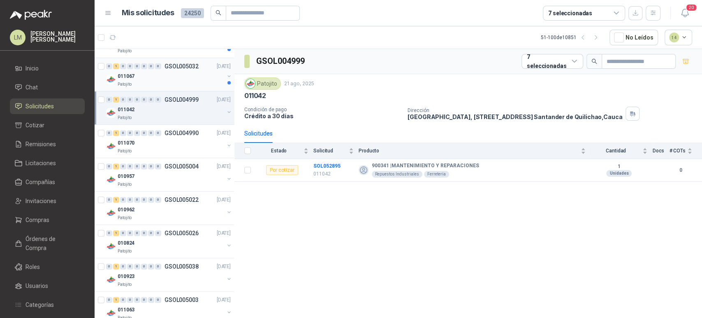
click at [184, 72] on div "011067" at bounding box center [171, 76] width 107 height 10
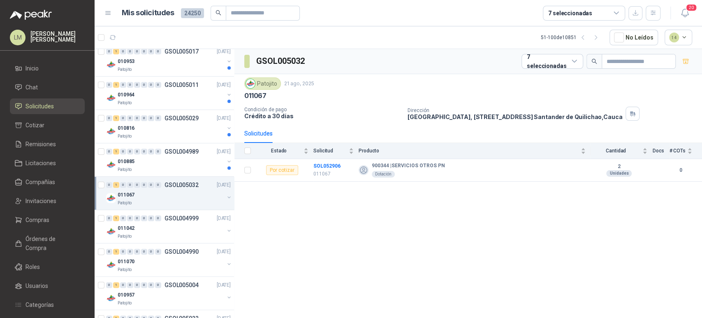
scroll to position [69, 0]
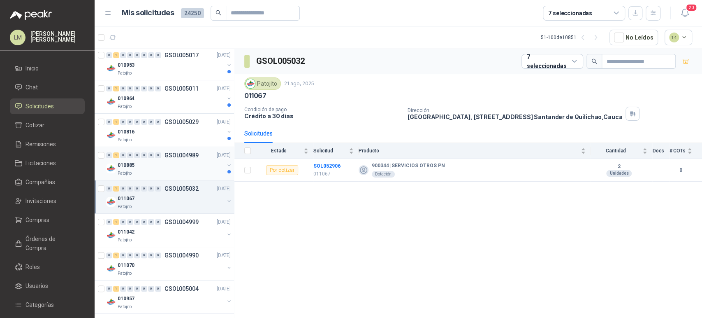
click at [158, 161] on div "010885" at bounding box center [171, 165] width 107 height 10
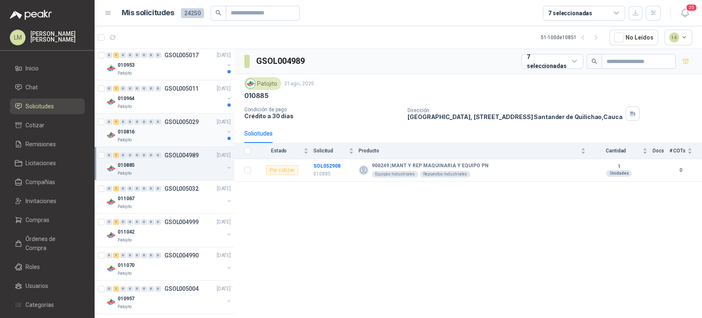
click at [170, 127] on div "010816" at bounding box center [171, 132] width 107 height 10
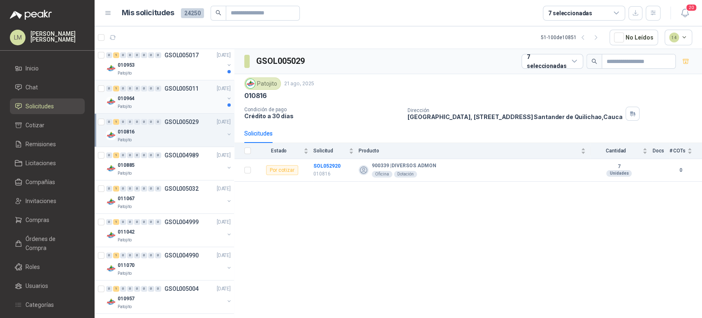
click at [183, 90] on p "GSOL005011" at bounding box center [182, 89] width 34 height 6
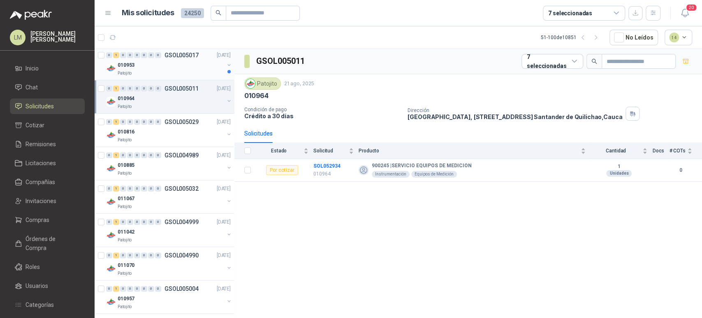
click at [191, 64] on div "010953" at bounding box center [171, 65] width 107 height 10
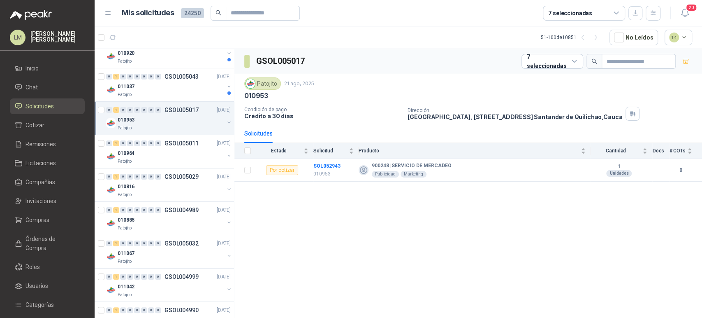
scroll to position [0, 0]
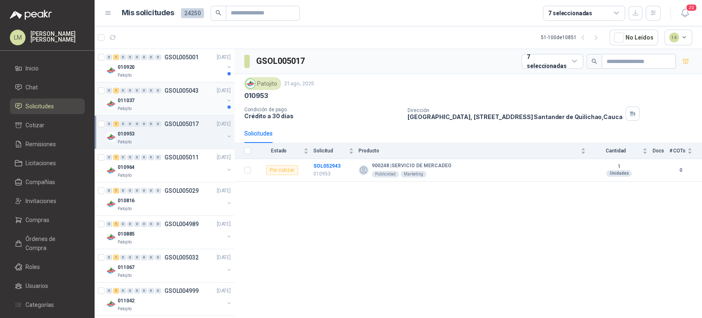
click at [173, 114] on div "0 1 0 0 0 0 0 0 GSOL005043 [DATE] 011037 Patojito" at bounding box center [164, 98] width 139 height 33
click at [172, 101] on div "011037" at bounding box center [171, 100] width 107 height 10
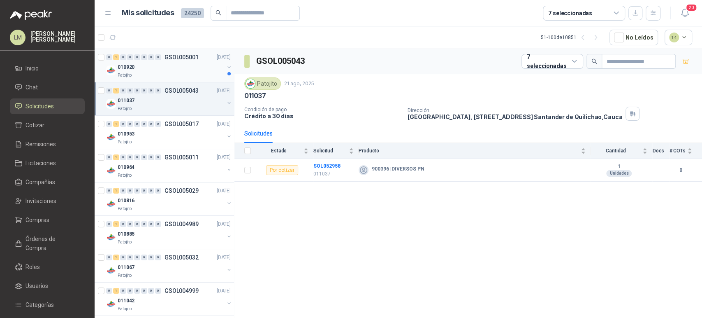
click at [184, 72] on div "Patojito" at bounding box center [171, 75] width 107 height 7
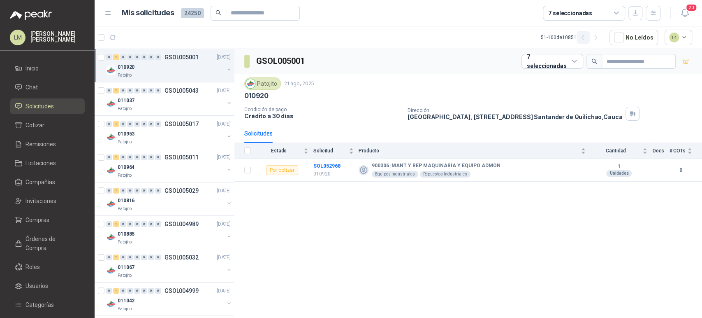
click at [585, 42] on button "button" at bounding box center [583, 37] width 13 height 13
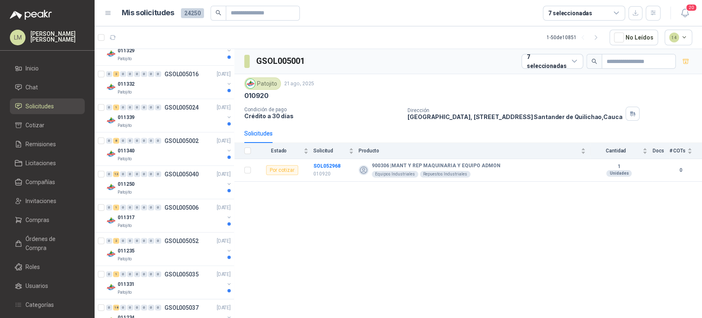
scroll to position [1403, 0]
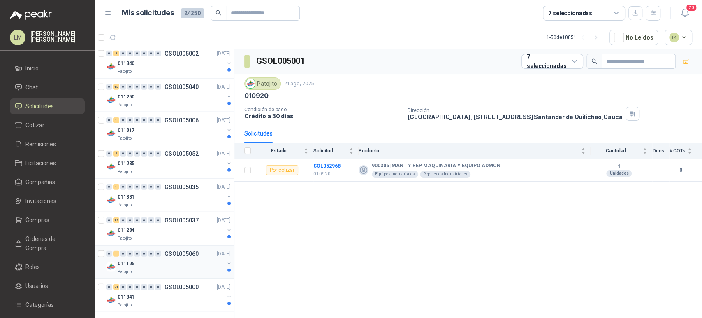
click at [197, 272] on div "0 1 0 0 0 0 0 0 GSOL005060 [DATE] 011195 Patojito" at bounding box center [164, 261] width 139 height 33
click at [192, 295] on div "011341" at bounding box center [171, 297] width 107 height 10
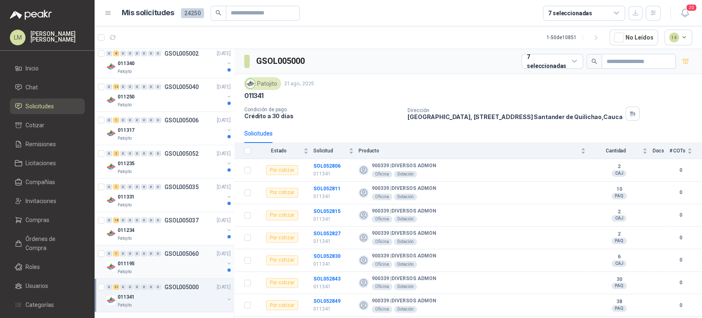
click at [178, 258] on div "011195" at bounding box center [171, 263] width 107 height 10
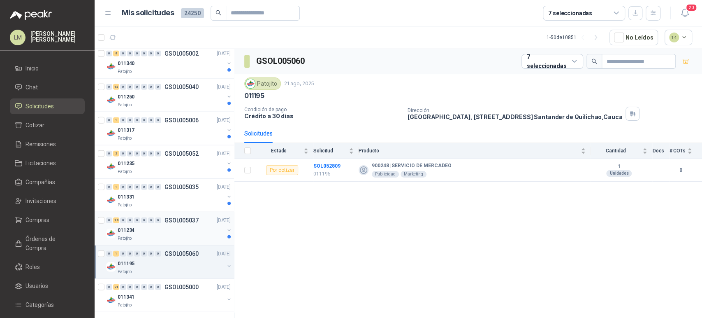
click at [181, 235] on div "Patojito" at bounding box center [171, 238] width 107 height 7
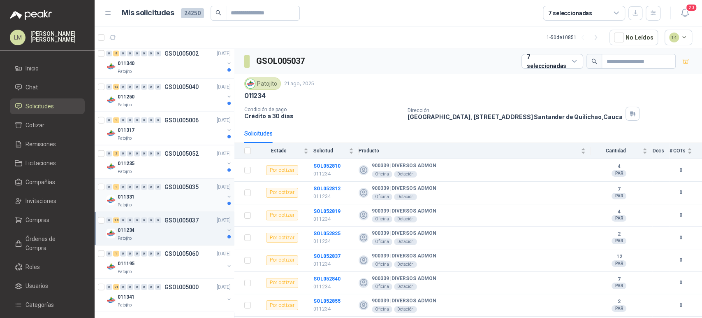
click at [179, 202] on div "Patojito" at bounding box center [171, 205] width 107 height 7
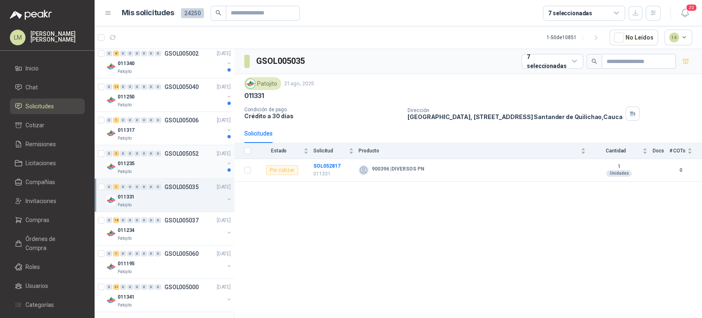
click at [185, 158] on div "011235" at bounding box center [171, 163] width 107 height 10
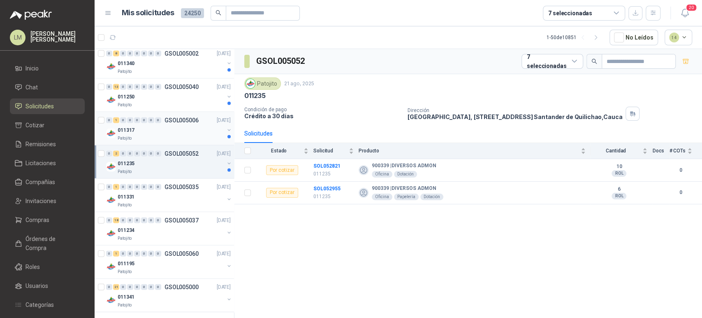
click at [187, 126] on div "011317" at bounding box center [171, 130] width 107 height 10
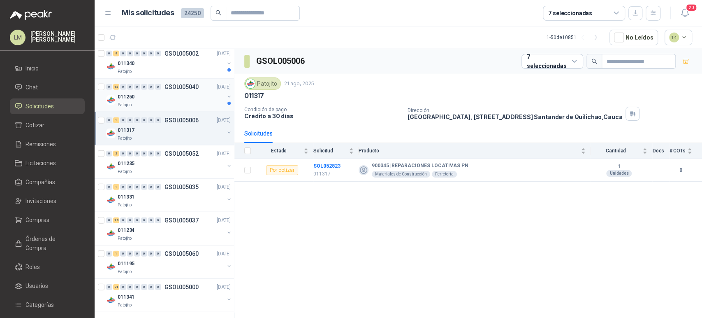
click at [183, 97] on div "011250" at bounding box center [171, 97] width 107 height 10
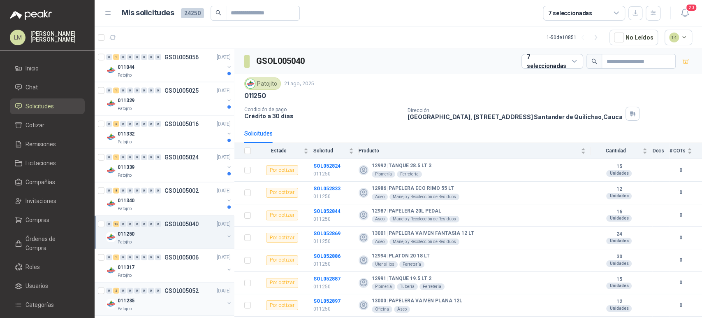
scroll to position [1262, 0]
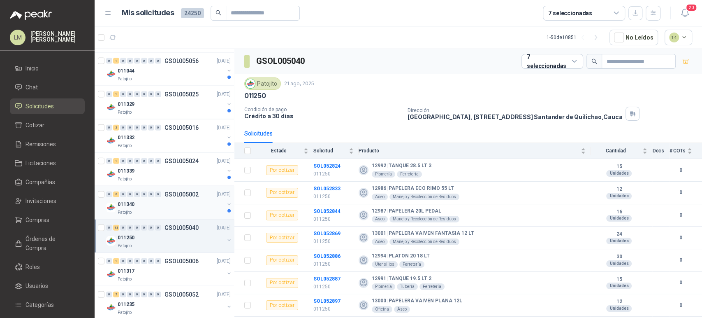
click at [148, 199] on div "011340" at bounding box center [171, 204] width 107 height 10
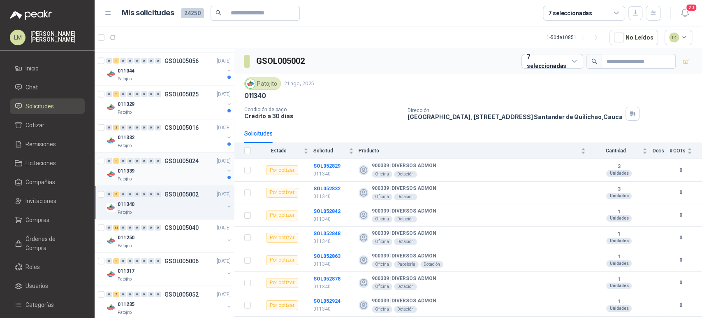
click at [166, 169] on div "011339" at bounding box center [171, 171] width 107 height 10
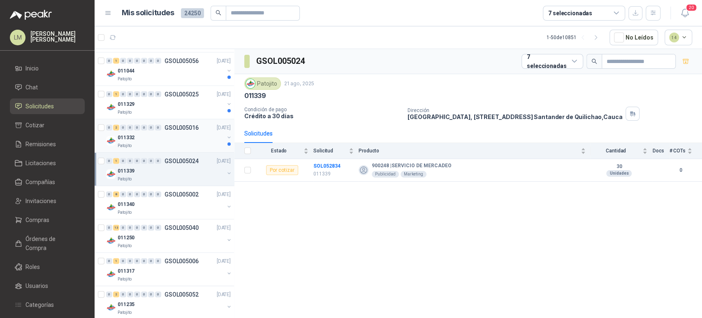
click at [169, 132] on div "011332" at bounding box center [171, 137] width 107 height 10
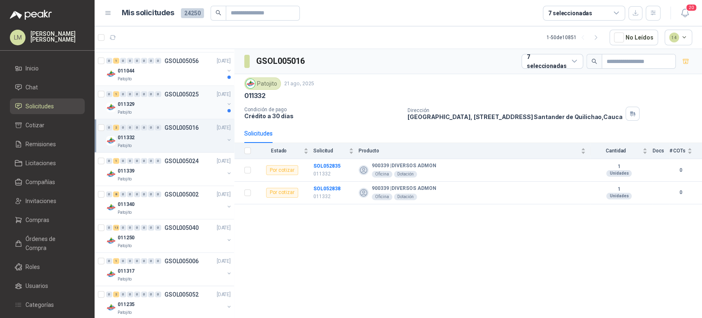
click at [169, 102] on div "011329" at bounding box center [171, 104] width 107 height 10
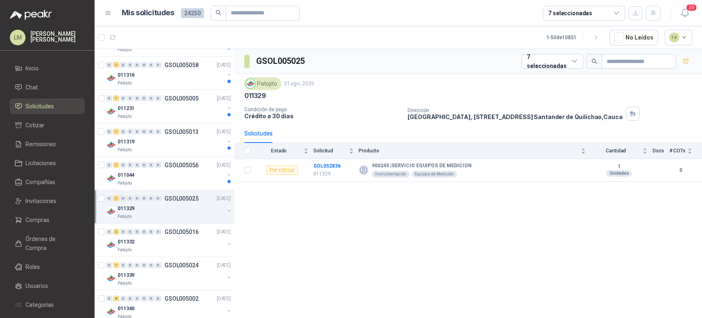
scroll to position [1141, 0]
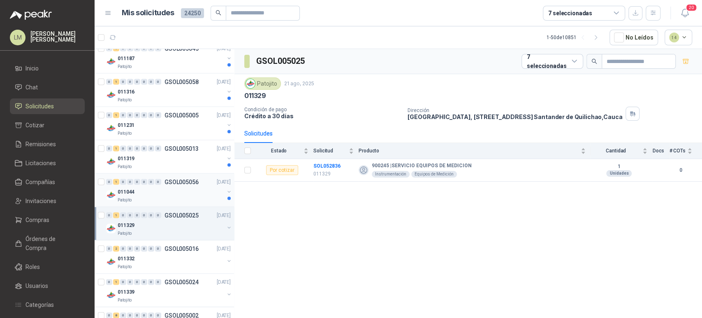
click at [163, 183] on div "0 1 0 0 0 0 0 0 GSOL005056" at bounding box center [152, 182] width 93 height 6
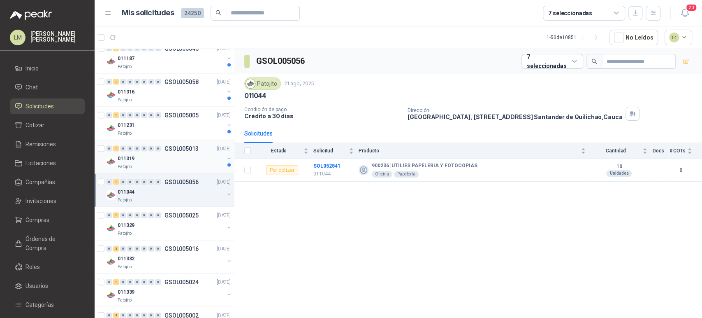
click at [169, 165] on div "Patojito" at bounding box center [171, 166] width 107 height 7
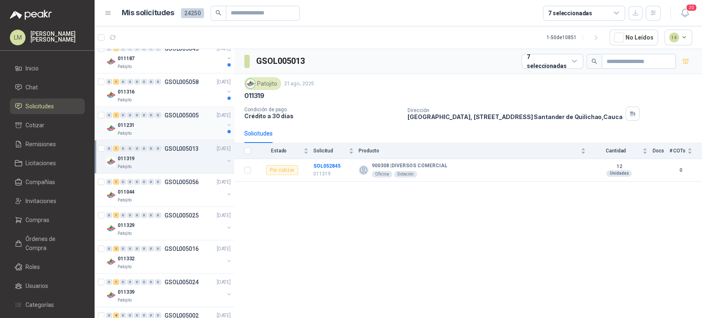
click at [174, 133] on div "Patojito" at bounding box center [171, 133] width 107 height 7
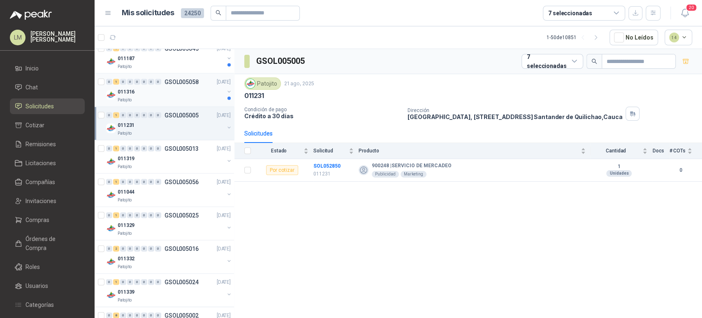
click at [183, 89] on div "011316" at bounding box center [171, 92] width 107 height 10
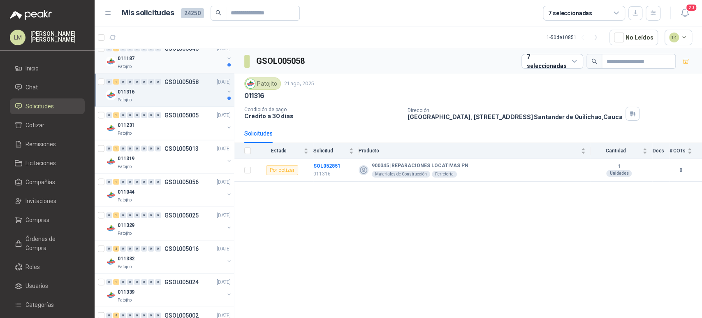
click at [186, 63] on div "Patojito" at bounding box center [171, 66] width 107 height 7
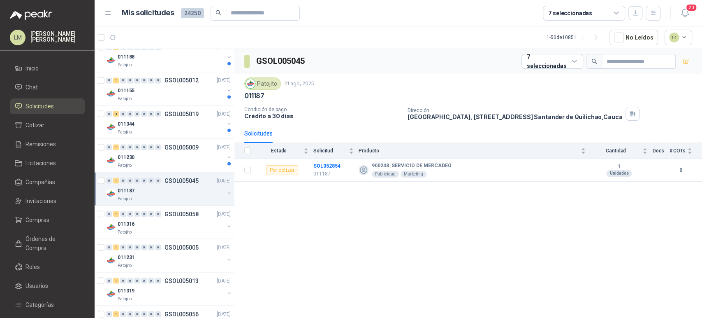
scroll to position [995, 0]
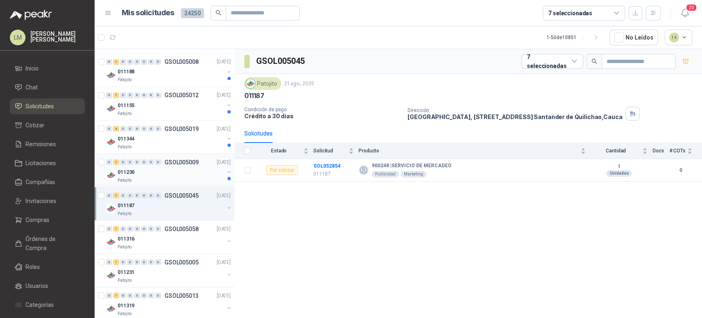
click at [164, 170] on div "011230" at bounding box center [171, 172] width 107 height 10
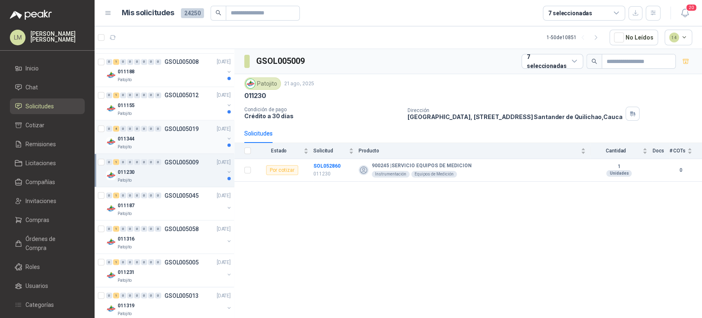
click at [173, 143] on div "Patojito" at bounding box center [171, 146] width 107 height 7
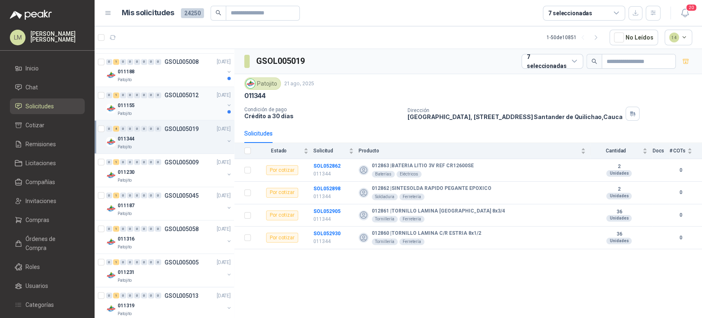
click at [178, 107] on div "011155" at bounding box center [171, 105] width 107 height 10
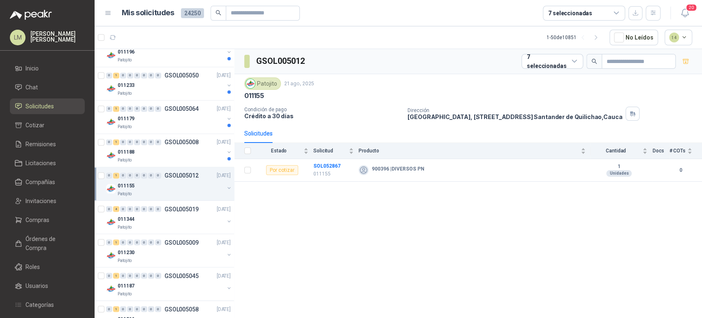
scroll to position [911, 0]
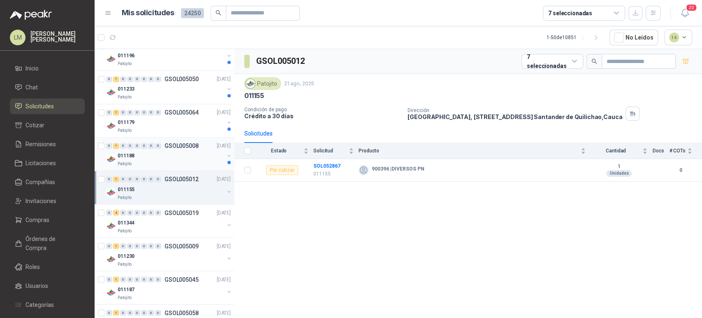
click at [174, 157] on div "011188" at bounding box center [171, 156] width 107 height 10
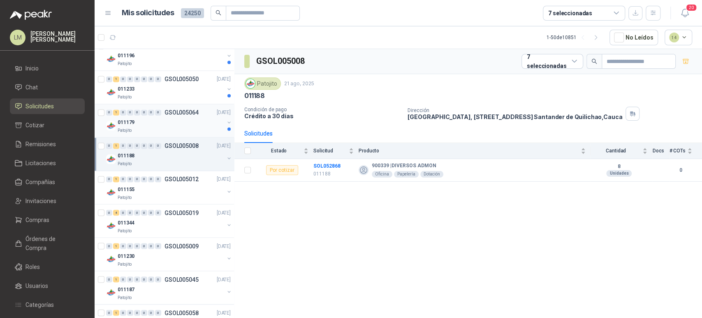
click at [185, 125] on div "011179" at bounding box center [171, 122] width 107 height 10
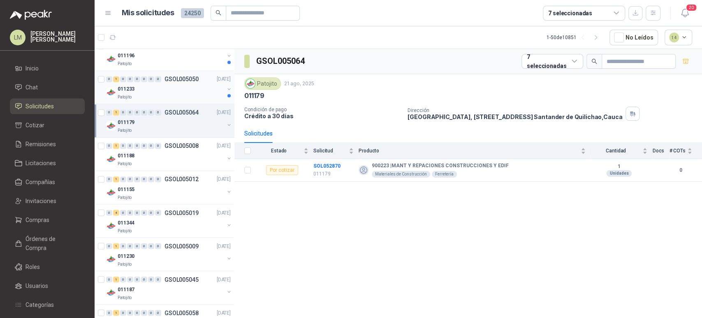
click at [186, 94] on div "Patojito" at bounding box center [171, 97] width 107 height 7
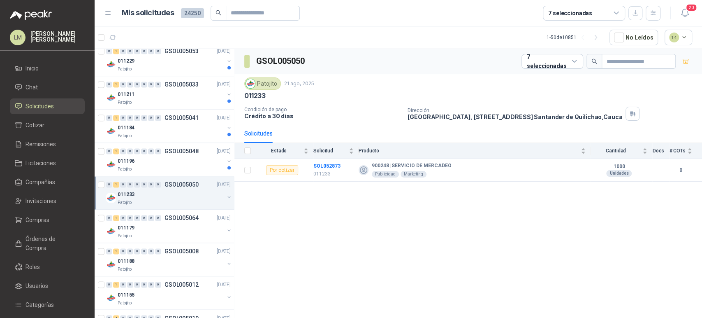
scroll to position [800, 0]
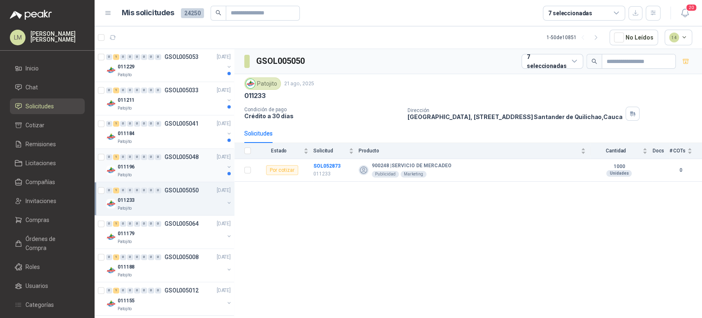
click at [171, 154] on p "GSOL005048" at bounding box center [182, 157] width 34 height 6
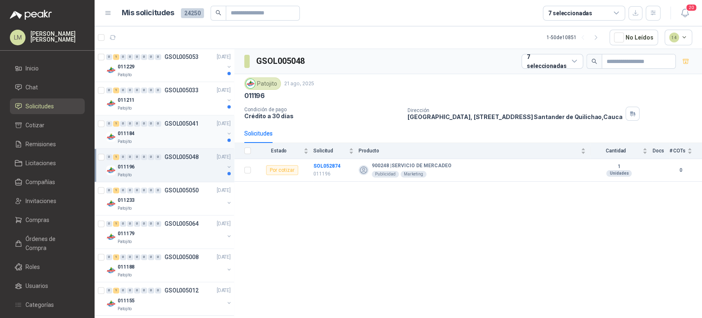
click at [173, 138] on div "Patojito" at bounding box center [171, 141] width 107 height 7
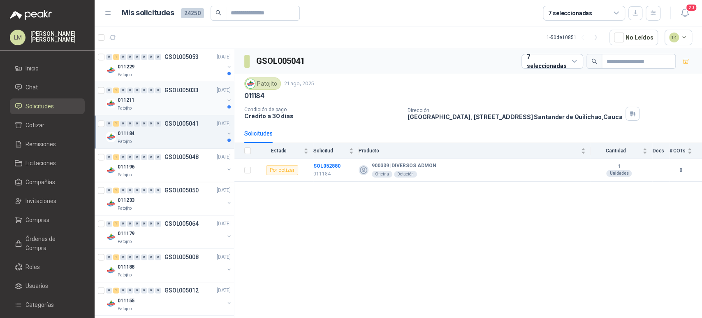
click at [181, 100] on div "011211" at bounding box center [171, 100] width 107 height 10
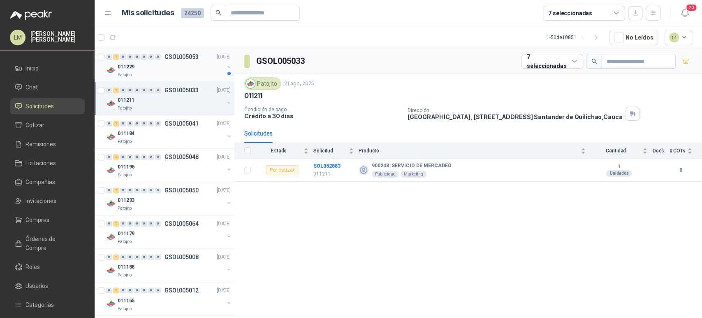
click at [175, 62] on div "011229" at bounding box center [171, 67] width 107 height 10
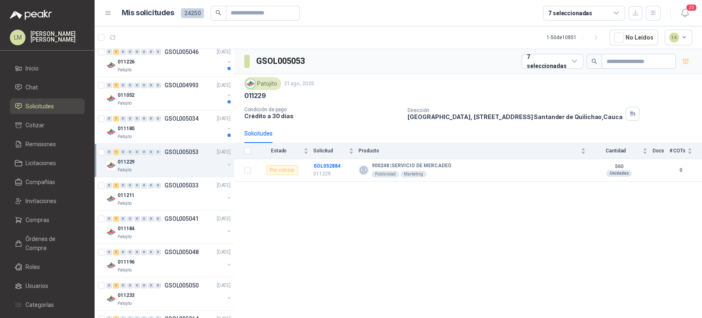
scroll to position [679, 0]
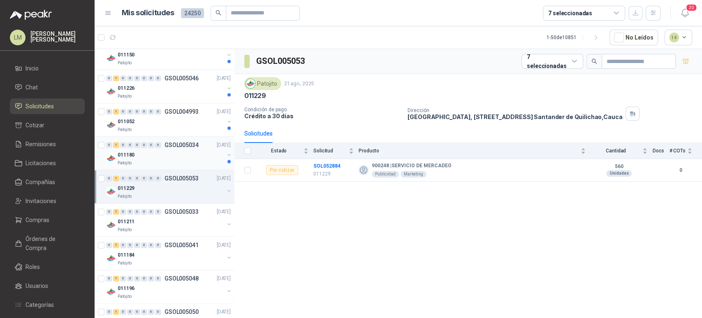
click at [174, 142] on p "GSOL005034" at bounding box center [182, 145] width 34 height 6
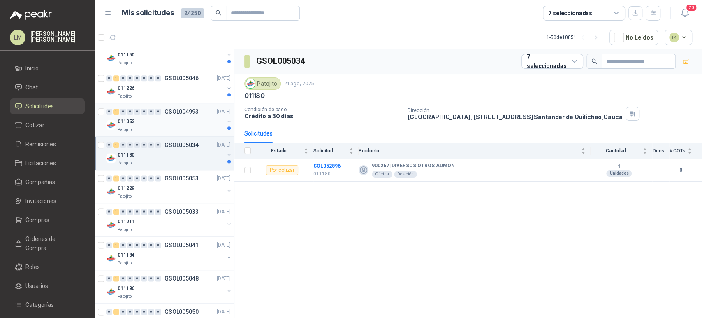
click at [179, 116] on div "011052" at bounding box center [171, 121] width 107 height 10
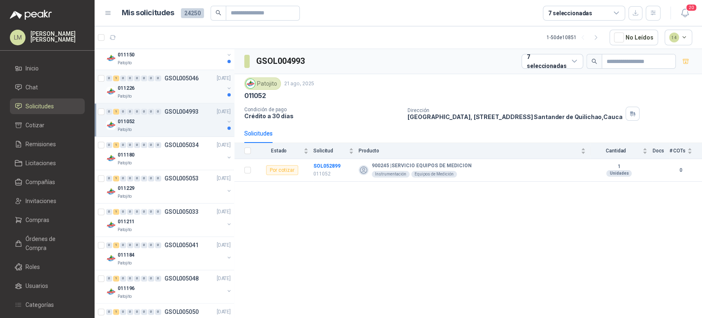
click at [177, 93] on div "Patojito" at bounding box center [171, 96] width 107 height 7
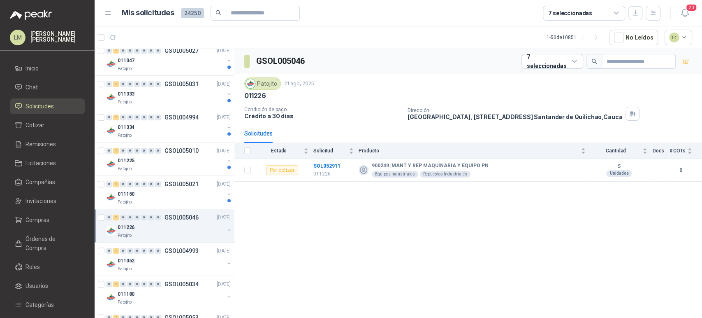
scroll to position [536, 0]
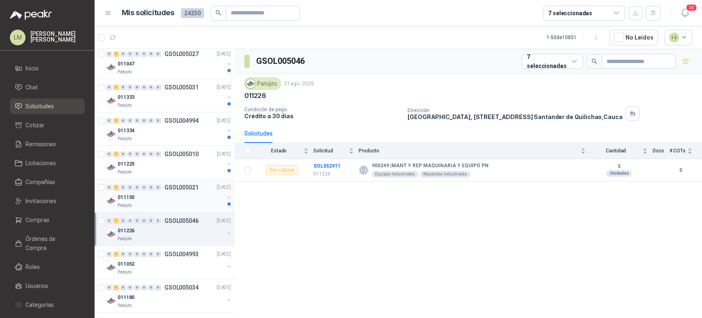
click at [165, 187] on p "GSOL005021" at bounding box center [182, 187] width 34 height 6
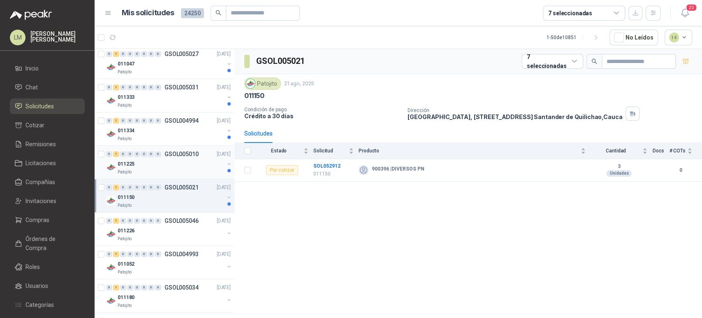
click at [174, 160] on div "011225" at bounding box center [171, 164] width 107 height 10
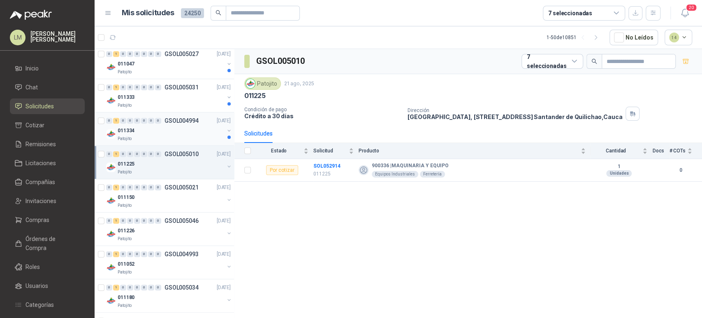
click at [179, 126] on div "011334" at bounding box center [171, 130] width 107 height 10
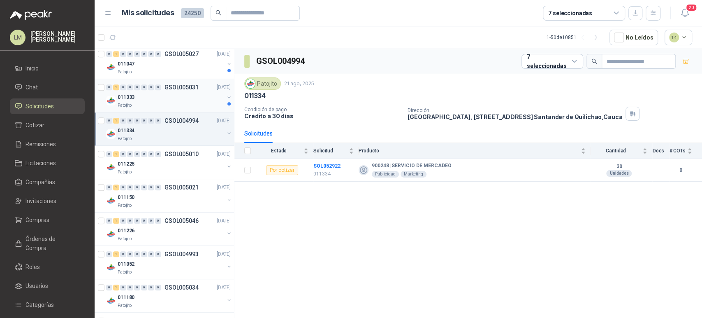
click at [173, 97] on div "011333" at bounding box center [171, 97] width 107 height 10
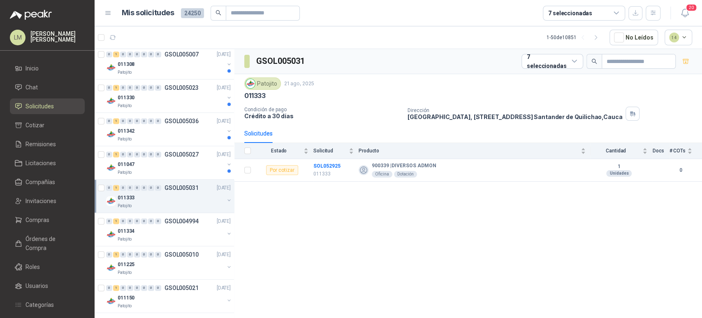
scroll to position [436, 0]
click at [162, 161] on div "011047" at bounding box center [171, 165] width 107 height 10
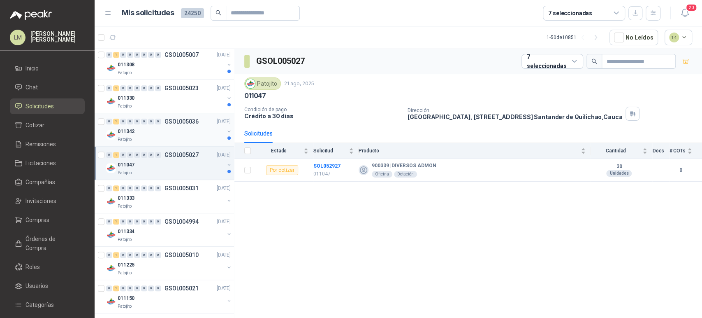
click at [172, 134] on div "011342" at bounding box center [171, 131] width 107 height 10
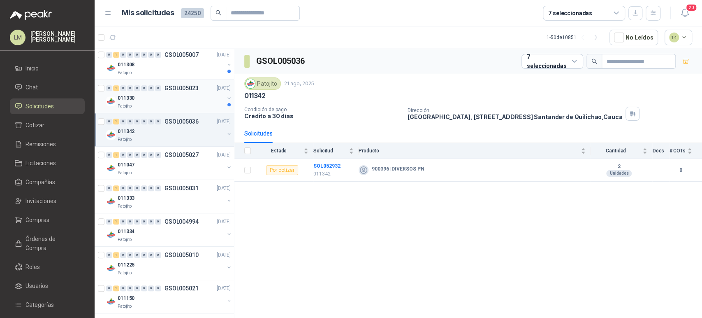
click at [180, 95] on div "011330" at bounding box center [171, 98] width 107 height 10
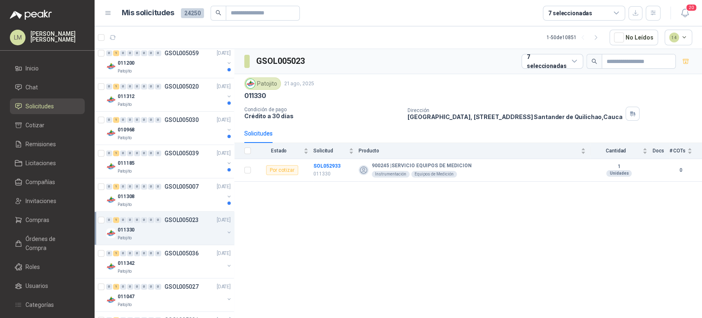
scroll to position [304, 0]
click at [169, 186] on p "GSOL005007" at bounding box center [182, 187] width 34 height 6
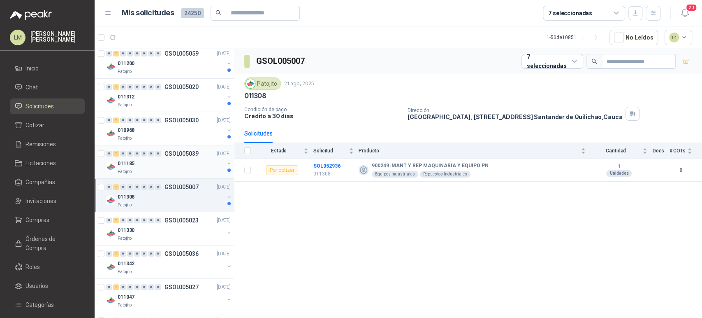
click at [174, 160] on div "011185" at bounding box center [171, 163] width 107 height 10
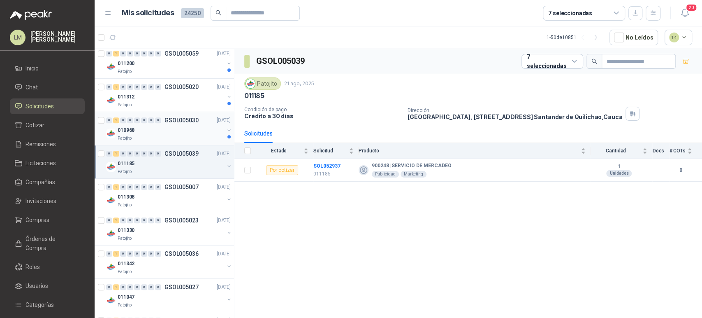
click at [173, 125] on div "010968" at bounding box center [171, 130] width 107 height 10
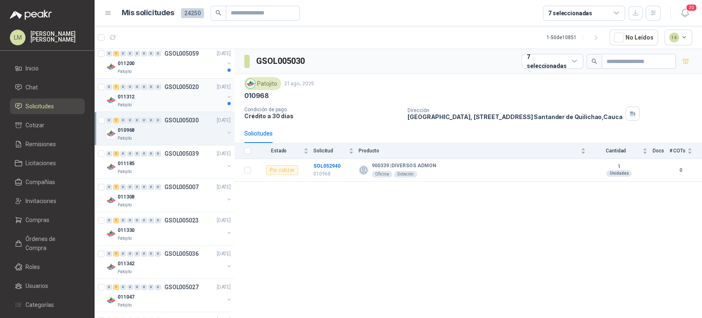
click at [165, 100] on div "011312" at bounding box center [171, 97] width 107 height 10
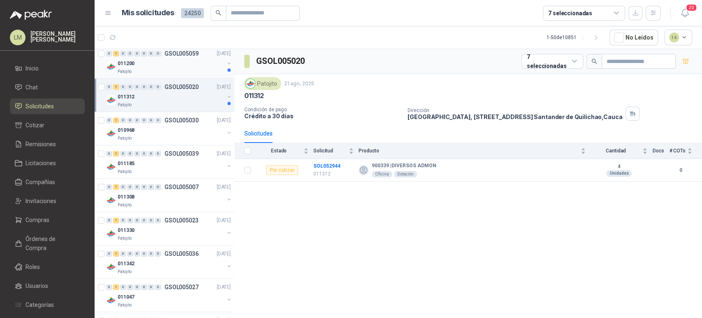
click at [174, 68] on div "Patojito" at bounding box center [171, 71] width 107 height 7
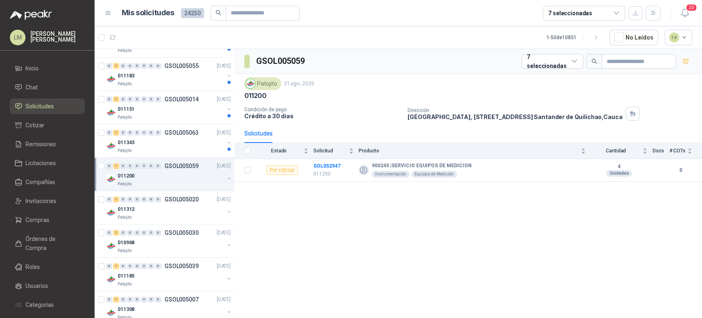
scroll to position [162, 0]
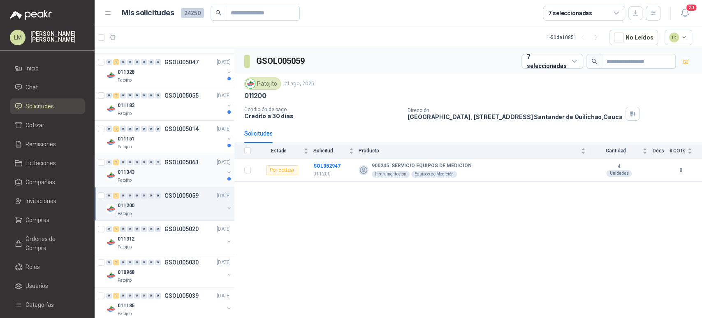
click at [163, 167] on div "011343" at bounding box center [171, 172] width 107 height 10
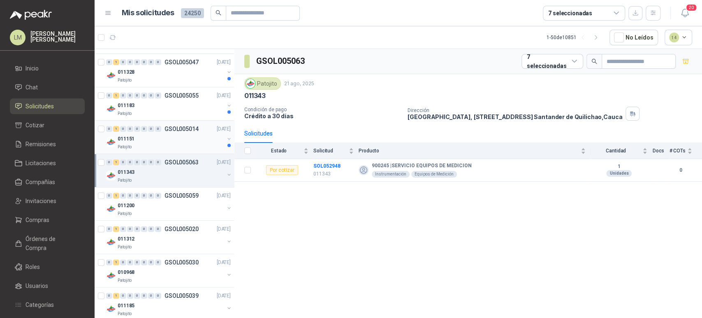
click at [173, 144] on div "Patojito" at bounding box center [171, 147] width 107 height 7
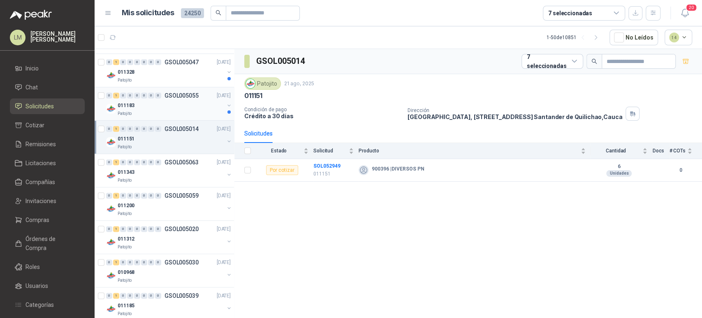
click at [174, 100] on div "011183" at bounding box center [171, 105] width 107 height 10
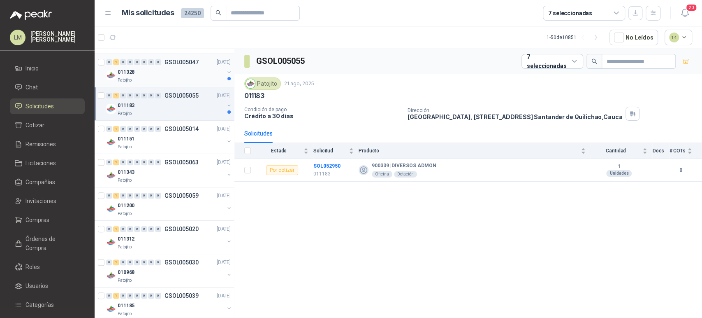
click at [174, 74] on div "011328" at bounding box center [171, 72] width 107 height 10
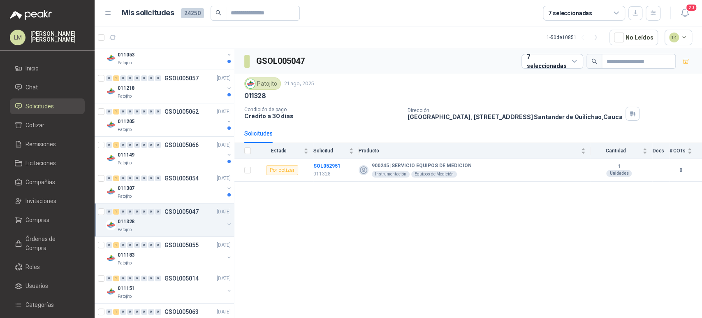
scroll to position [12, 0]
click at [166, 181] on p "GSOL005054" at bounding box center [182, 179] width 34 height 6
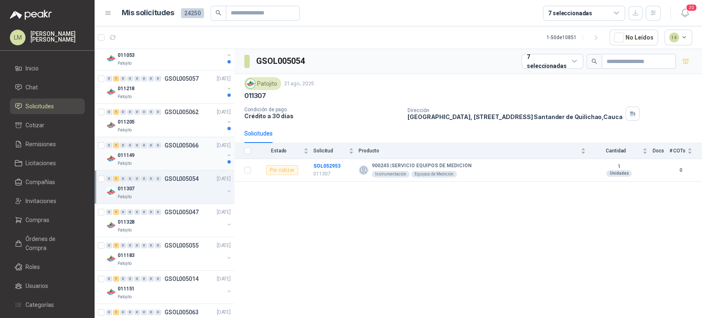
click at [172, 160] on div "Patojito" at bounding box center [171, 163] width 107 height 7
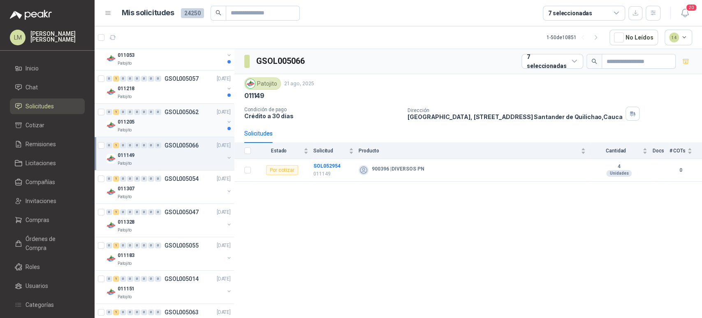
click at [181, 123] on div "011205" at bounding box center [171, 122] width 107 height 10
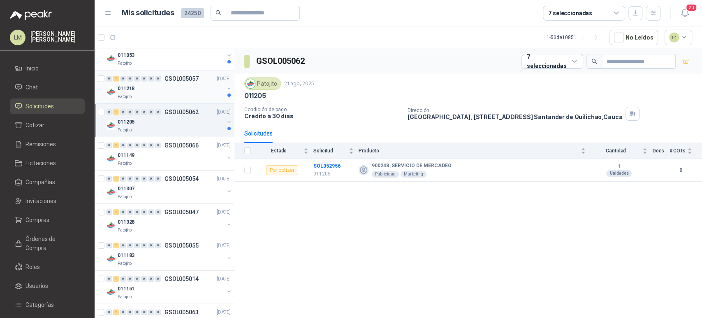
click at [182, 88] on div "011218" at bounding box center [171, 89] width 107 height 10
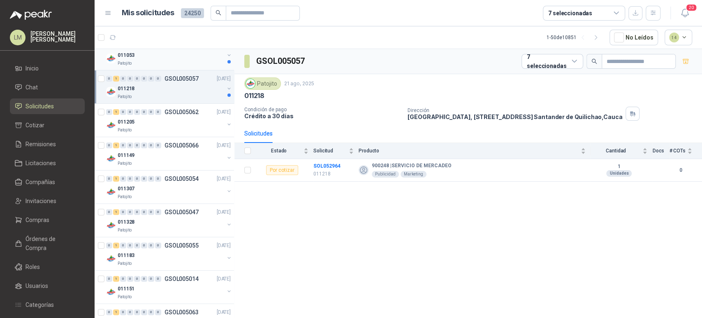
click at [169, 63] on div "Patojito" at bounding box center [171, 63] width 107 height 7
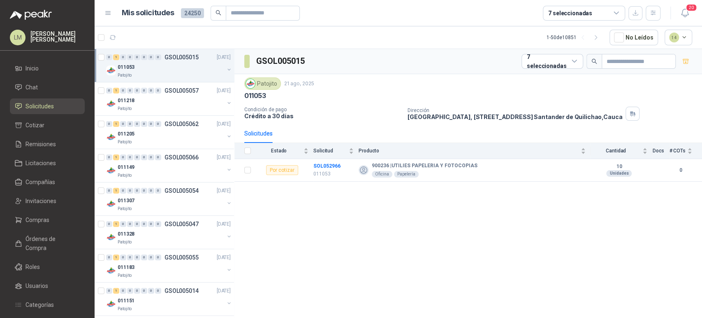
click at [160, 68] on div "011053" at bounding box center [171, 67] width 107 height 10
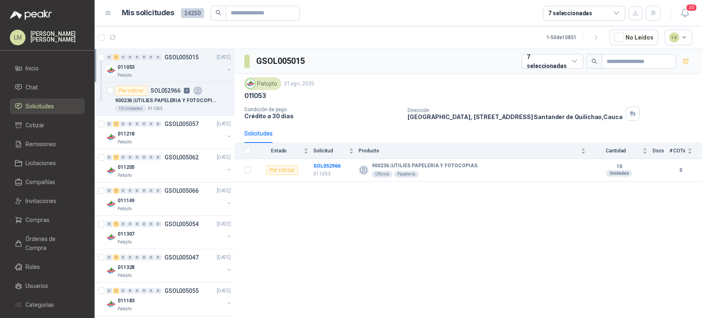
click at [226, 67] on button "button" at bounding box center [229, 69] width 7 height 7
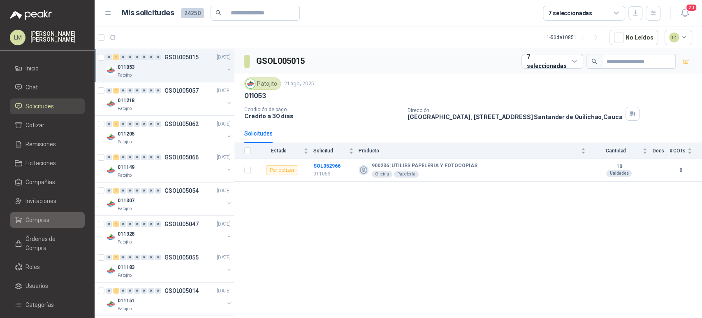
click at [39, 216] on span "Compras" at bounding box center [38, 219] width 24 height 9
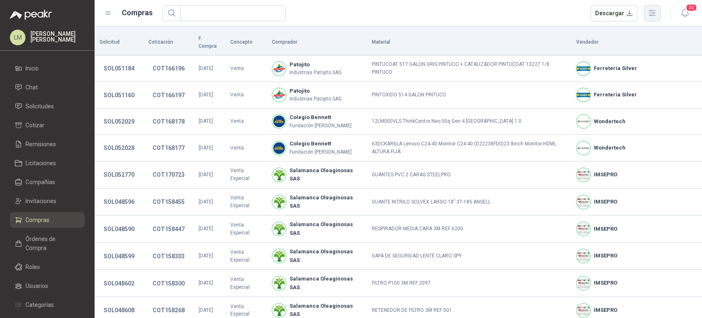
click at [652, 17] on icon "button" at bounding box center [651, 12] width 9 height 9
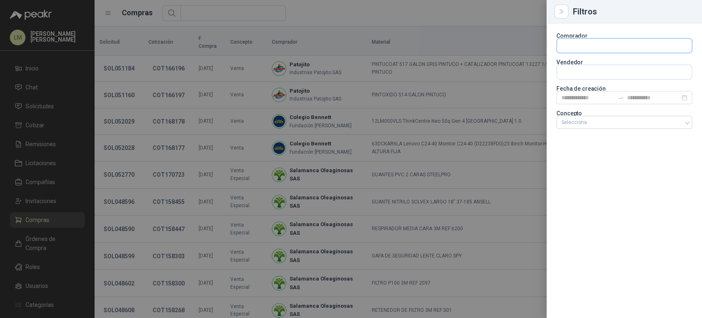
click at [596, 45] on input "text" at bounding box center [624, 46] width 135 height 14
type input "*****"
click at [588, 64] on p "Fleischmann Foods S.A." at bounding box center [614, 63] width 77 height 5
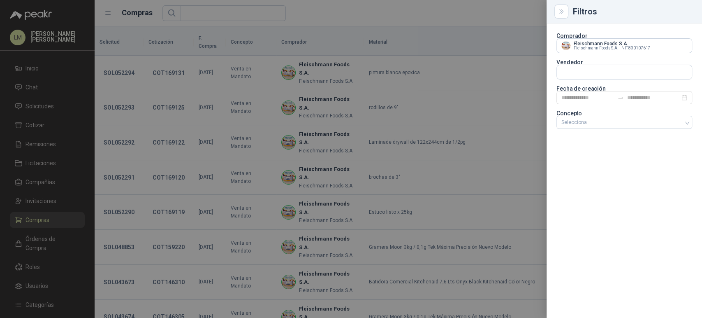
click at [324, 28] on div at bounding box center [351, 159] width 702 height 318
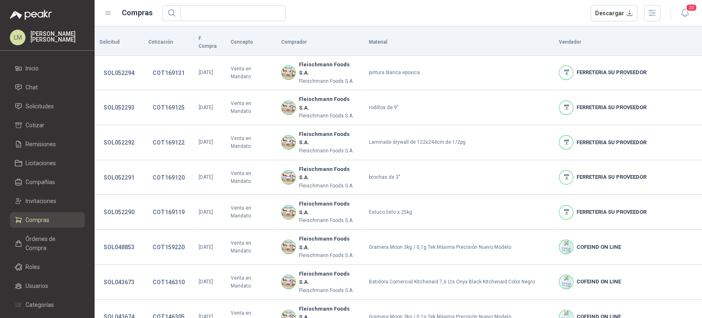
click at [35, 98] on ul "Inicio Chat Solicitudes Cotizar Remisiones Licitaciones Compañías Invitaciones …" at bounding box center [47, 216] width 95 height 312
click at [34, 103] on span "Solicitudes" at bounding box center [40, 106] width 28 height 9
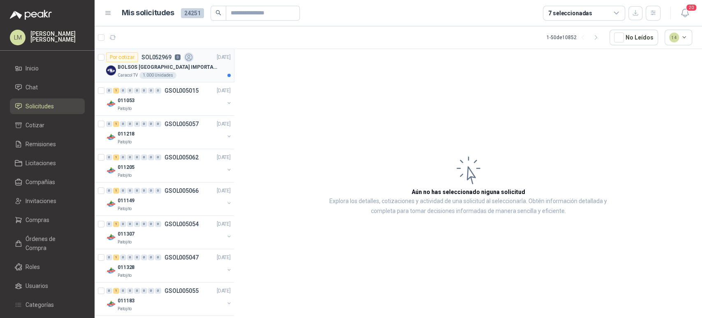
click at [135, 73] on p "Caracol TV" at bounding box center [128, 75] width 20 height 7
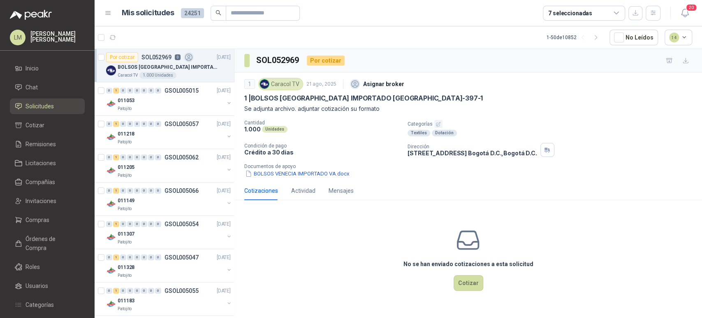
click at [439, 123] on icon "button" at bounding box center [438, 123] width 5 height 5
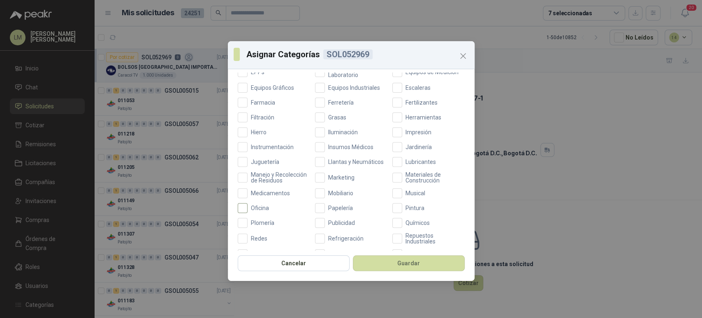
scroll to position [246, 0]
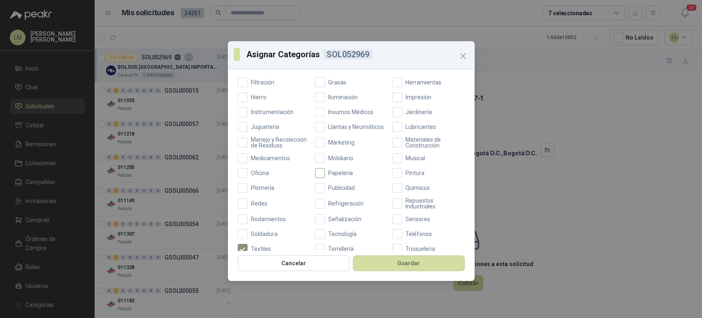
click at [336, 176] on span "Papelería" at bounding box center [340, 173] width 31 height 6
click at [326, 174] on div "Aceites Acero Agropecuario Aires Acondicionados Alambres Alarmas Armamento Artí…" at bounding box center [351, 80] width 227 height 405
click at [325, 176] on span "Papelería" at bounding box center [340, 173] width 31 height 6
click at [326, 190] on span "Publicidad" at bounding box center [341, 188] width 33 height 6
click at [387, 269] on button "Guardar" at bounding box center [409, 263] width 112 height 16
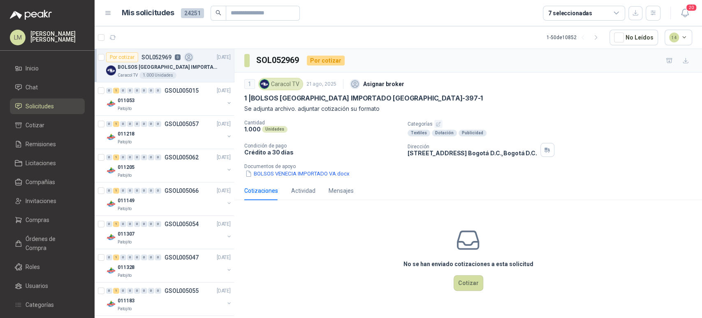
click at [36, 227] on ul "Inicio Chat Solicitudes Cotizar Remisiones Licitaciones Compañías Invitaciones …" at bounding box center [47, 216] width 95 height 312
click at [38, 212] on link "Compras" at bounding box center [47, 220] width 75 height 16
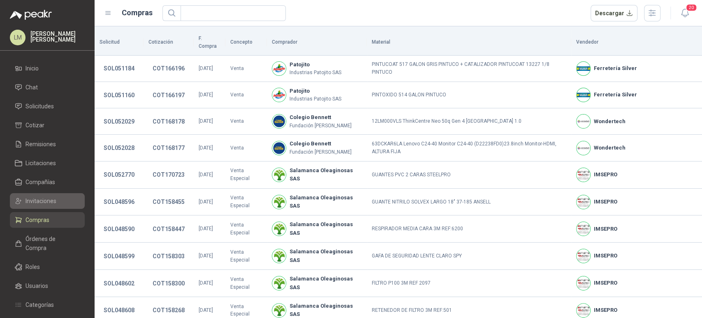
click at [43, 197] on span "Invitaciones" at bounding box center [41, 200] width 31 height 9
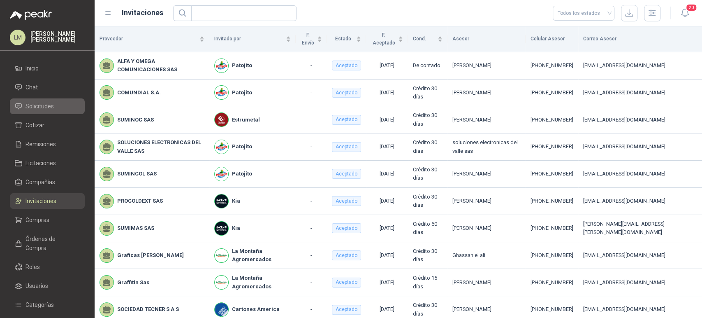
click at [40, 105] on span "Solicitudes" at bounding box center [40, 106] width 28 height 9
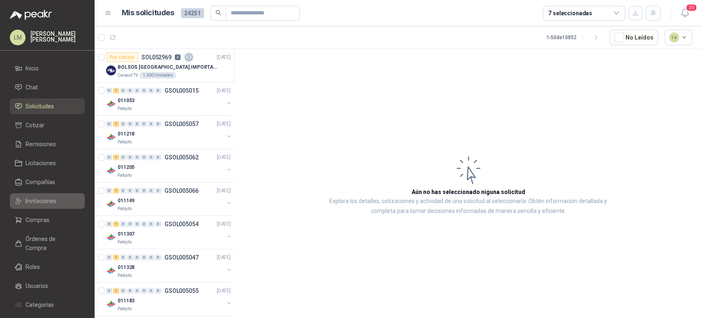
click at [35, 196] on span "Invitaciones" at bounding box center [41, 200] width 31 height 9
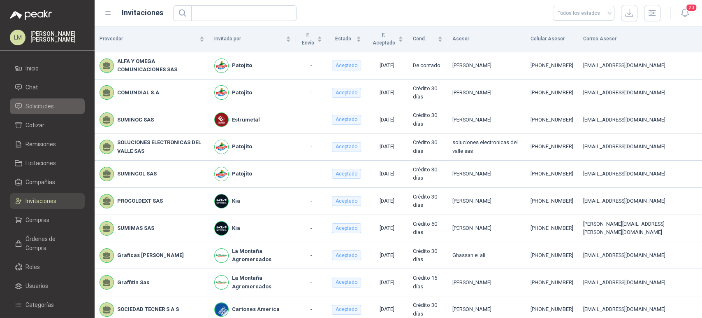
click at [42, 106] on span "Solicitudes" at bounding box center [40, 106] width 28 height 9
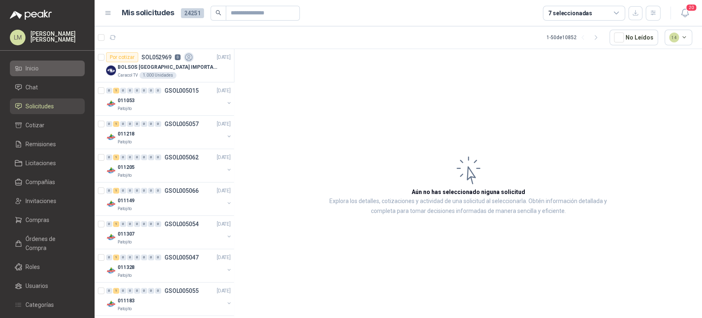
click at [33, 73] on link "Inicio" at bounding box center [47, 68] width 75 height 16
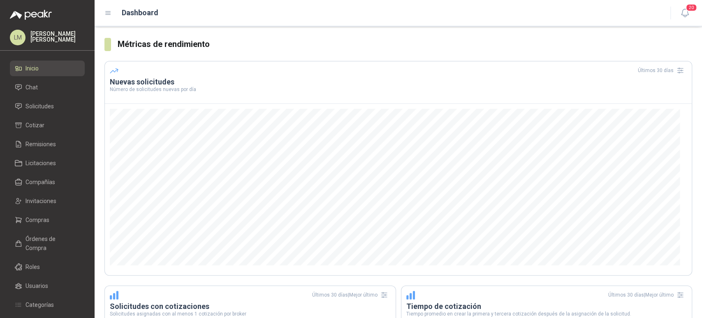
scroll to position [145, 0]
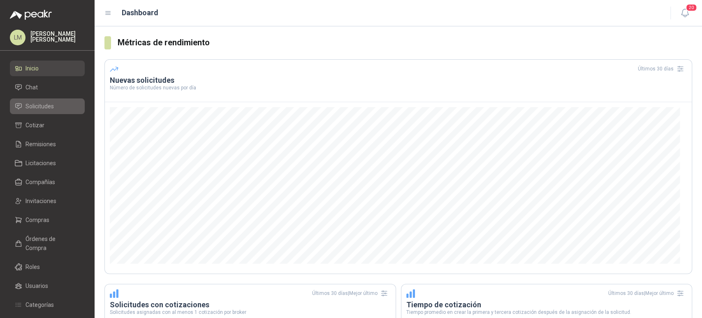
click at [42, 103] on span "Solicitudes" at bounding box center [40, 106] width 28 height 9
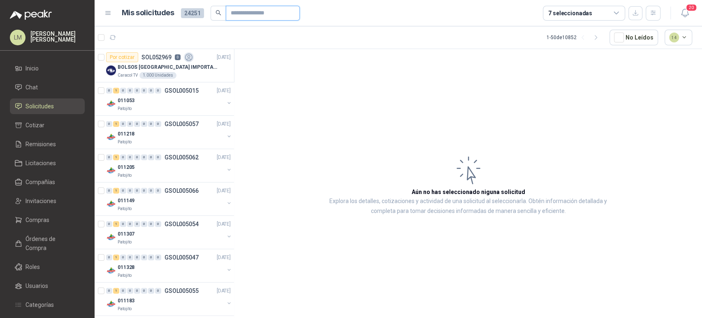
click at [237, 16] on input "text" at bounding box center [260, 13] width 58 height 14
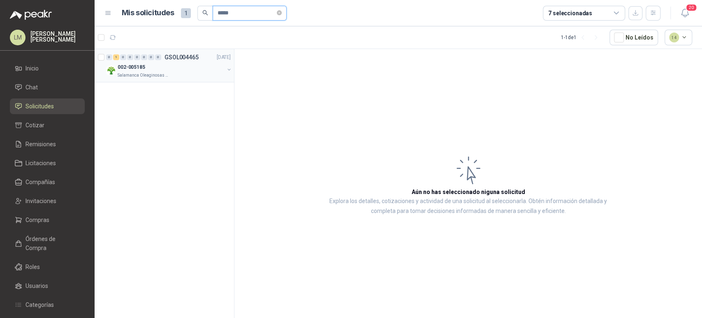
type input "*****"
click at [228, 69] on button "button" at bounding box center [229, 69] width 7 height 7
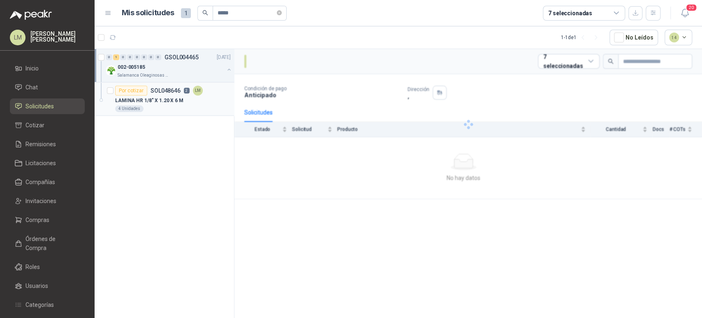
click at [182, 95] on div "Por cotizar SOL048646 2 LM" at bounding box center [159, 91] width 88 height 10
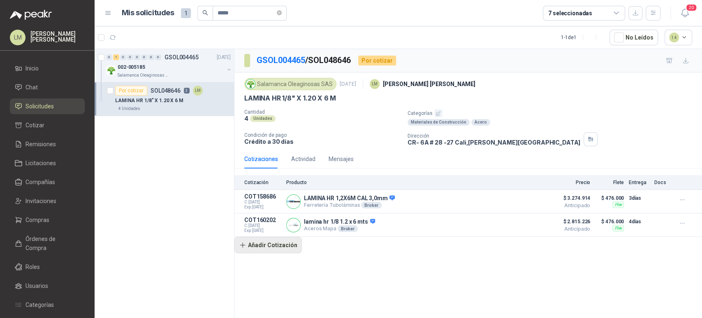
click at [272, 243] on button "Añadir Cotización" at bounding box center [267, 245] width 67 height 16
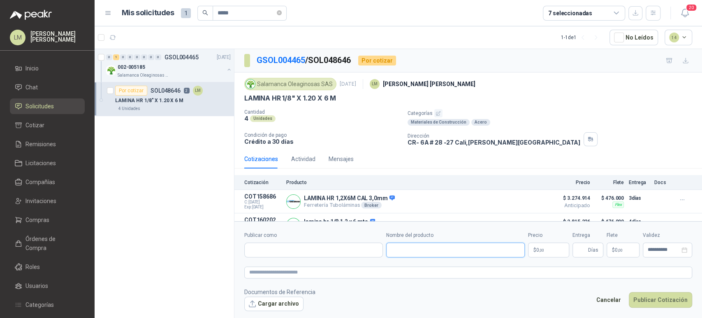
click at [397, 245] on input "Nombre del producto" at bounding box center [455, 249] width 139 height 15
click at [350, 253] on input "Publicar como" at bounding box center [314, 250] width 138 height 14
type input "**********"
click at [279, 266] on p "Aceros Mapa" at bounding box center [296, 267] width 65 height 5
type input "**********"
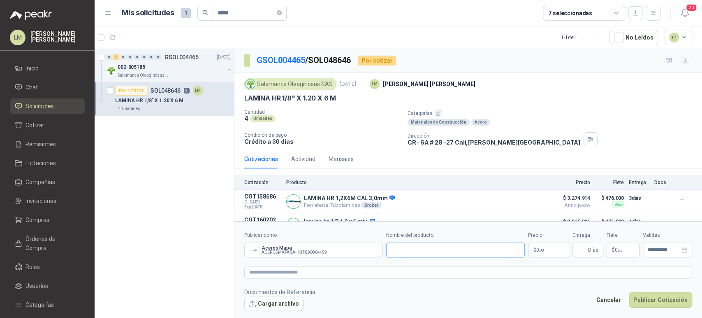
click at [406, 243] on input "Nombre del producto" at bounding box center [455, 249] width 139 height 15
paste input "**********"
click at [392, 249] on input "**********" at bounding box center [455, 249] width 139 height 15
click at [432, 249] on input "**********" at bounding box center [455, 249] width 139 height 15
type input "**********"
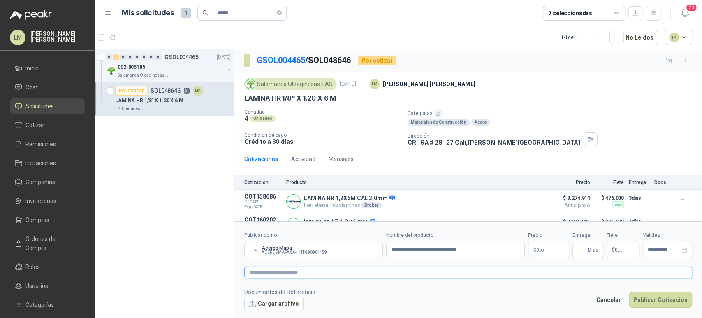
click at [691, 274] on textarea at bounding box center [468, 272] width 448 height 12
click at [532, 251] on body "LM [PERSON_NAME] Inicio Chat Solicitudes Cotizar Remisiones Licitaciones Compañ…" at bounding box center [351, 159] width 702 height 318
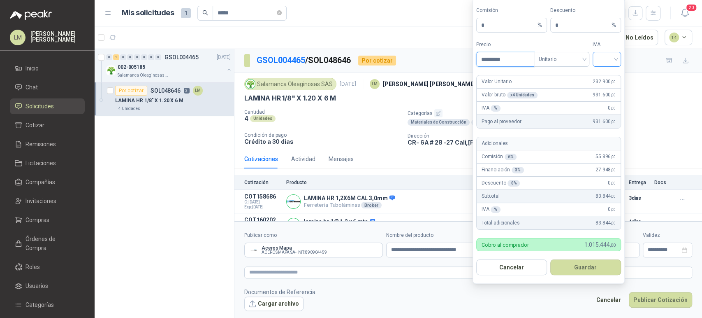
type input "*********"
click at [610, 56] on input "search" at bounding box center [607, 58] width 19 height 12
click at [604, 79] on div "19%" at bounding box center [606, 76] width 15 height 9
drag, startPoint x: 498, startPoint y: 24, endPoint x: 459, endPoint y: 26, distance: 39.1
click at [459, 26] on body "LM [PERSON_NAME] Inicio Chat Solicitudes Cotizar Remisiones Licitaciones Compañ…" at bounding box center [351, 159] width 702 height 318
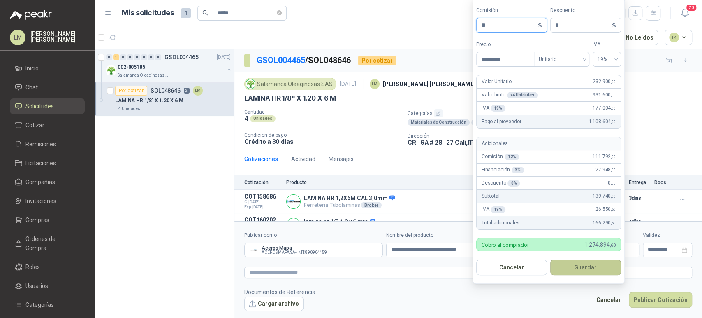
type input "**"
click at [591, 264] on button "Guardar" at bounding box center [585, 267] width 71 height 16
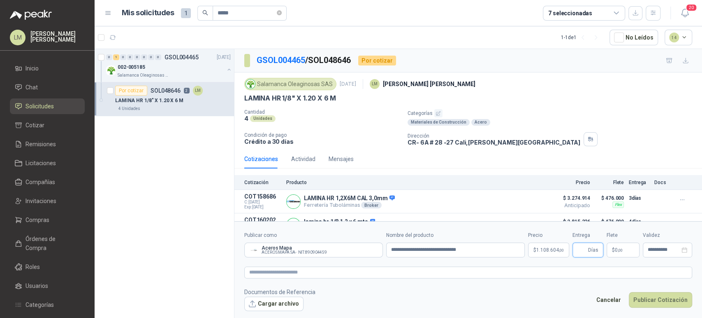
scroll to position [16, 0]
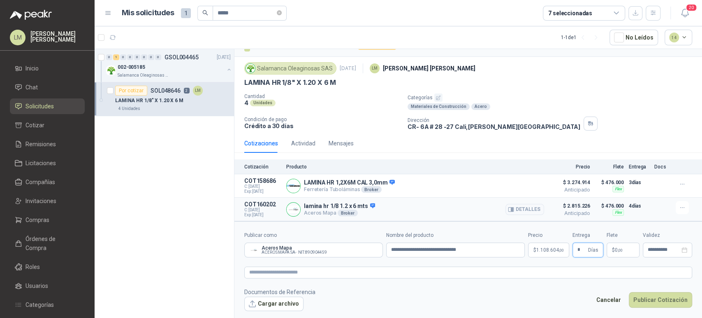
type input "*"
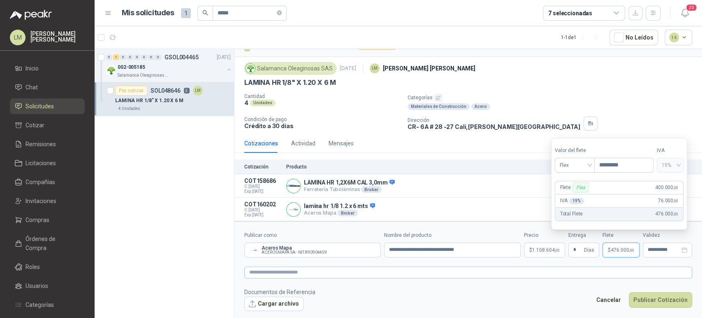
type input "*********"
click at [415, 271] on textarea at bounding box center [468, 272] width 448 height 12
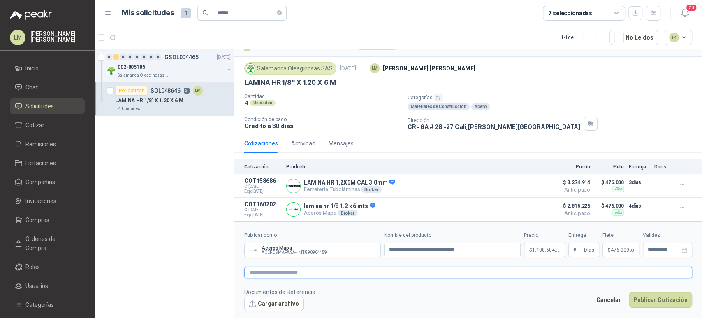
type textarea "*"
type textarea "***"
type textarea "*****"
type textarea "*******"
type textarea "********"
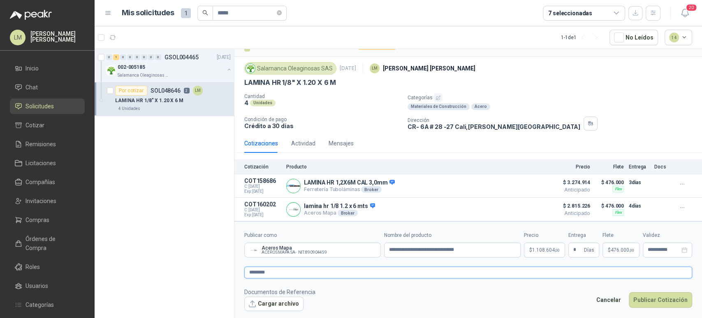
type textarea "*********"
type textarea "**********"
click at [654, 297] on button "Publicar Cotización" at bounding box center [660, 300] width 63 height 16
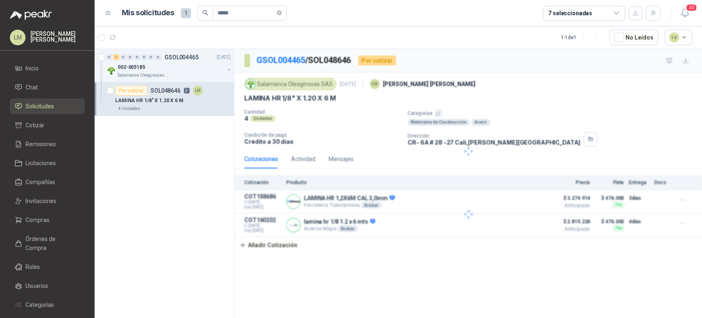
scroll to position [0, 0]
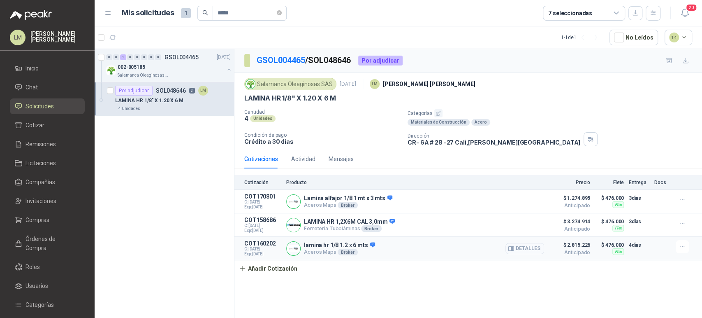
click at [520, 251] on button "Detalles" at bounding box center [525, 248] width 39 height 11
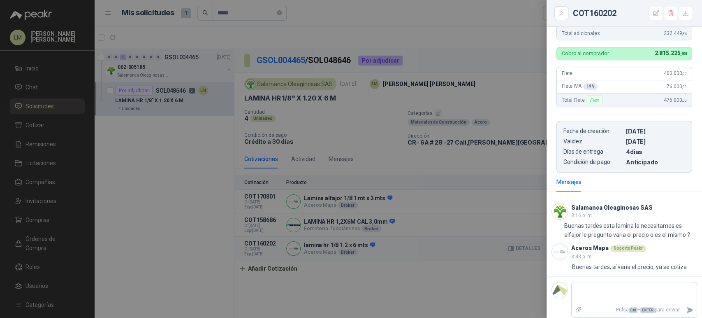
scroll to position [242, 0]
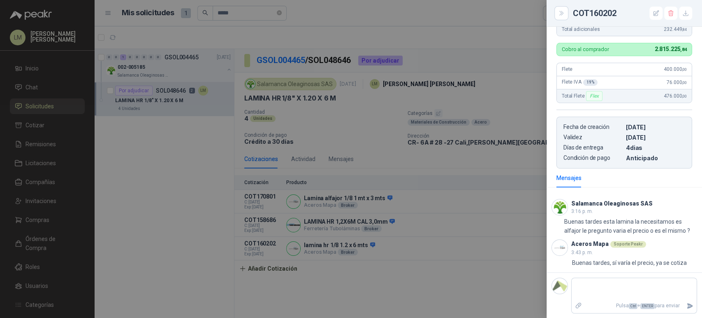
click at [457, 213] on div at bounding box center [351, 159] width 702 height 318
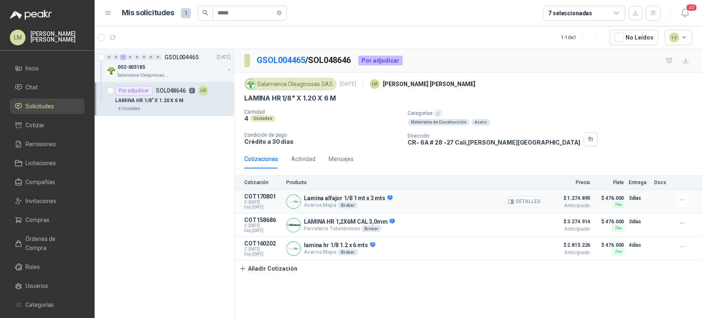
click at [513, 199] on icon "button" at bounding box center [511, 201] width 6 height 6
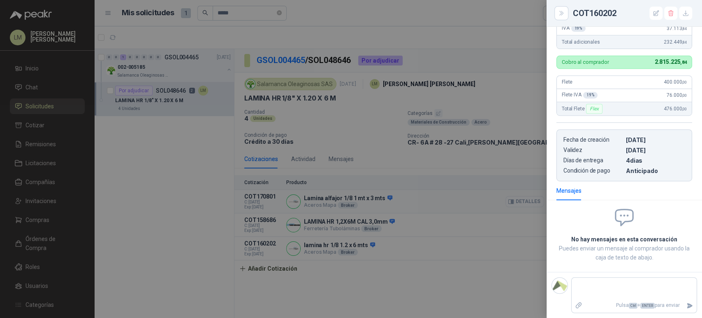
scroll to position [239, 0]
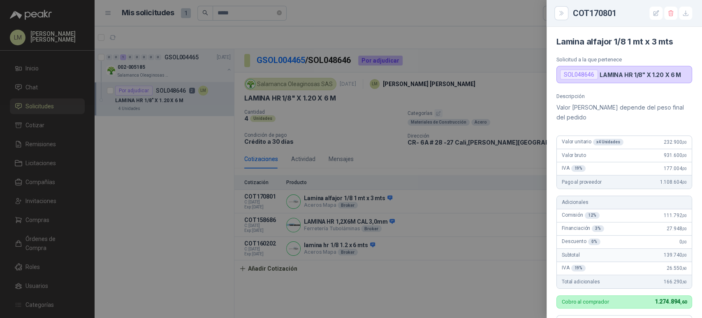
scroll to position [239, 0]
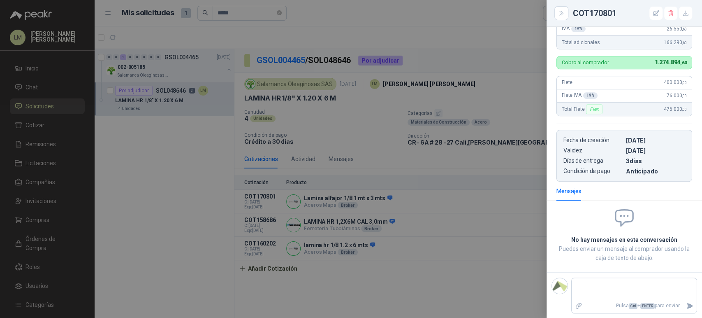
click at [472, 210] on div at bounding box center [351, 159] width 702 height 318
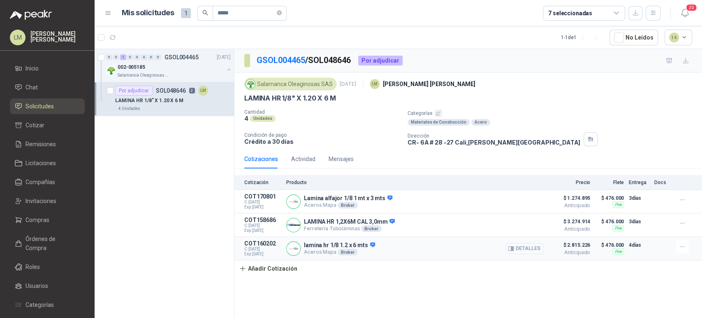
click at [513, 248] on icon "button" at bounding box center [512, 248] width 2 height 3
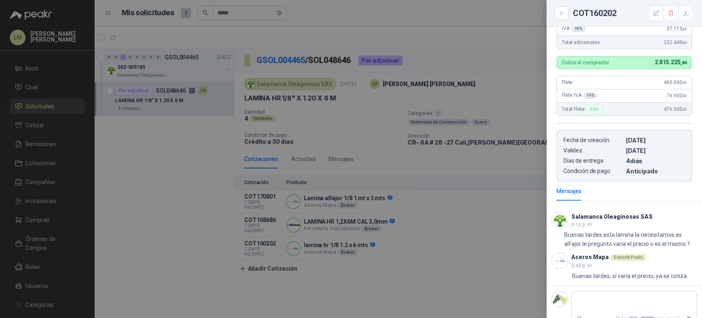
scroll to position [242, 0]
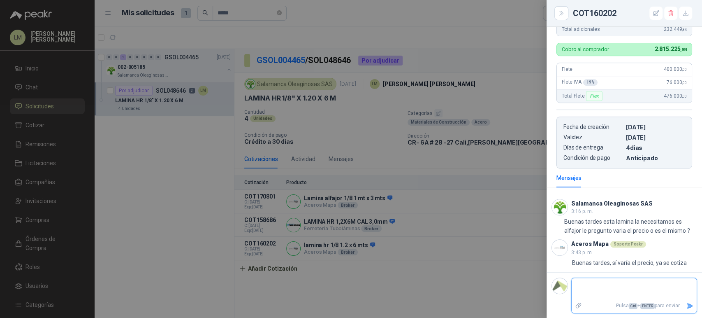
click at [587, 290] on textarea at bounding box center [634, 288] width 125 height 19
type textarea "*"
type textarea "***"
type textarea "*****"
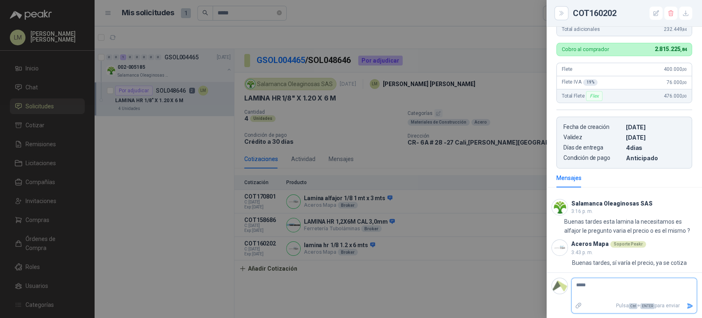
type textarea "******"
type textarea "*******"
type textarea "********"
type textarea "*********"
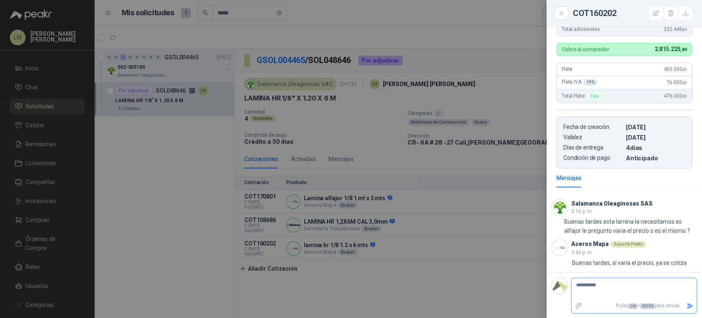
type textarea "**********"
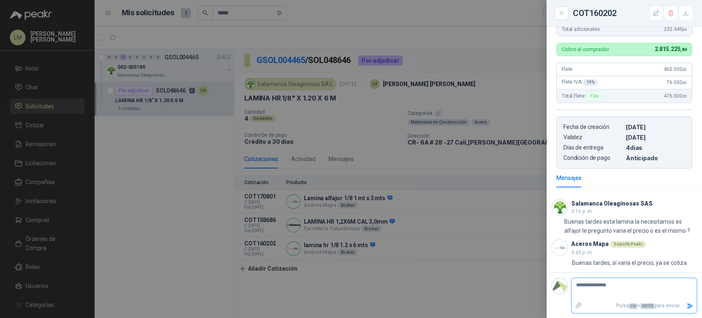
type textarea "**********"
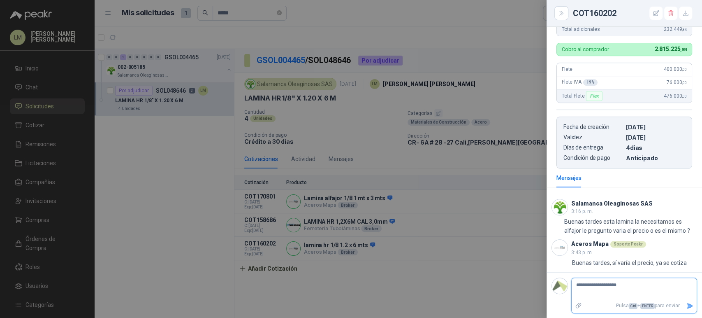
type textarea "**********"
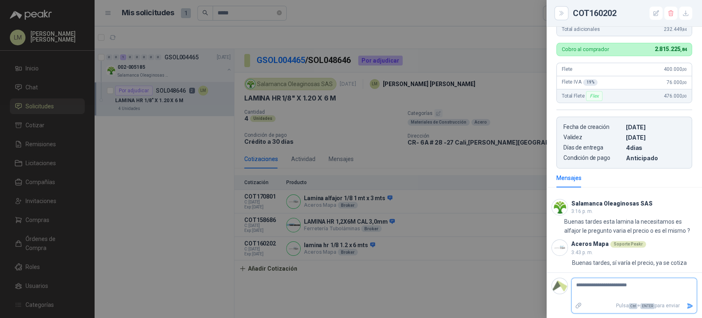
type textarea "**********"
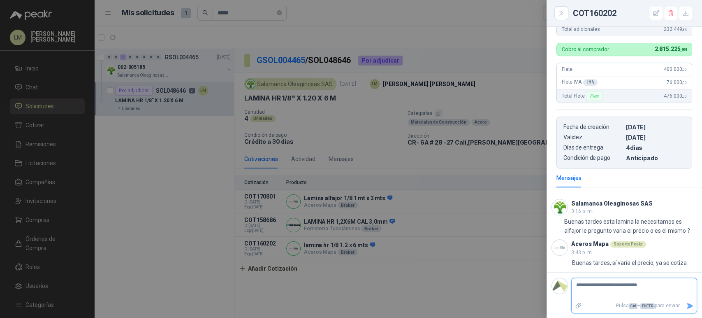
type textarea "**********"
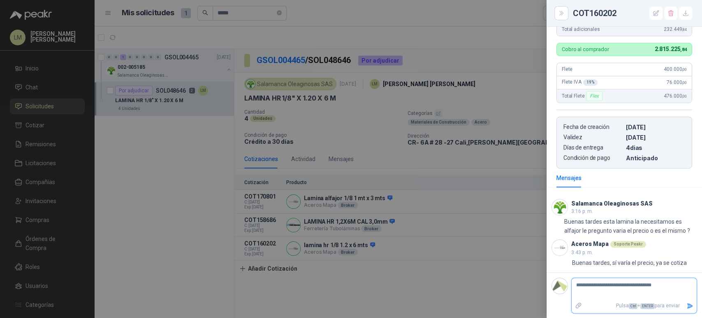
type textarea "**********"
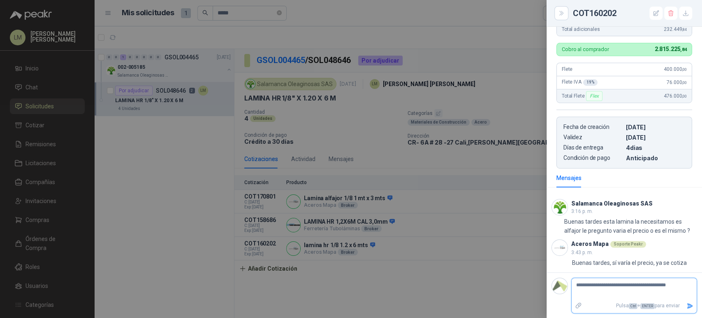
type textarea "**********"
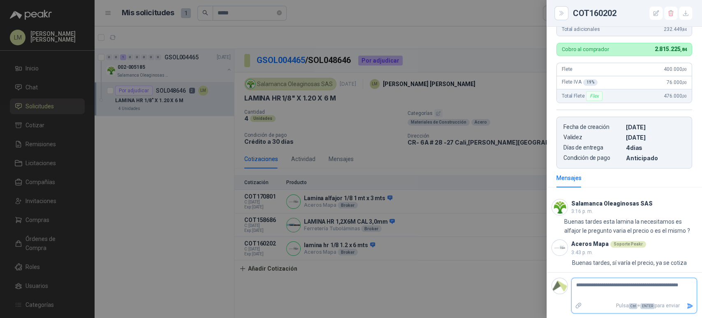
type textarea "**********"
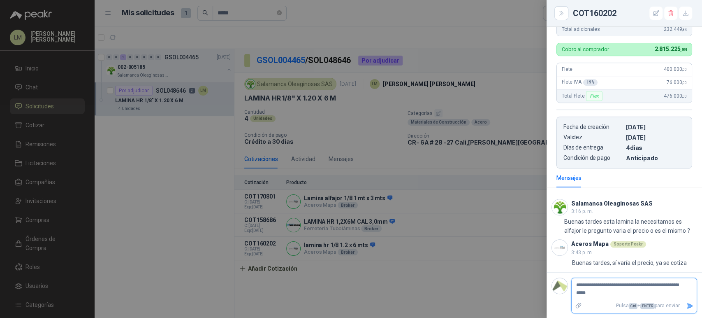
type textarea "**********"
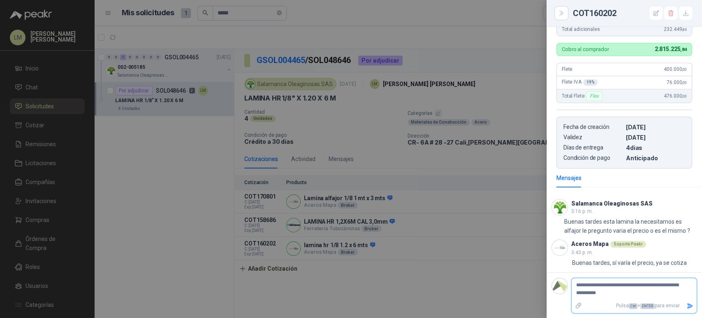
type textarea "**********"
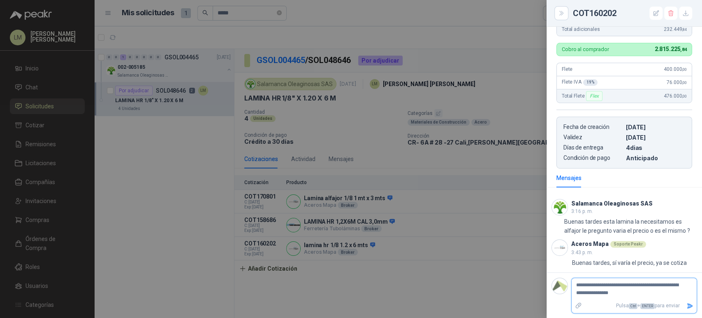
type textarea "**********"
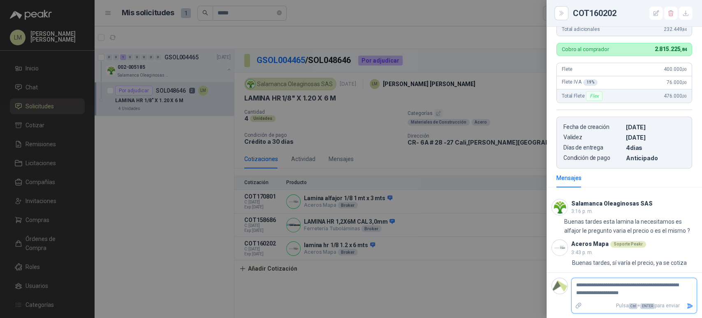
type textarea "**********"
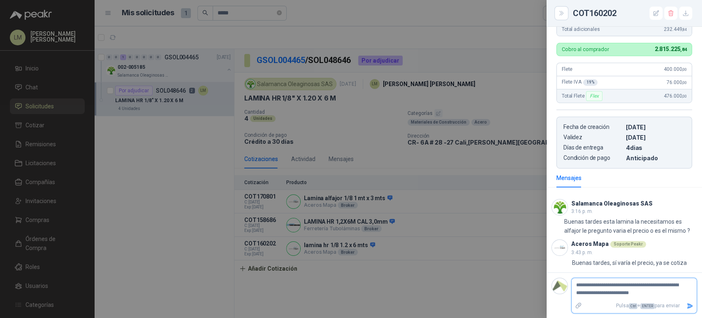
type textarea "**********"
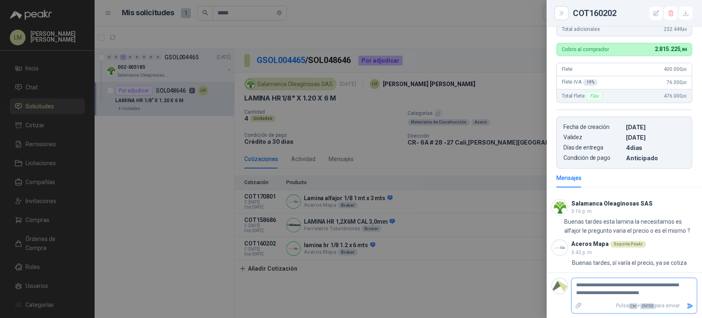
type textarea "**********"
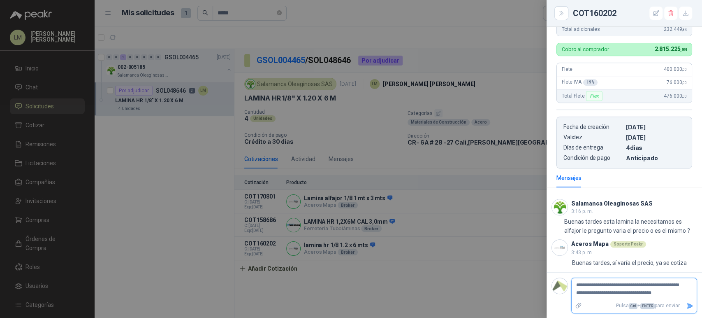
type textarea "**********"
click at [687, 308] on icon "Enviar" at bounding box center [690, 305] width 7 height 7
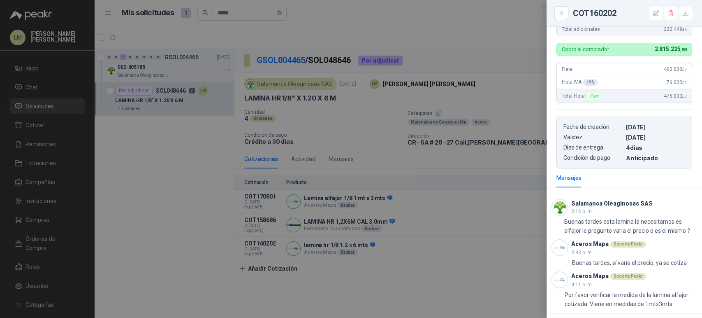
click at [428, 246] on div at bounding box center [351, 159] width 702 height 318
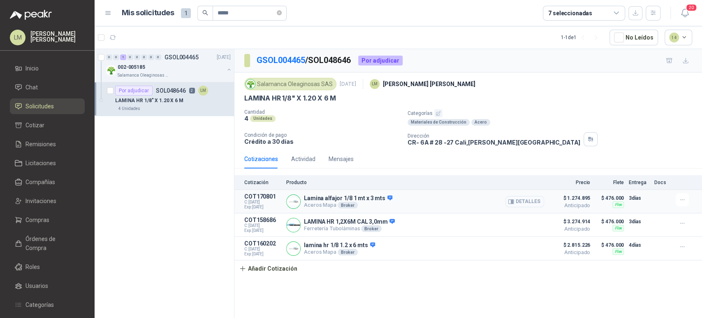
click at [527, 201] on button "Detalles" at bounding box center [525, 201] width 39 height 11
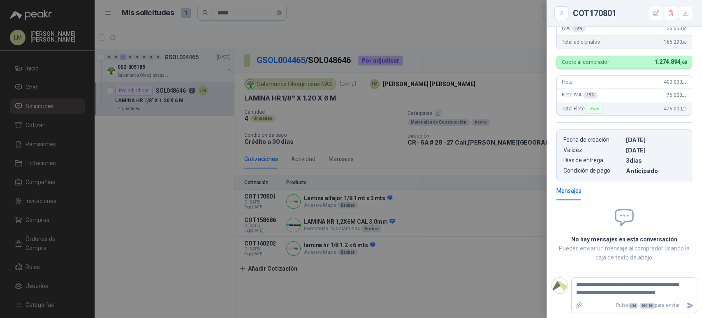
scroll to position [239, 0]
click at [277, 270] on div at bounding box center [351, 159] width 702 height 318
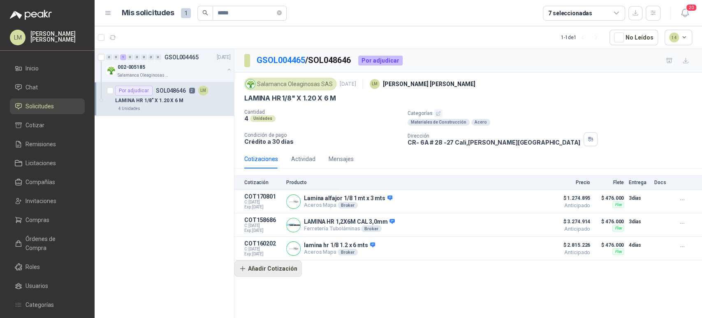
click at [276, 269] on button "Añadir Cotización" at bounding box center [267, 268] width 67 height 16
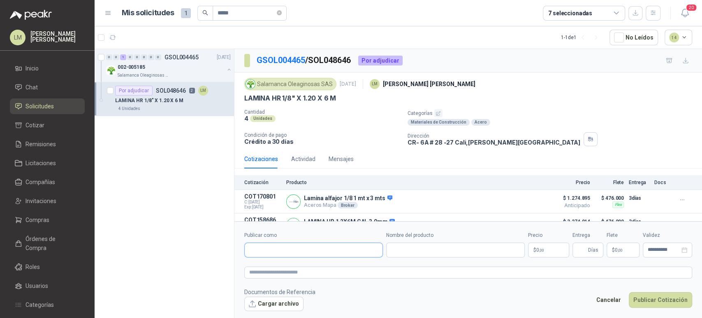
click at [292, 251] on input "Publicar como" at bounding box center [314, 250] width 138 height 14
type input "*******"
click at [262, 267] on div "Ferretería Tuboláminas NIT : 890324420" at bounding box center [313, 269] width 125 height 9
type input "**********"
click at [412, 246] on input "Nombre del producto" at bounding box center [455, 249] width 139 height 15
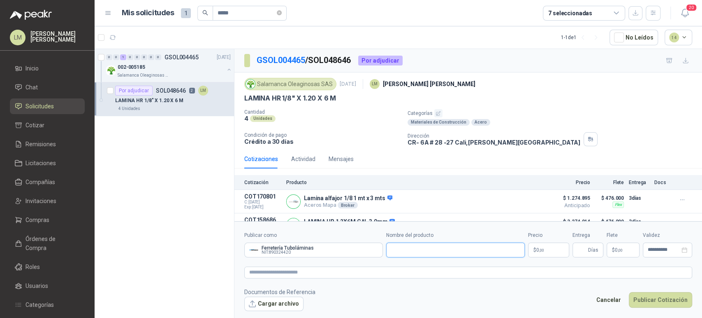
paste input "**********"
type input "**********"
click at [539, 248] on body "LM Luis Miguel Martinez Inicio Chat Solicitudes Cotizar Remisiones Licitaciones…" at bounding box center [351, 159] width 702 height 318
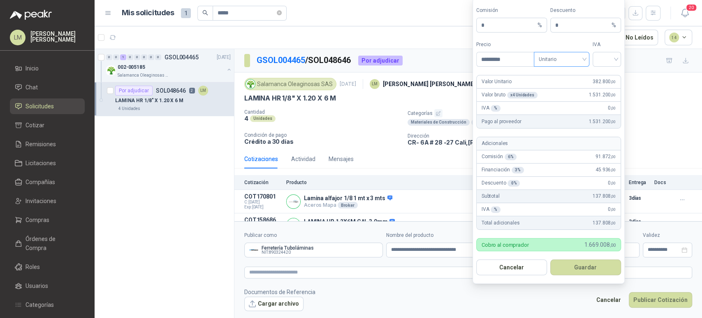
click at [553, 62] on span "Unitario" at bounding box center [562, 59] width 46 height 12
type input "*********"
click at [557, 88] on div "Unitario con IVA" at bounding box center [561, 89] width 42 height 9
click at [602, 60] on input "search" at bounding box center [607, 58] width 19 height 12
click at [603, 76] on div "19%" at bounding box center [606, 76] width 15 height 9
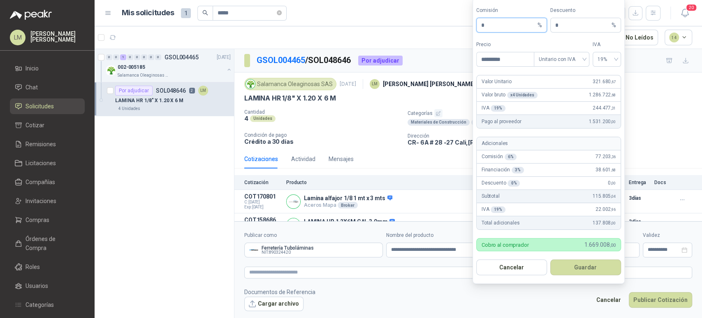
drag, startPoint x: 486, startPoint y: 27, endPoint x: 469, endPoint y: 29, distance: 17.4
click at [469, 29] on body "LM Luis Miguel Martinez Inicio Chat Solicitudes Cotizar Remisiones Licitaciones…" at bounding box center [351, 159] width 702 height 318
type input "**"
click at [570, 273] on button "Guardar" at bounding box center [585, 267] width 71 height 16
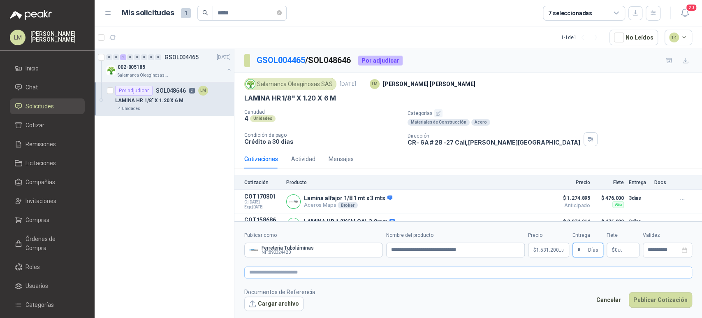
type input "*"
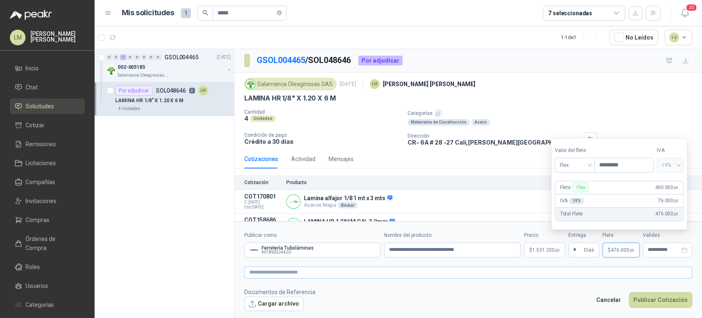
type input "*********"
click at [553, 270] on textarea at bounding box center [468, 272] width 448 height 12
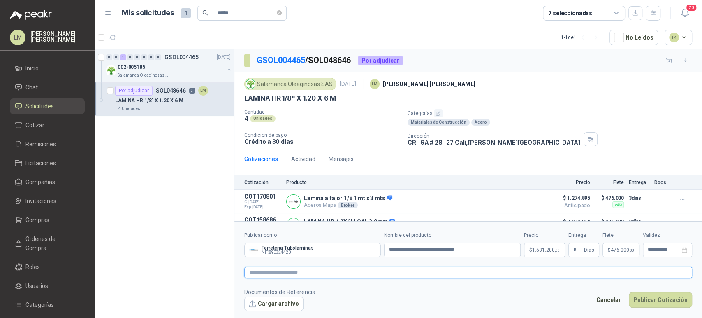
type textarea "*"
type textarea "***"
type textarea "****"
type textarea "*****"
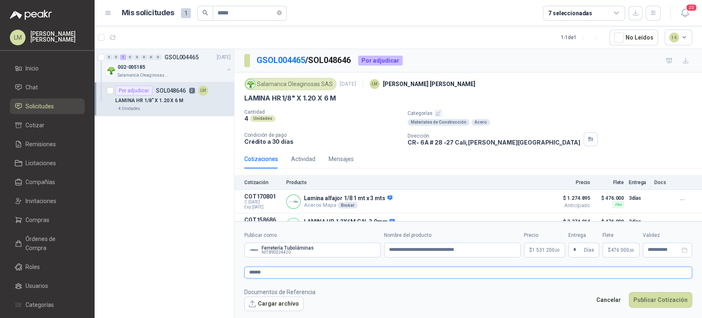
type textarea "*******"
type textarea "********"
type textarea "*********"
type textarea "**********"
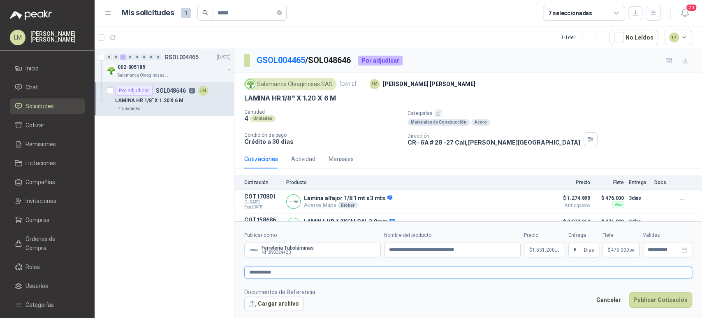
type textarea "**********"
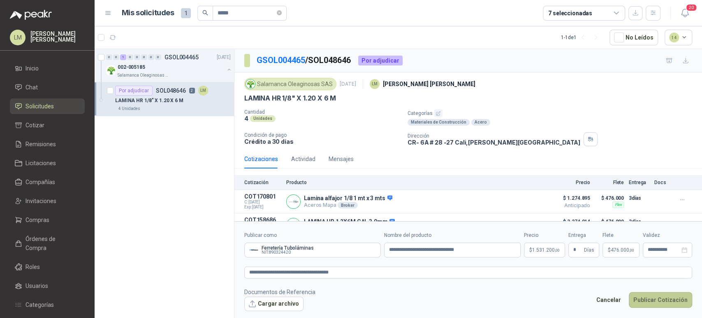
click at [645, 294] on button "Publicar Cotización" at bounding box center [660, 300] width 63 height 16
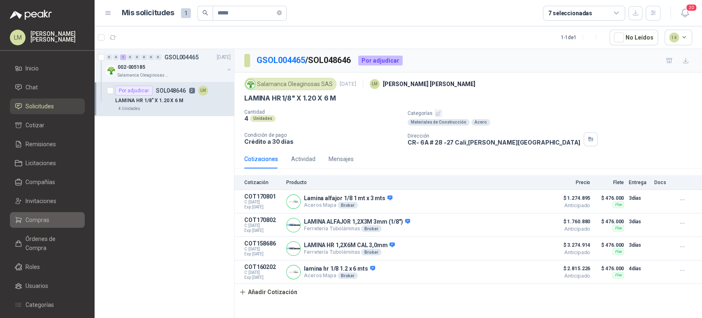
click at [36, 218] on span "Compras" at bounding box center [38, 219] width 24 height 9
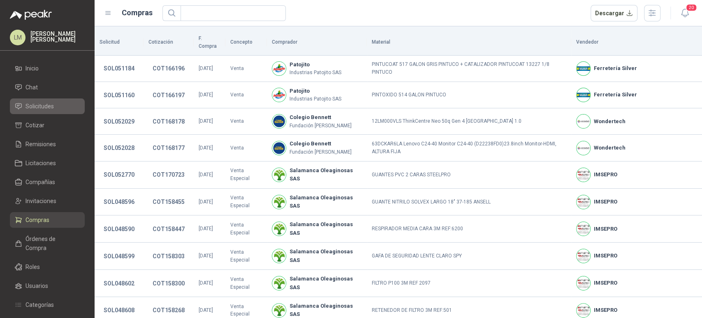
click at [53, 106] on span "Solicitudes" at bounding box center [40, 106] width 28 height 9
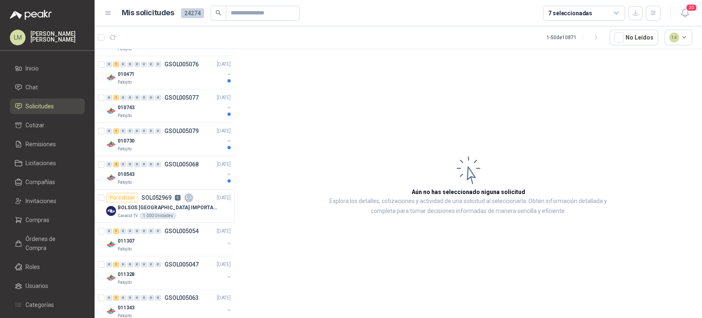
scroll to position [500, 0]
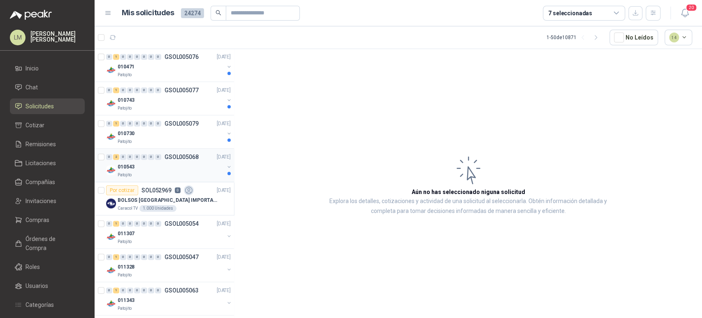
click at [167, 158] on p "GSOL005068" at bounding box center [182, 157] width 34 height 6
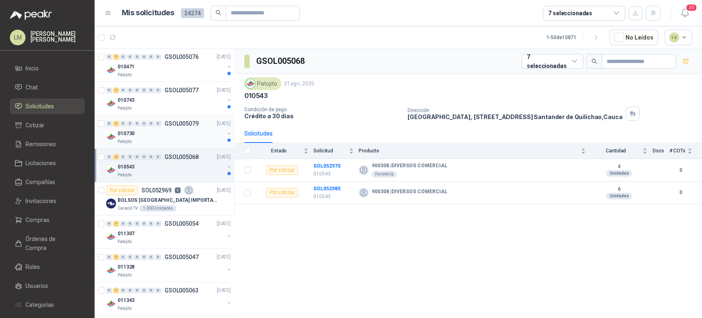
click at [176, 131] on div "010730" at bounding box center [171, 133] width 107 height 10
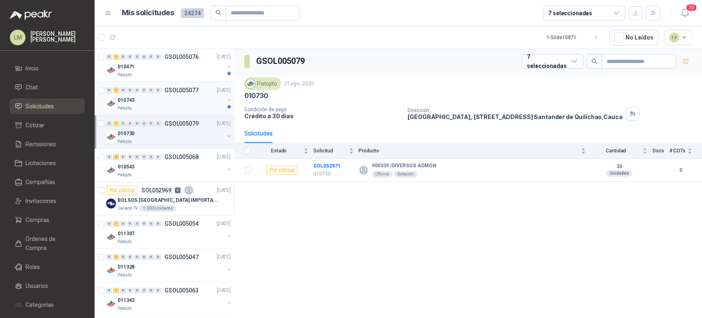
click at [181, 105] on div "Patojito" at bounding box center [171, 108] width 107 height 7
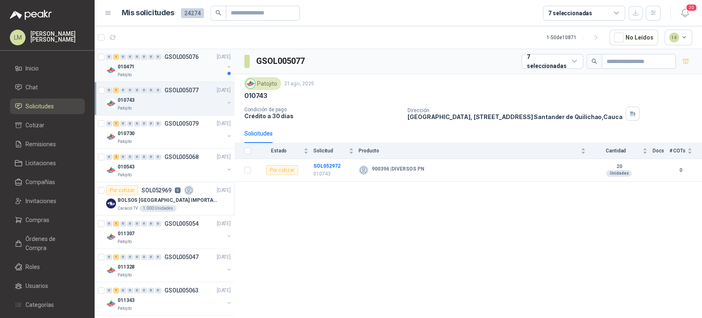
click at [177, 75] on div "Patojito" at bounding box center [171, 75] width 107 height 7
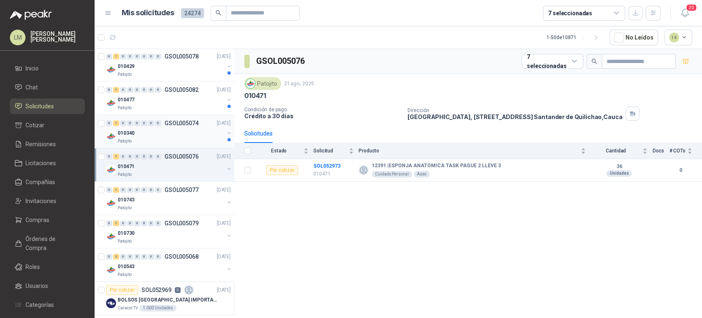
scroll to position [400, 0]
click at [165, 130] on div "010340" at bounding box center [171, 134] width 107 height 10
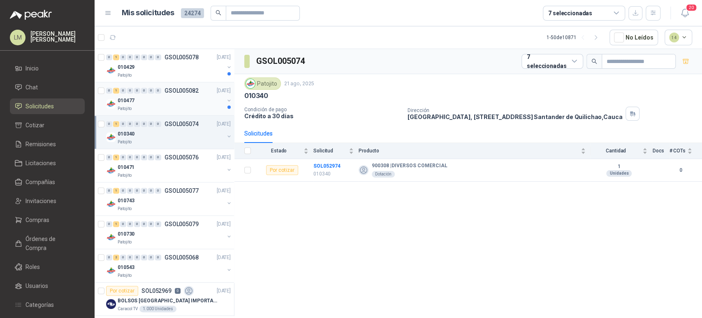
click at [172, 101] on div "010477" at bounding box center [171, 100] width 107 height 10
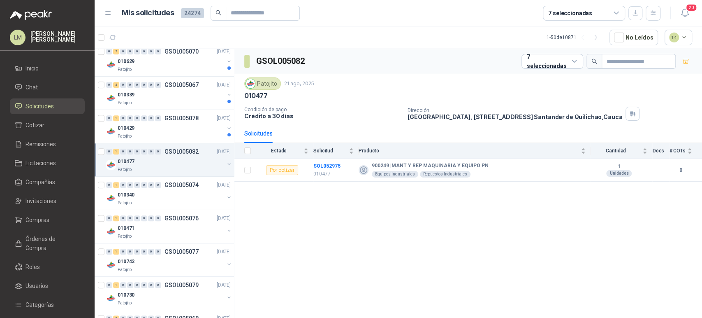
scroll to position [316, 0]
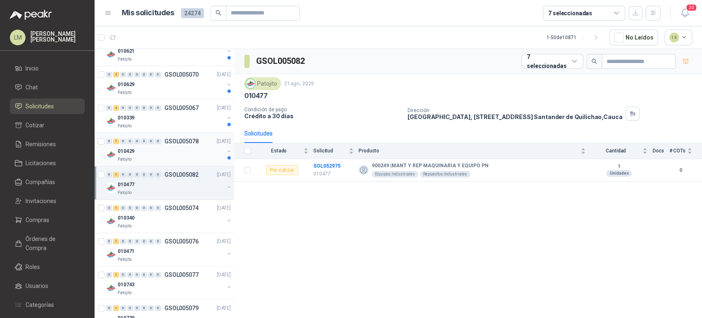
click at [172, 156] on div "Patojito" at bounding box center [171, 159] width 107 height 7
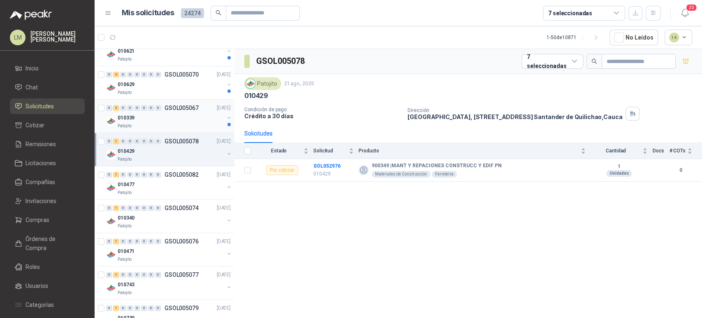
click at [175, 119] on div "010339" at bounding box center [171, 118] width 107 height 10
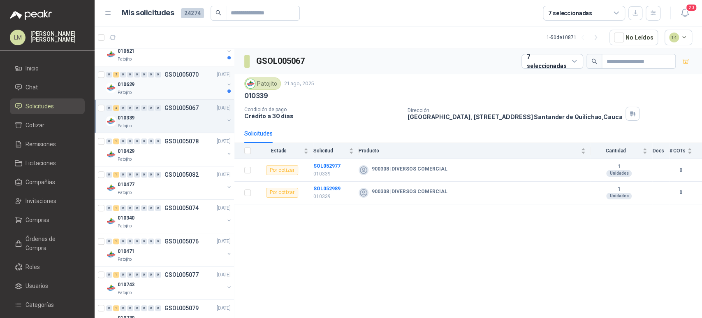
click at [181, 81] on div "010629" at bounding box center [171, 84] width 107 height 10
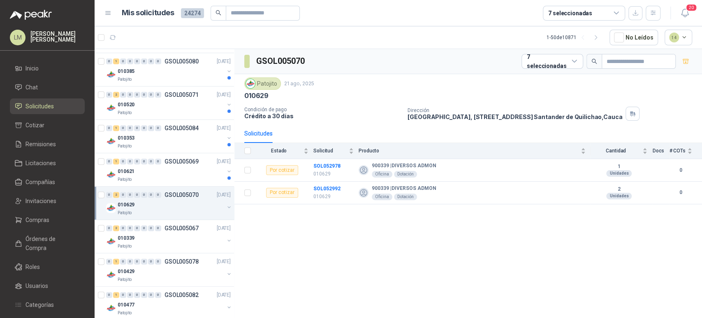
scroll to position [195, 0]
click at [176, 180] on div "Patojito" at bounding box center [171, 179] width 107 height 7
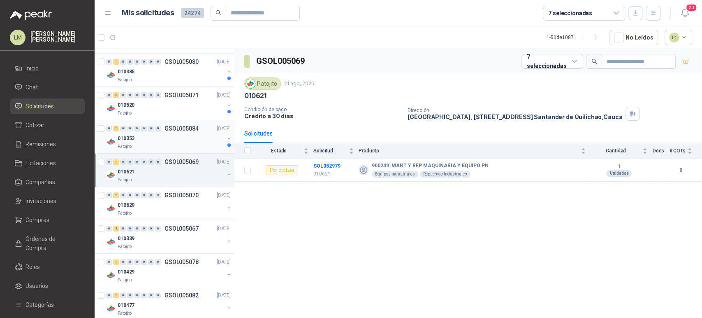
click at [188, 139] on div "010353" at bounding box center [171, 138] width 107 height 10
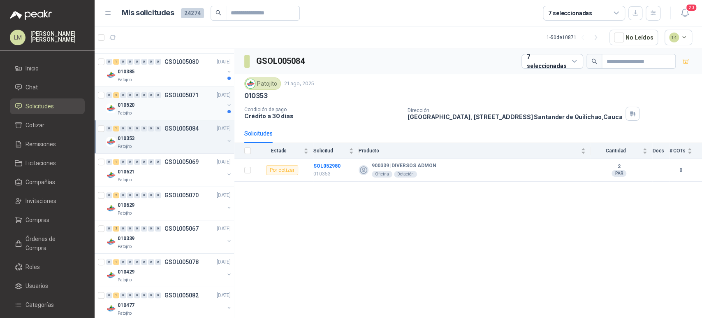
click at [165, 101] on div "010520" at bounding box center [171, 105] width 107 height 10
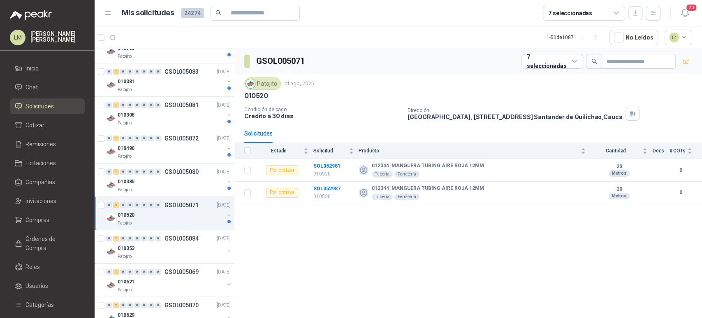
scroll to position [72, 0]
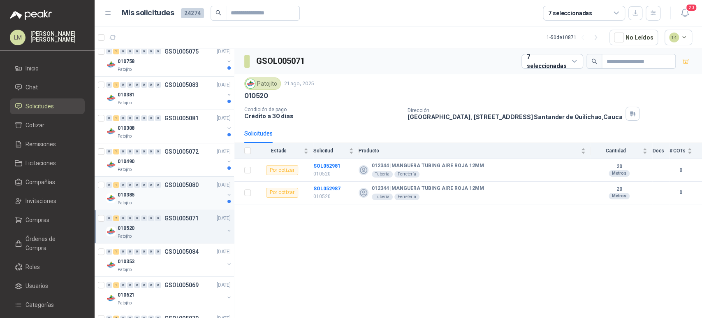
click at [163, 191] on div "010385" at bounding box center [171, 195] width 107 height 10
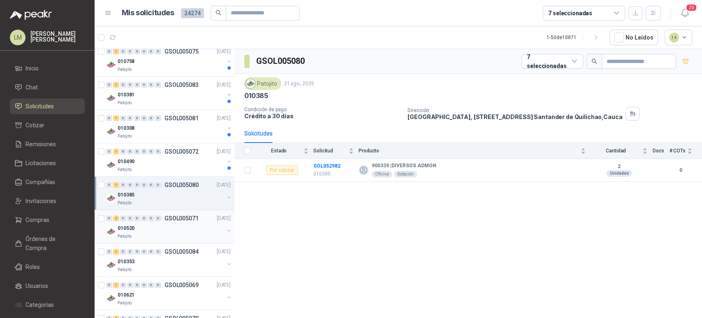
click at [160, 223] on div "010520" at bounding box center [171, 228] width 107 height 10
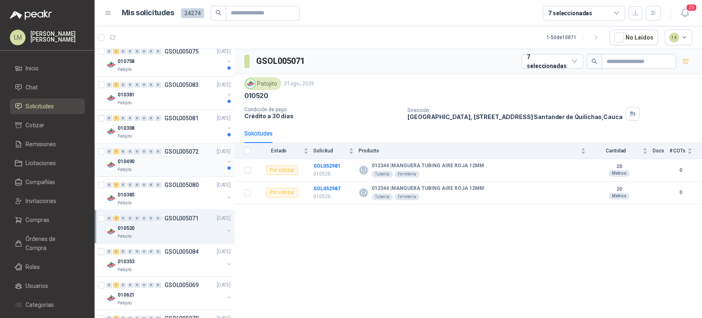
click at [158, 154] on div "0 1 0 0 0 0 0 0 GSOL005072 21/08/25" at bounding box center [169, 151] width 126 height 10
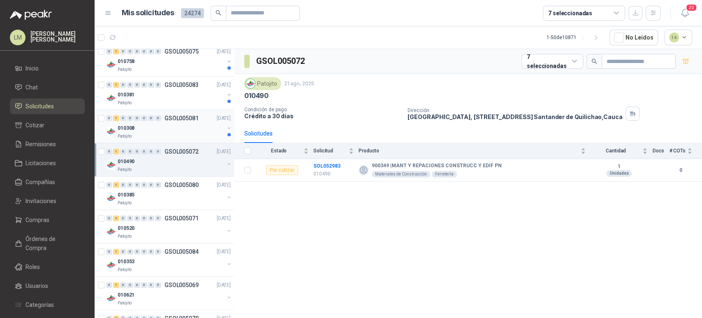
click at [167, 123] on div "010308" at bounding box center [171, 128] width 107 height 10
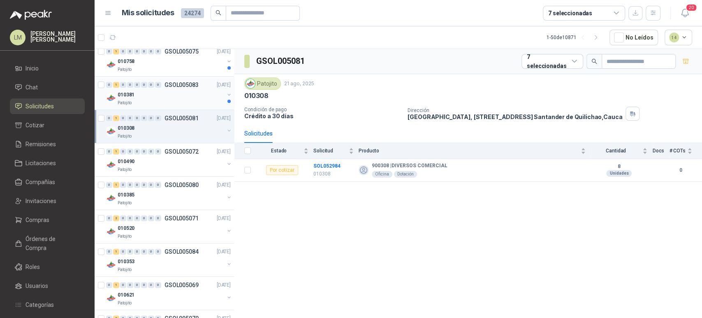
click at [167, 95] on div "010381" at bounding box center [171, 95] width 107 height 10
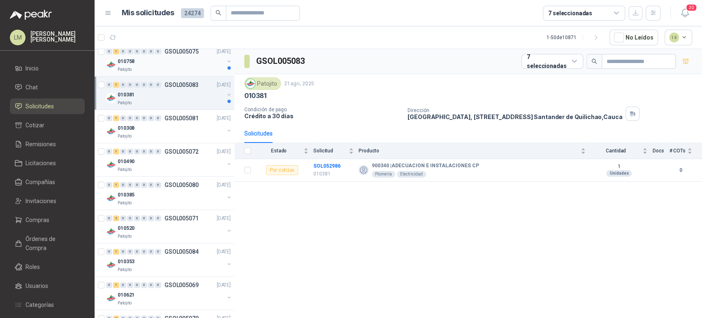
click at [168, 70] on div "Patojito" at bounding box center [171, 69] width 107 height 7
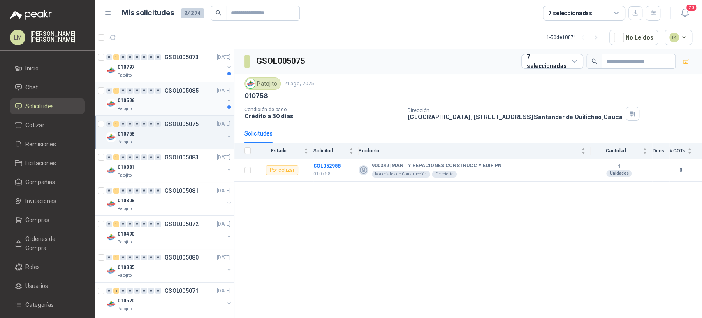
click at [158, 92] on div "0" at bounding box center [158, 91] width 6 height 6
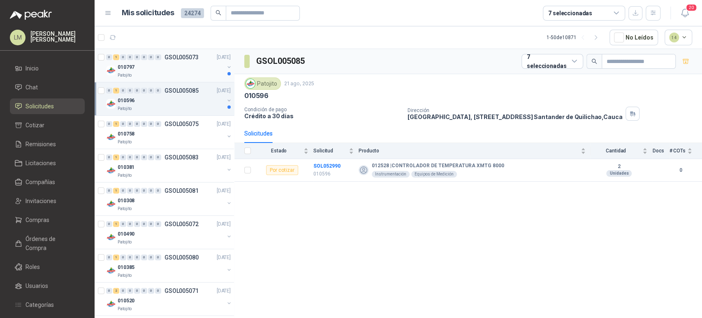
click at [174, 65] on div "010797" at bounding box center [171, 67] width 107 height 10
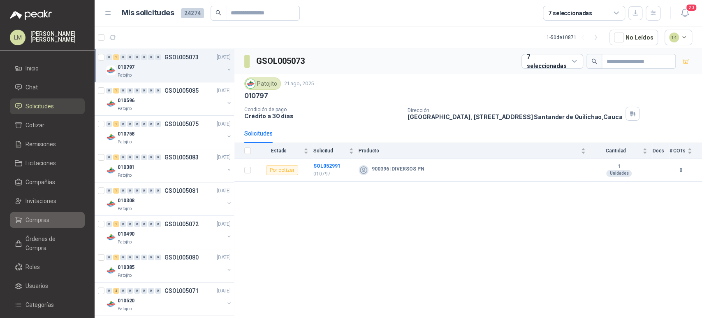
click at [47, 216] on span "Compras" at bounding box center [38, 219] width 24 height 9
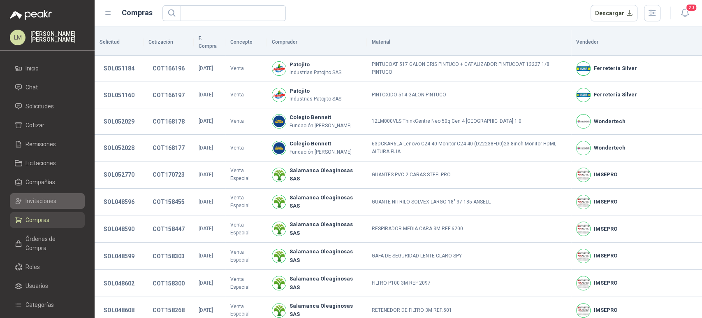
click at [46, 199] on span "Invitaciones" at bounding box center [41, 200] width 31 height 9
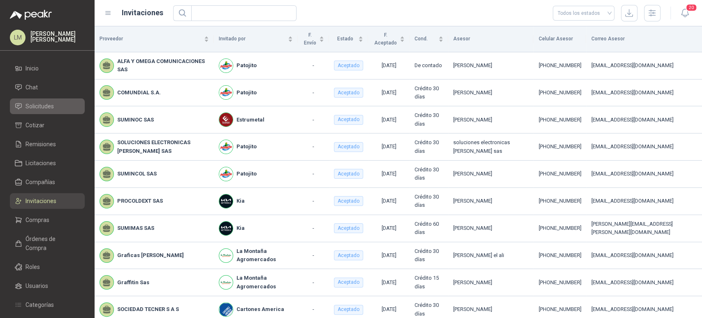
click at [38, 104] on span "Solicitudes" at bounding box center [40, 106] width 28 height 9
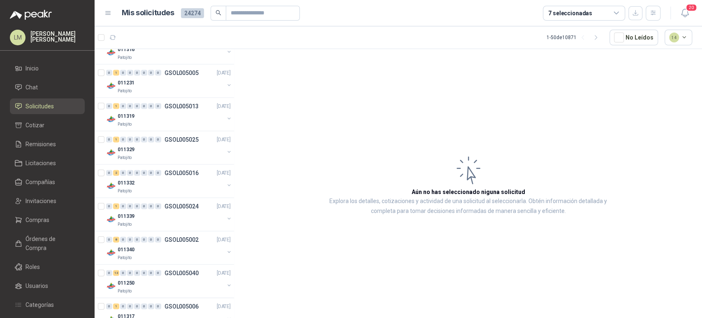
scroll to position [1403, 0]
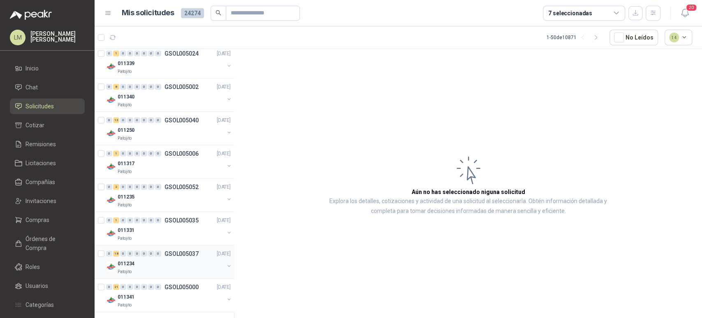
click at [152, 268] on div "Patojito" at bounding box center [171, 271] width 107 height 7
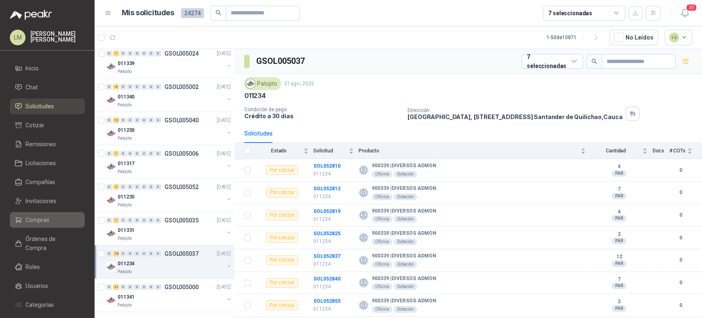
click at [30, 224] on span "Compras" at bounding box center [38, 219] width 24 height 9
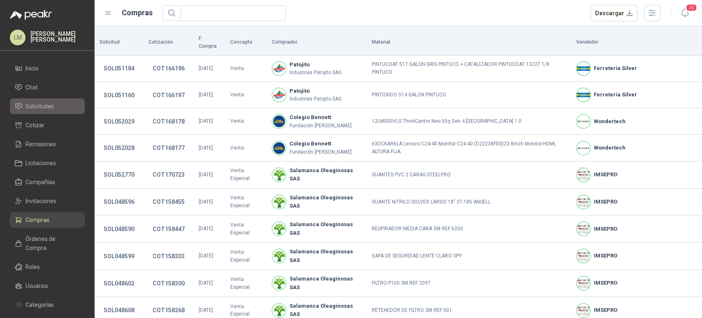
click at [39, 105] on span "Solicitudes" at bounding box center [40, 106] width 28 height 9
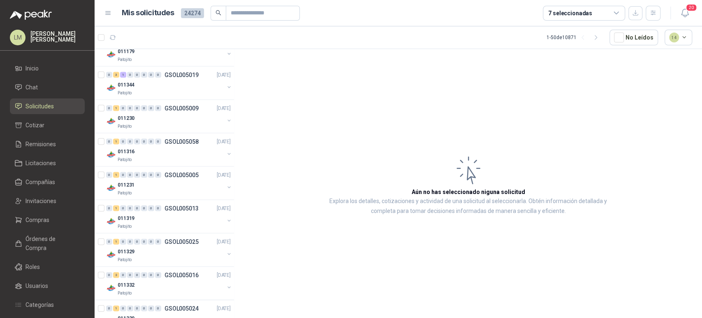
scroll to position [1149, 0]
click at [226, 84] on button "button" at bounding box center [229, 87] width 7 height 7
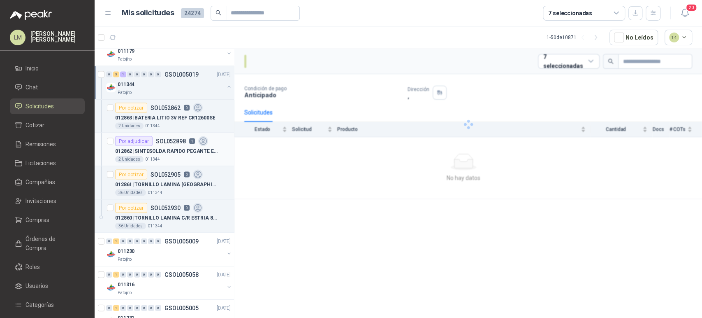
click at [168, 148] on p "012862 | SINTESOLDA RAPIDO PEGANTE EPOXICO" at bounding box center [166, 151] width 102 height 8
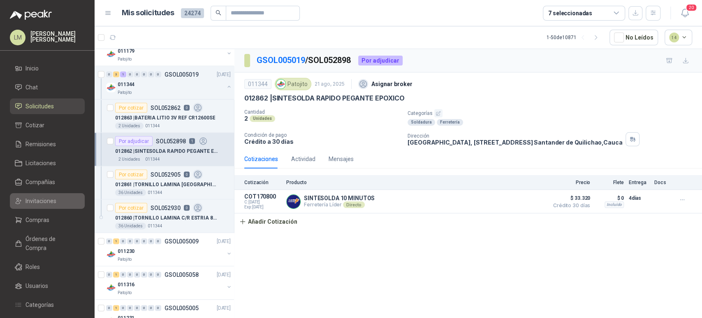
click at [37, 197] on span "Invitaciones" at bounding box center [41, 200] width 31 height 9
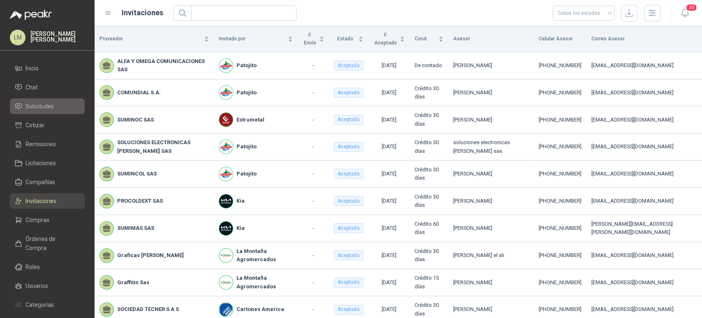
click at [32, 104] on span "Solicitudes" at bounding box center [40, 106] width 28 height 9
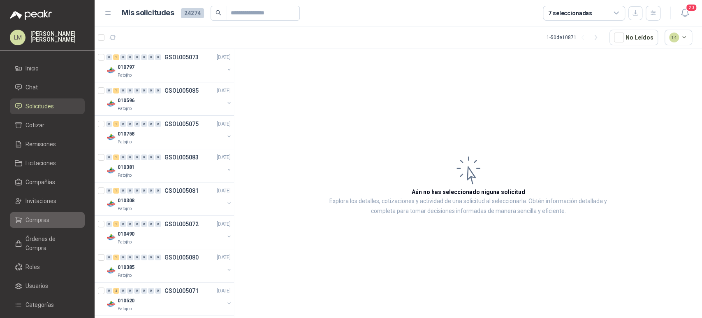
click at [43, 216] on span "Compras" at bounding box center [38, 219] width 24 height 9
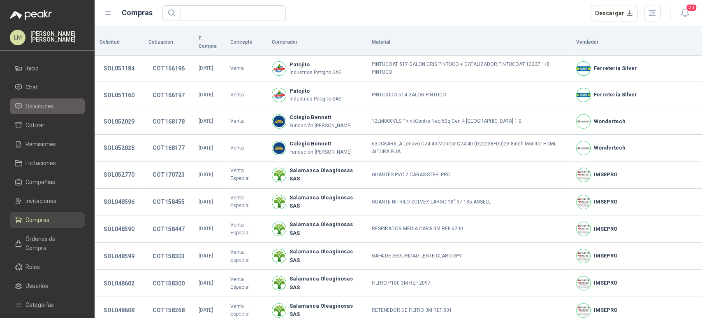
click at [46, 107] on span "Solicitudes" at bounding box center [40, 106] width 28 height 9
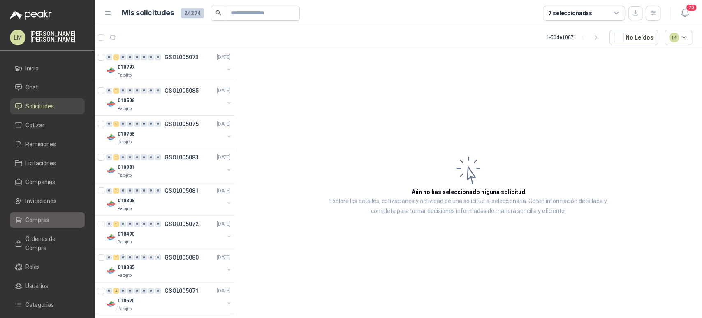
click at [30, 224] on link "Compras" at bounding box center [47, 220] width 75 height 16
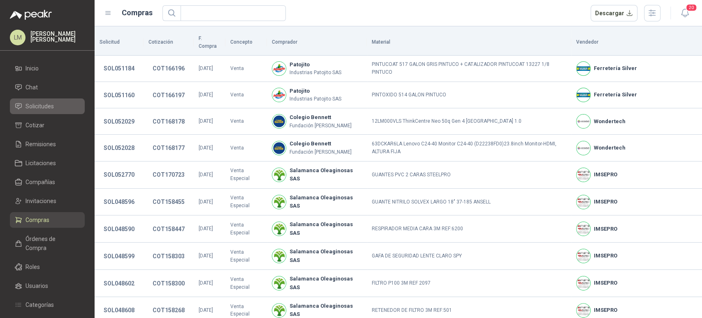
click at [38, 103] on span "Solicitudes" at bounding box center [40, 106] width 28 height 9
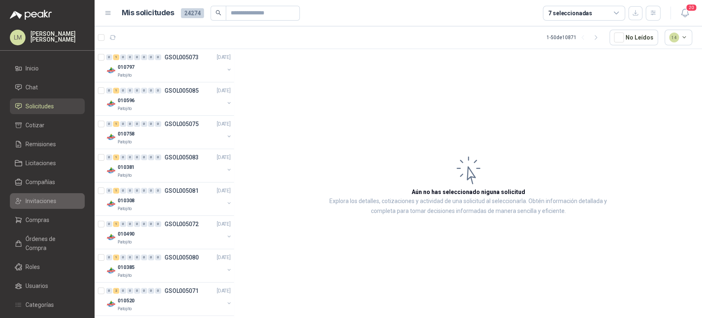
click at [38, 198] on span "Invitaciones" at bounding box center [41, 200] width 31 height 9
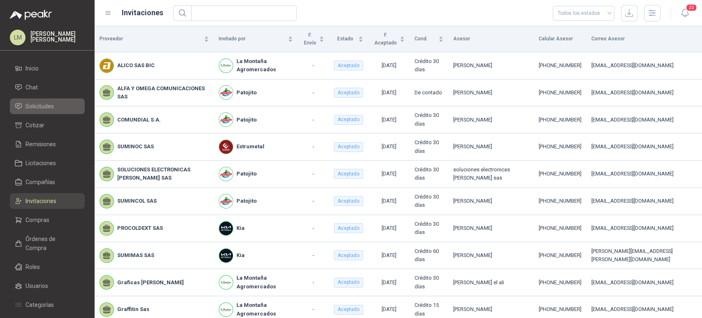
click at [30, 105] on span "Solicitudes" at bounding box center [40, 106] width 28 height 9
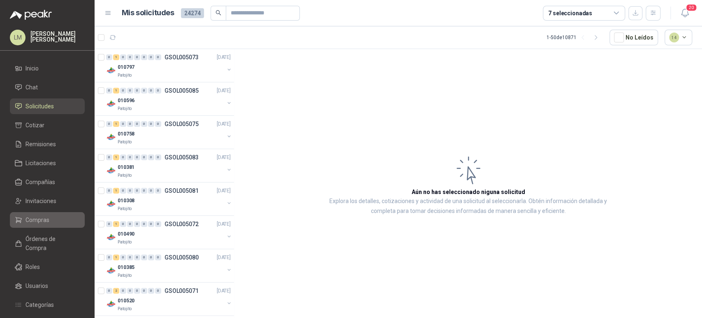
click at [45, 222] on span "Compras" at bounding box center [38, 219] width 24 height 9
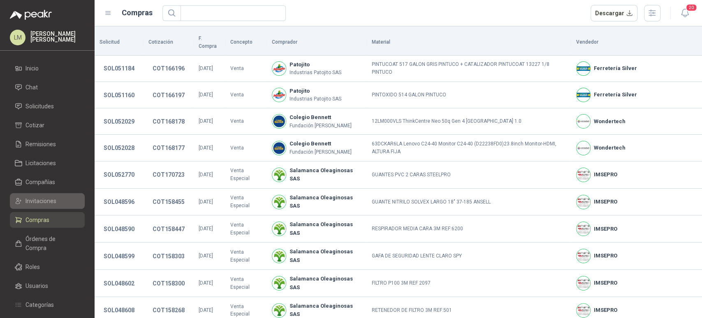
click at [44, 202] on span "Invitaciones" at bounding box center [41, 200] width 31 height 9
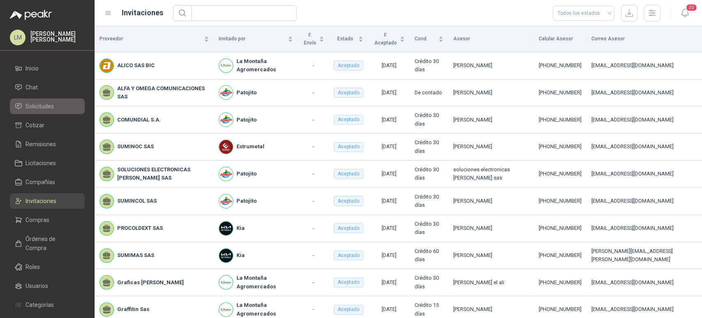
click at [36, 104] on span "Solicitudes" at bounding box center [40, 106] width 28 height 9
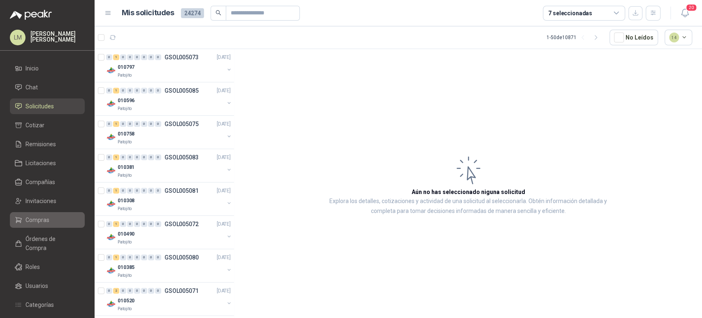
click at [36, 221] on span "Compras" at bounding box center [38, 219] width 24 height 9
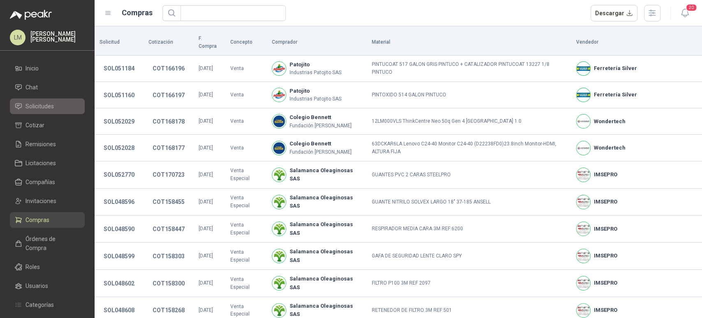
click at [50, 104] on span "Solicitudes" at bounding box center [40, 106] width 28 height 9
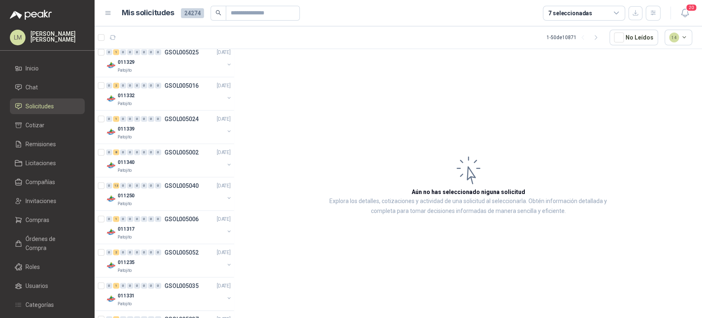
scroll to position [1403, 0]
click at [26, 220] on span "Compras" at bounding box center [38, 219] width 24 height 9
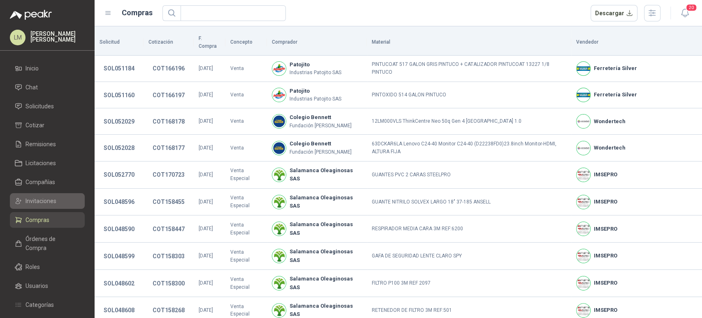
click at [42, 203] on span "Invitaciones" at bounding box center [41, 200] width 31 height 9
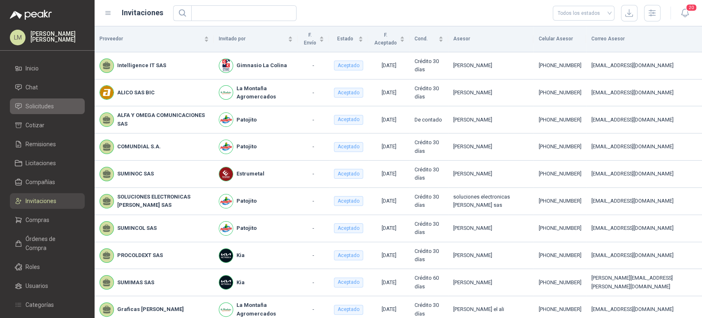
click at [41, 109] on span "Solicitudes" at bounding box center [40, 106] width 28 height 9
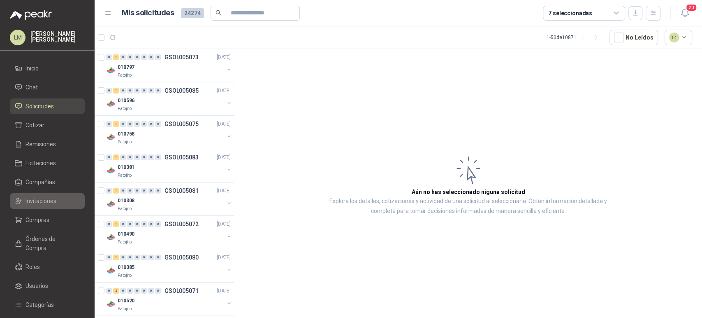
click at [39, 199] on span "Invitaciones" at bounding box center [41, 200] width 31 height 9
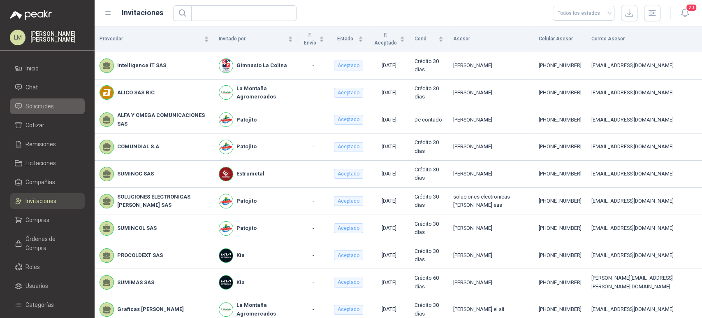
click at [33, 104] on span "Solicitudes" at bounding box center [40, 106] width 28 height 9
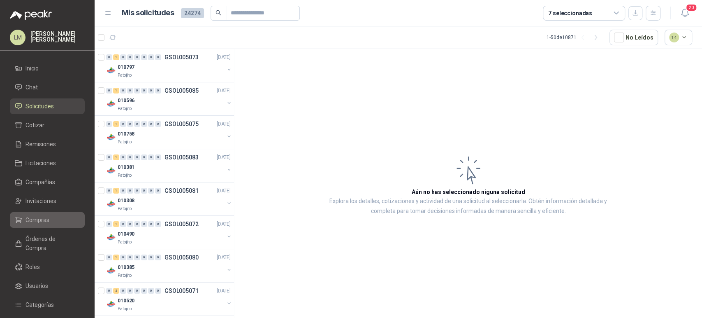
click at [45, 217] on span "Compras" at bounding box center [38, 219] width 24 height 9
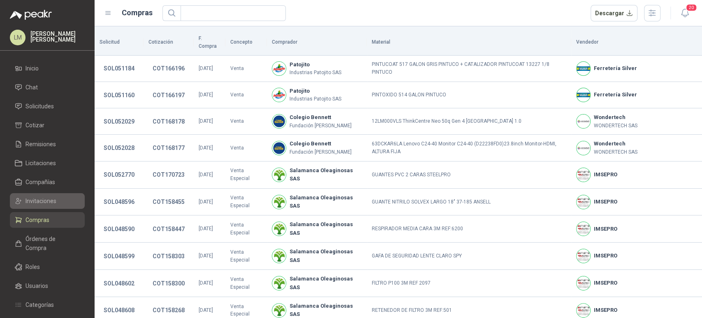
click at [46, 199] on span "Invitaciones" at bounding box center [41, 200] width 31 height 9
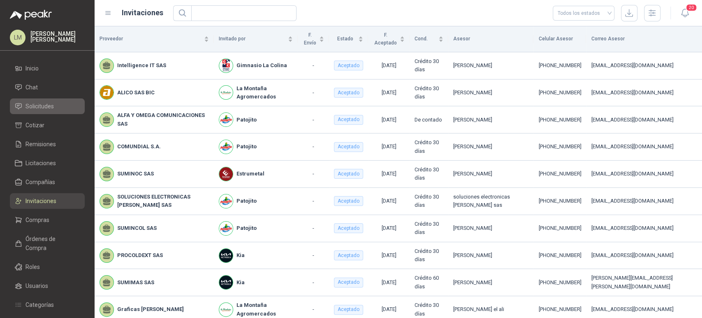
click at [33, 108] on span "Solicitudes" at bounding box center [40, 106] width 28 height 9
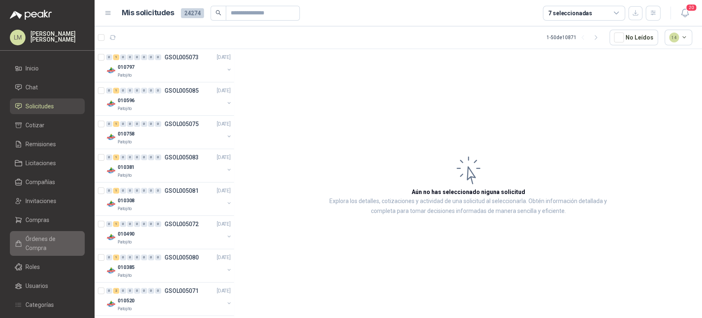
click at [38, 237] on span "Órdenes de Compra" at bounding box center [51, 243] width 51 height 18
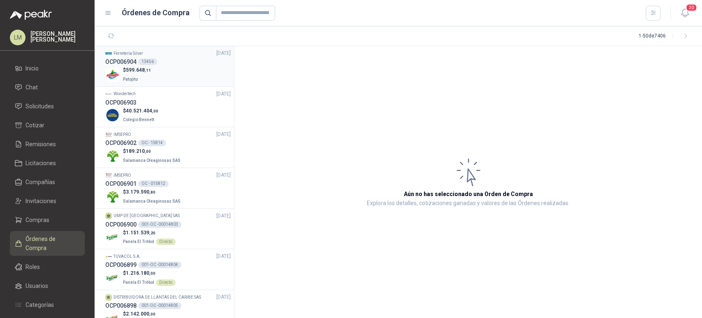
click at [153, 75] on div "$ 599.648 ,11 Patojito" at bounding box center [167, 74] width 125 height 17
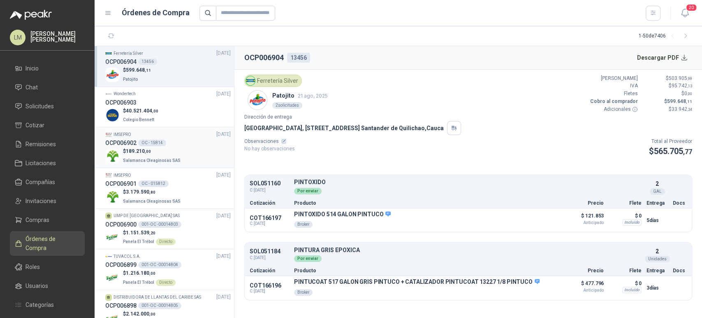
click at [151, 153] on span ",00" at bounding box center [148, 151] width 6 height 5
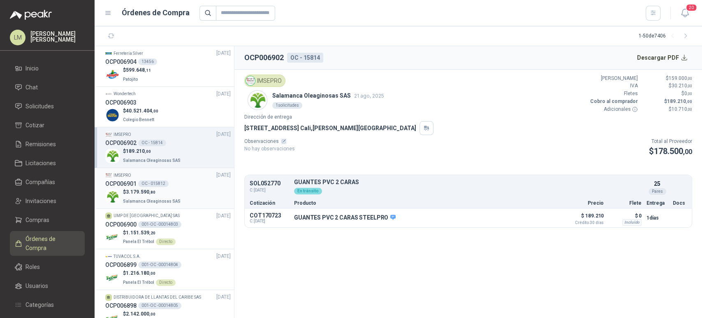
click at [156, 195] on p "$ 3.179.590 ,80" at bounding box center [152, 192] width 59 height 8
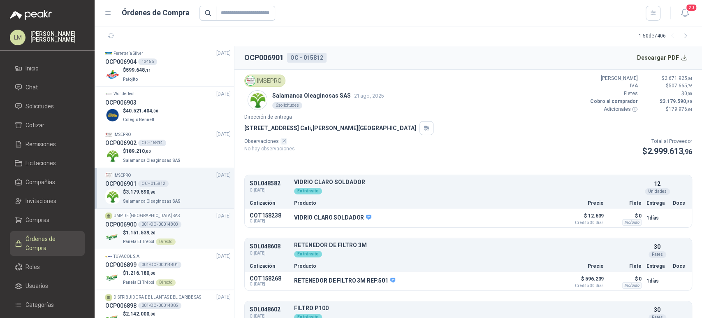
click at [153, 226] on div "001-OC -00014803" at bounding box center [159, 224] width 43 height 7
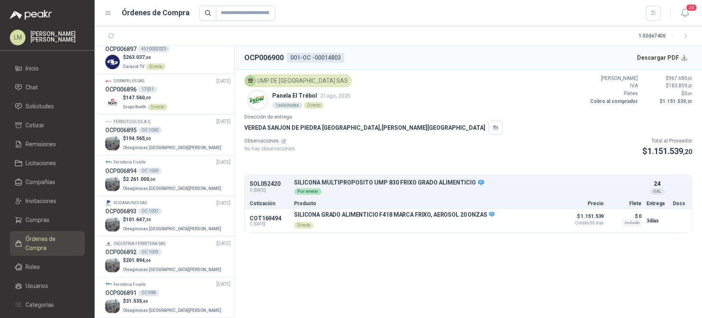
scroll to position [297, 0]
click at [146, 138] on span ",00" at bounding box center [148, 138] width 6 height 5
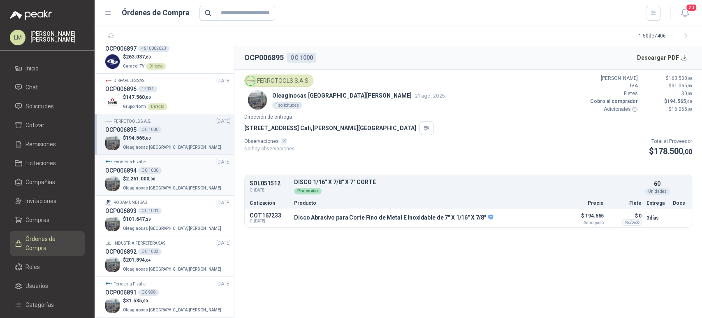
click at [145, 175] on p "$ 2.261.000 ,00" at bounding box center [173, 179] width 100 height 8
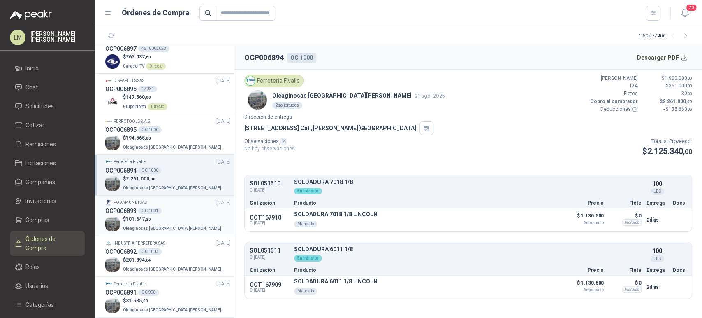
click at [147, 217] on span ",39" at bounding box center [148, 219] width 6 height 5
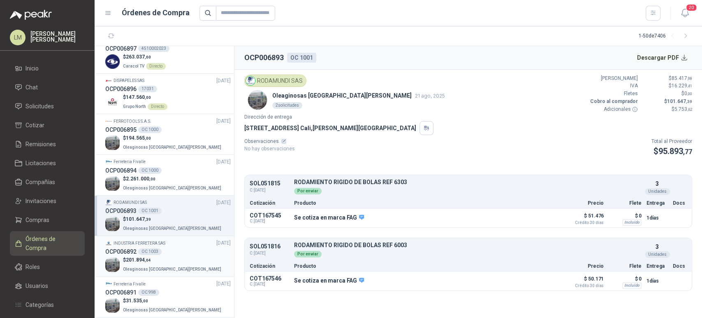
click at [146, 253] on div "OC 1003" at bounding box center [149, 251] width 23 height 7
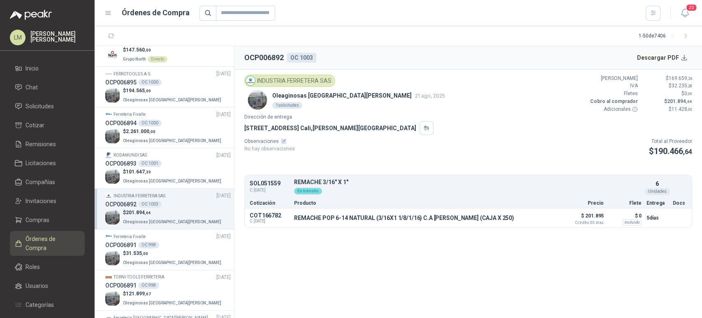
scroll to position [351, 0]
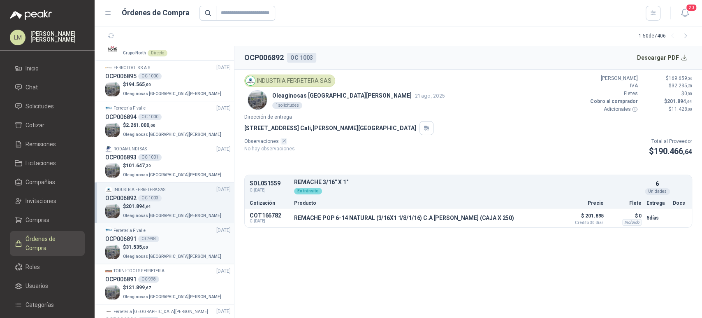
click at [146, 245] on span ",00" at bounding box center [145, 247] width 6 height 5
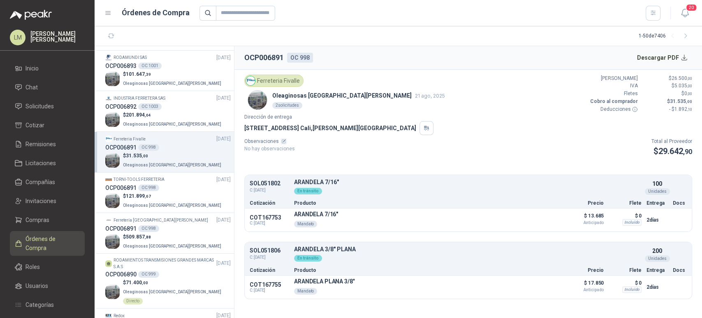
scroll to position [444, 0]
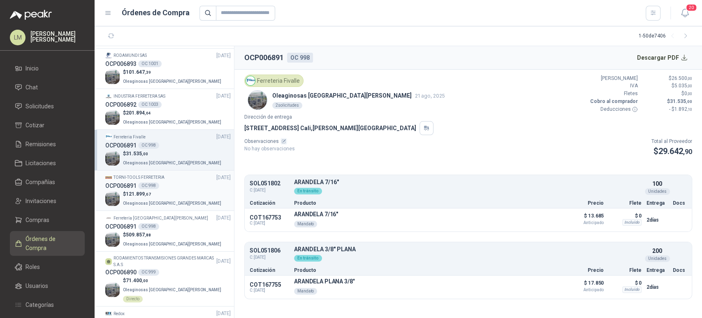
click at [149, 185] on div "OC 998" at bounding box center [148, 185] width 21 height 7
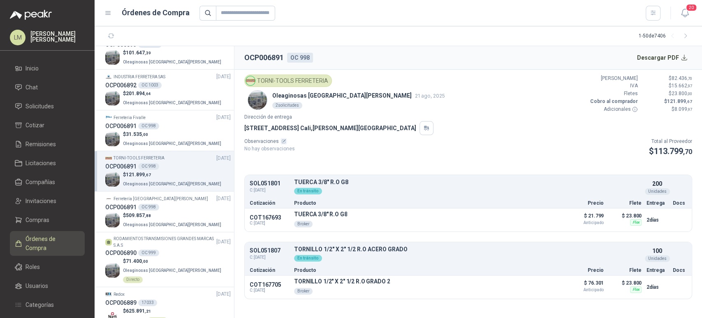
scroll to position [497, 0]
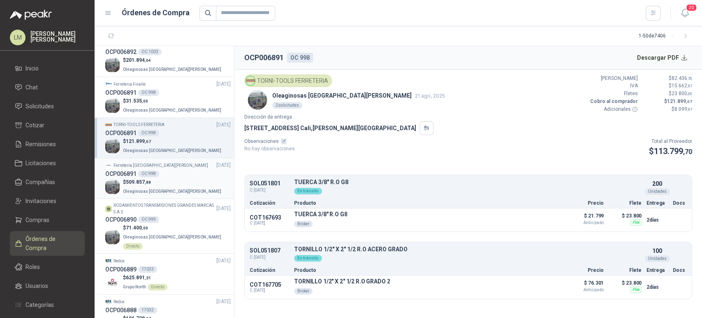
click at [131, 182] on span "509.857 ,88" at bounding box center [138, 182] width 25 height 6
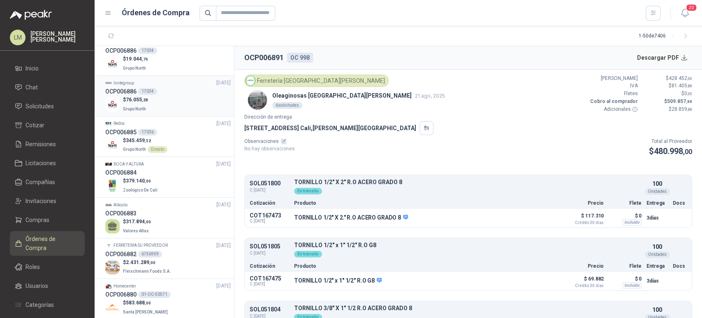
scroll to position [855, 0]
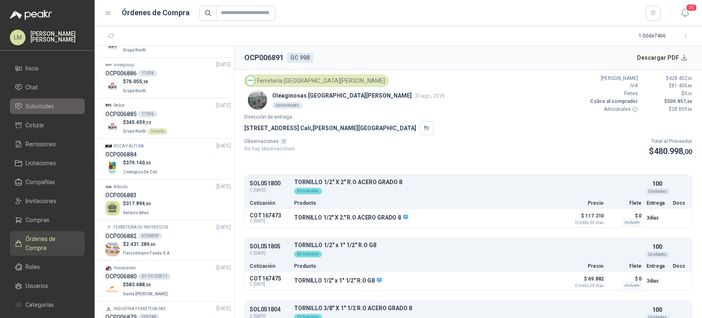
click at [40, 105] on span "Solicitudes" at bounding box center [40, 106] width 28 height 9
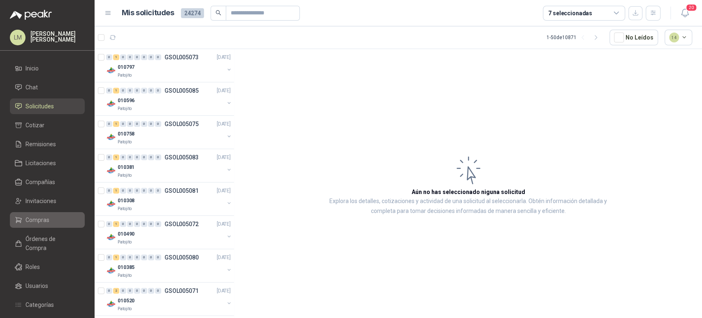
click at [28, 215] on span "Compras" at bounding box center [38, 219] width 24 height 9
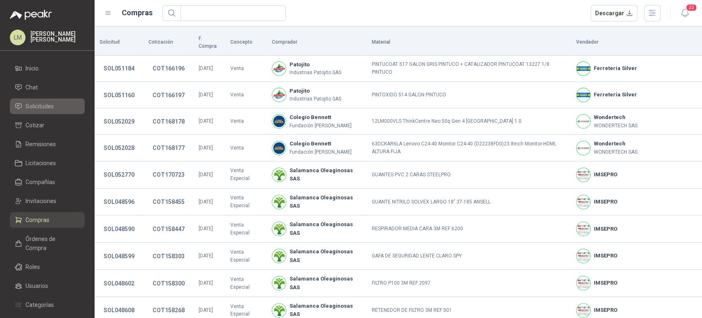
click at [37, 108] on span "Solicitudes" at bounding box center [40, 106] width 28 height 9
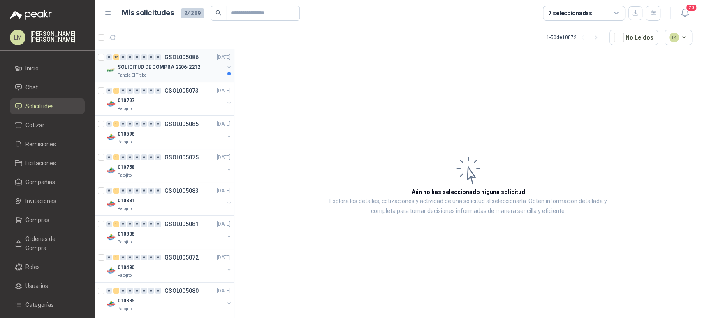
click at [153, 58] on div "0" at bounding box center [151, 57] width 6 height 6
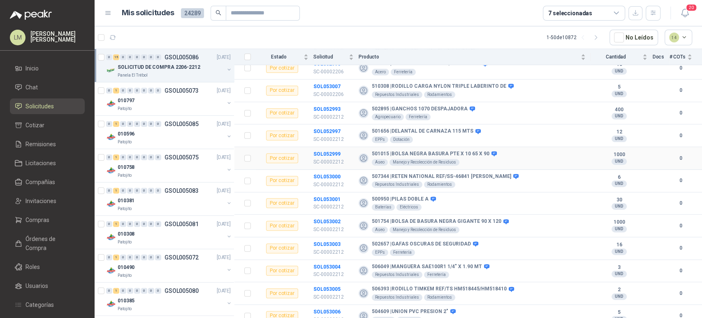
scroll to position [174, 0]
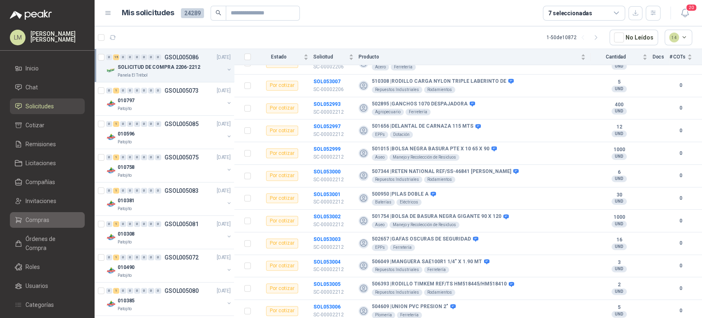
click at [31, 217] on span "Compras" at bounding box center [38, 219] width 24 height 9
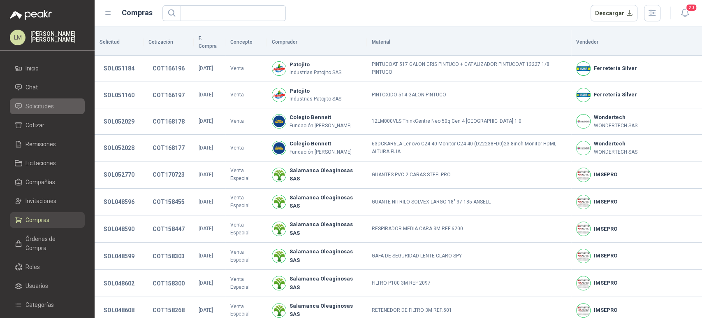
click at [44, 103] on span "Solicitudes" at bounding box center [40, 106] width 28 height 9
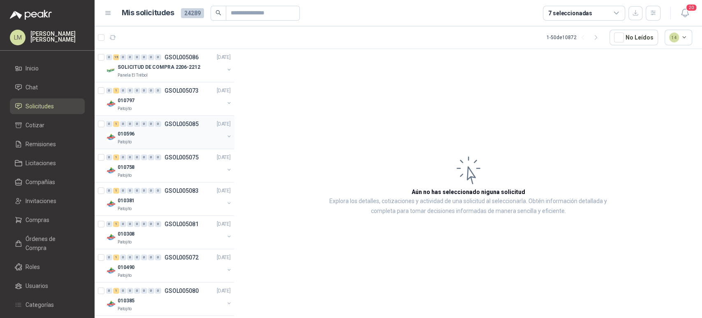
click at [163, 128] on div "0 1 0 0 0 0 0 0 GSOL005085 21/08/25" at bounding box center [169, 124] width 126 height 10
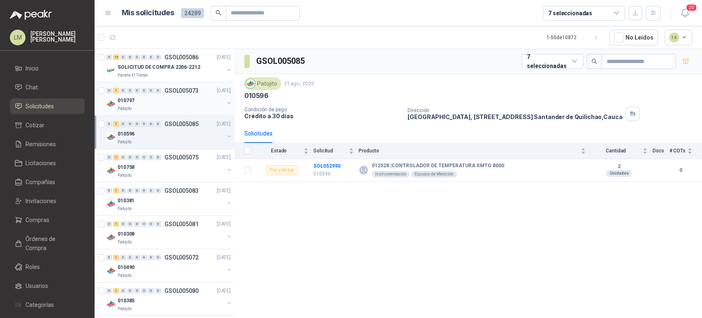
click at [163, 104] on div "010797" at bounding box center [171, 100] width 107 height 10
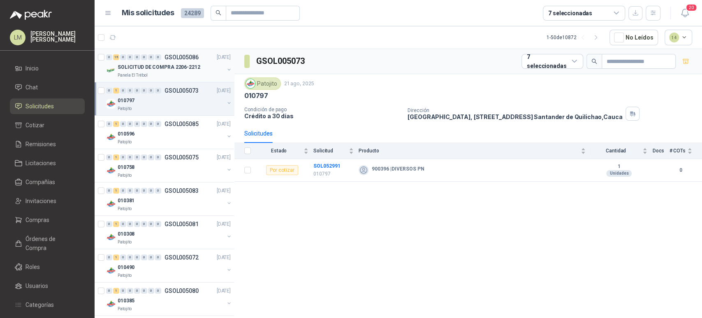
click at [161, 72] on div "Panela El Trébol" at bounding box center [171, 75] width 107 height 7
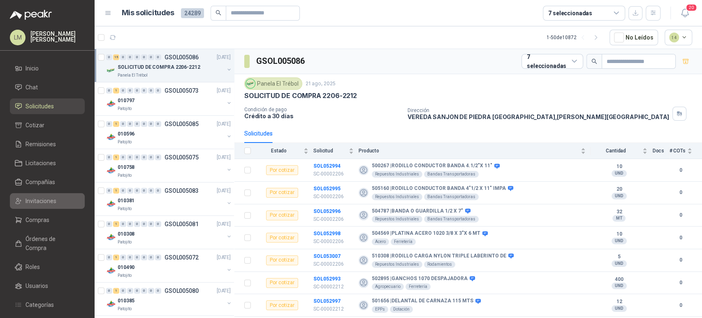
click at [32, 201] on span "Invitaciones" at bounding box center [41, 200] width 31 height 9
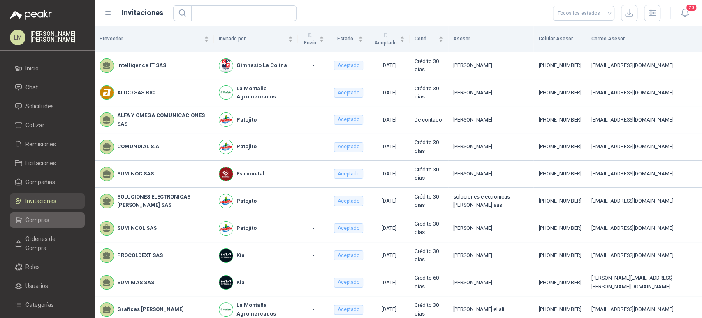
click at [38, 223] on span "Compras" at bounding box center [38, 219] width 24 height 9
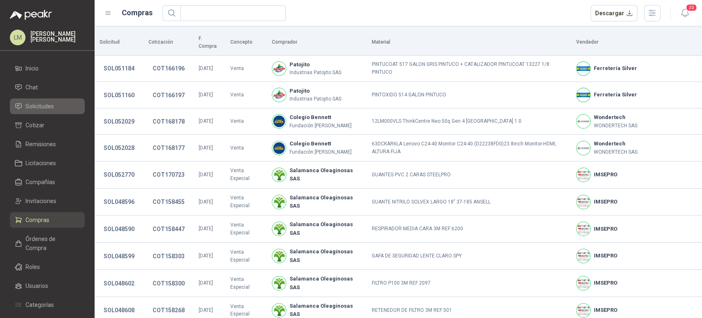
click at [45, 102] on span "Solicitudes" at bounding box center [40, 106] width 28 height 9
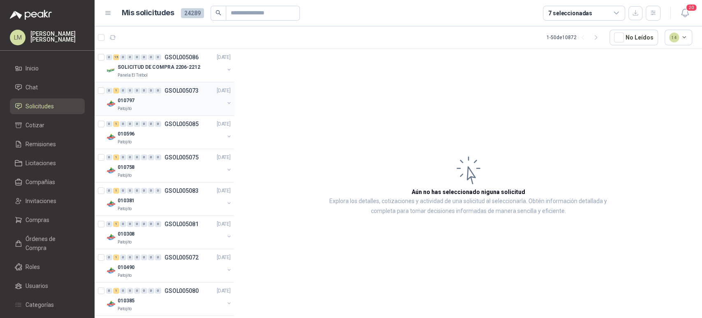
click at [166, 107] on div "Patojito" at bounding box center [171, 108] width 107 height 7
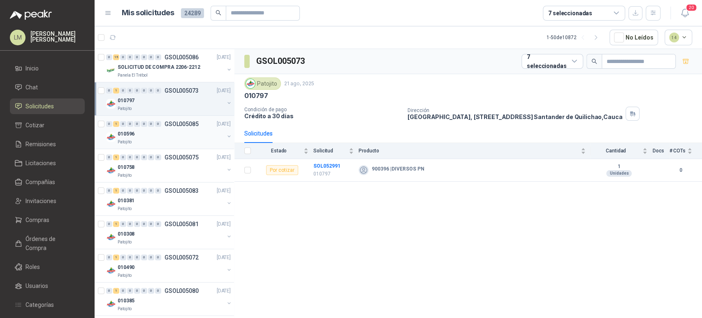
click at [157, 137] on div "010596" at bounding box center [171, 134] width 107 height 10
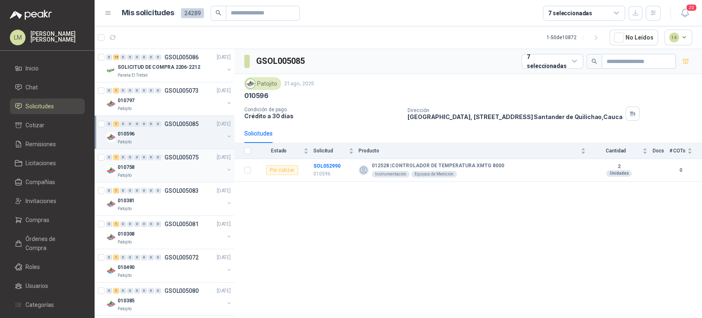
click at [155, 172] on div "Patojito" at bounding box center [171, 175] width 107 height 7
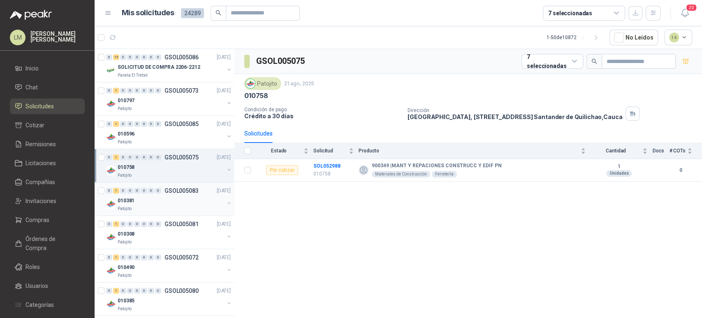
click at [159, 212] on div "0 1 0 0 0 0 0 0 GSOL005083 21/08/25 010381 Patojito" at bounding box center [164, 198] width 139 height 33
click at [144, 205] on div "Patojito" at bounding box center [171, 208] width 107 height 7
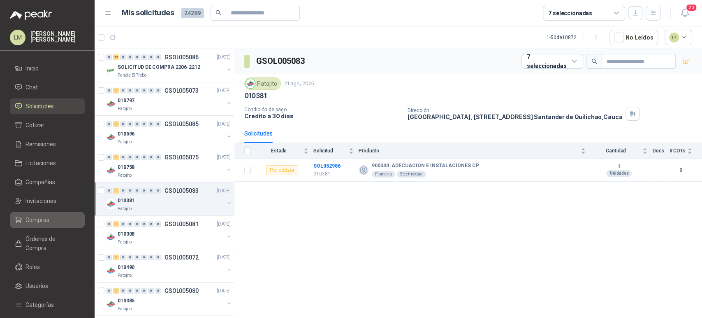
click at [33, 217] on span "Compras" at bounding box center [38, 219] width 24 height 9
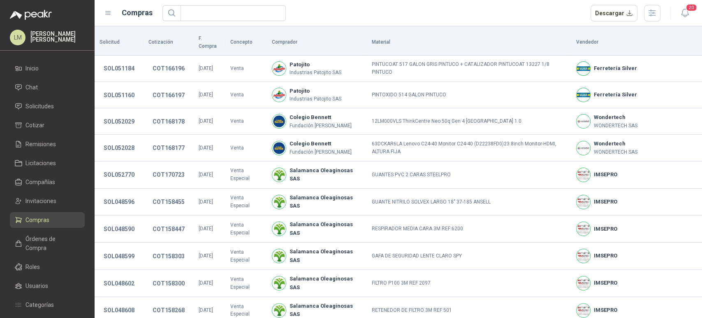
click at [33, 217] on span "Compras" at bounding box center [38, 219] width 24 height 9
click at [35, 101] on link "Solicitudes" at bounding box center [47, 106] width 75 height 16
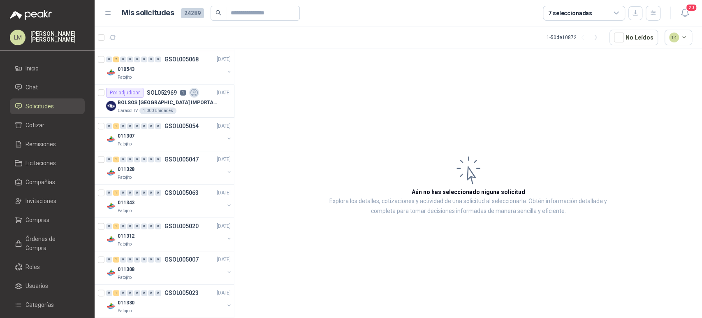
scroll to position [609, 0]
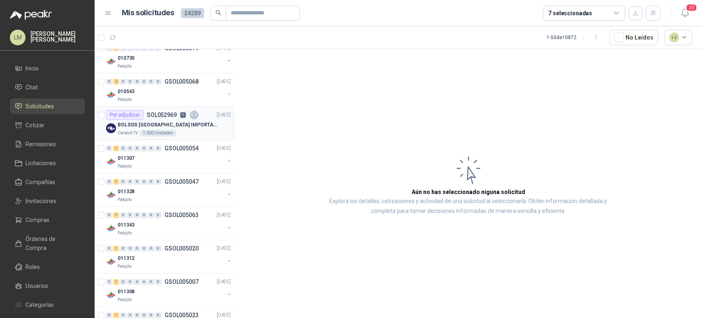
click at [140, 121] on p "BOLSOS [GEOGRAPHIC_DATA] IMPORTADO [GEOGRAPHIC_DATA]-397-1" at bounding box center [169, 125] width 102 height 8
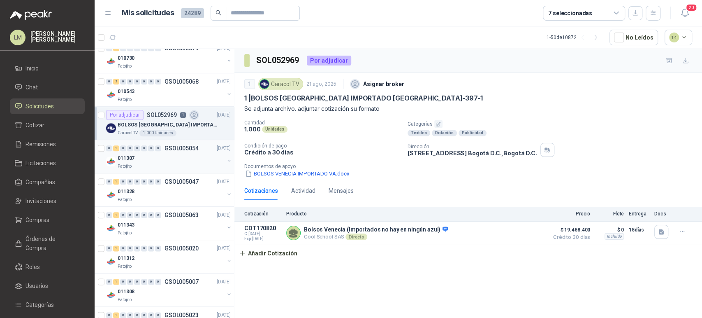
click at [146, 156] on div "011307" at bounding box center [171, 158] width 107 height 10
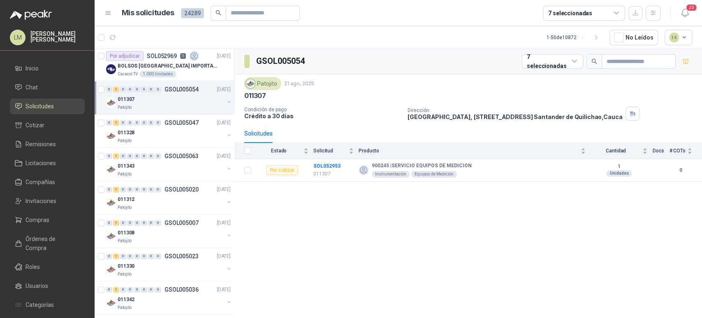
scroll to position [668, 0]
click at [155, 125] on div "0 1 0 0 0 0 0 0 GSOL005047 21/08/25" at bounding box center [169, 122] width 126 height 10
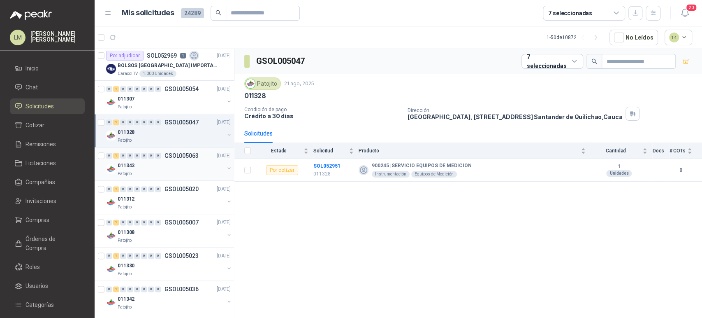
click at [155, 164] on div "011343" at bounding box center [171, 165] width 107 height 10
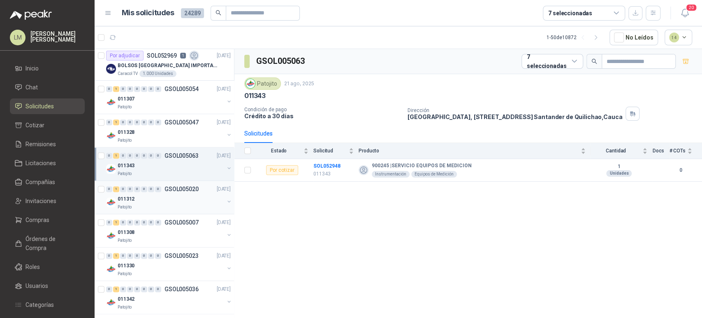
click at [152, 197] on div "011312" at bounding box center [171, 199] width 107 height 10
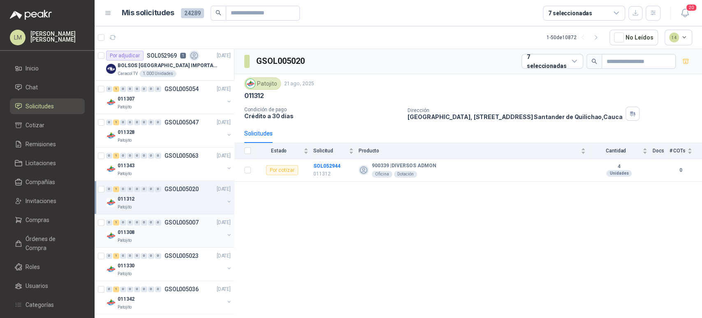
click at [150, 227] on div "011308" at bounding box center [171, 232] width 107 height 10
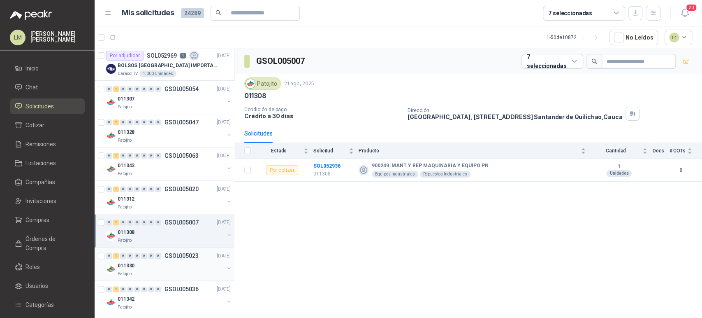
click at [149, 262] on div "011330" at bounding box center [171, 265] width 107 height 10
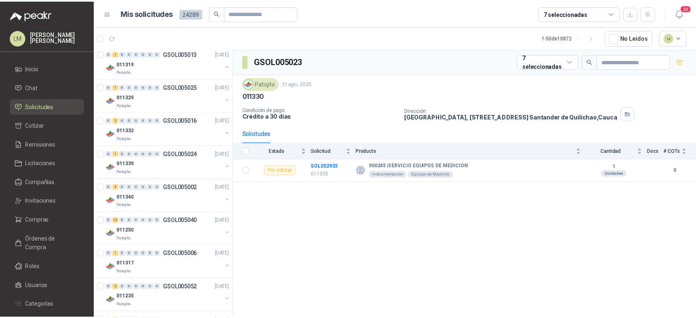
scroll to position [1403, 0]
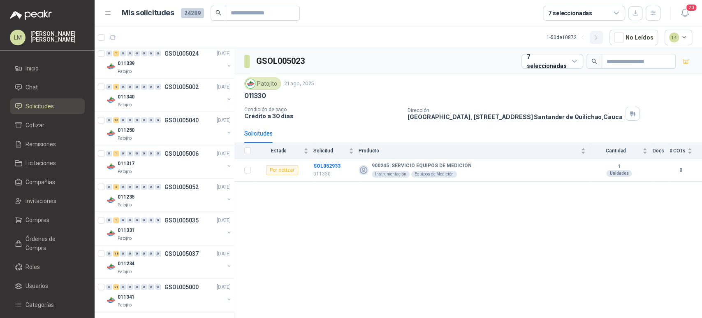
click at [599, 40] on icon "button" at bounding box center [596, 37] width 7 height 7
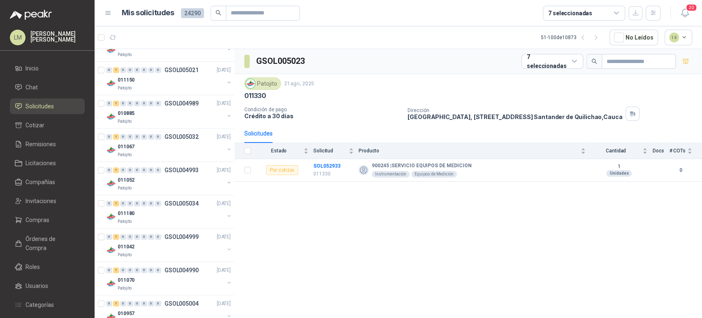
scroll to position [487, 0]
click at [176, 151] on div "Patojito" at bounding box center [171, 154] width 107 height 7
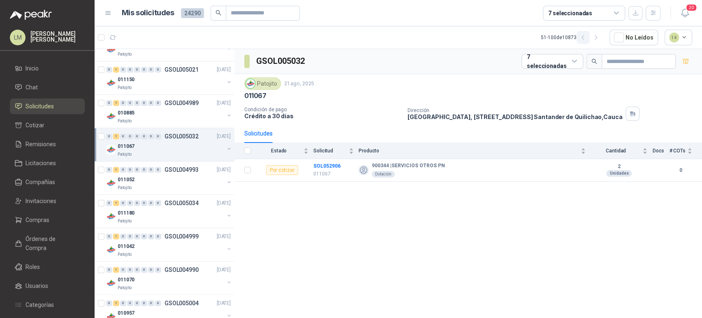
drag, startPoint x: 598, startPoint y: 36, endPoint x: 585, endPoint y: 39, distance: 13.4
click at [597, 36] on icon "button" at bounding box center [596, 37] width 2 height 4
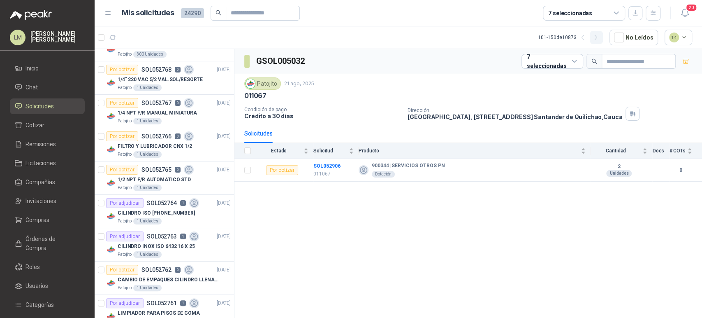
click at [598, 38] on icon "button" at bounding box center [596, 37] width 7 height 7
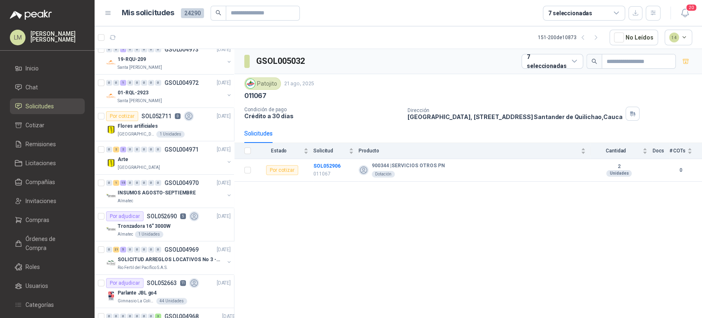
scroll to position [16, 0]
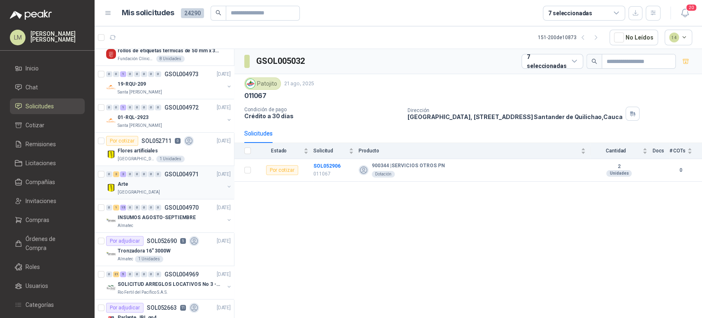
click at [226, 185] on button "button" at bounding box center [229, 186] width 7 height 7
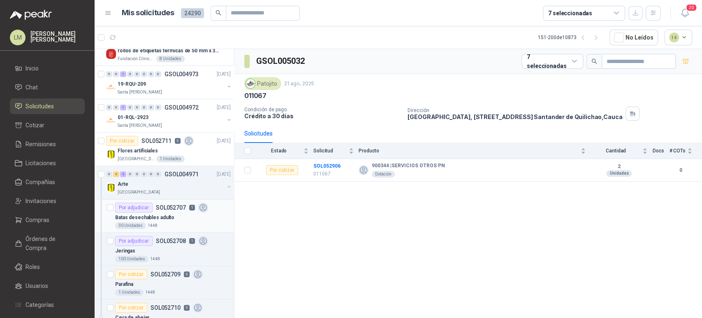
click at [158, 220] on p "Batas desechables adulto" at bounding box center [144, 217] width 59 height 8
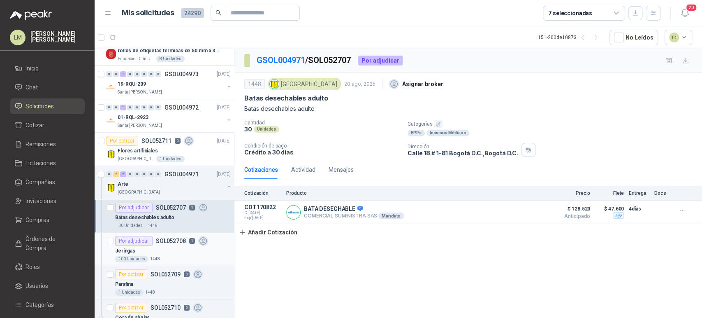
click at [158, 251] on div "Jeringas" at bounding box center [173, 251] width 116 height 10
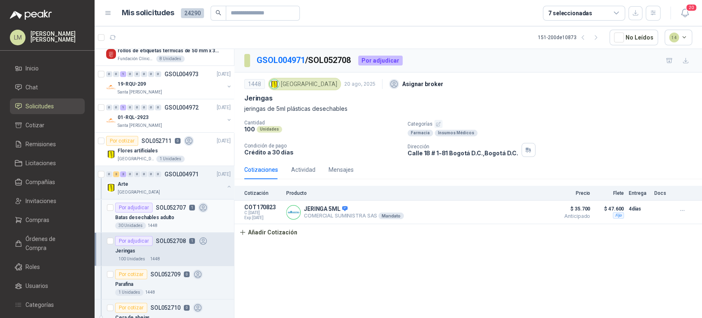
click at [168, 231] on article "Por adjudicar SOL052707 1 Batas desechables adulto 30 Unidades 1448" at bounding box center [164, 215] width 139 height 33
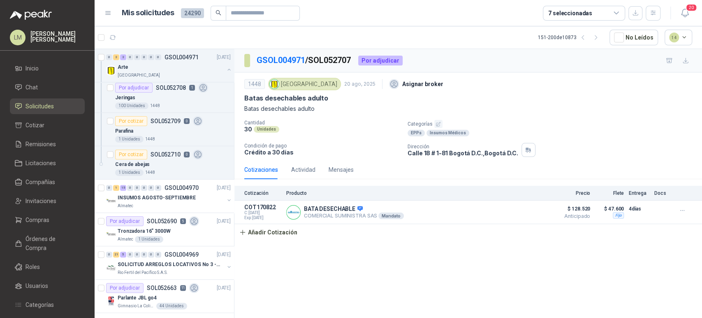
scroll to position [178, 0]
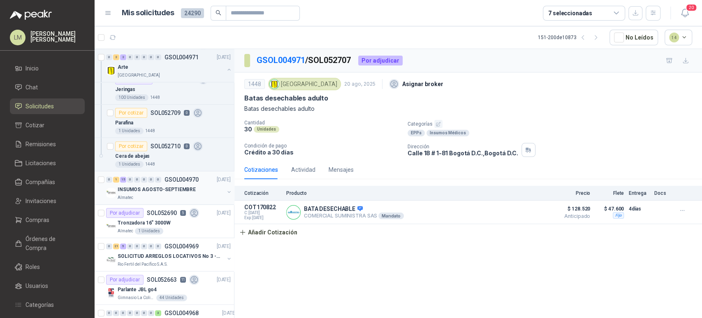
click at [176, 188] on p "INSUMOS AGOSTO-SEPTIEMBRE" at bounding box center [157, 190] width 78 height 8
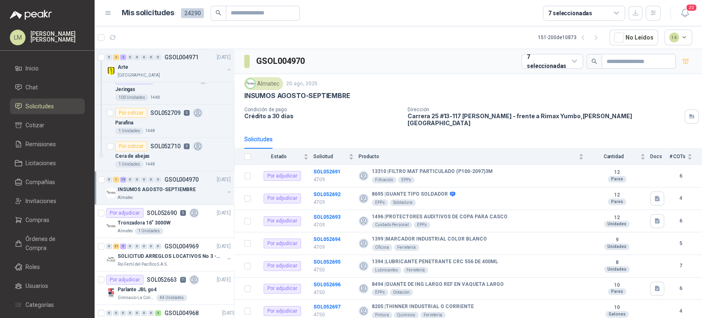
scroll to position [197, 0]
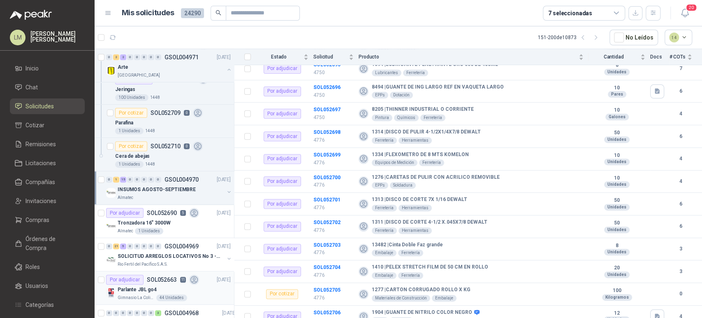
click at [149, 288] on p "Parlante JBL go4" at bounding box center [137, 289] width 39 height 8
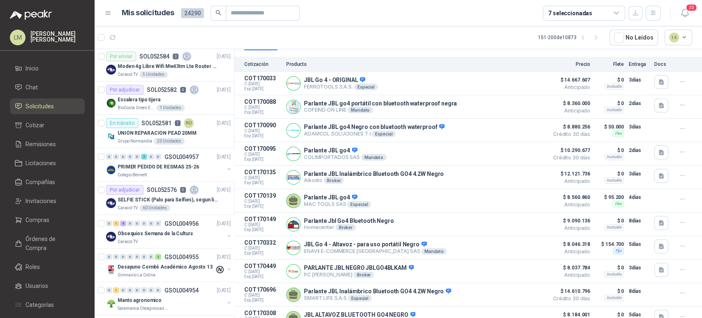
scroll to position [1034, 0]
click at [151, 84] on div "Por adjudicar SOL052582 4" at bounding box center [152, 89] width 93 height 10
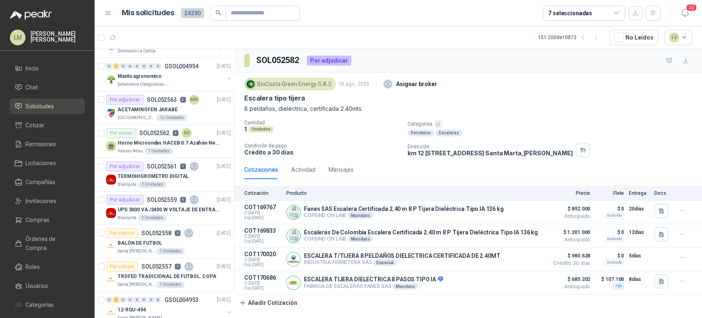
scroll to position [1272, 0]
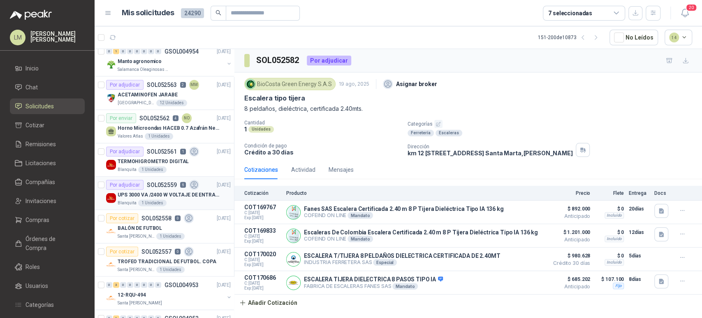
click at [125, 191] on p "UPS 3000 VA /2400 W VOLTAJE DE ENTRADA / SALIDA 12V ON LINE" at bounding box center [169, 195] width 102 height 8
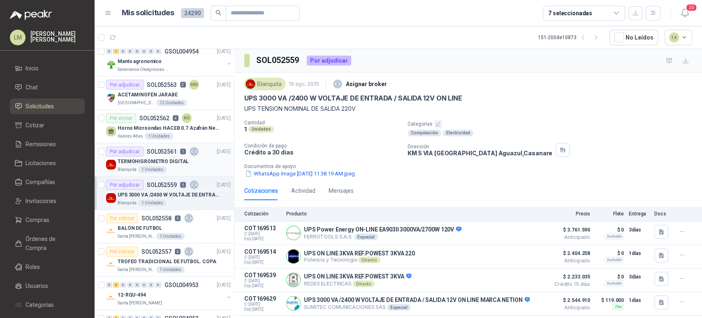
click at [167, 158] on p "TERMOHIGROMETRO DIGITAL" at bounding box center [153, 162] width 71 height 8
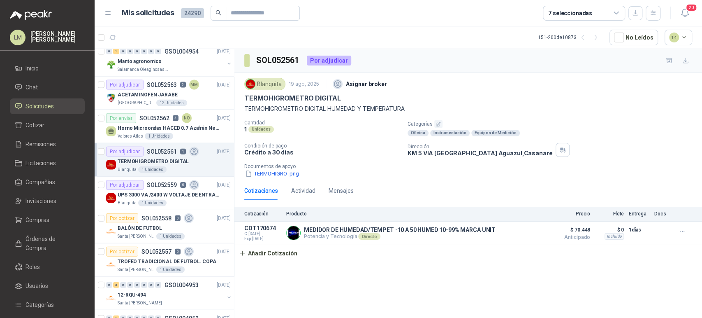
click at [167, 158] on p "TERMOHIGROMETRO DIGITAL" at bounding box center [153, 162] width 71 height 8
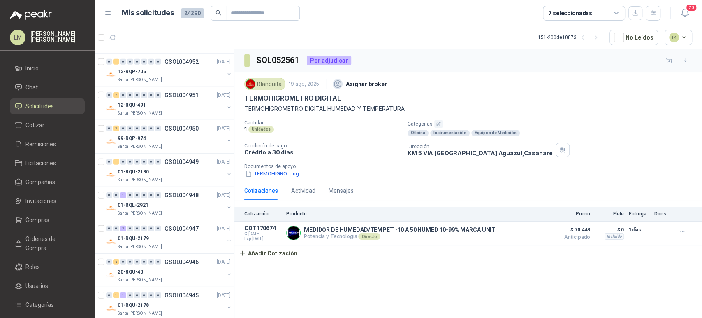
scroll to position [1543, 0]
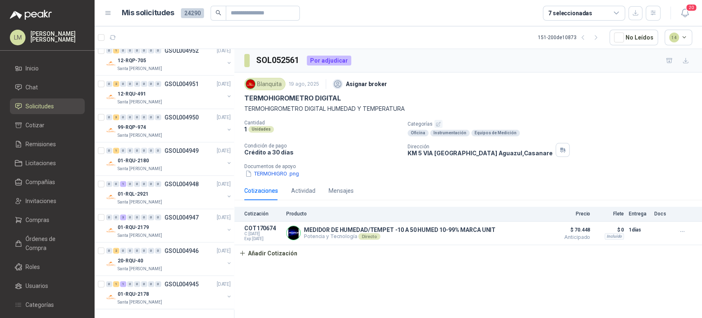
click at [563, 16] on div "7 seleccionadas" at bounding box center [570, 13] width 44 height 9
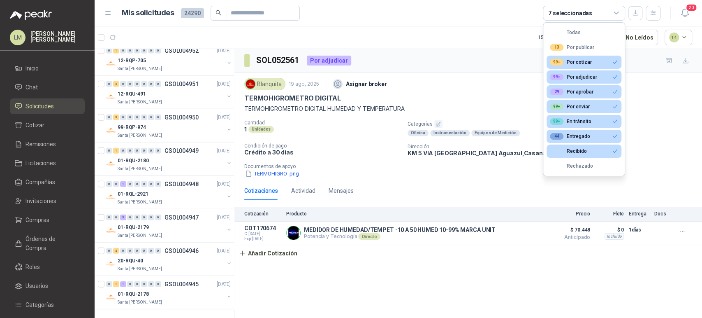
click at [467, 62] on div "SOL052561 Por adjudicar" at bounding box center [468, 60] width 468 height 23
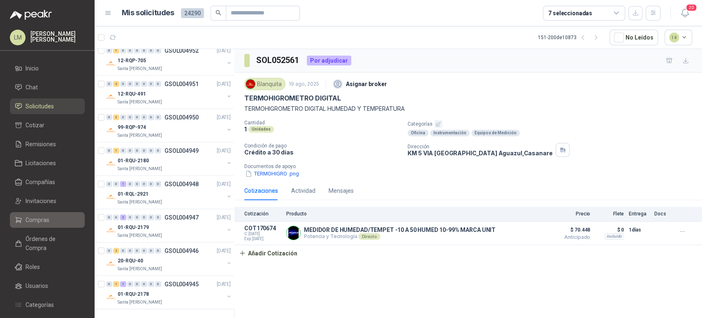
click at [33, 219] on span "Compras" at bounding box center [38, 219] width 24 height 9
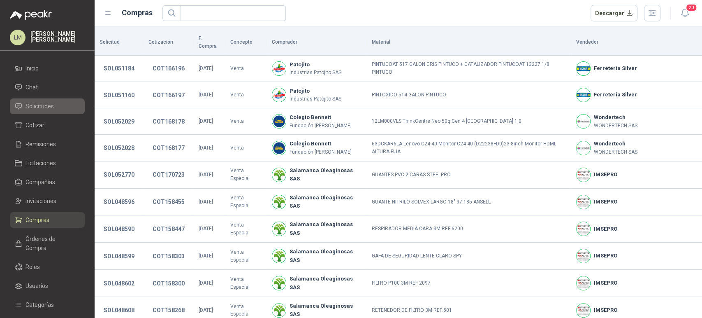
click at [42, 104] on span "Solicitudes" at bounding box center [40, 106] width 28 height 9
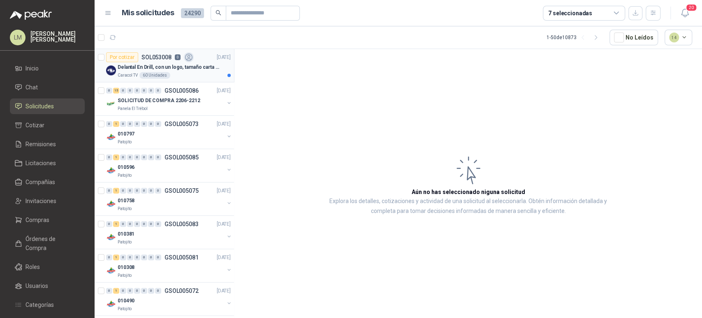
click at [139, 74] on div "60 Unidades" at bounding box center [154, 75] width 31 height 7
